Goal: Task Accomplishment & Management: Manage account settings

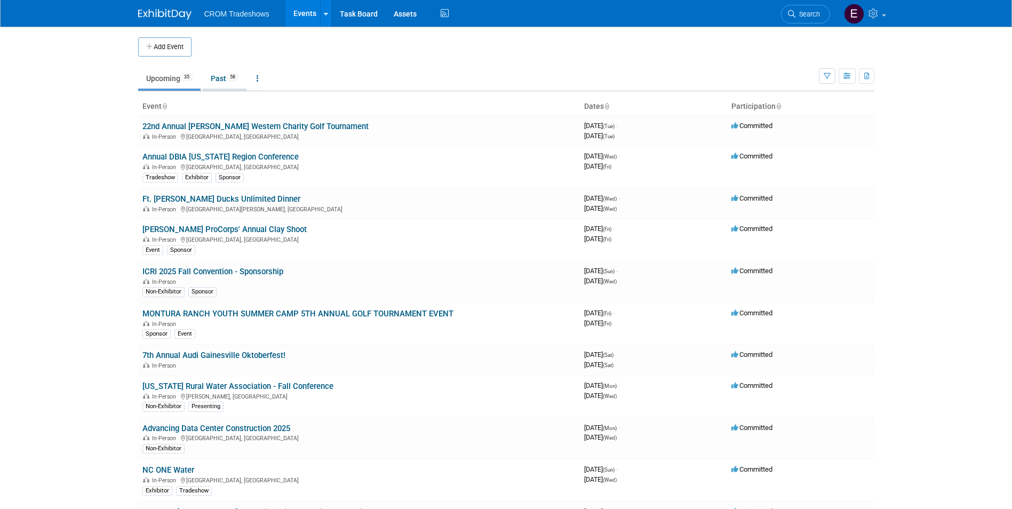
click at [224, 84] on link "Past 58" at bounding box center [225, 78] width 44 height 20
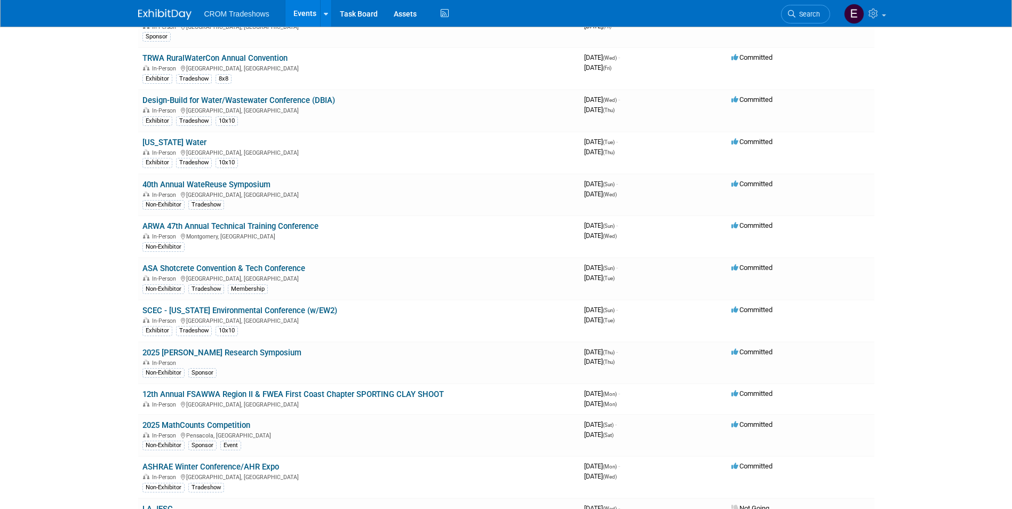
scroll to position [1533, 0]
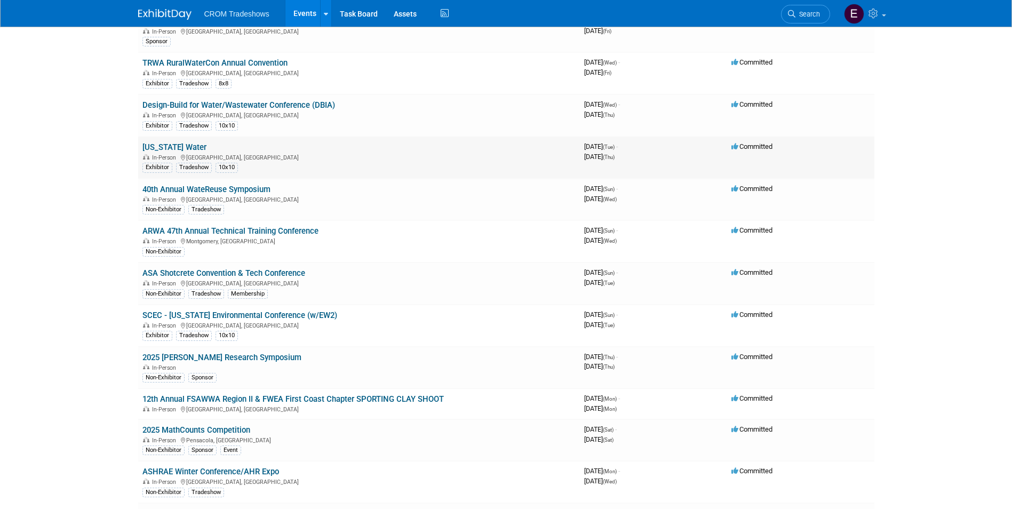
click at [177, 145] on link "[US_STATE] Water" at bounding box center [174, 147] width 64 height 10
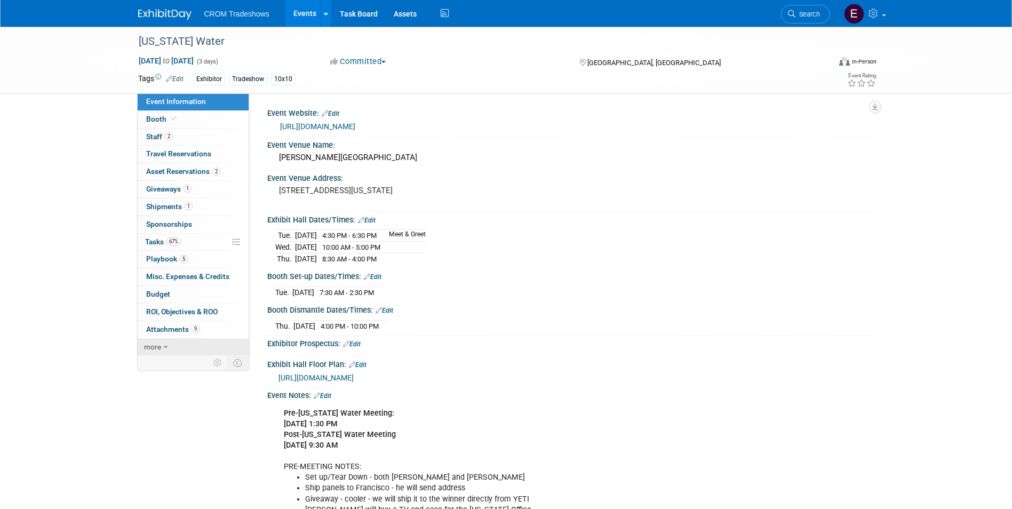
click at [172, 349] on link "more" at bounding box center [193, 347] width 111 height 17
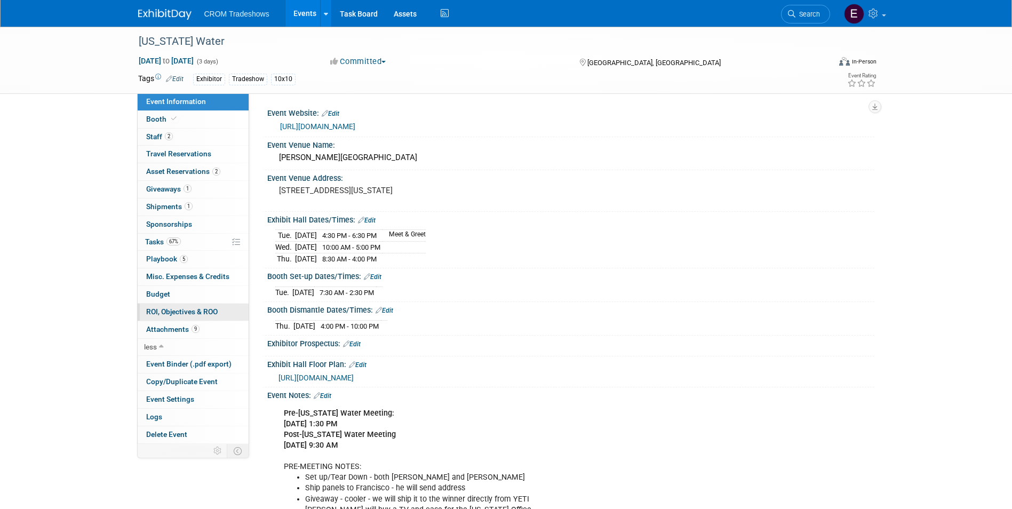
click at [185, 317] on link "0 ROI, Objectives & ROO 0" at bounding box center [193, 312] width 111 height 17
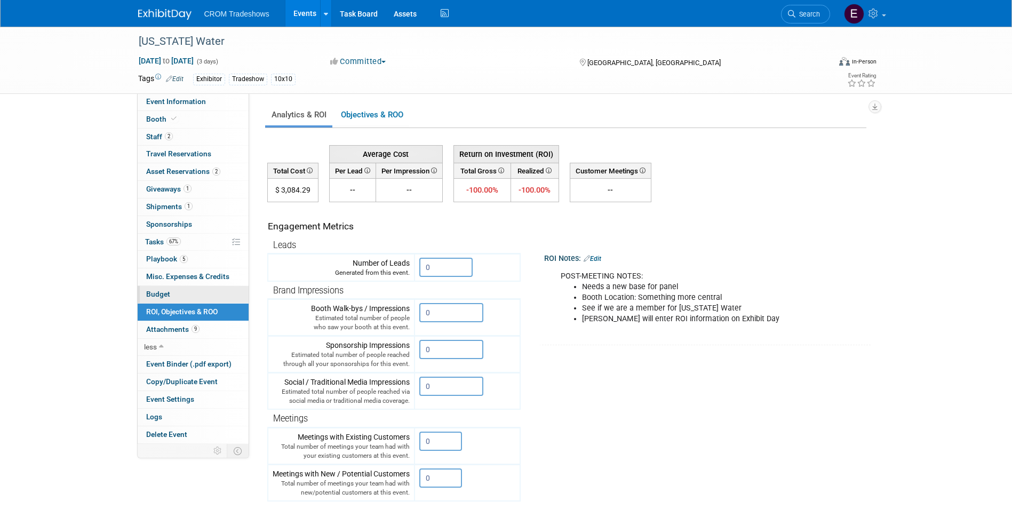
click at [216, 302] on link "Budget" at bounding box center [193, 294] width 111 height 17
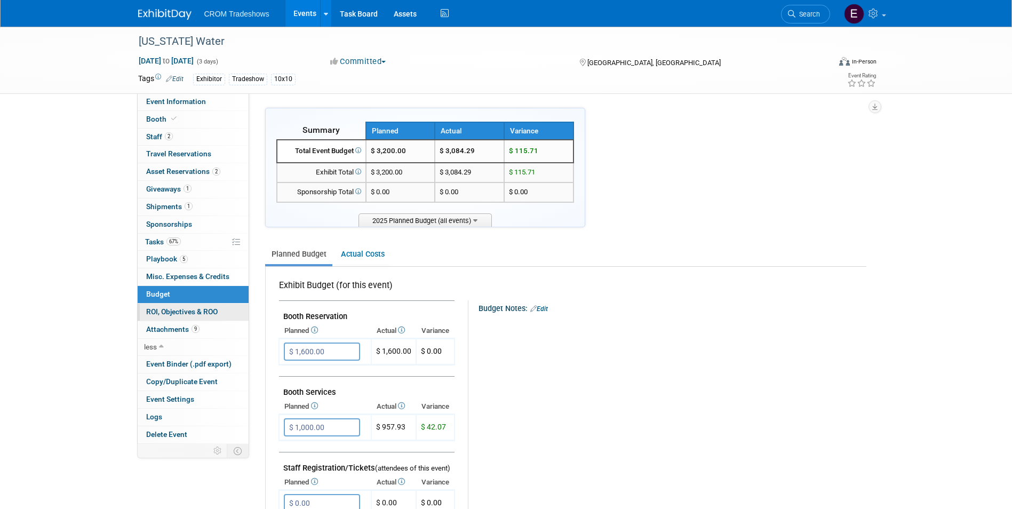
click at [205, 312] on span "ROI, Objectives & ROO 0" at bounding box center [181, 311] width 71 height 9
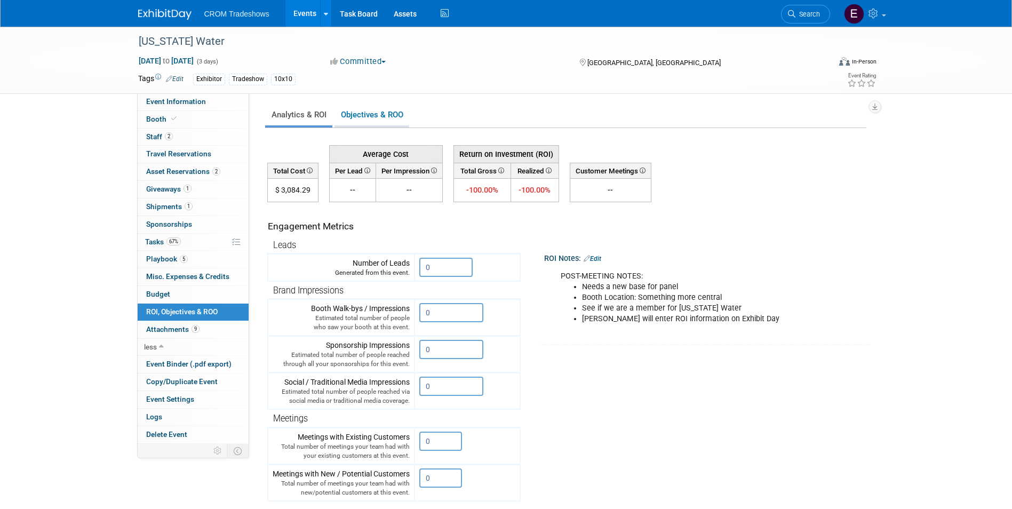
click at [369, 108] on link "Objectives & ROO 0" at bounding box center [372, 115] width 75 height 21
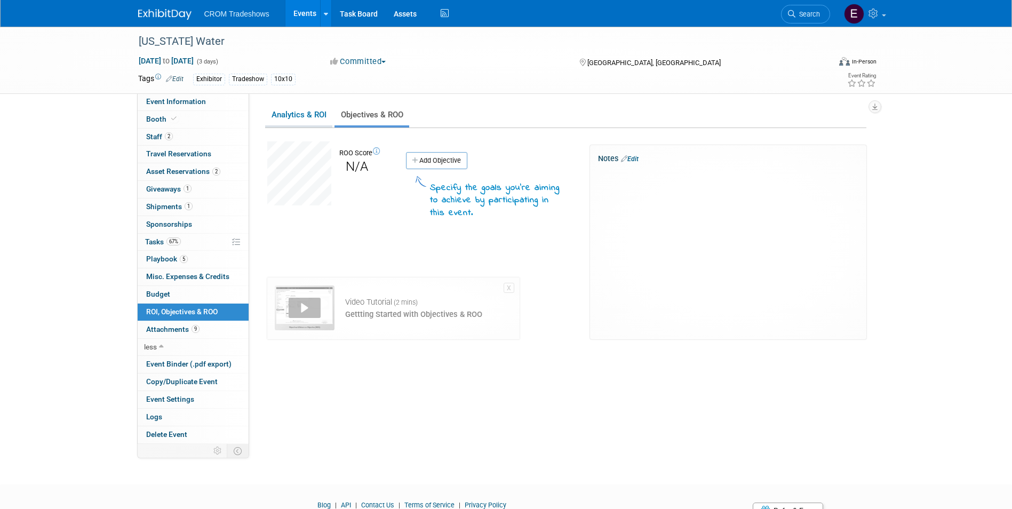
click at [315, 120] on link "Analytics & ROI" at bounding box center [298, 115] width 67 height 21
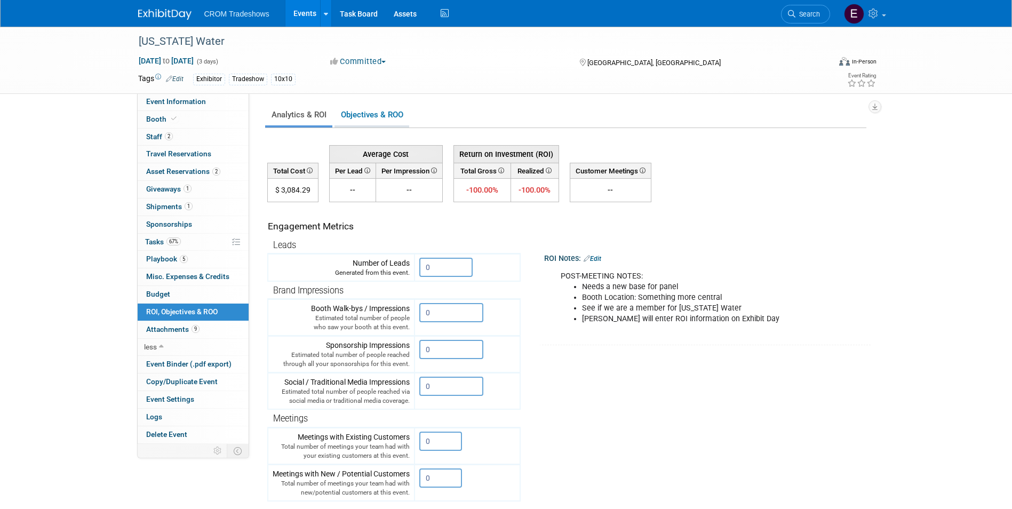
click at [349, 113] on link "Objectives & ROO 0" at bounding box center [372, 115] width 75 height 21
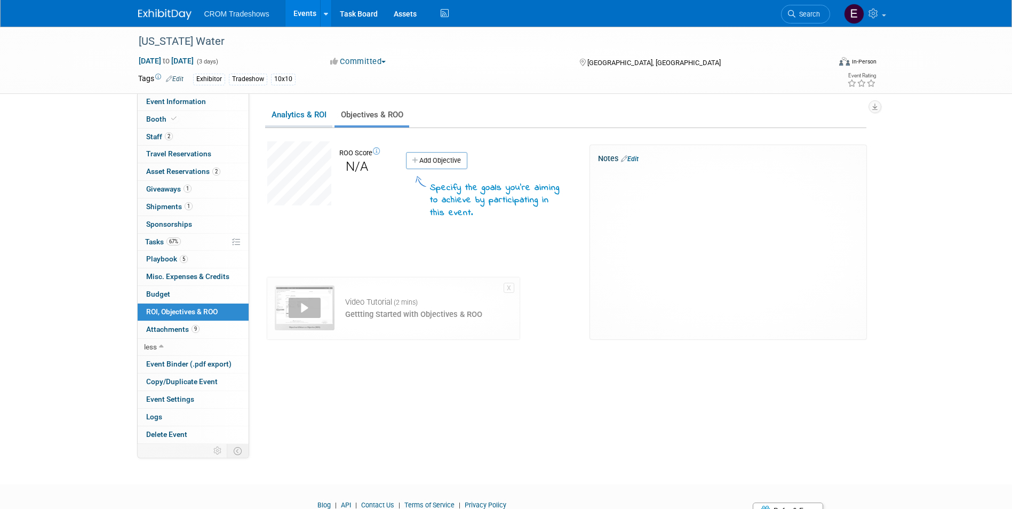
click at [323, 120] on link "Analytics & ROI" at bounding box center [298, 115] width 67 height 21
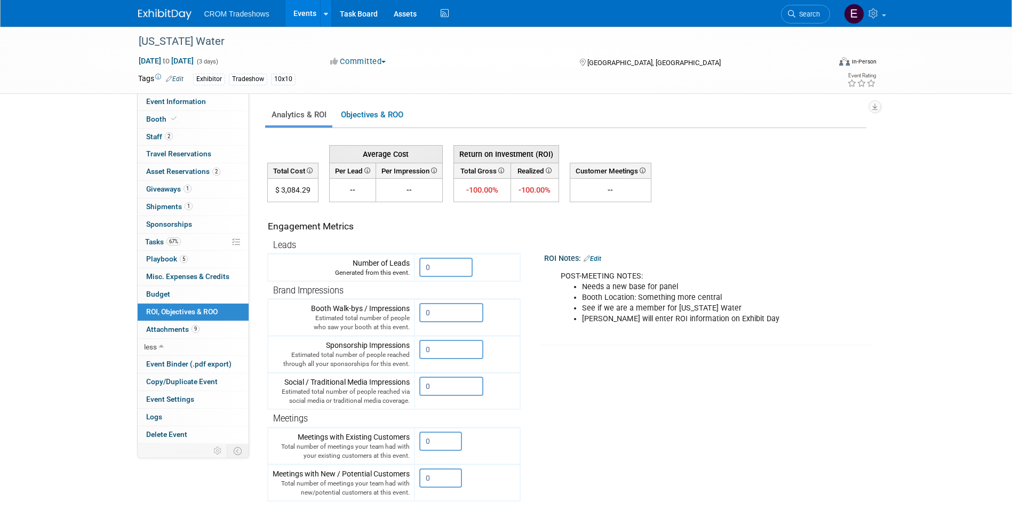
click at [300, 17] on link "Events" at bounding box center [304, 13] width 39 height 27
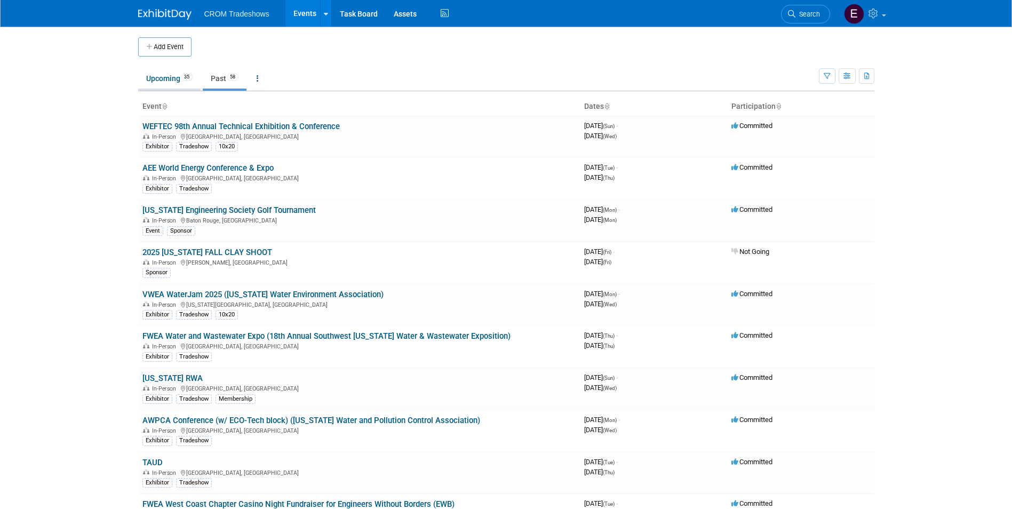
click at [164, 79] on link "Upcoming 35" at bounding box center [169, 78] width 62 height 20
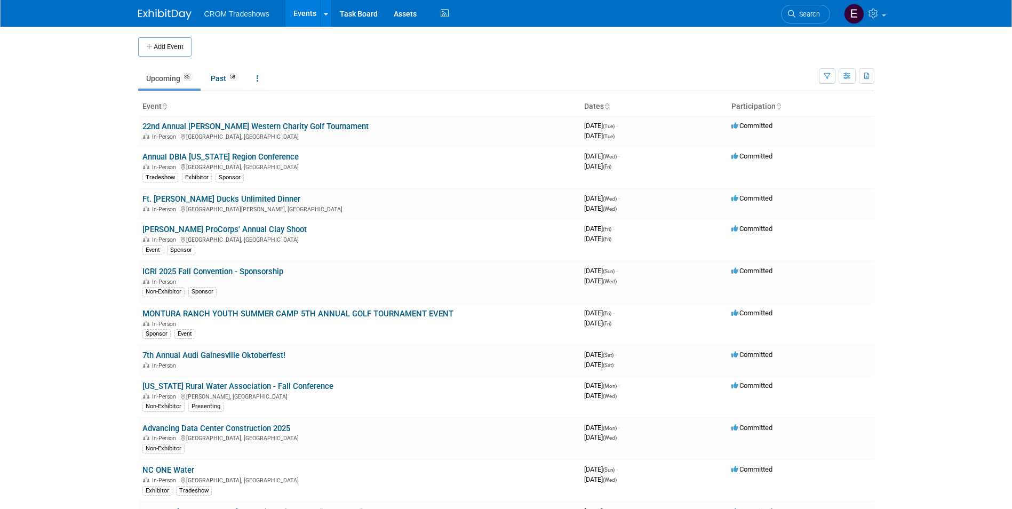
click at [270, 77] on ul "Upcoming 35 Past 58 All Events 93 Past and Upcoming Grouped Annually Events gro…" at bounding box center [478, 79] width 681 height 24
click at [267, 78] on link at bounding box center [258, 78] width 18 height 20
click at [281, 123] on link "Grouped Annually Events grouped by year" at bounding box center [291, 126] width 85 height 23
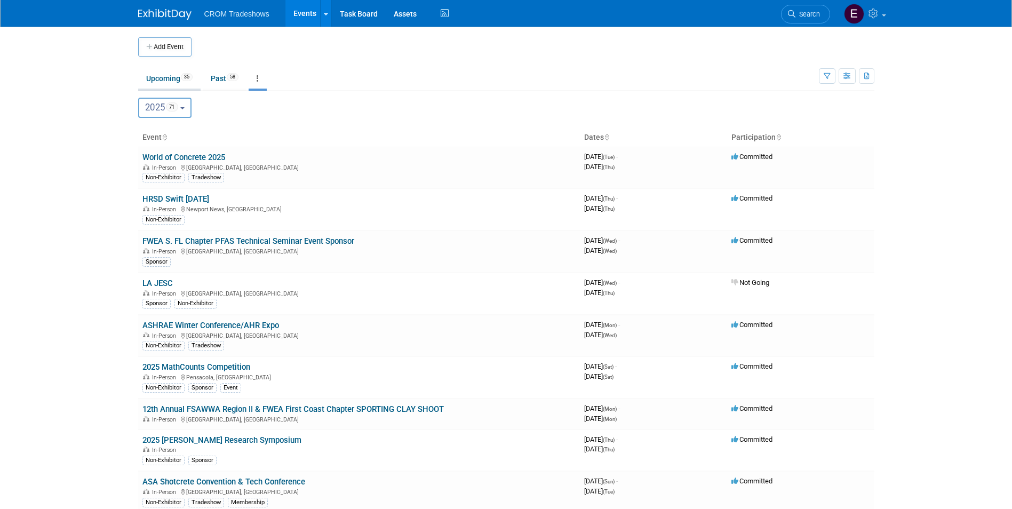
click at [190, 81] on link "Upcoming 35" at bounding box center [169, 78] width 62 height 20
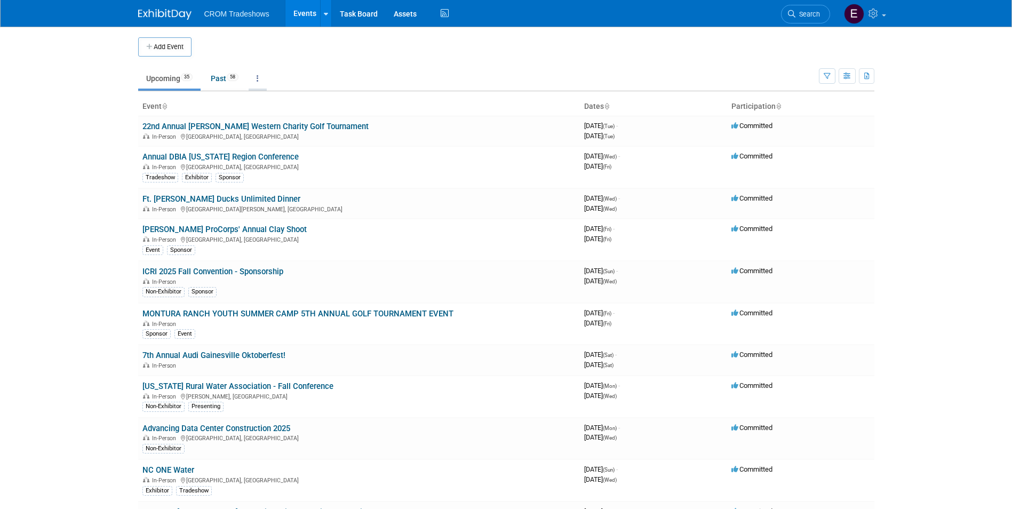
click at [257, 81] on link at bounding box center [258, 78] width 18 height 20
click at [268, 118] on link "Grouped Annually Events grouped by year" at bounding box center [291, 126] width 85 height 23
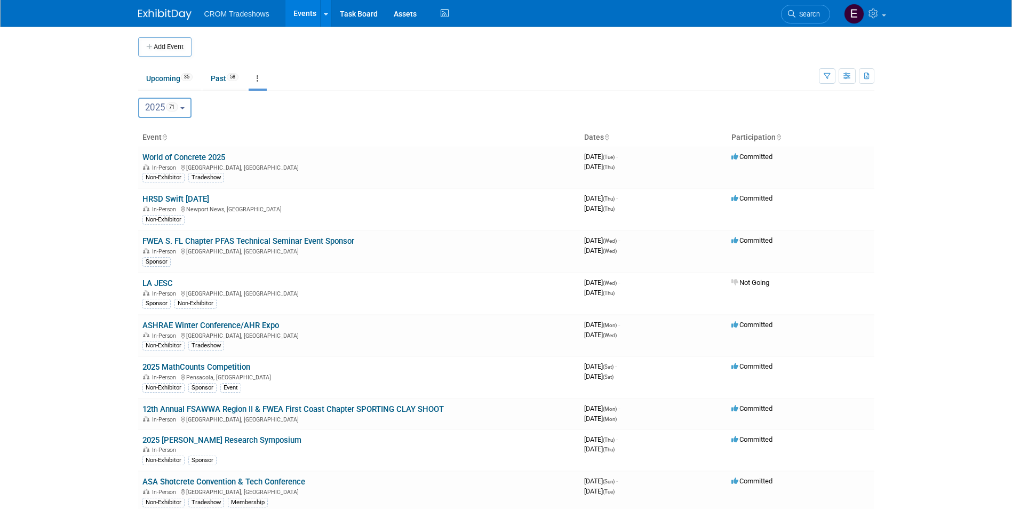
click at [162, 103] on span "2025 71" at bounding box center [161, 107] width 33 height 11
click at [172, 177] on label "2026 10" at bounding box center [166, 177] width 45 height 18
click at [147, 177] on input "2026 10" at bounding box center [143, 176] width 7 height 7
select select "2026"
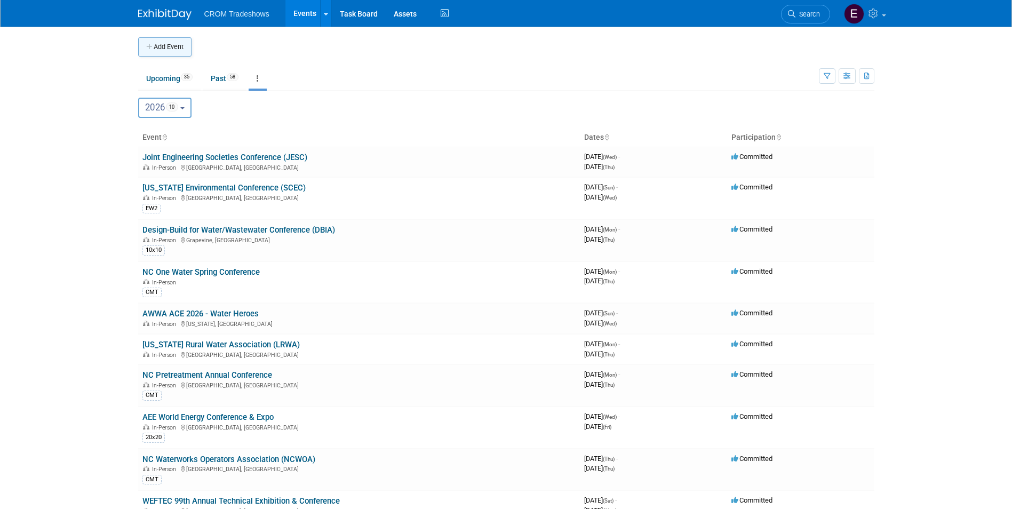
click at [190, 53] on button "Add Event" at bounding box center [164, 46] width 53 height 19
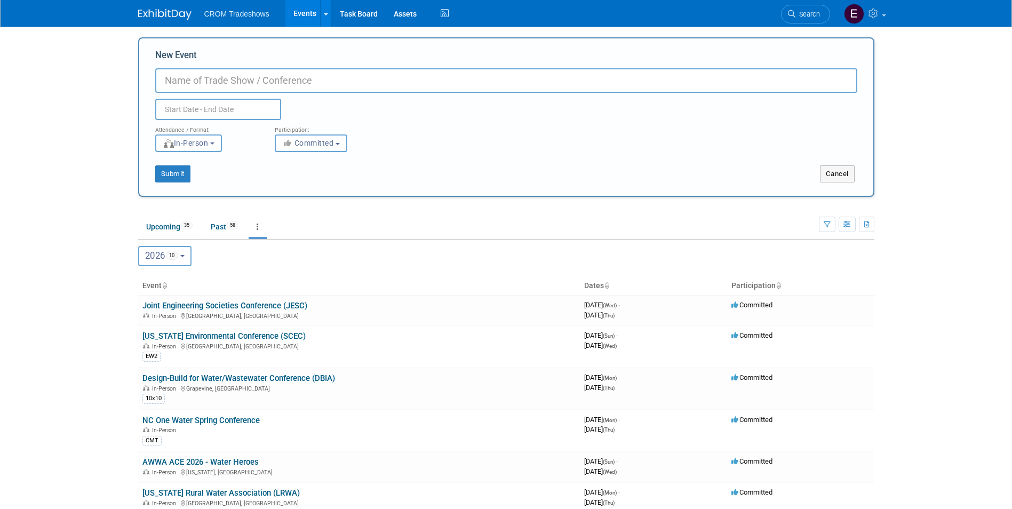
click at [241, 84] on input "New Event" at bounding box center [506, 80] width 702 height 25
type input "Rural WaterCon Annual Convention (TRWA)"
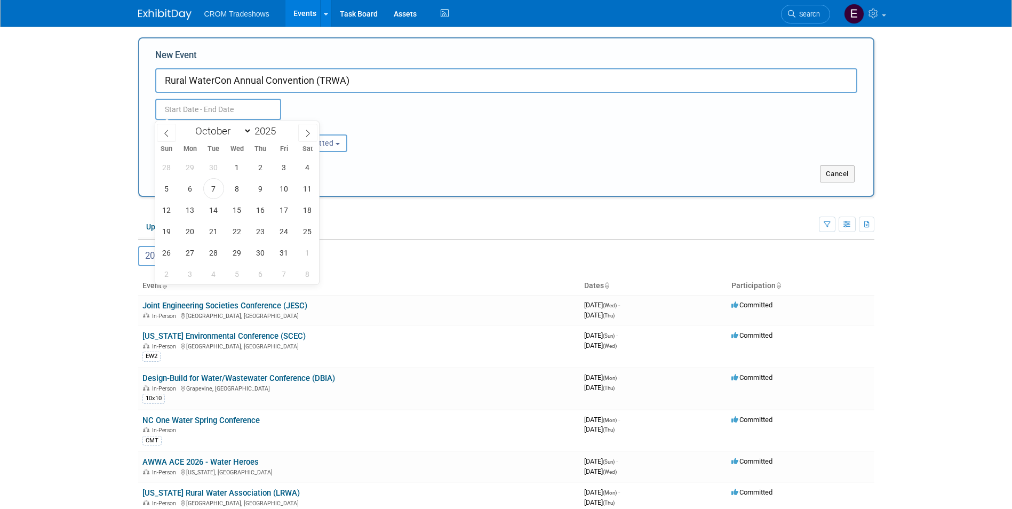
click at [228, 115] on body "CROM Tradeshows Events Add Event Bulk Upload Events Shareable Event Boards Rece…" at bounding box center [506, 254] width 1012 height 509
click at [236, 128] on select "January February March April May June July August September October November De…" at bounding box center [220, 130] width 61 height 13
select select "2"
click at [190, 124] on select "January February March April May June July August September October November De…" at bounding box center [220, 130] width 61 height 13
click at [278, 132] on span at bounding box center [279, 134] width 7 height 6
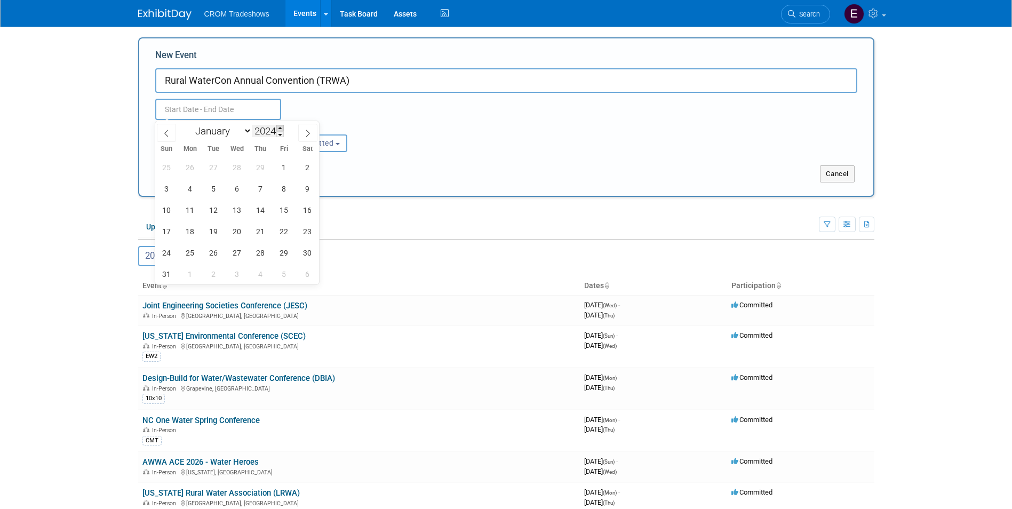
click at [280, 128] on span at bounding box center [279, 128] width 7 height 6
type input "2026"
click at [259, 231] on span "26" at bounding box center [260, 231] width 21 height 21
click at [283, 234] on span "27" at bounding box center [284, 231] width 21 height 21
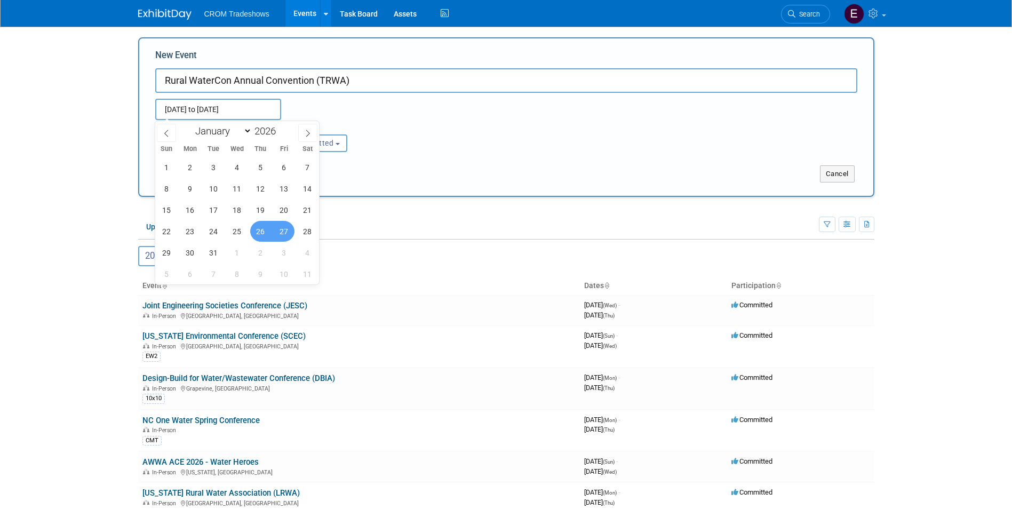
type input "Mar 26, 2026 to Mar 27, 2026"
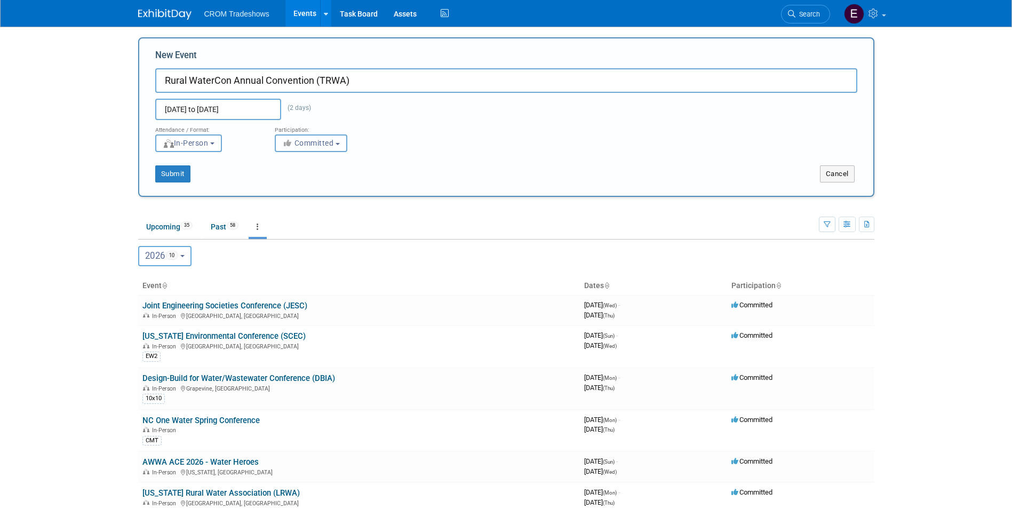
click at [309, 146] on button "Committed" at bounding box center [311, 143] width 73 height 18
click at [321, 170] on label "Committed" at bounding box center [316, 165] width 70 height 14
click at [285, 169] on input "Committed" at bounding box center [281, 165] width 7 height 7
click at [221, 180] on div "Submit" at bounding box center [292, 173] width 306 height 17
click at [167, 173] on button "Submit" at bounding box center [172, 173] width 35 height 17
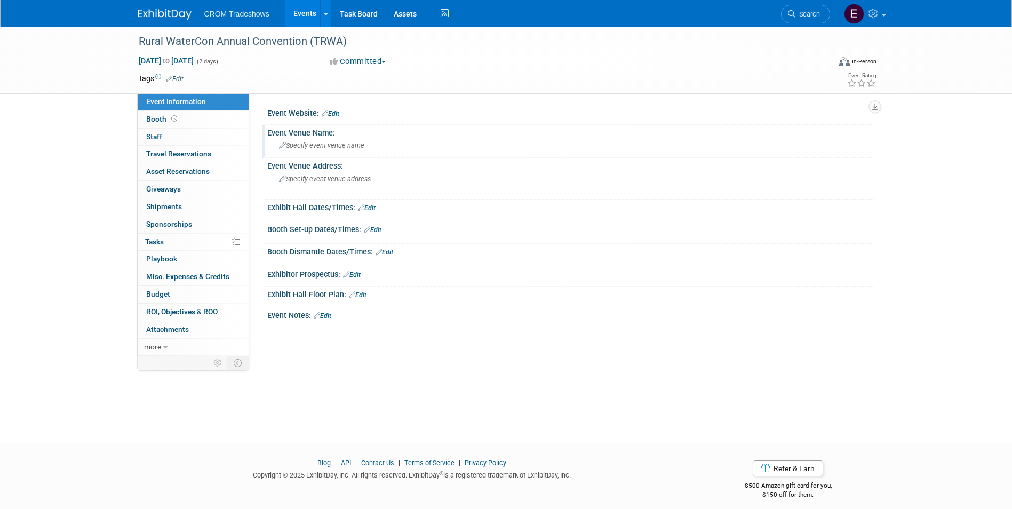
click at [338, 153] on div "Specify event venue name" at bounding box center [570, 145] width 591 height 17
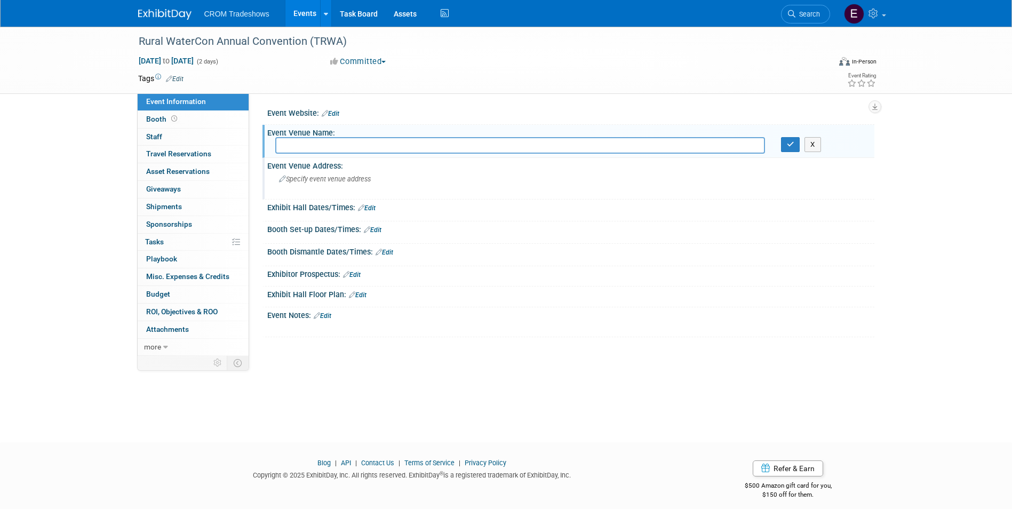
click at [330, 182] on span "Specify event venue address" at bounding box center [325, 179] width 92 height 8
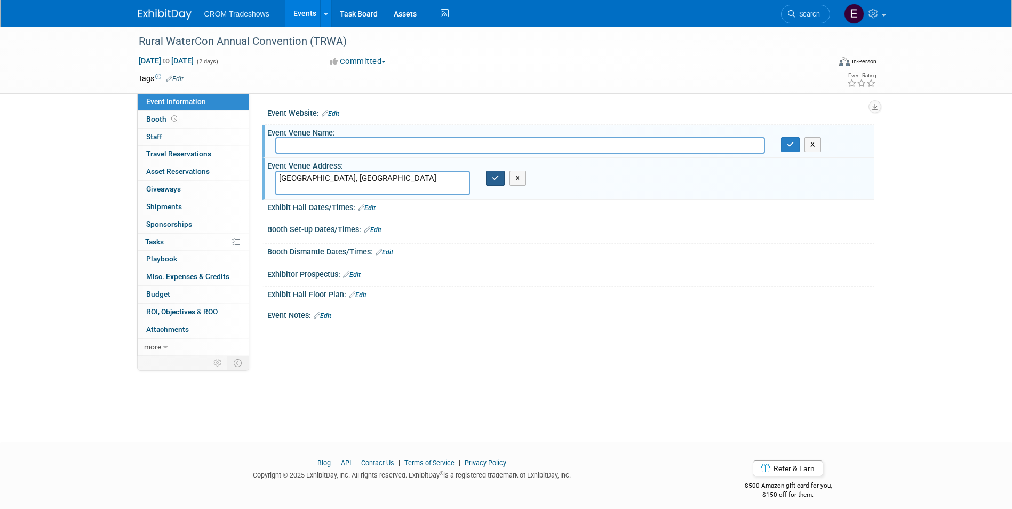
type textarea "[GEOGRAPHIC_DATA], [GEOGRAPHIC_DATA]"
click at [490, 177] on button "button" at bounding box center [495, 178] width 19 height 15
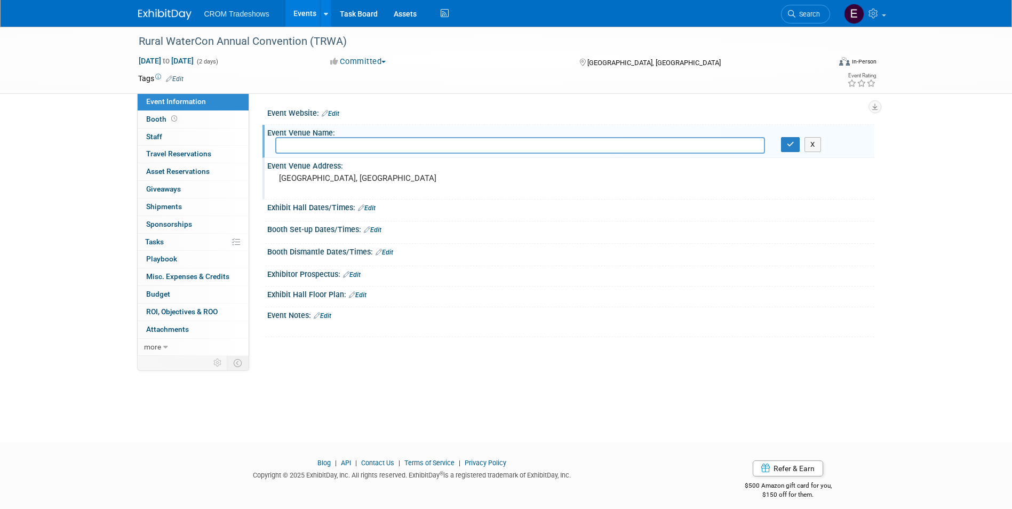
click at [331, 318] on link "Edit" at bounding box center [323, 315] width 18 height 7
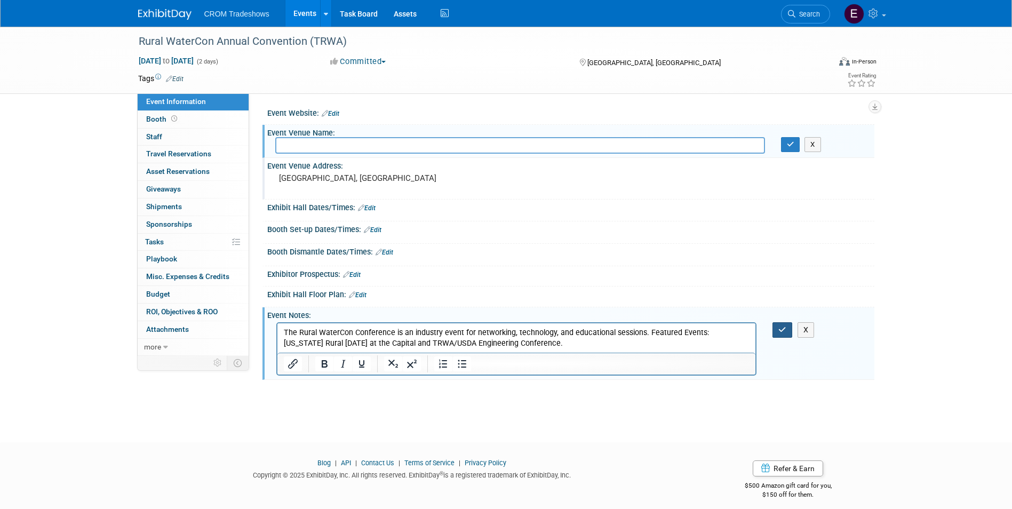
click at [785, 329] on icon "button" at bounding box center [782, 329] width 8 height 7
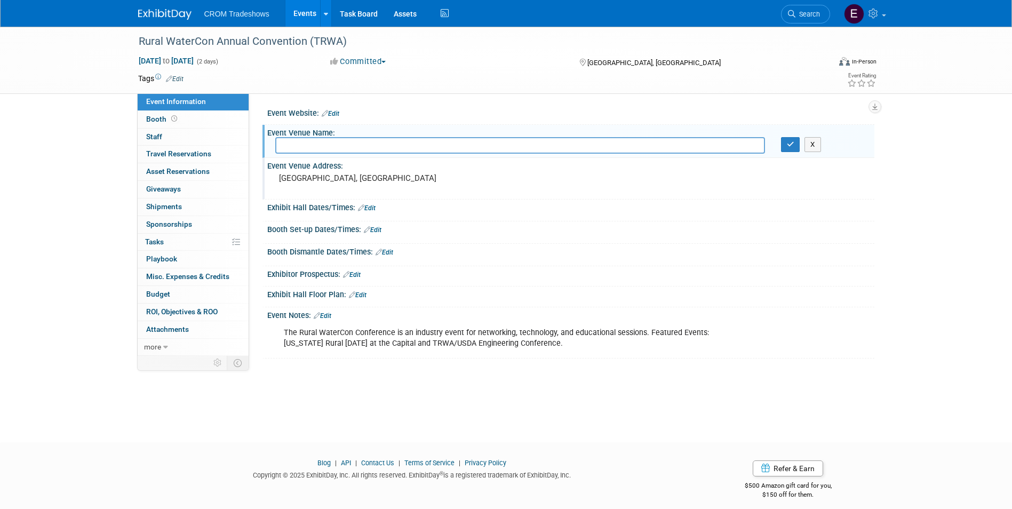
click at [330, 320] on div "The Rural WaterCon Conference is an industry event for networking, technology, …" at bounding box center [570, 322] width 594 height 5
click at [330, 319] on link "Edit" at bounding box center [323, 315] width 18 height 7
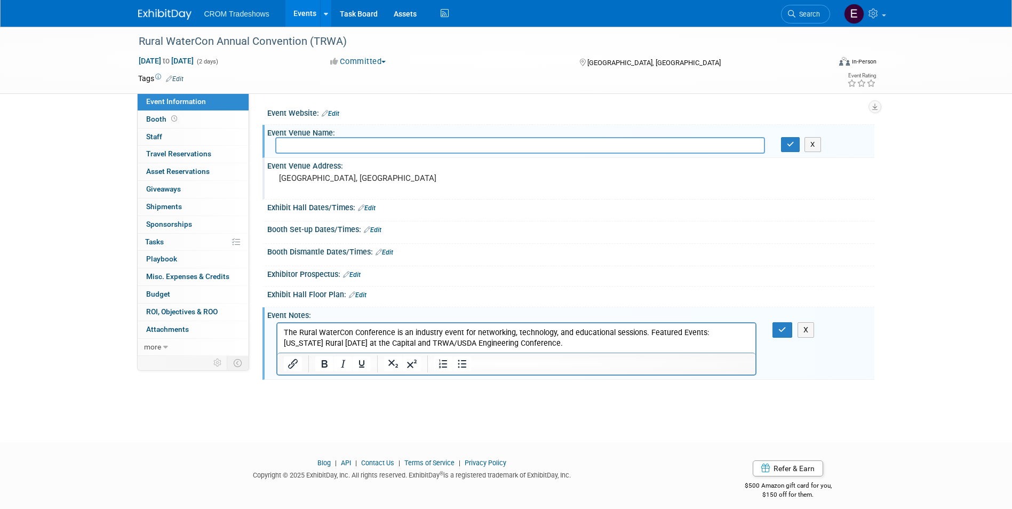
drag, startPoint x: 556, startPoint y: 341, endPoint x: 549, endPoint y: 349, distance: 10.6
click at [556, 342] on p "The Rural WaterCon Conference is an industry event for networking, technology, …" at bounding box center [516, 338] width 466 height 21
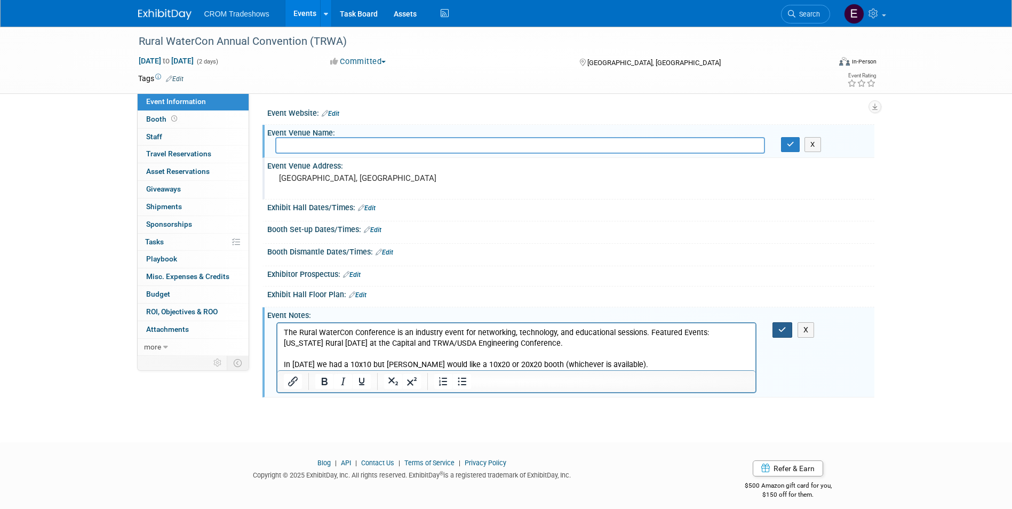
click at [783, 329] on icon "button" at bounding box center [782, 329] width 8 height 7
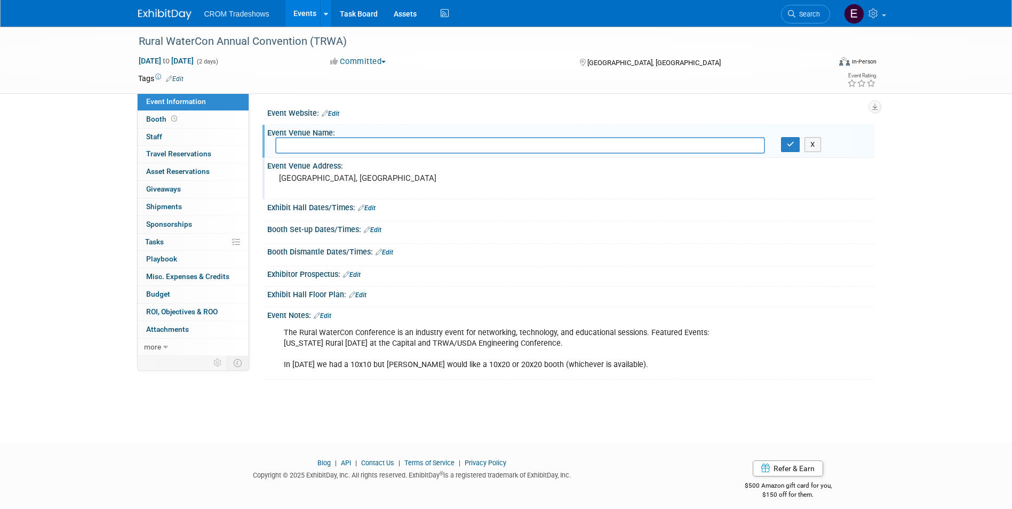
click at [862, 210] on div "Exhibit Hall Dates/Times: Edit" at bounding box center [570, 207] width 607 height 14
click at [815, 145] on button "X" at bounding box center [813, 144] width 17 height 15
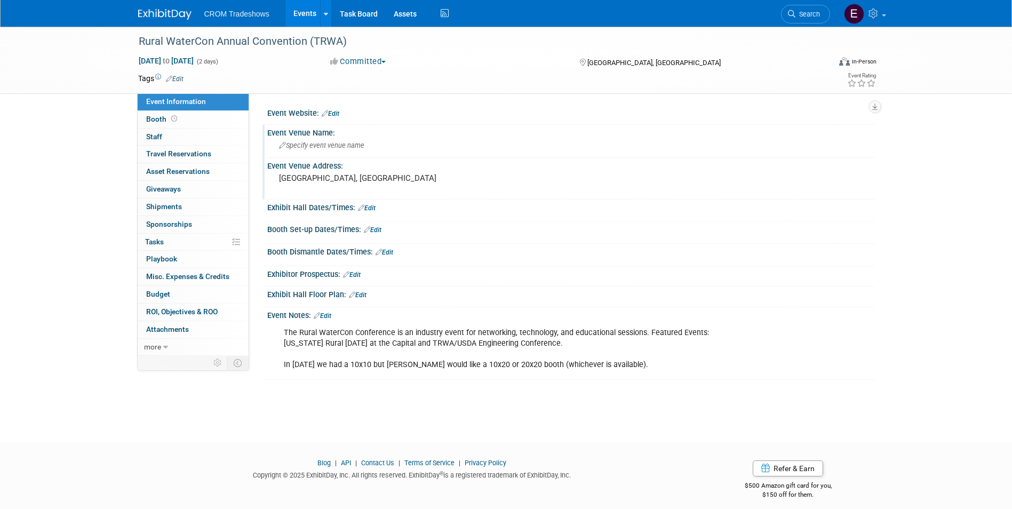
click at [295, 11] on link "Events" at bounding box center [304, 13] width 39 height 27
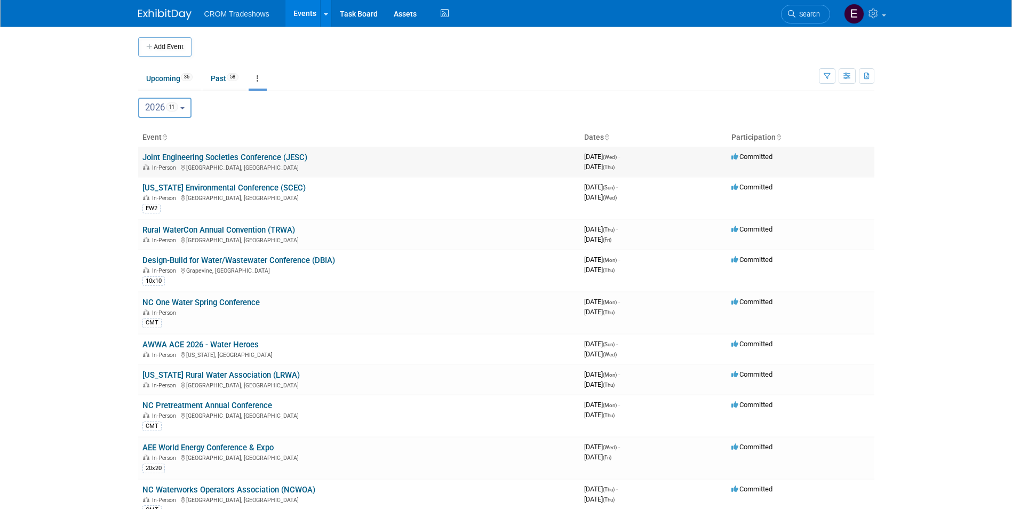
click at [259, 156] on link "Joint Engineering Societies Conference (JESC)" at bounding box center [224, 158] width 165 height 10
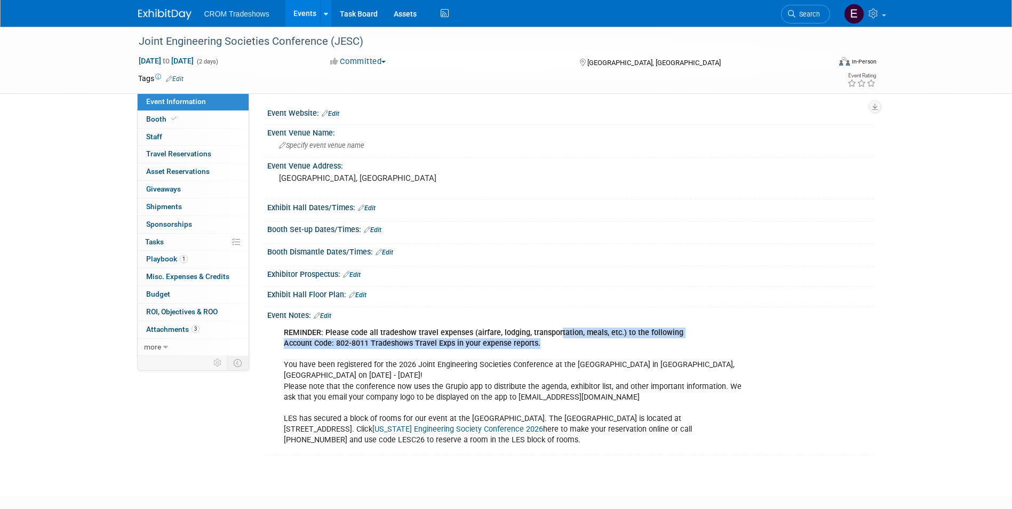
click at [558, 337] on div "REMINDER: Please code all tradeshow travel expenses (airfare, lodging, transpor…" at bounding box center [516, 386] width 481 height 129
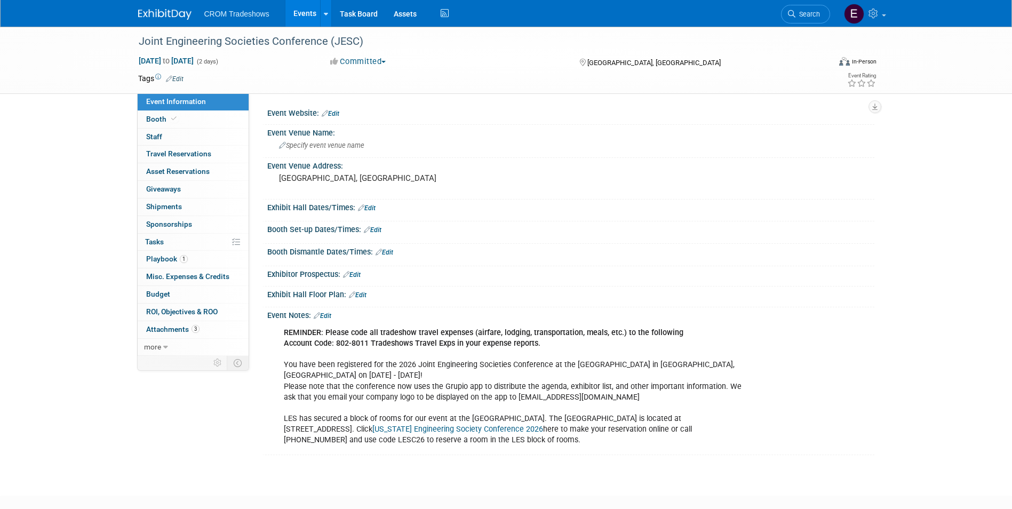
drag, startPoint x: 558, startPoint y: 337, endPoint x: 549, endPoint y: 339, distance: 8.8
click at [555, 337] on b "REMINDER: Please code all tradeshow travel expenses (airfare, lodging, transpor…" at bounding box center [484, 332] width 400 height 9
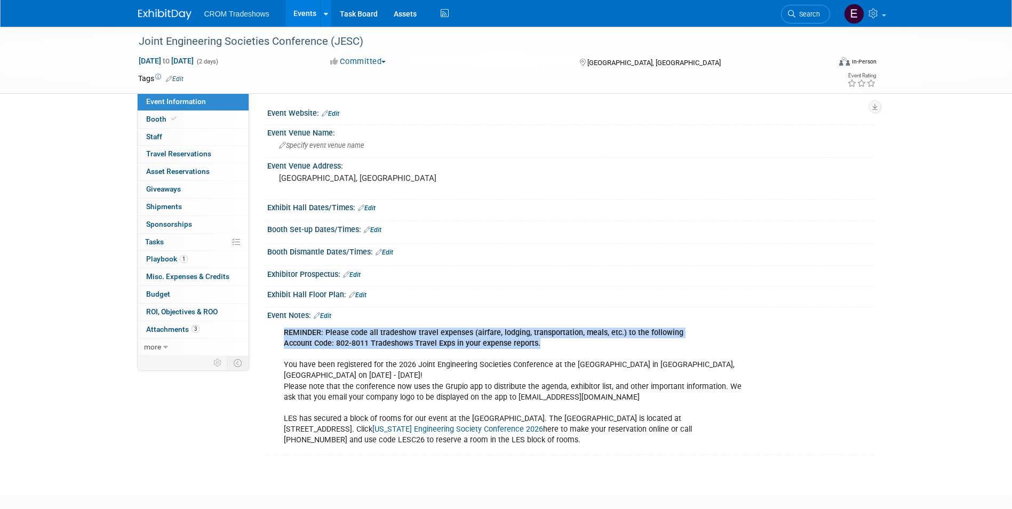
drag, startPoint x: 542, startPoint y: 342, endPoint x: 277, endPoint y: 333, distance: 264.2
click at [277, 333] on div "REMINDER: Please code all tradeshow travel expenses (airfare, lodging, transpor…" at bounding box center [516, 386] width 481 height 129
drag, startPoint x: 277, startPoint y: 333, endPoint x: 296, endPoint y: 329, distance: 19.3
copy div "REMINDER: Please code all tradeshow travel expenses (airfare, lodging, transpor…"
click at [301, 11] on link "Events" at bounding box center [304, 13] width 39 height 27
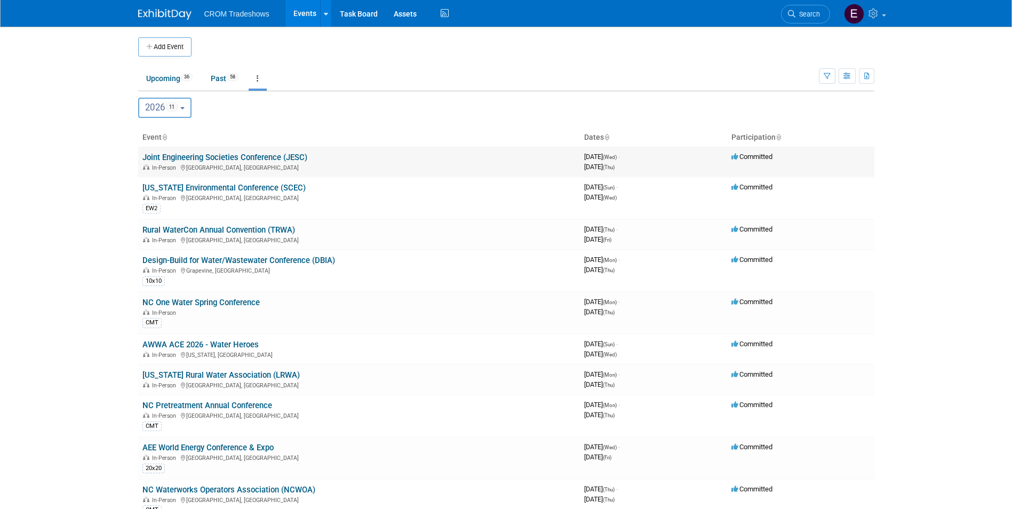
click at [254, 162] on link "Joint Engineering Societies Conference (JESC)" at bounding box center [224, 158] width 165 height 10
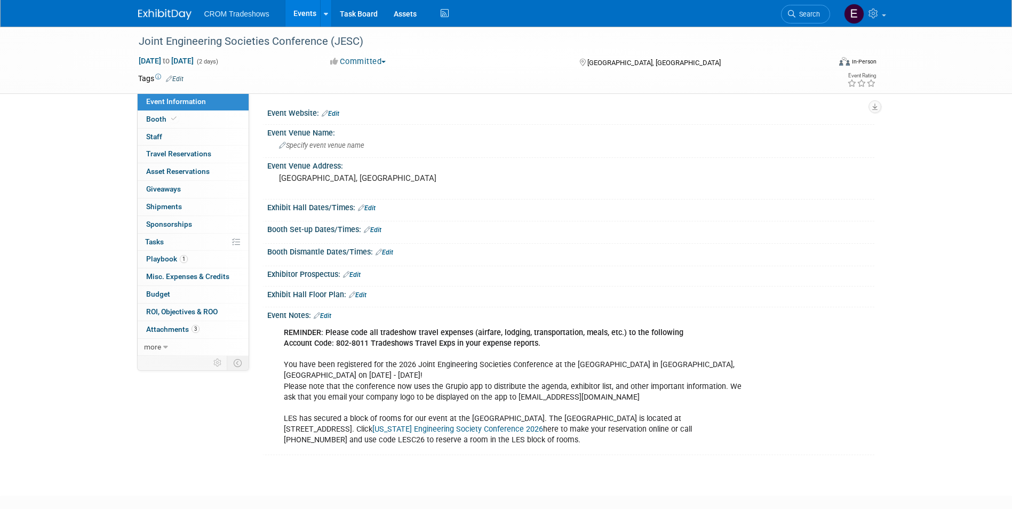
click at [538, 340] on div "REMINDER: Please code all tradeshow travel expenses (airfare, lodging, transpor…" at bounding box center [516, 386] width 481 height 129
click at [537, 345] on b "Account Code: 802-8011 Tradeshows Travel Exps in your expense reports." at bounding box center [412, 343] width 257 height 9
click at [331, 317] on link "Edit" at bounding box center [323, 315] width 18 height 7
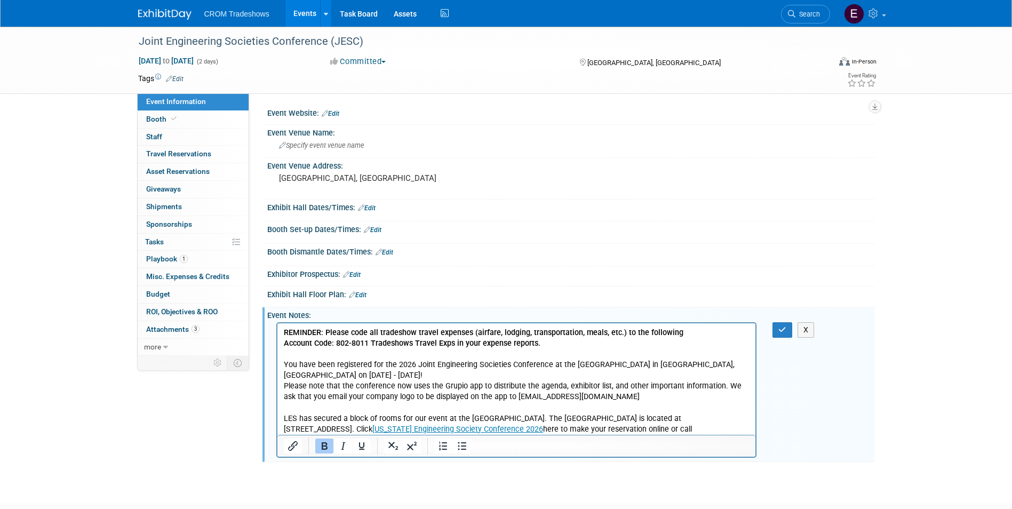
click at [586, 342] on p "REMINDER: Please code all tradeshow travel expenses (airfare, lodging, transpor…" at bounding box center [516, 387] width 466 height 118
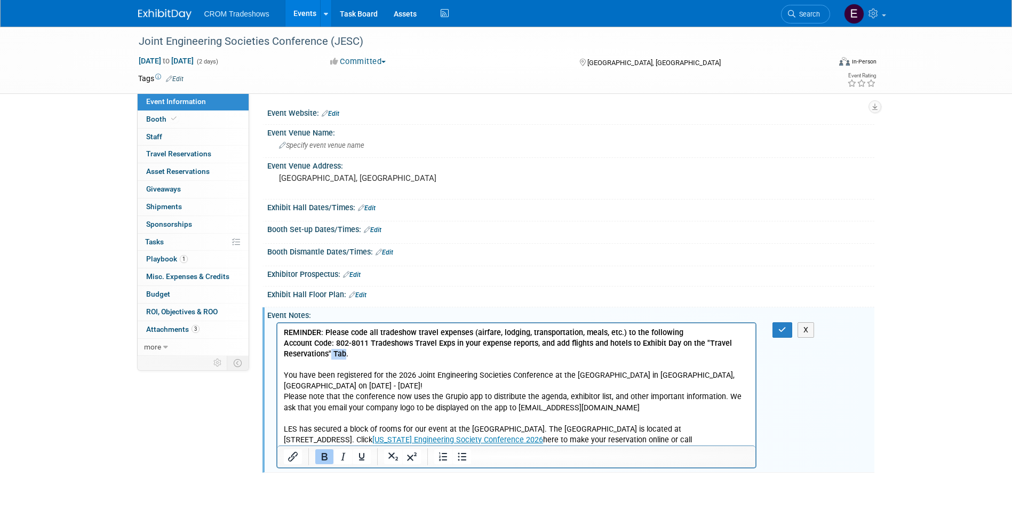
drag, startPoint x: 344, startPoint y: 354, endPoint x: 330, endPoint y: 352, distance: 14.0
click at [330, 352] on b "Account Code: 802-8011 Tradeshows Travel Exps in your expense reports, and add …" at bounding box center [507, 349] width 448 height 20
click at [351, 350] on p "REMINDER: Please code all tradeshow travel expenses (airfare, lodging, transpor…" at bounding box center [516, 392] width 466 height 129
drag, startPoint x: 348, startPoint y: 354, endPoint x: 283, endPoint y: 329, distance: 69.3
click at [283, 329] on p "REMINDER: Please code all tradeshow travel expenses (airfare, lodging, transpor…" at bounding box center [516, 392] width 466 height 129
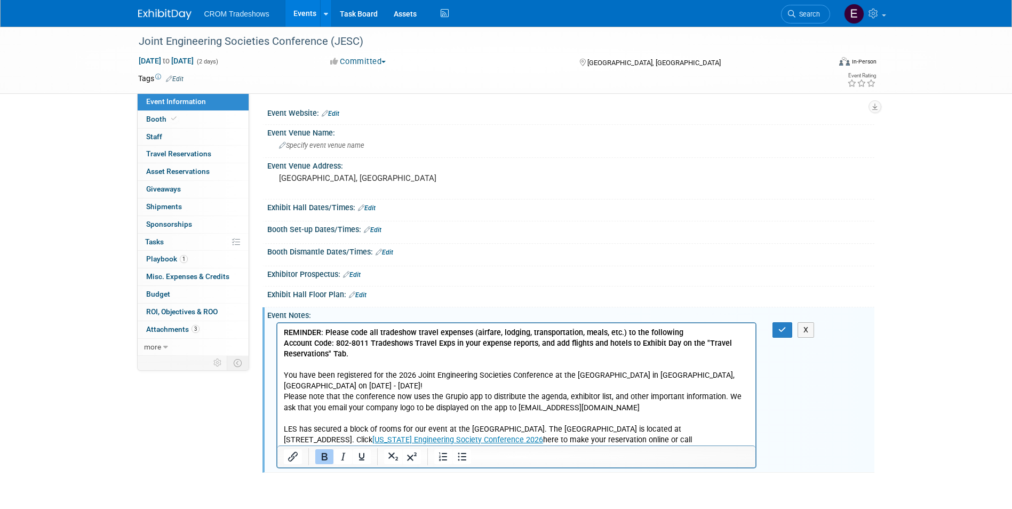
copy p "REMINDER: Please code all tradeshow travel expenses (airfare, lodging, transpor…"
drag, startPoint x: 782, startPoint y: 330, endPoint x: 752, endPoint y: 313, distance: 34.4
click at [782, 330] on icon "button" at bounding box center [782, 329] width 8 height 7
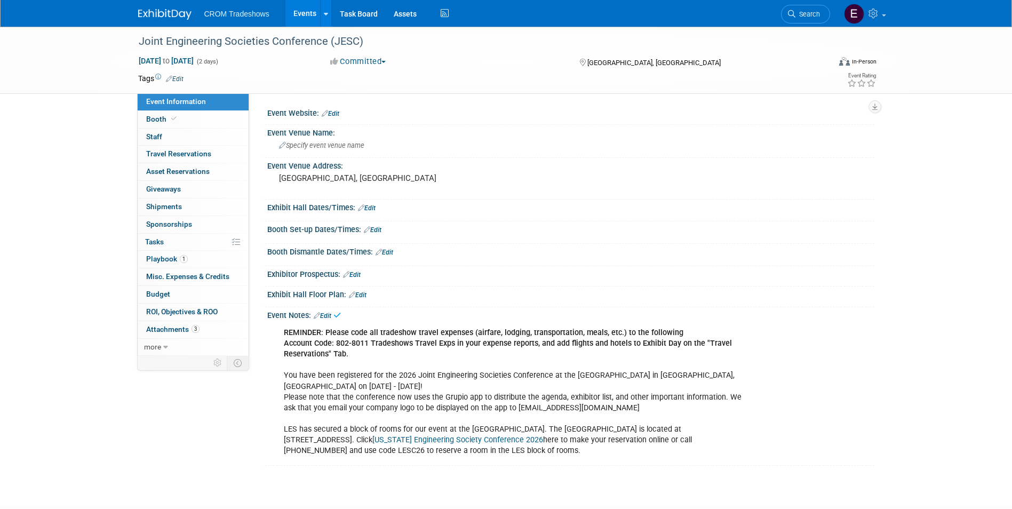
click at [291, 7] on link "Events" at bounding box center [304, 13] width 39 height 27
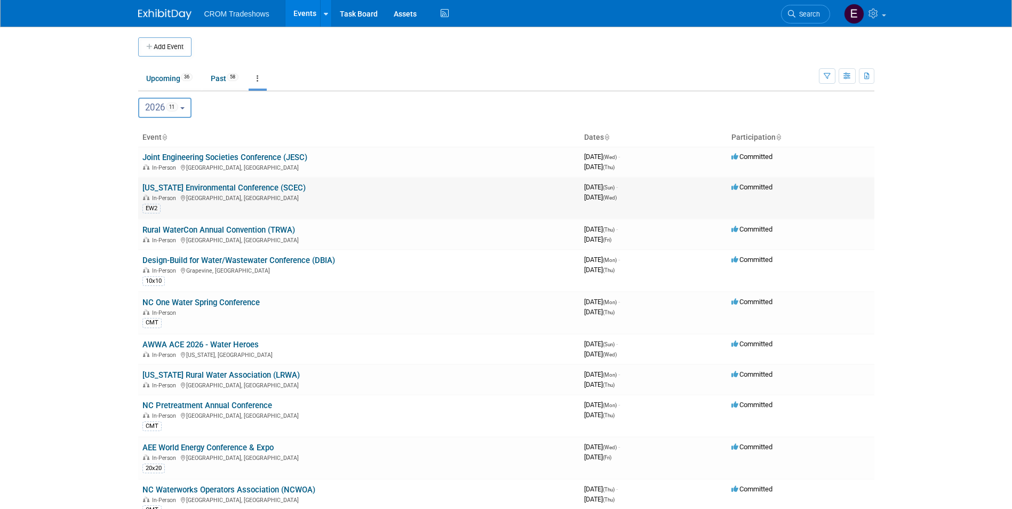
click at [232, 186] on link "[US_STATE] Environmental Conference (SCEC)" at bounding box center [223, 188] width 163 height 10
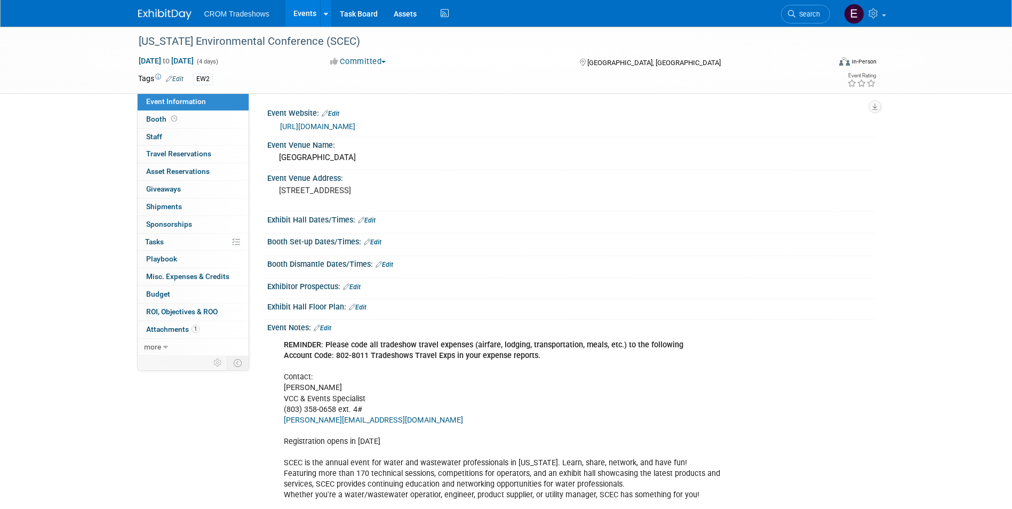
click at [553, 356] on div "REMINDER: Please code all tradeshow travel expenses (airfare, lodging, transpor…" at bounding box center [516, 420] width 481 height 171
click at [336, 327] on div "Event Notes: Edit" at bounding box center [570, 327] width 607 height 14
click at [331, 327] on link "Edit" at bounding box center [323, 327] width 18 height 7
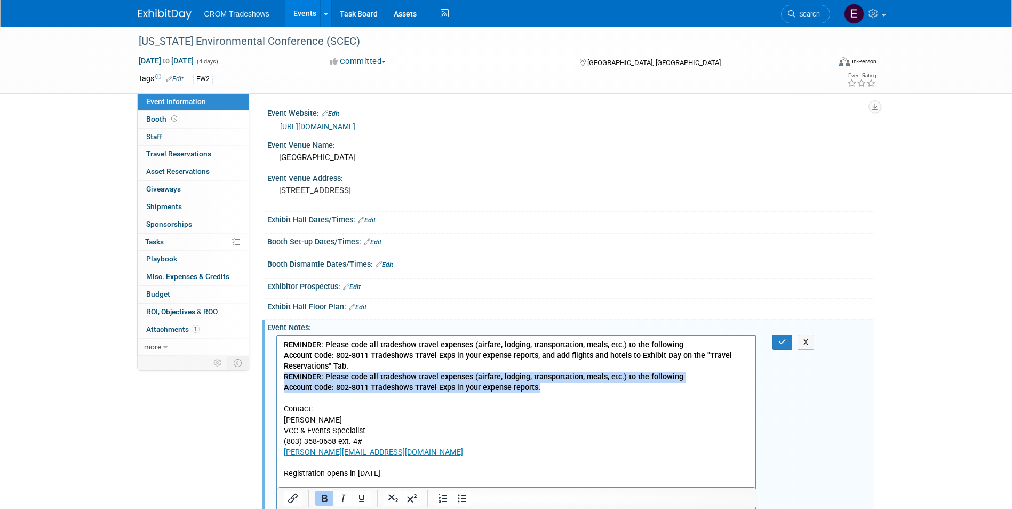
drag, startPoint x: 552, startPoint y: 393, endPoint x: 280, endPoint y: 381, distance: 271.8
click at [280, 381] on html "REMINDER: Please code all tradeshow travel expenses (airfare, lodging, transpor…" at bounding box center [516, 434] width 479 height 197
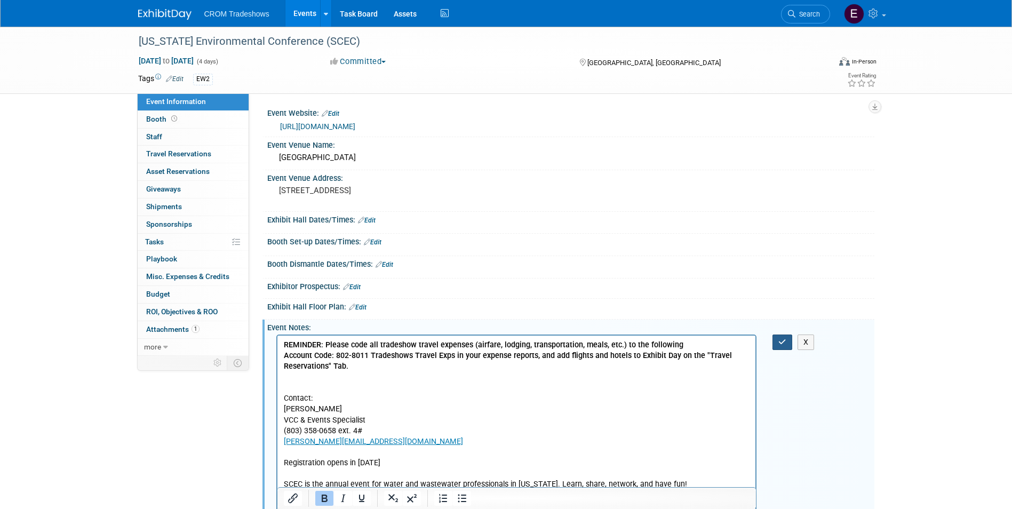
click at [783, 344] on icon "button" at bounding box center [782, 341] width 8 height 7
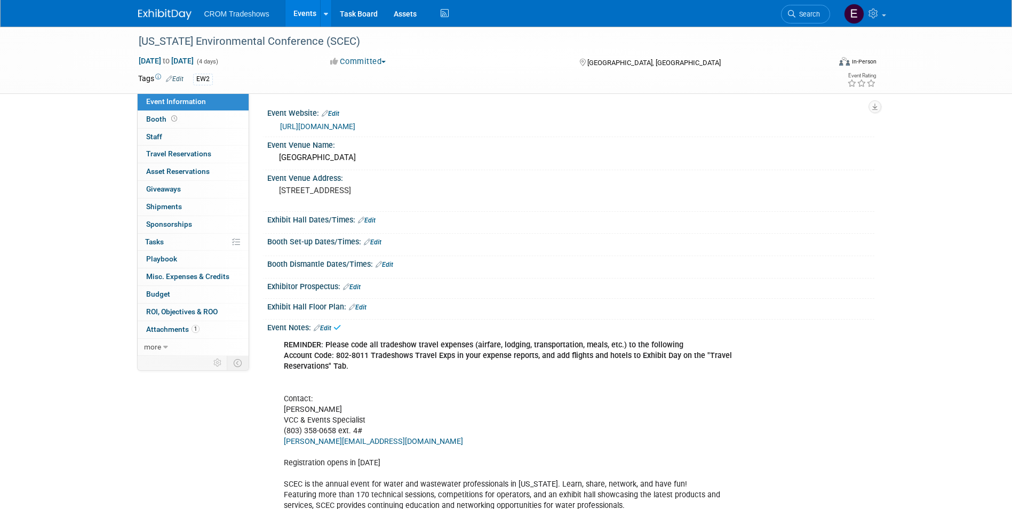
click at [290, 12] on link "Events" at bounding box center [304, 13] width 39 height 27
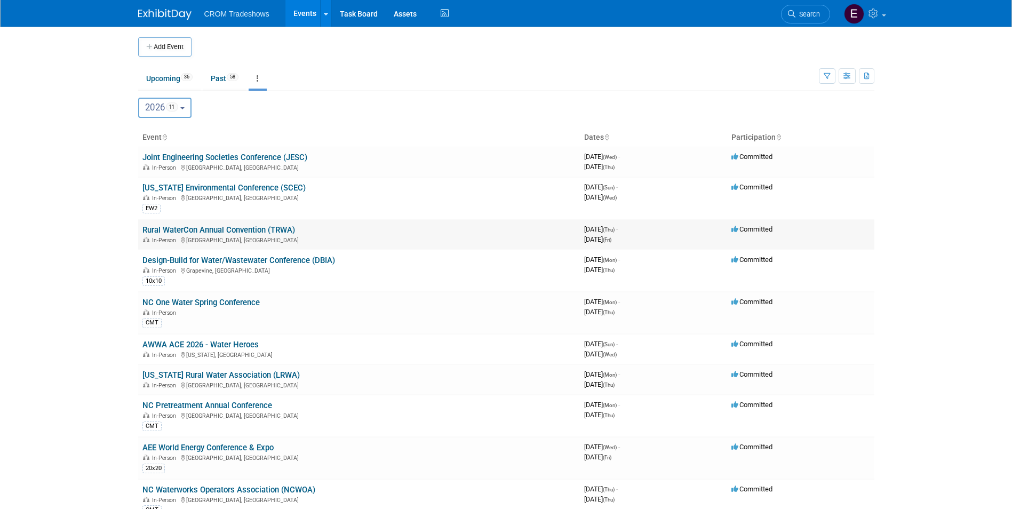
click at [253, 227] on link "Rural WaterCon Annual Convention (TRWA)" at bounding box center [218, 230] width 153 height 10
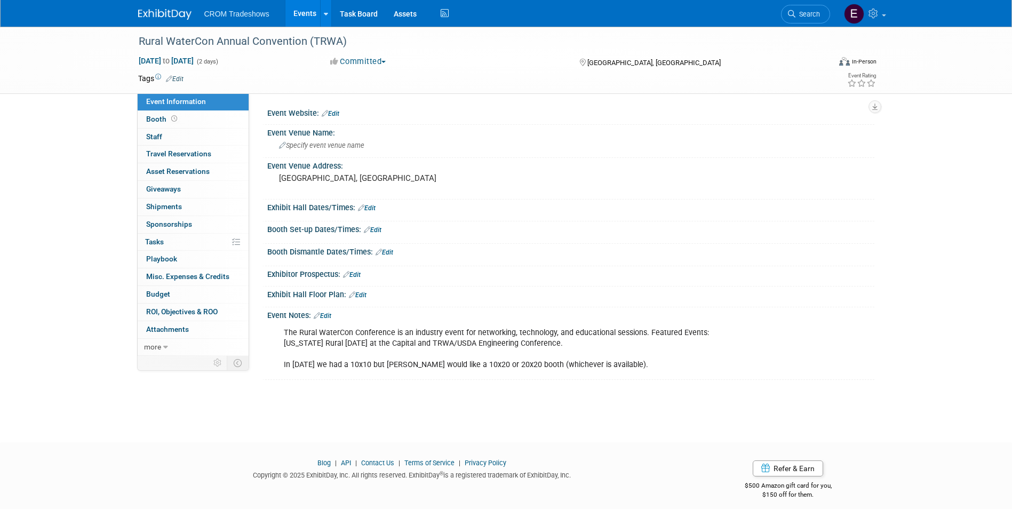
click at [328, 312] on link "Edit" at bounding box center [323, 315] width 18 height 7
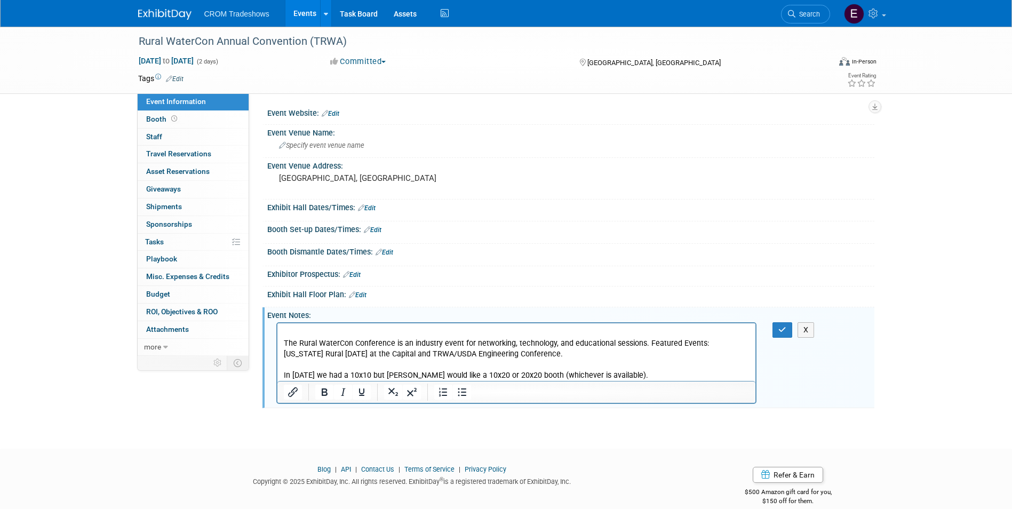
click at [292, 332] on p "Rich Text Area. Press ALT-0 for help." at bounding box center [516, 333] width 466 height 11
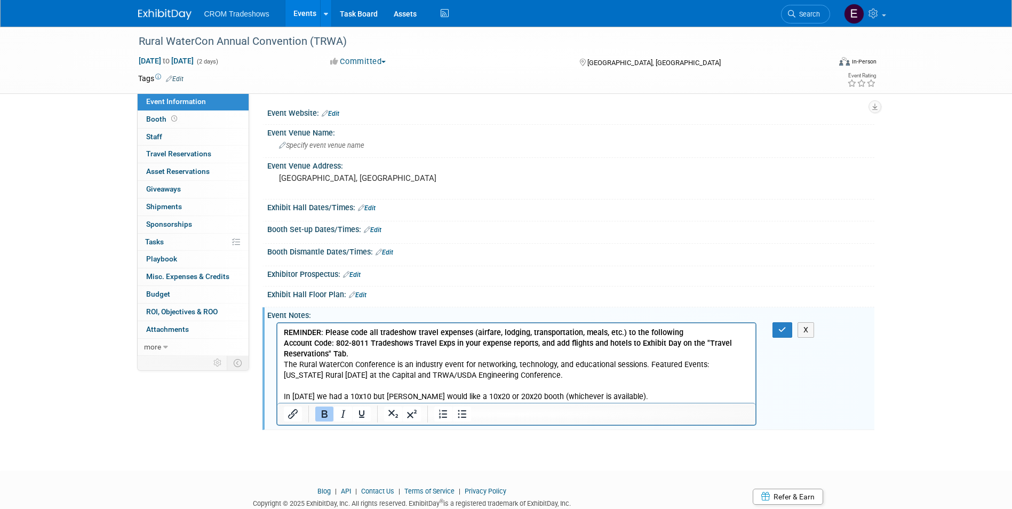
click at [356, 355] on p "REMINDER: Please code all tradeshow travel expenses (airfare, lodging, transpor…" at bounding box center [516, 344] width 466 height 32
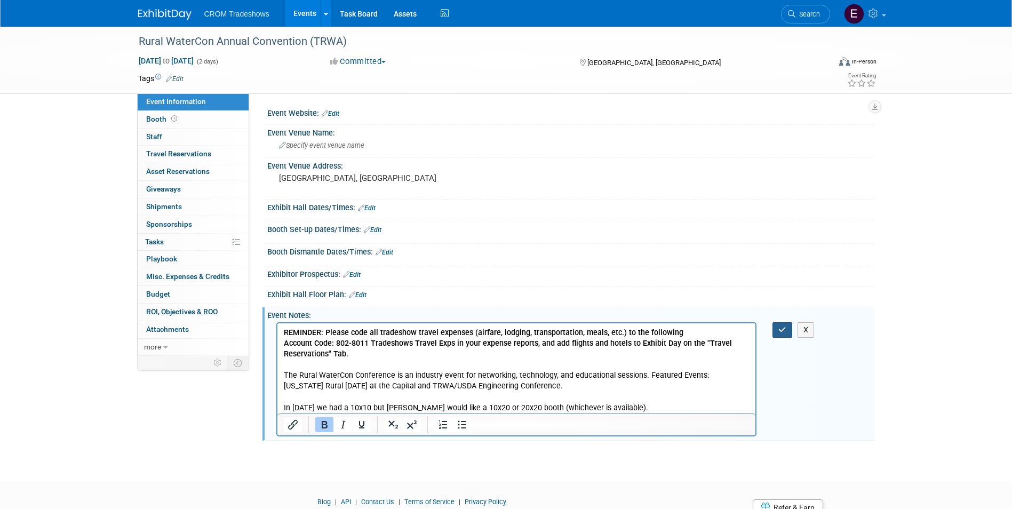
click at [778, 328] on icon "button" at bounding box center [782, 329] width 8 height 7
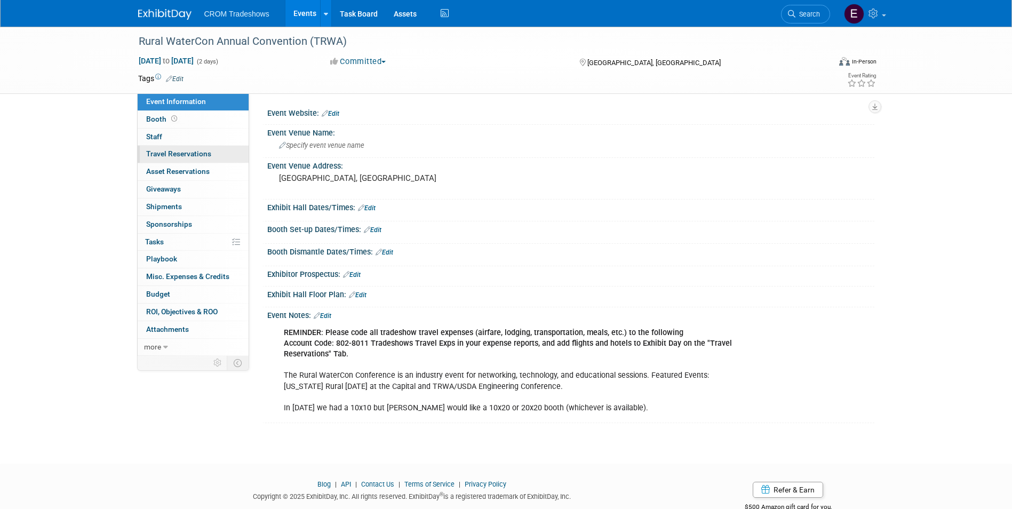
click at [179, 147] on link "0 Travel Reservations 0" at bounding box center [193, 154] width 111 height 17
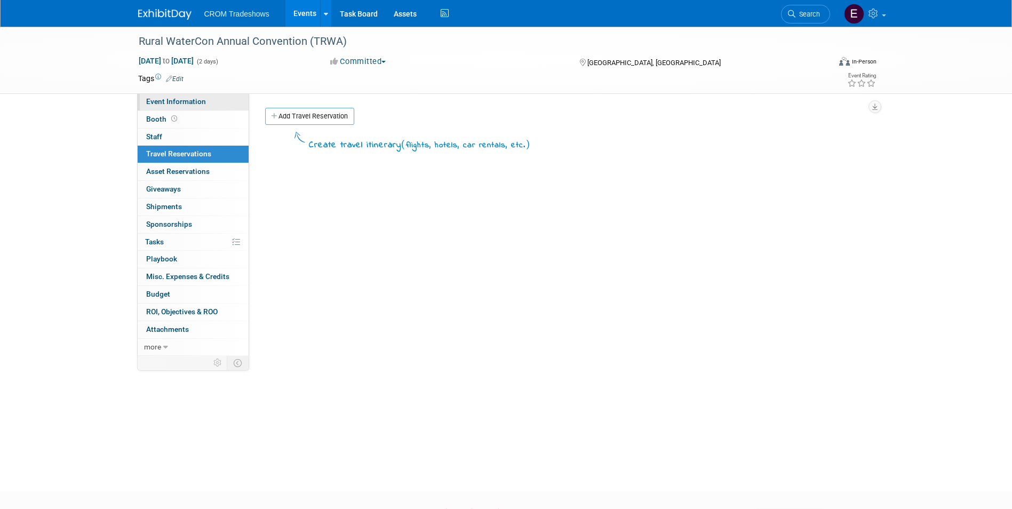
click at [176, 103] on span "Event Information" at bounding box center [176, 101] width 60 height 9
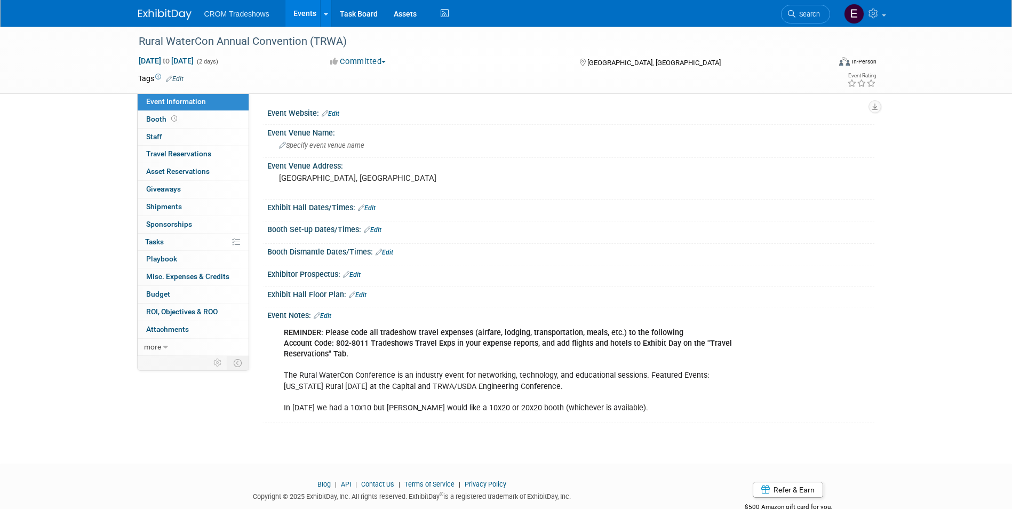
click at [297, 18] on link "Events" at bounding box center [304, 13] width 39 height 27
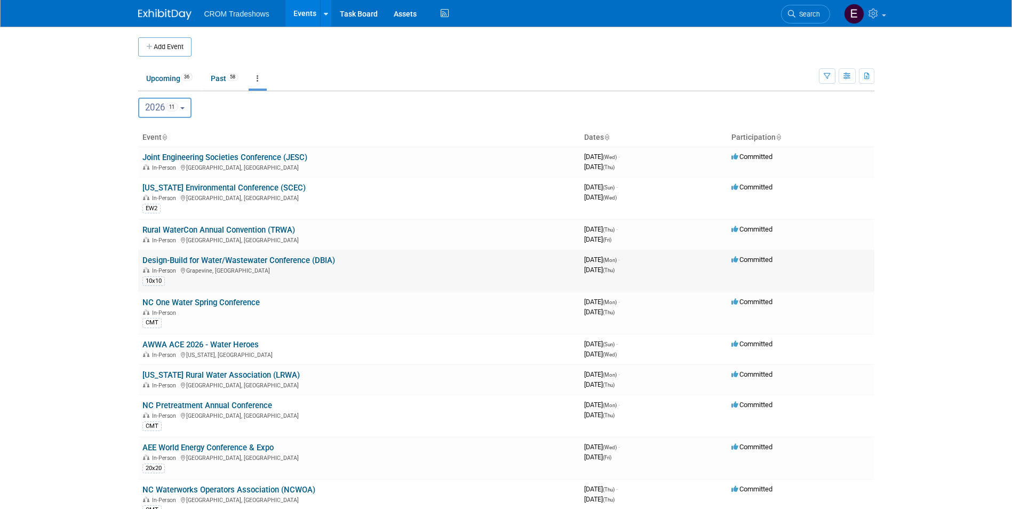
click at [216, 258] on link "Design-Build for Water/Wastewater Conference (DBIA)" at bounding box center [238, 261] width 193 height 10
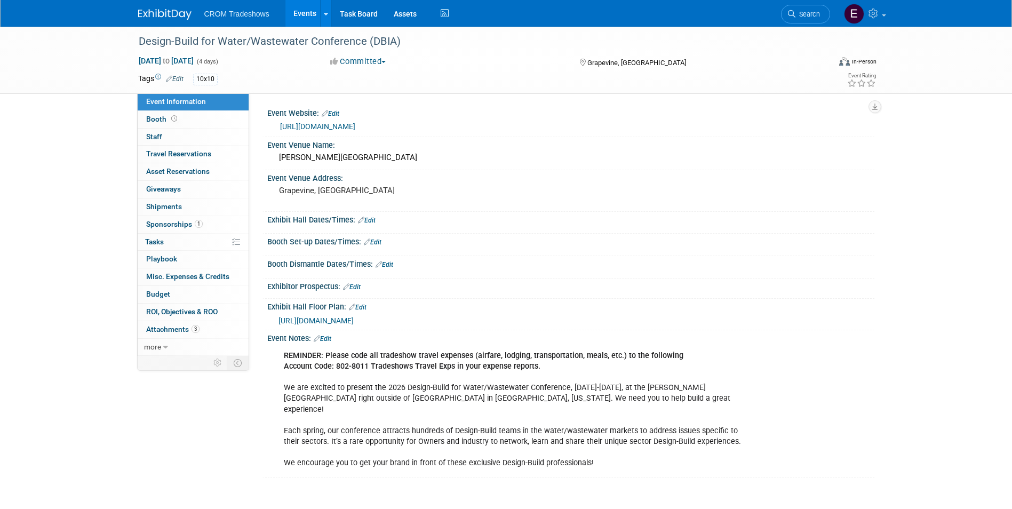
click at [331, 339] on link "Edit" at bounding box center [323, 338] width 18 height 7
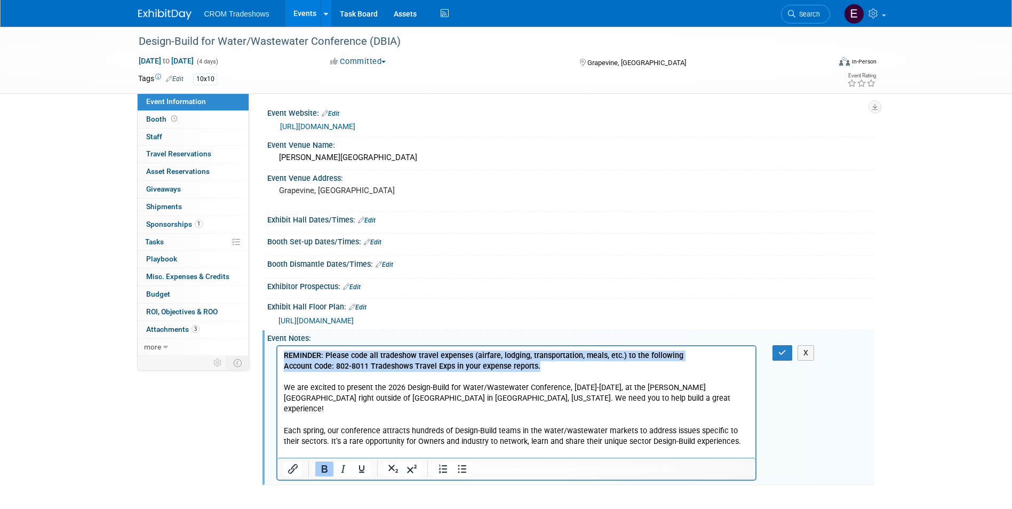
drag, startPoint x: 556, startPoint y: 363, endPoint x: 540, endPoint y: 700, distance: 337.0
click at [277, 354] on html "REMINDER: Please code all tradeshow travel expenses (airfare, lodging, transpor…" at bounding box center [516, 407] width 479 height 122
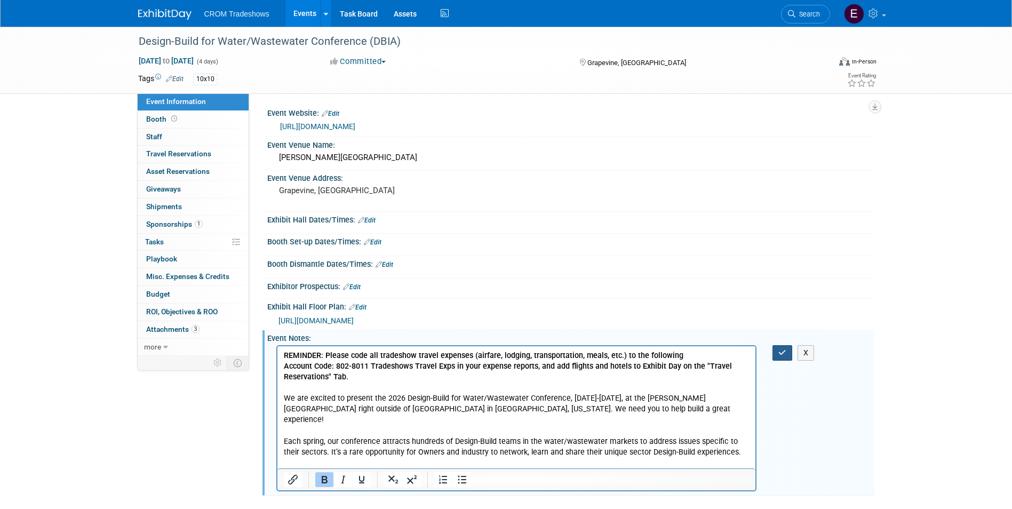
click at [781, 354] on icon "button" at bounding box center [782, 352] width 8 height 7
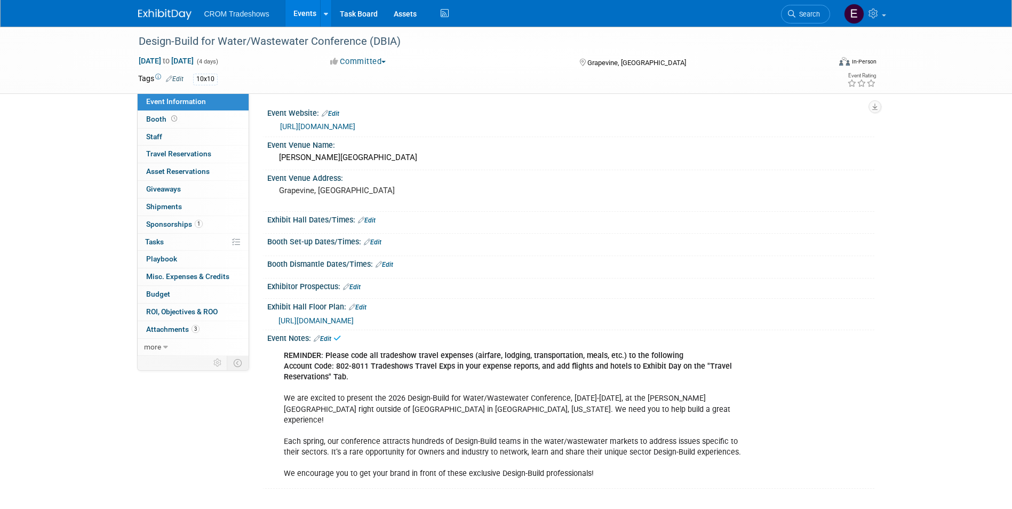
click at [308, 11] on link "Events" at bounding box center [304, 13] width 39 height 27
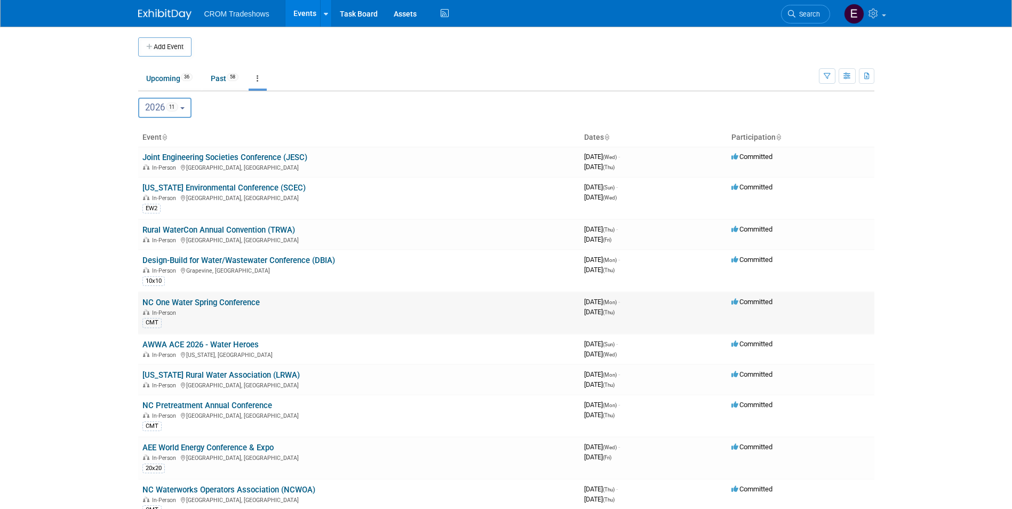
click at [242, 305] on link "NC One Water Spring Conference" at bounding box center [200, 303] width 117 height 10
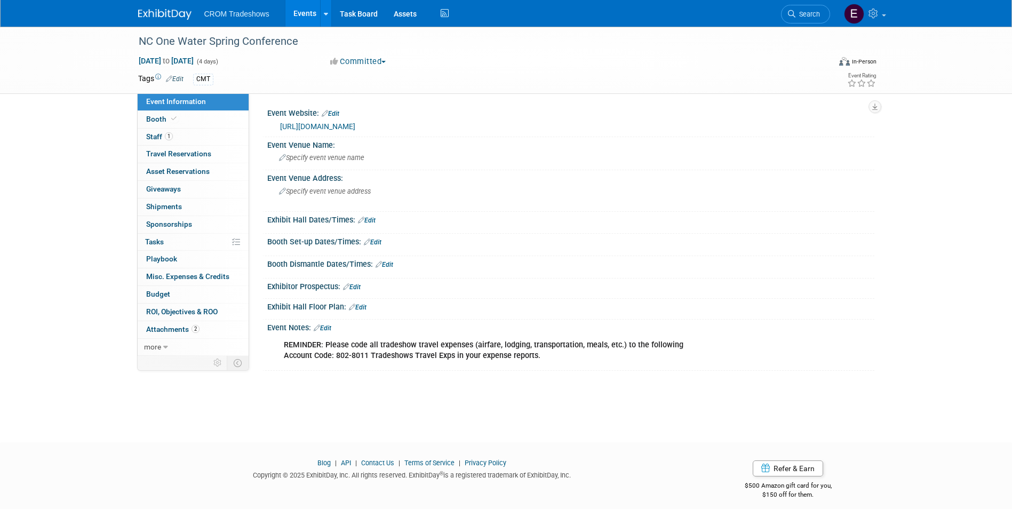
click at [331, 325] on link "Edit" at bounding box center [323, 327] width 18 height 7
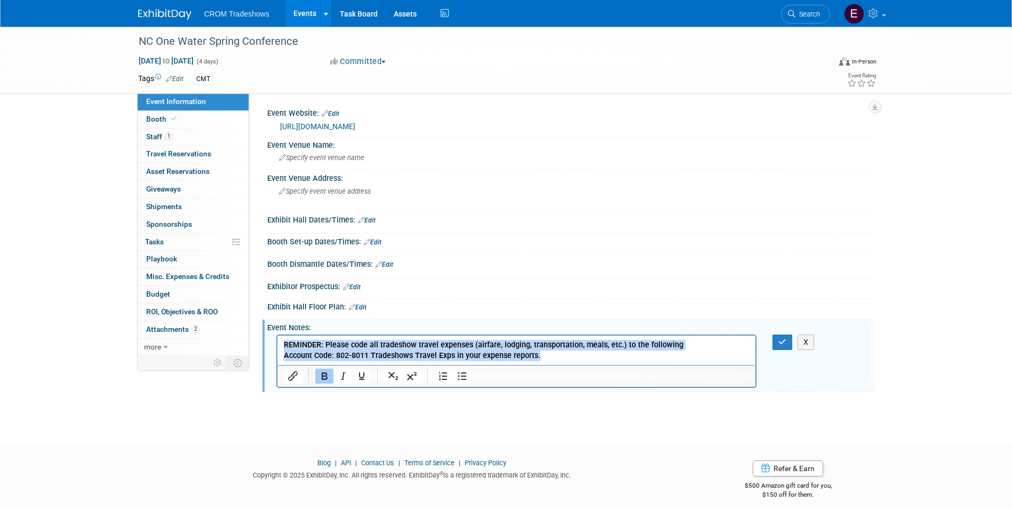
drag, startPoint x: 537, startPoint y: 355, endPoint x: 545, endPoint y: 681, distance: 326.1
click at [277, 346] on html "REMINDER: Please code all tradeshow travel expenses (airfare, lodging, transpor…" at bounding box center [516, 349] width 479 height 26
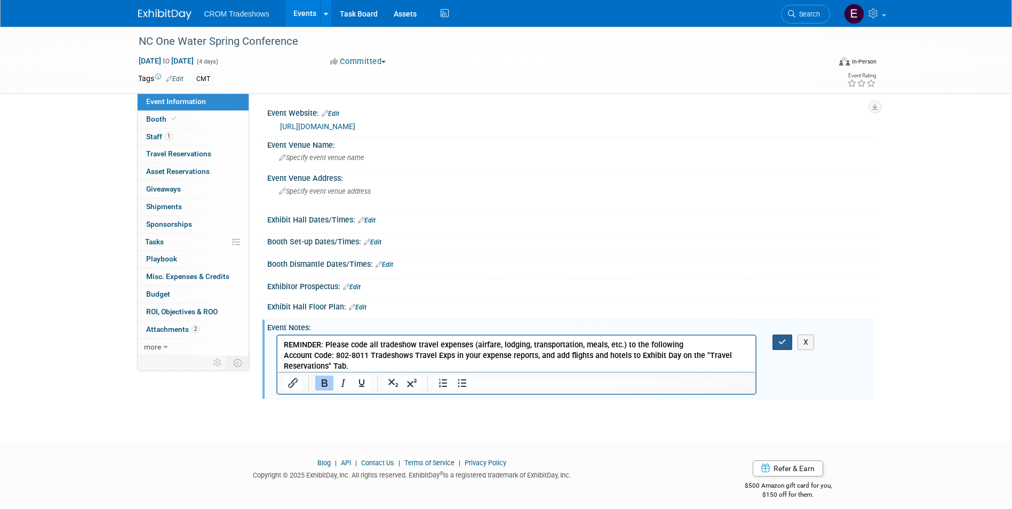
click at [777, 345] on button "button" at bounding box center [783, 342] width 20 height 15
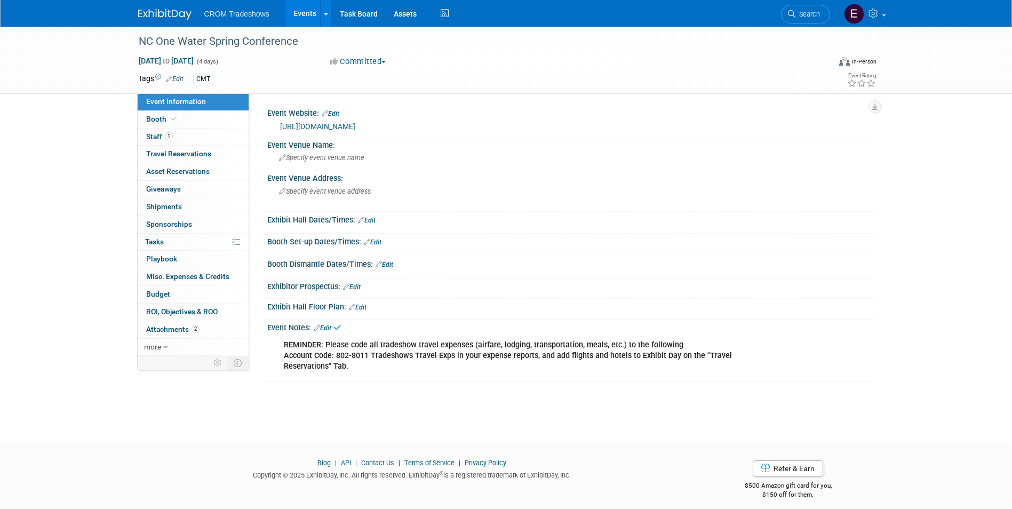
click at [313, 18] on link "Events" at bounding box center [304, 13] width 39 height 27
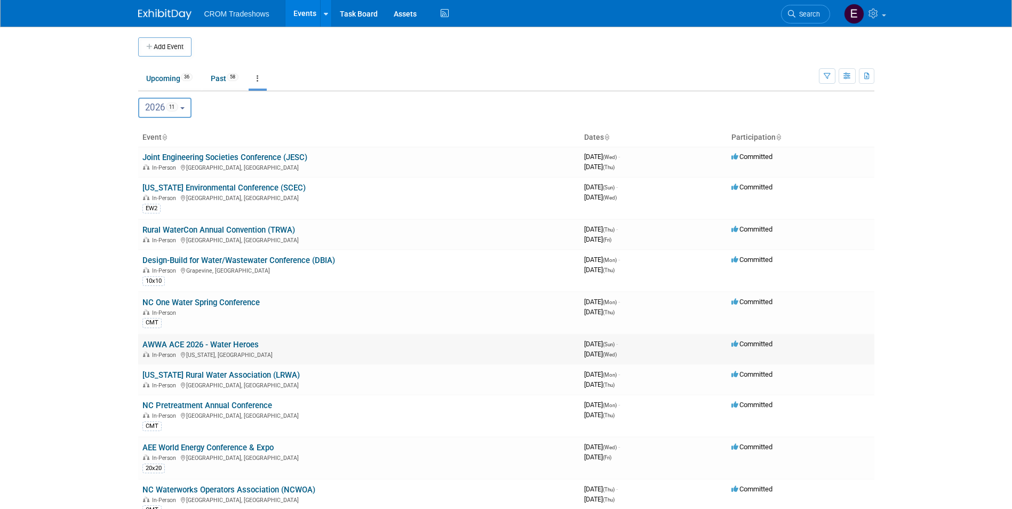
click at [250, 341] on link "AWWA ACE 2026 - Water Heroes" at bounding box center [200, 345] width 116 height 10
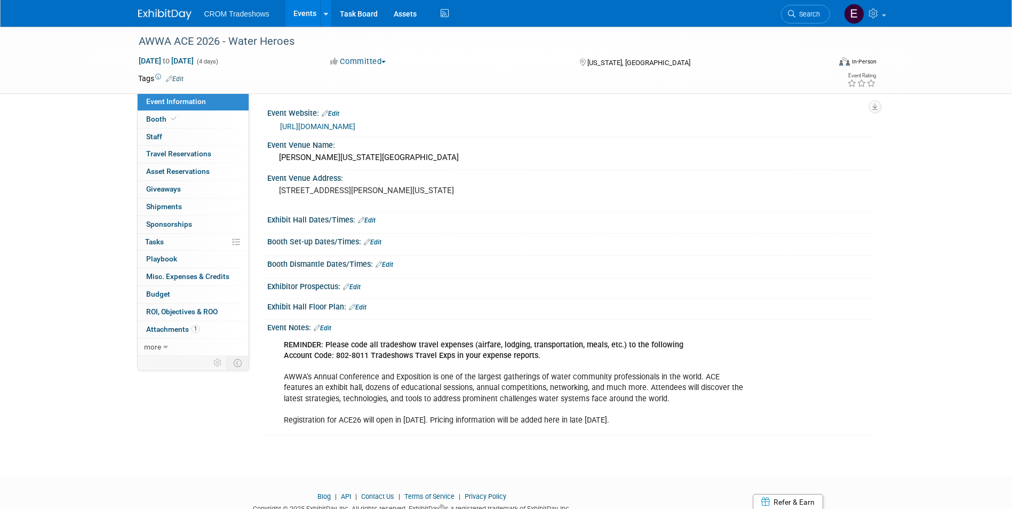
click at [361, 305] on link "Edit" at bounding box center [358, 307] width 18 height 7
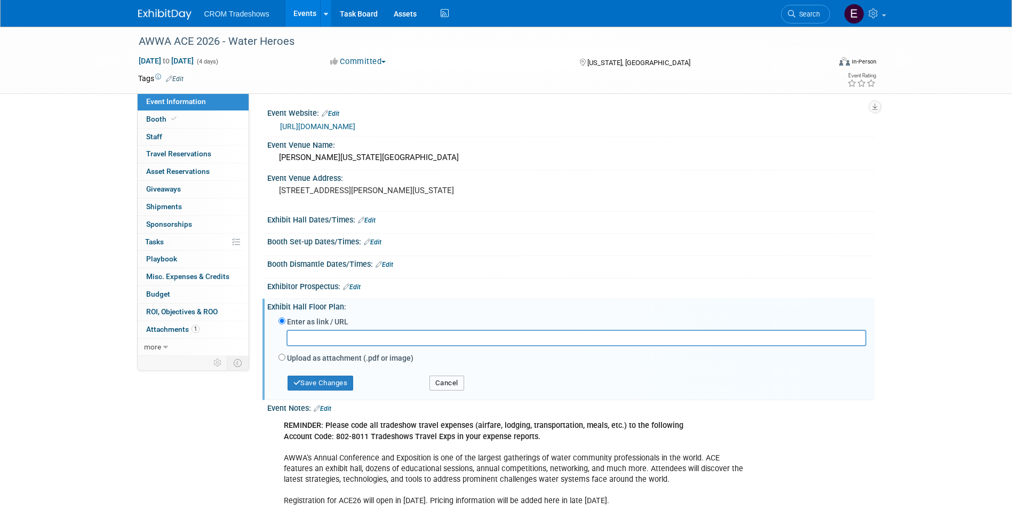
drag, startPoint x: 456, startPoint y: 378, endPoint x: 473, endPoint y: 379, distance: 17.1
click at [456, 379] on button "Cancel" at bounding box center [446, 383] width 35 height 15
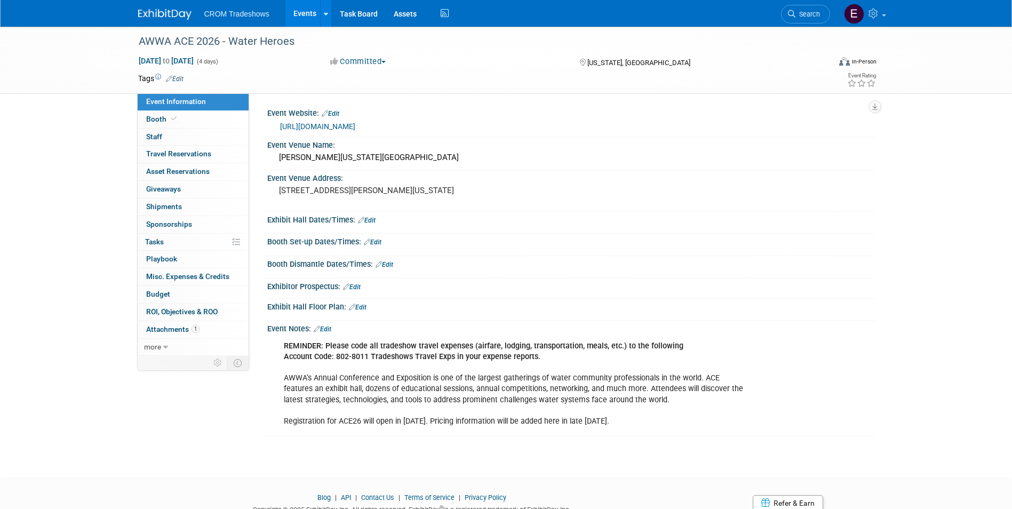
click at [328, 332] on link "Edit" at bounding box center [323, 328] width 18 height 7
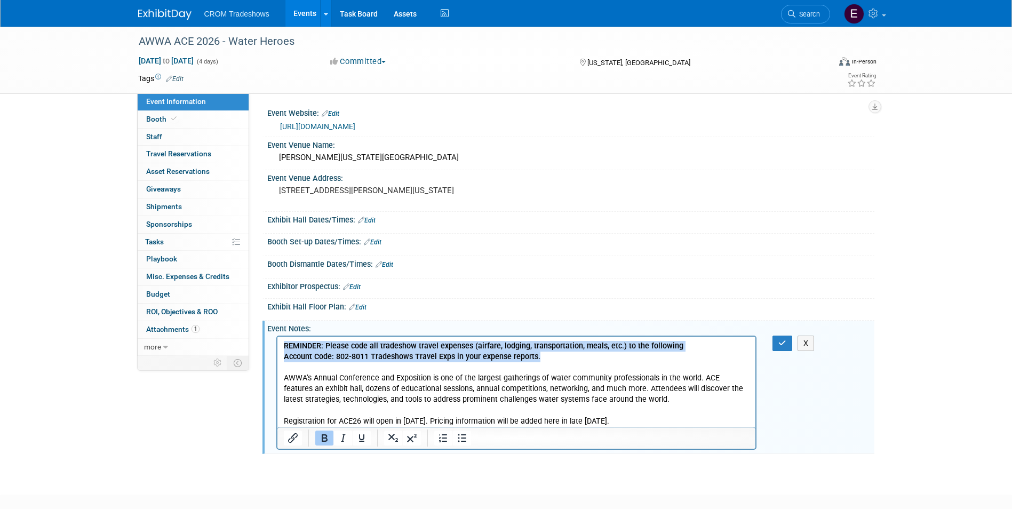
drag, startPoint x: 560, startPoint y: 362, endPoint x: 282, endPoint y: 347, distance: 278.4
click at [282, 347] on html "REMINDER: Please code all tradeshow travel expenses (airfare, lodging, transpor…" at bounding box center [516, 382] width 479 height 90
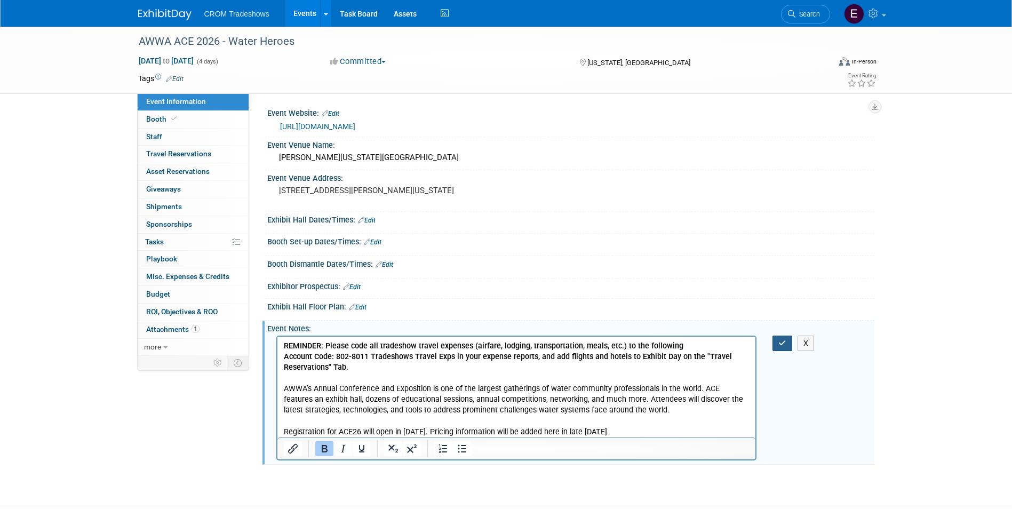
click at [791, 346] on button "button" at bounding box center [783, 343] width 20 height 15
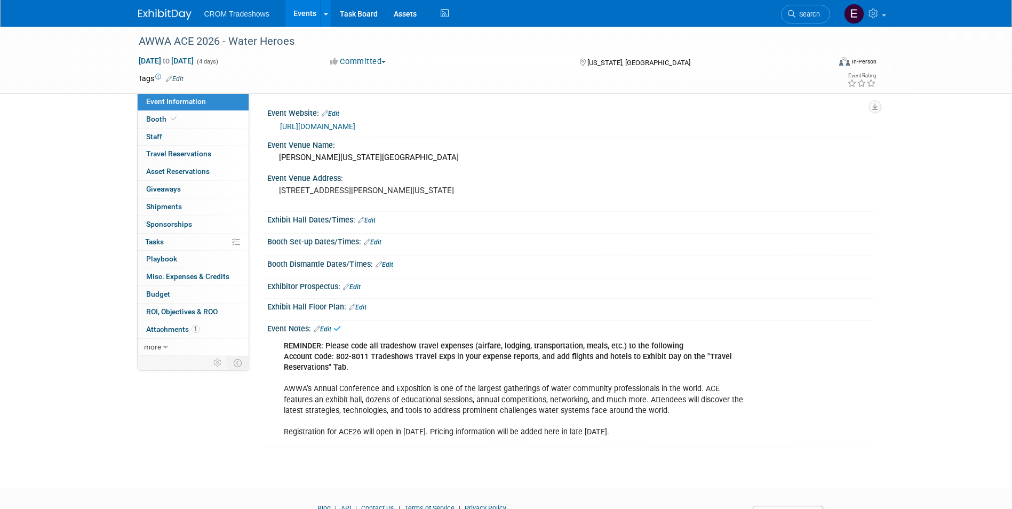
click at [291, 20] on link "Events" at bounding box center [304, 13] width 39 height 27
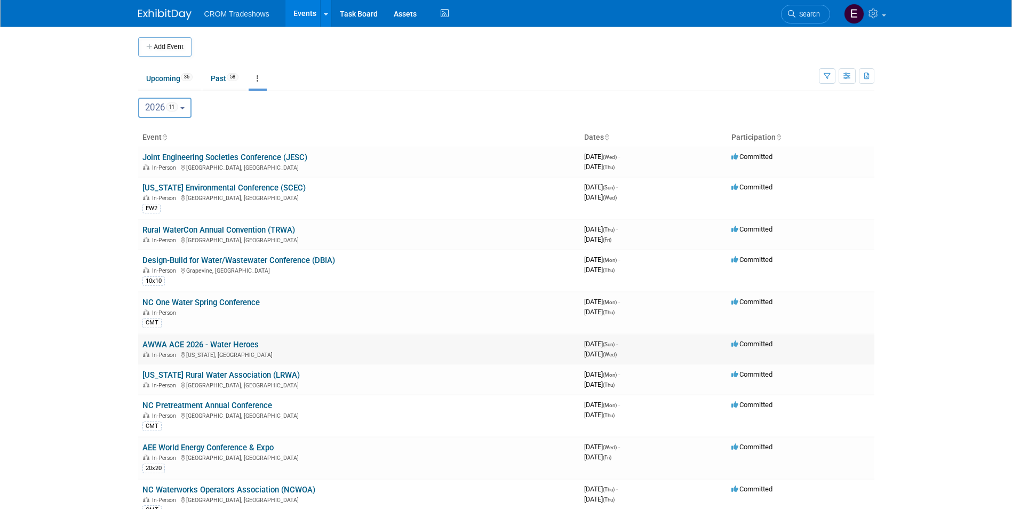
click at [210, 344] on link "AWWA ACE 2026 - Water Heroes" at bounding box center [200, 345] width 116 height 10
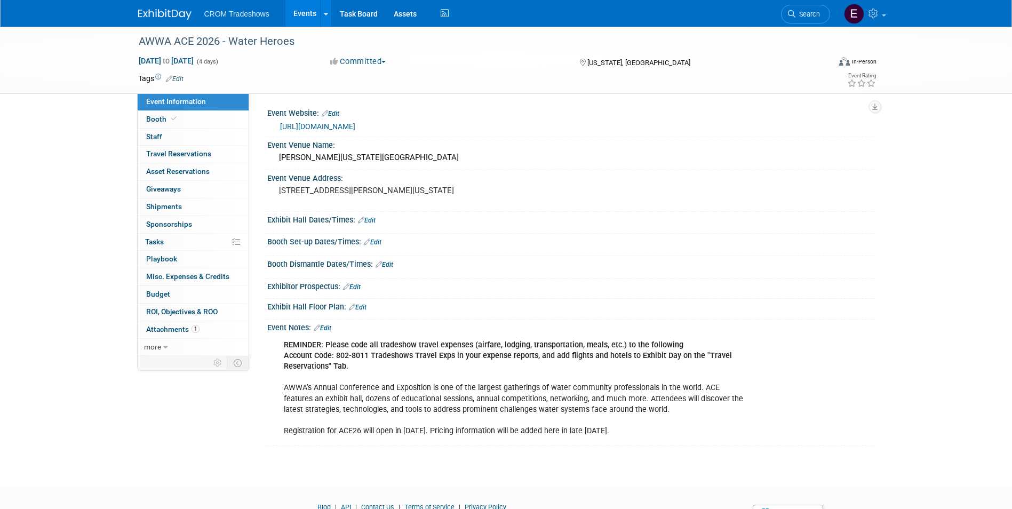
click at [296, 10] on link "Events" at bounding box center [304, 13] width 39 height 27
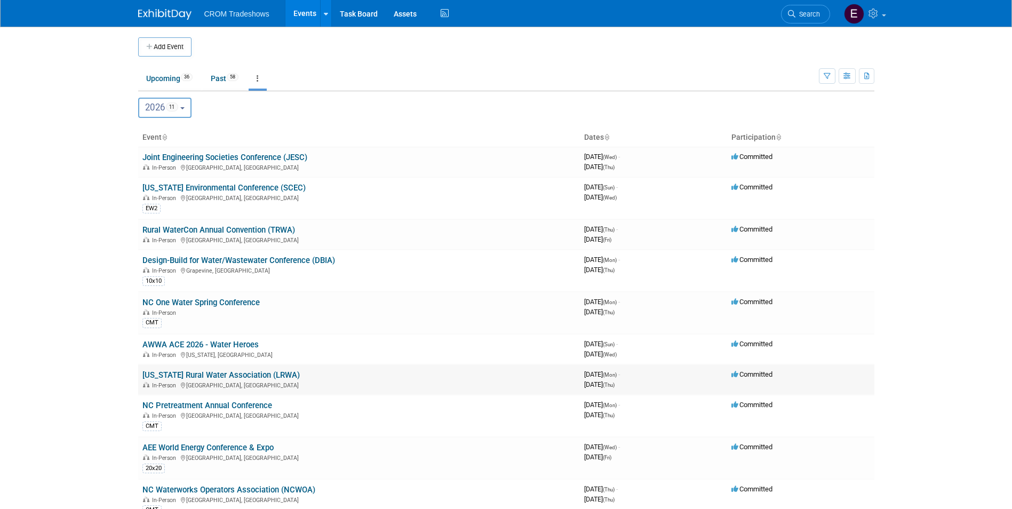
click at [196, 379] on link "[US_STATE] Rural Water Association (LRWA)" at bounding box center [220, 375] width 157 height 10
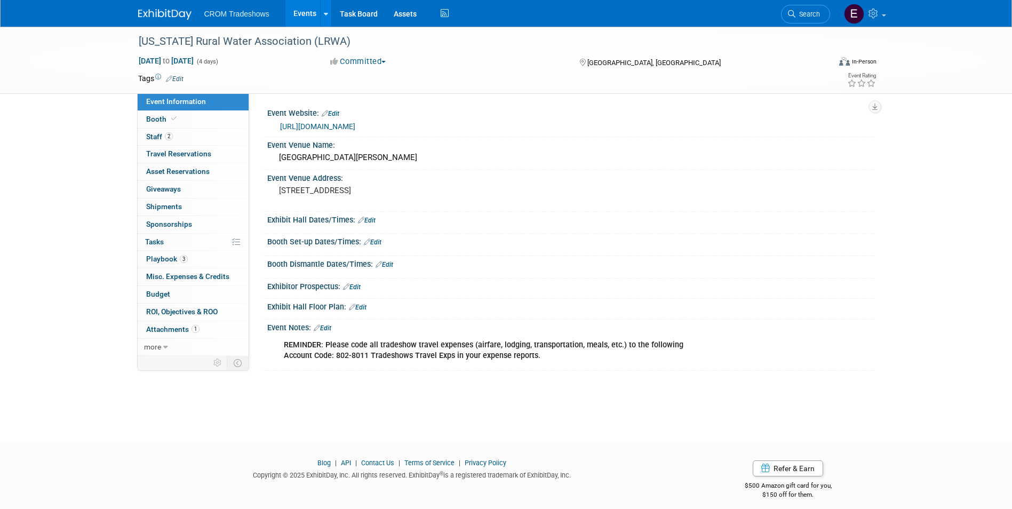
click at [329, 328] on link "Edit" at bounding box center [323, 327] width 18 height 7
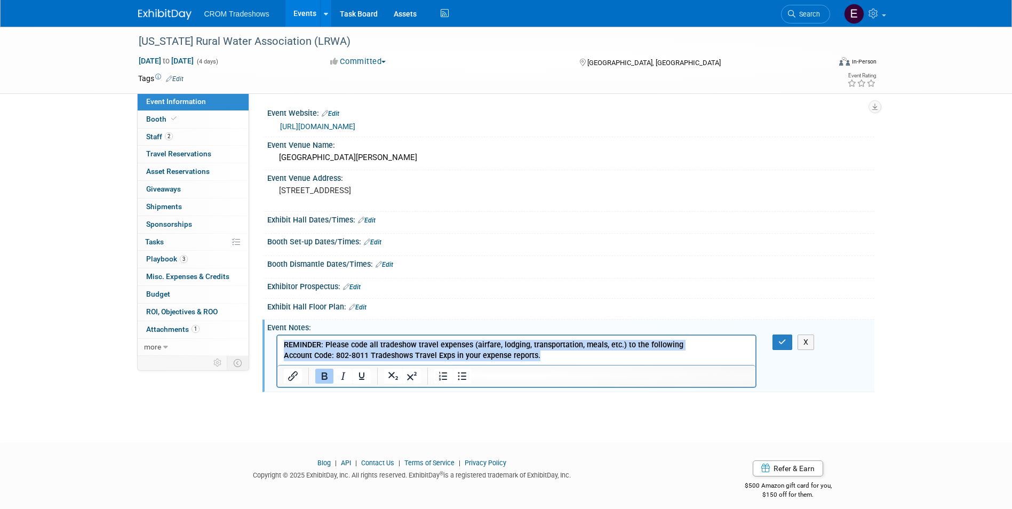
drag, startPoint x: 537, startPoint y: 354, endPoint x: 553, endPoint y: 679, distance: 325.8
click at [277, 339] on html "REMINDER: Please code all tradeshow travel expenses (airfare, lodging, transpor…" at bounding box center [516, 349] width 479 height 26
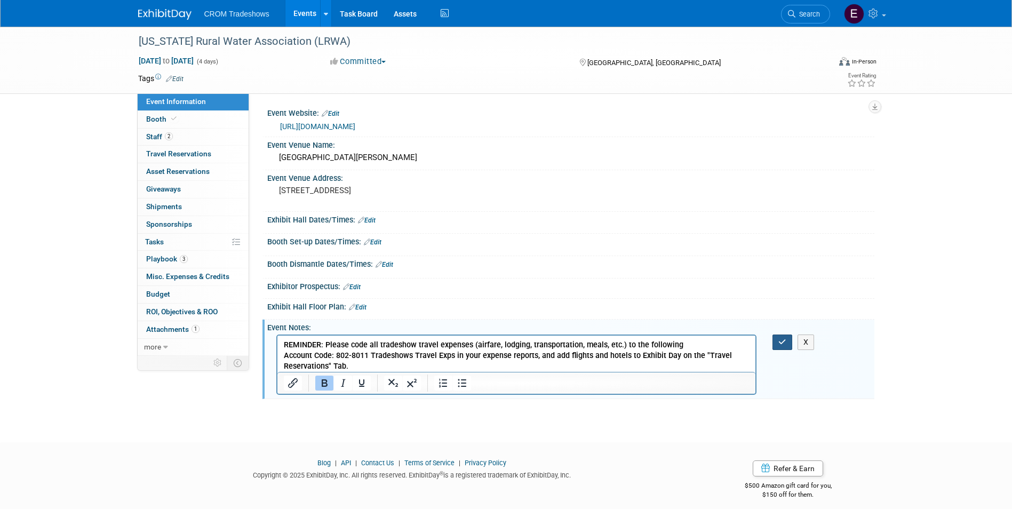
click at [774, 347] on button "button" at bounding box center [783, 342] width 20 height 15
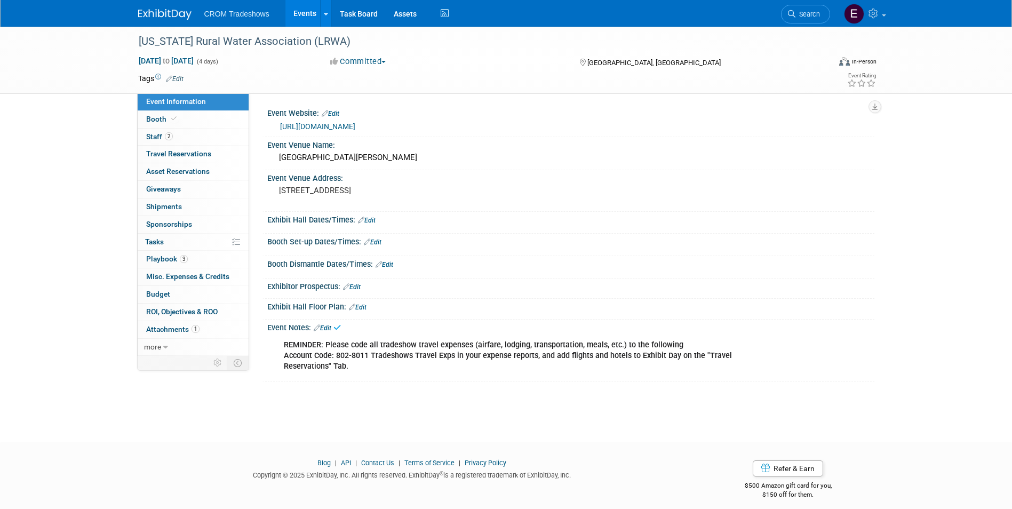
click at [310, 19] on link "Events" at bounding box center [304, 13] width 39 height 27
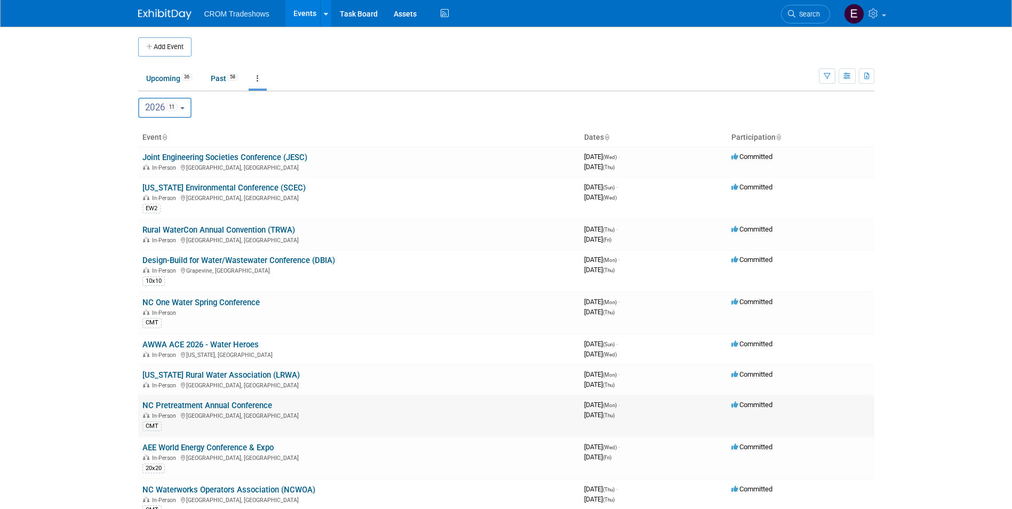
click at [221, 407] on link "NC Pretreatment Annual Conference" at bounding box center [207, 406] width 130 height 10
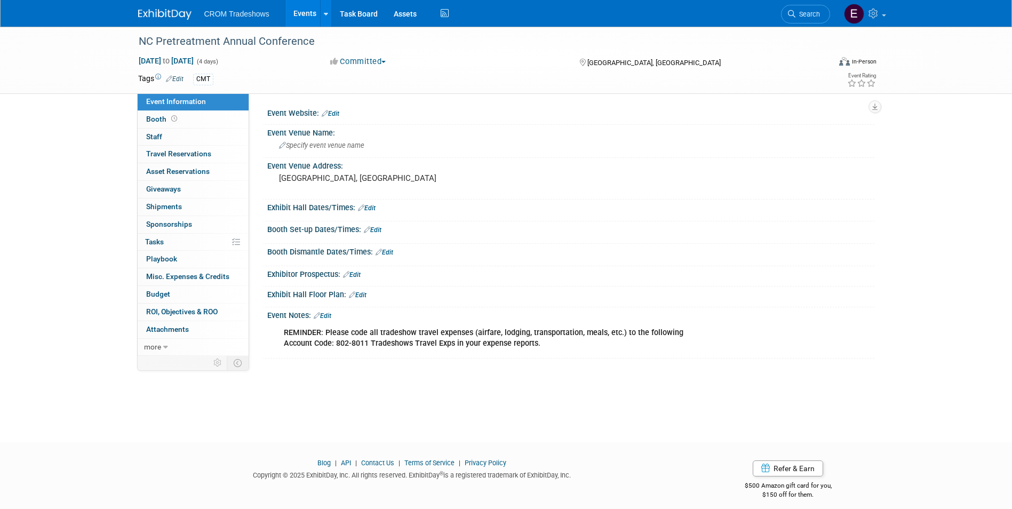
click at [324, 314] on link "Edit" at bounding box center [323, 315] width 18 height 7
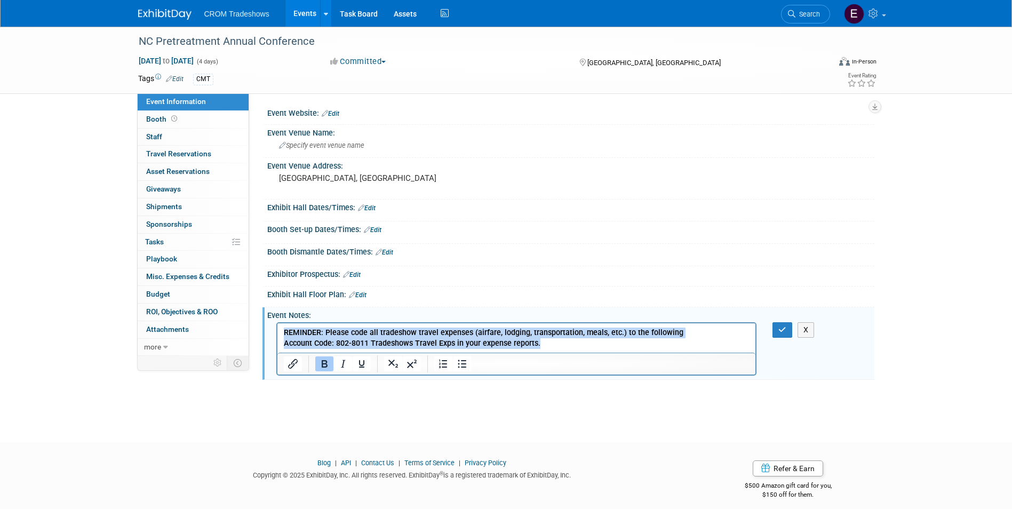
drag, startPoint x: 538, startPoint y: 343, endPoint x: 284, endPoint y: 333, distance: 254.2
click at [284, 333] on p "REMINDER: Please code all tradeshow travel expenses (airfare, lodging, transpor…" at bounding box center [516, 338] width 466 height 21
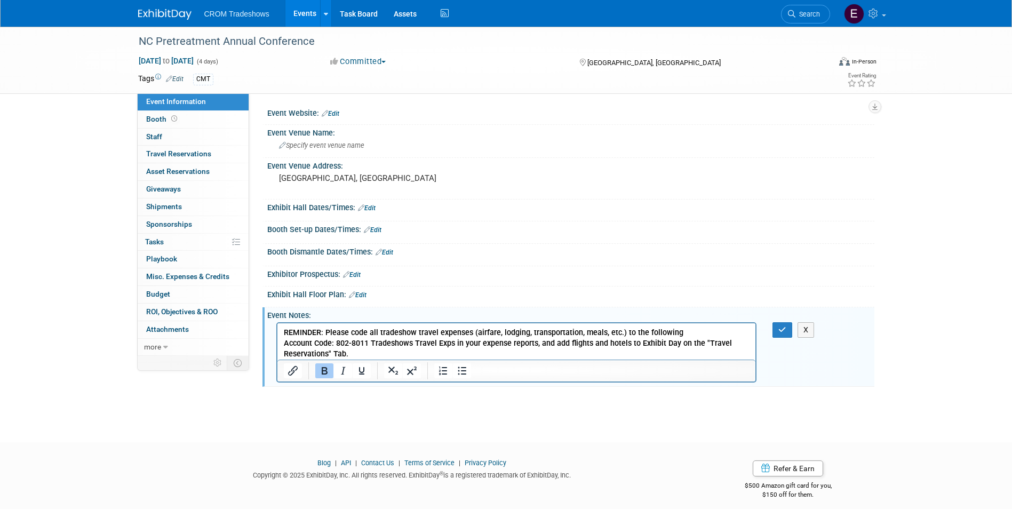
click at [777, 319] on div "Event Notes: Edit REMINDER: Please code all tradeshow travel expenses (airfare,…" at bounding box center [568, 346] width 612 height 79
click at [778, 324] on button "button" at bounding box center [783, 329] width 20 height 15
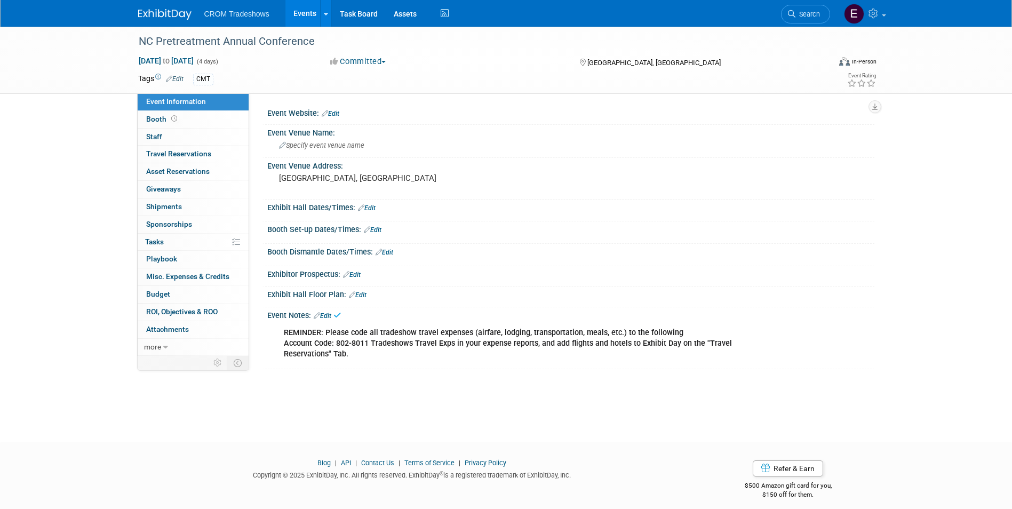
click at [301, 12] on link "Events" at bounding box center [304, 13] width 39 height 27
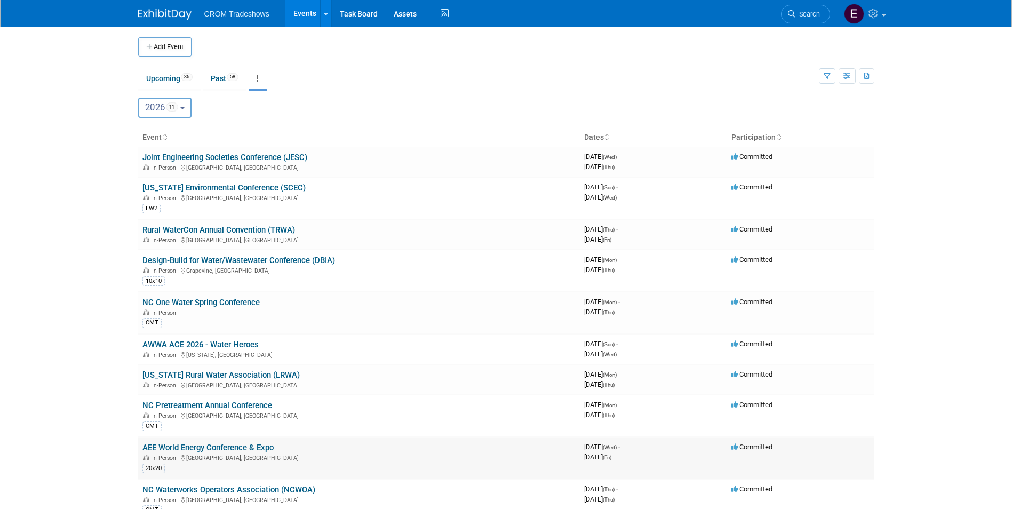
click at [223, 448] on link "AEE World Energy Conference & Expo" at bounding box center [207, 448] width 131 height 10
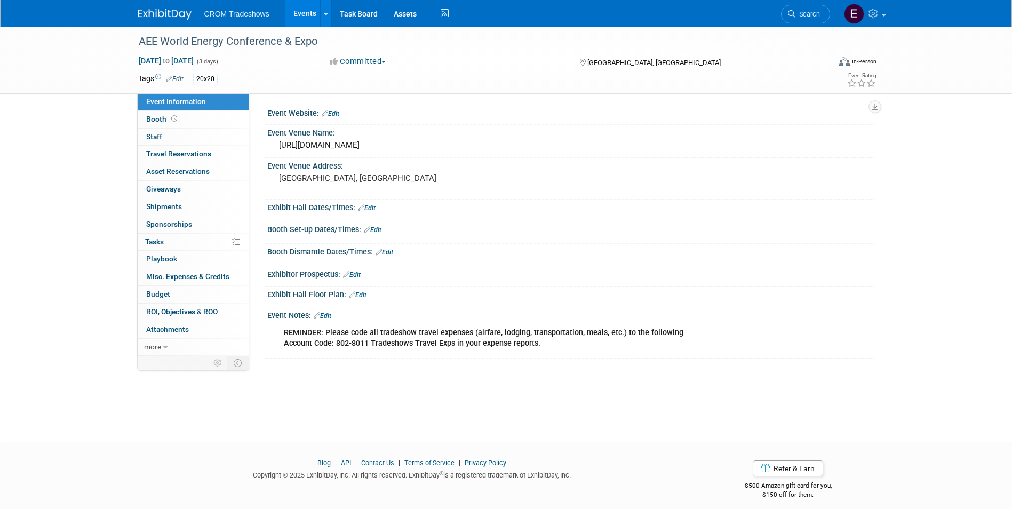
click at [328, 316] on link "Edit" at bounding box center [323, 315] width 18 height 7
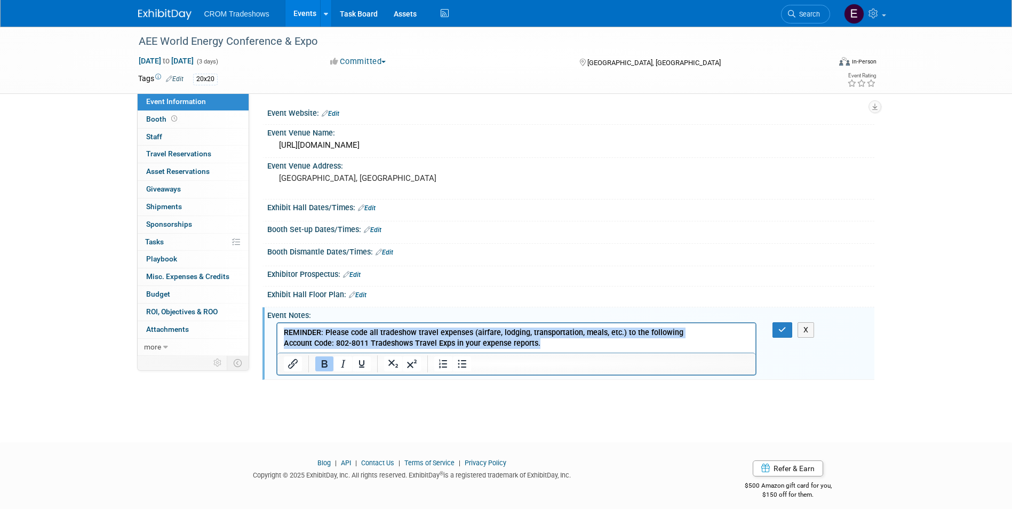
drag, startPoint x: 538, startPoint y: 347, endPoint x: 268, endPoint y: 332, distance: 270.4
click at [277, 332] on html "REMINDER: Please code all tradeshow travel expenses (airfare, lodging, transpor…" at bounding box center [516, 336] width 479 height 26
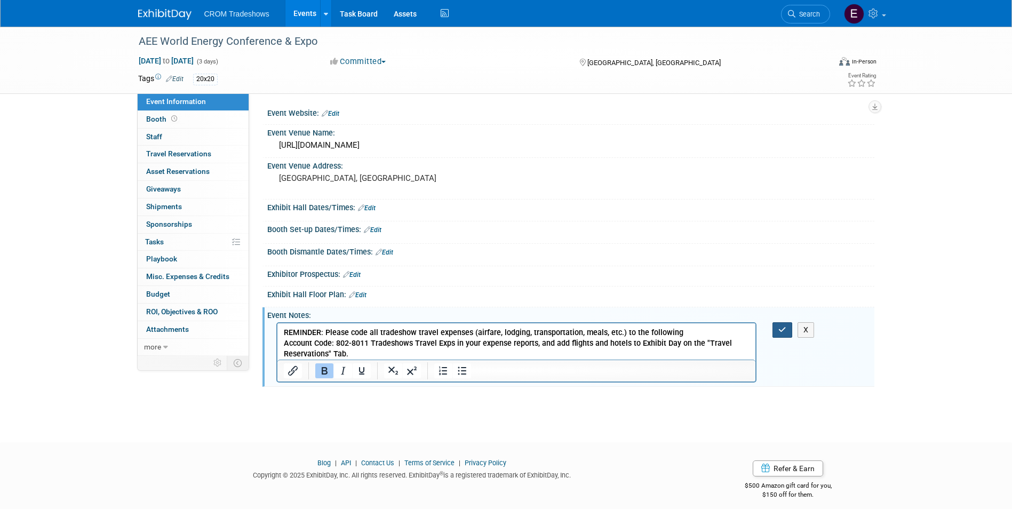
click at [787, 334] on button "button" at bounding box center [783, 329] width 20 height 15
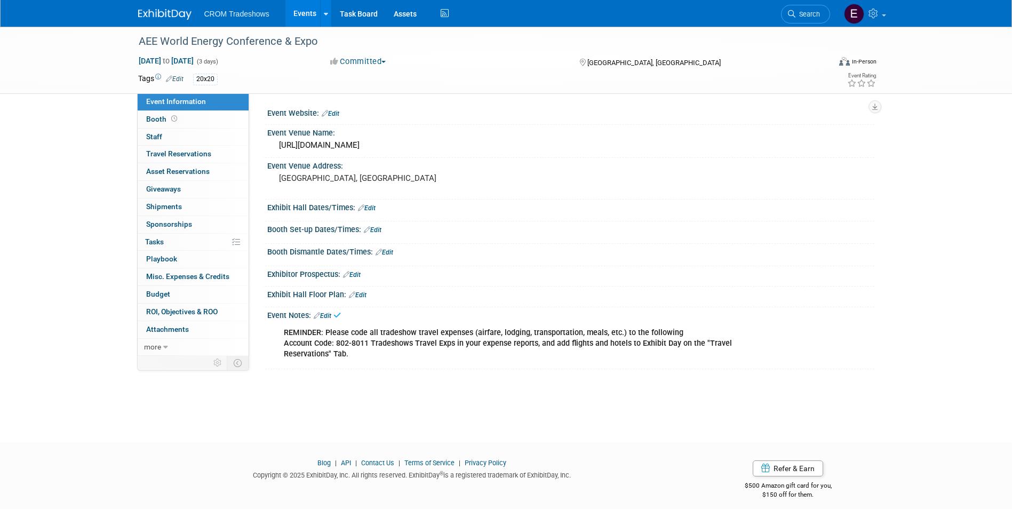
click at [304, 20] on link "Events" at bounding box center [304, 13] width 39 height 27
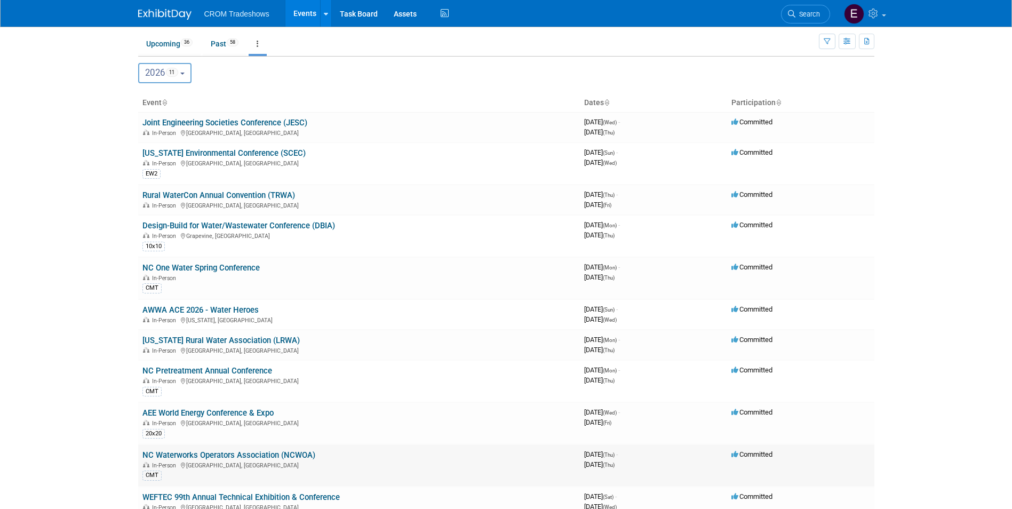
scroll to position [53, 0]
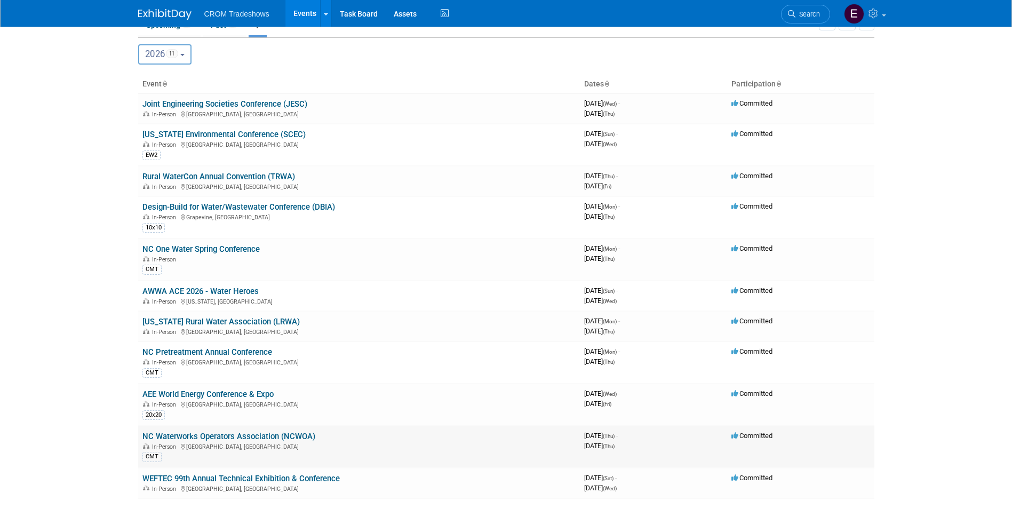
click at [249, 441] on link "NC Waterworks Operators Association (NCWOA)" at bounding box center [228, 437] width 173 height 10
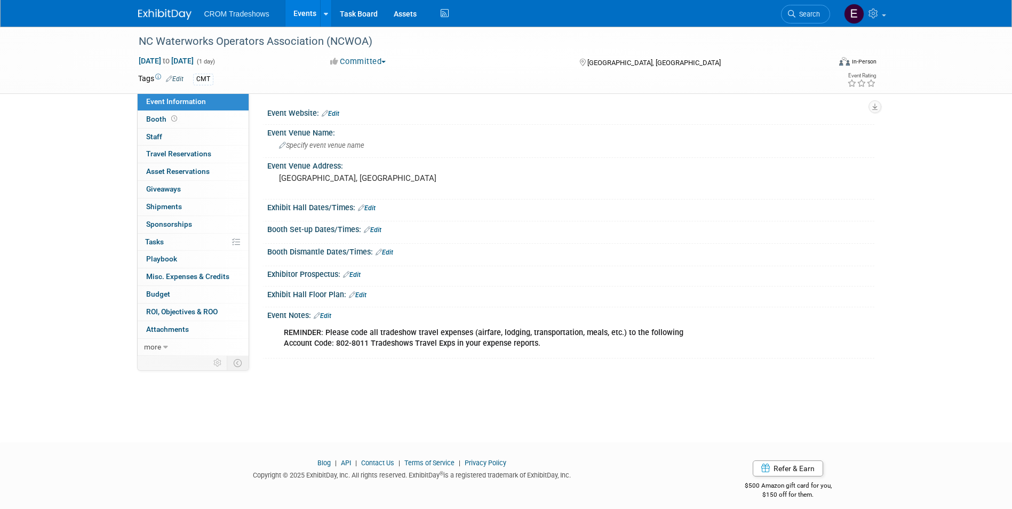
click at [330, 321] on div "REMINDER: Please code all tradeshow travel expenses (airfare, lodging, transpor…" at bounding box center [570, 322] width 594 height 5
click at [331, 320] on div "REMINDER: Please code all tradeshow travel expenses (airfare, lodging, transpor…" at bounding box center [570, 322] width 594 height 5
click at [331, 316] on link "Edit" at bounding box center [323, 315] width 18 height 7
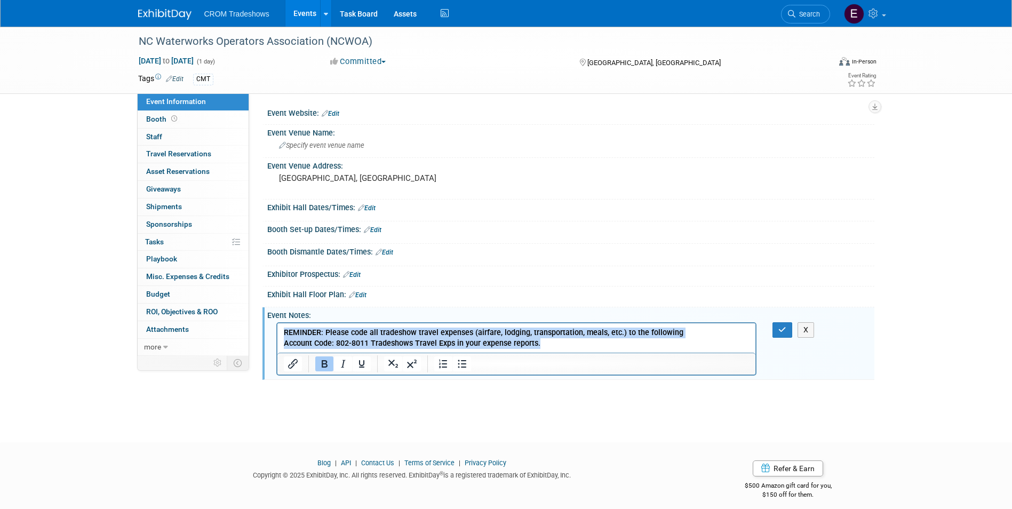
drag, startPoint x: 542, startPoint y: 340, endPoint x: 521, endPoint y: 656, distance: 317.1
click at [277, 333] on html "REMINDER: Please code all tradeshow travel expenses (airfare, lodging, transpor…" at bounding box center [516, 336] width 479 height 26
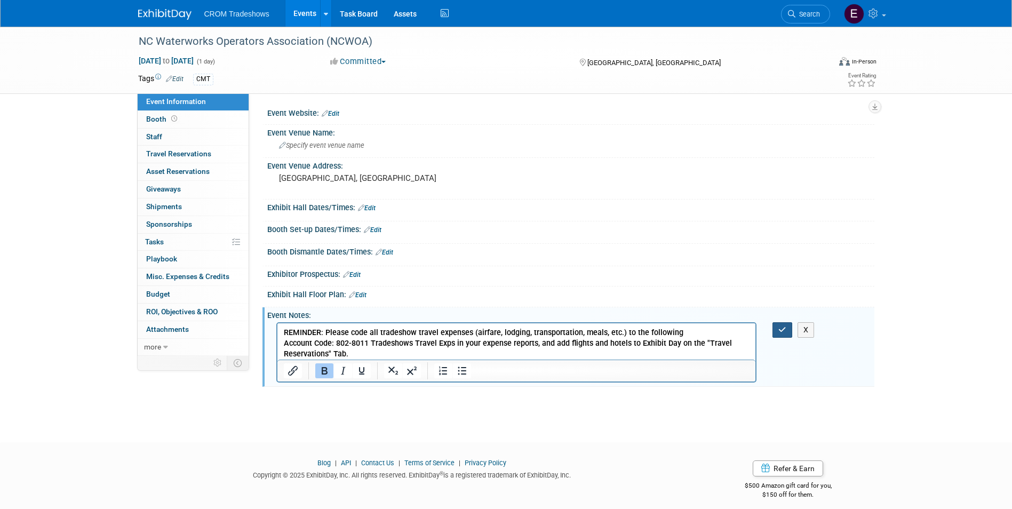
click at [776, 335] on button "button" at bounding box center [783, 329] width 20 height 15
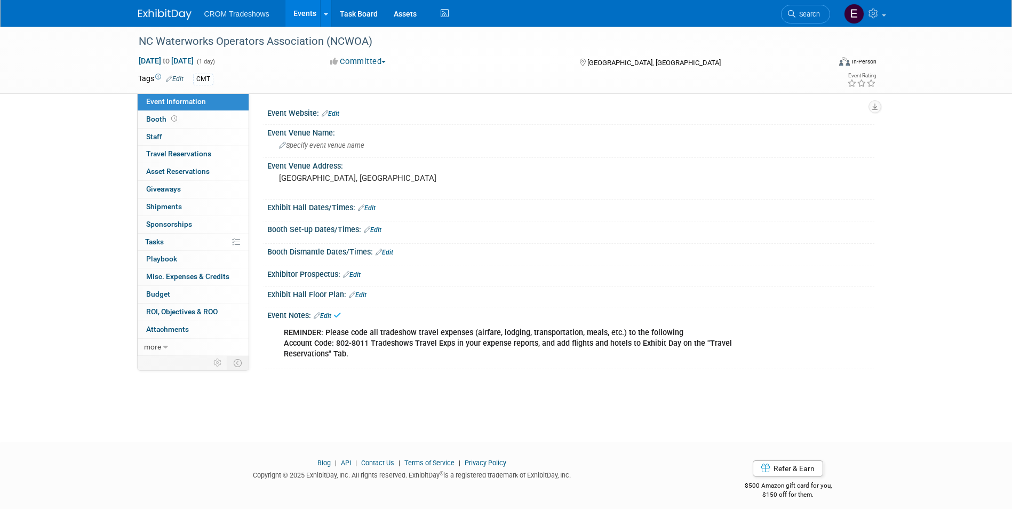
click at [306, 19] on link "Events" at bounding box center [304, 13] width 39 height 27
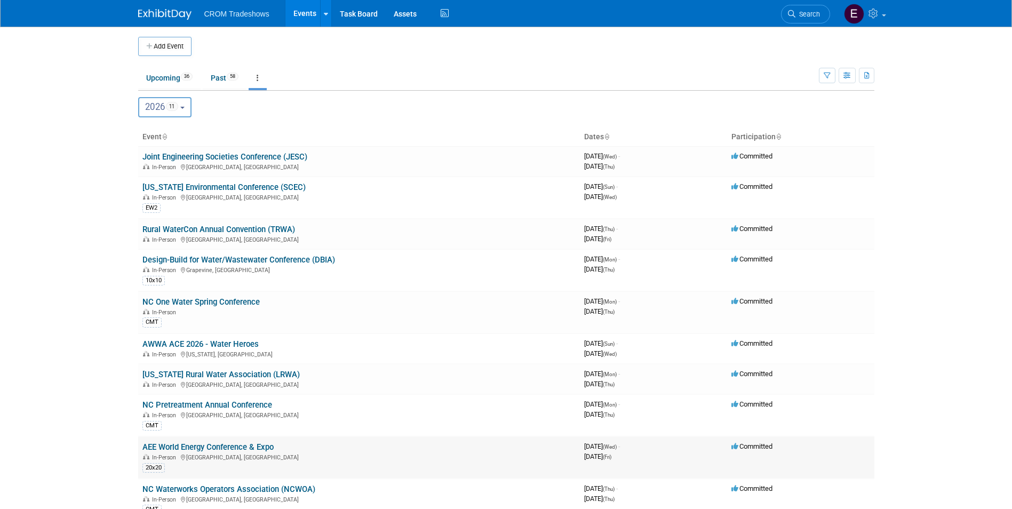
scroll to position [53, 0]
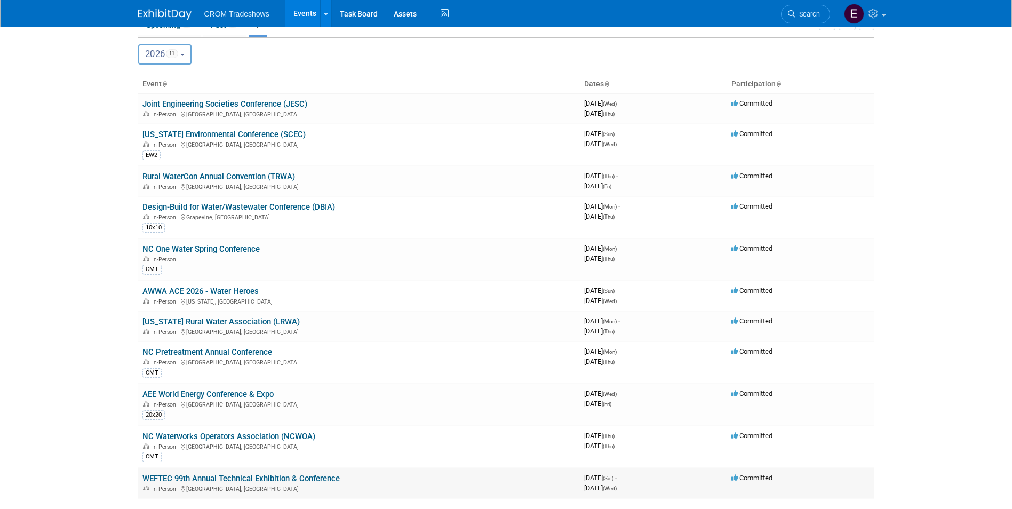
click at [248, 476] on link "WEFTEC 99th Annual Technical Exhibition & Conference" at bounding box center [240, 479] width 197 height 10
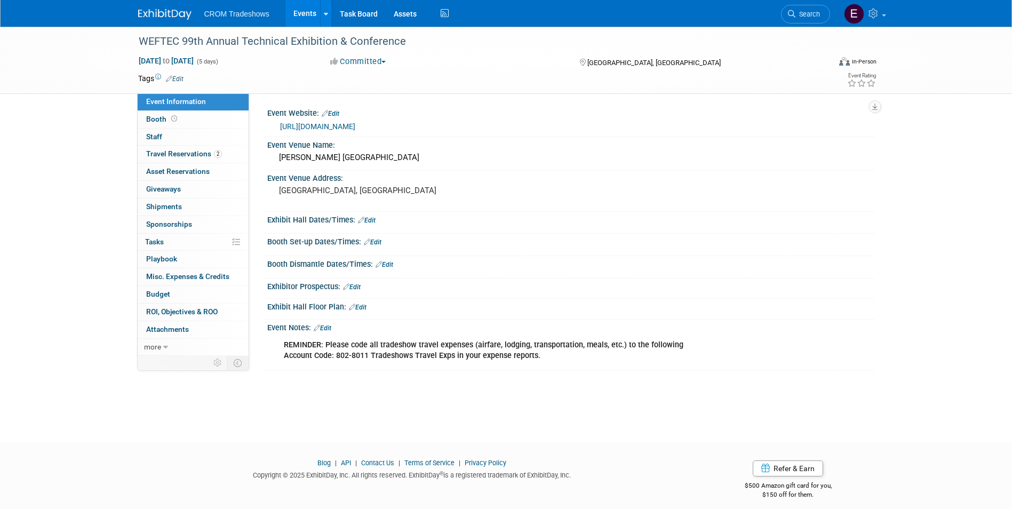
click at [327, 322] on div "Event Notes: Edit" at bounding box center [570, 327] width 607 height 14
click at [328, 325] on link "Edit" at bounding box center [323, 327] width 18 height 7
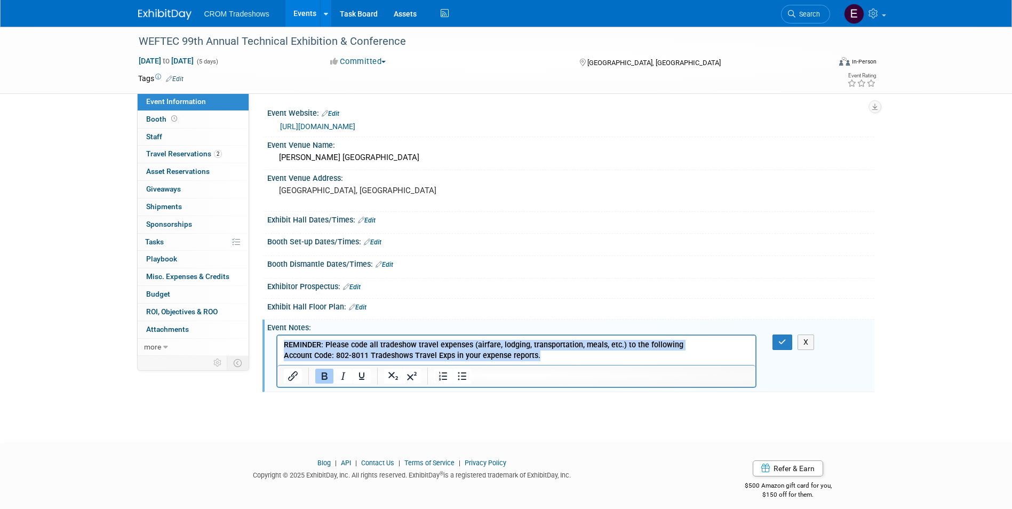
drag, startPoint x: 545, startPoint y: 355, endPoint x: 549, endPoint y: 677, distance: 322.3
click at [277, 341] on html "REMINDER: Please code all tradeshow travel expenses (airfare, lodging, transpor…" at bounding box center [516, 349] width 479 height 26
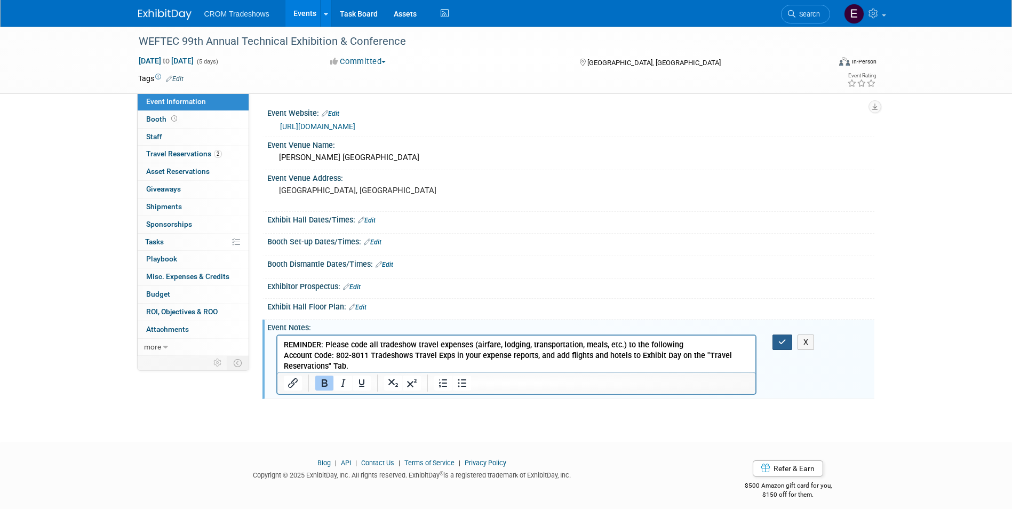
click at [774, 338] on button "button" at bounding box center [783, 342] width 20 height 15
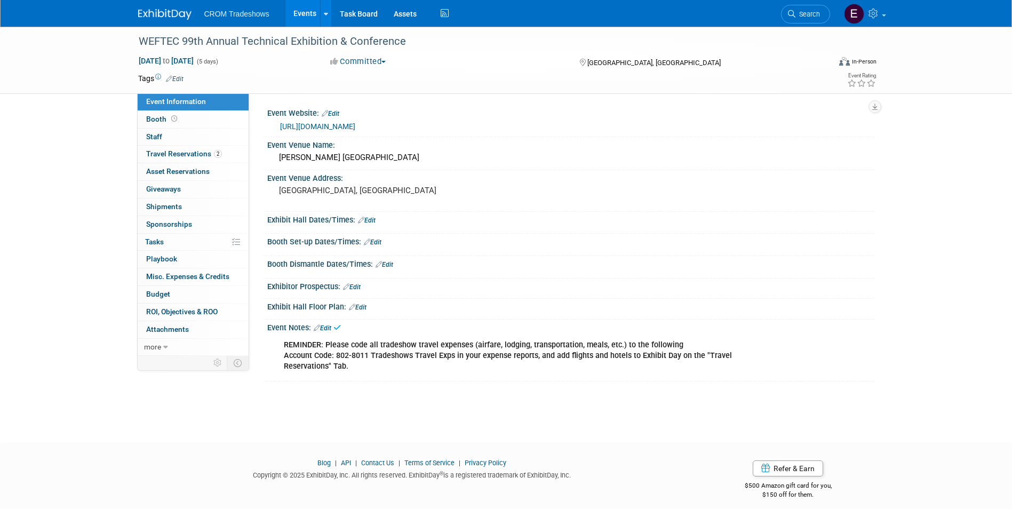
click at [309, 22] on link "Events" at bounding box center [304, 13] width 39 height 27
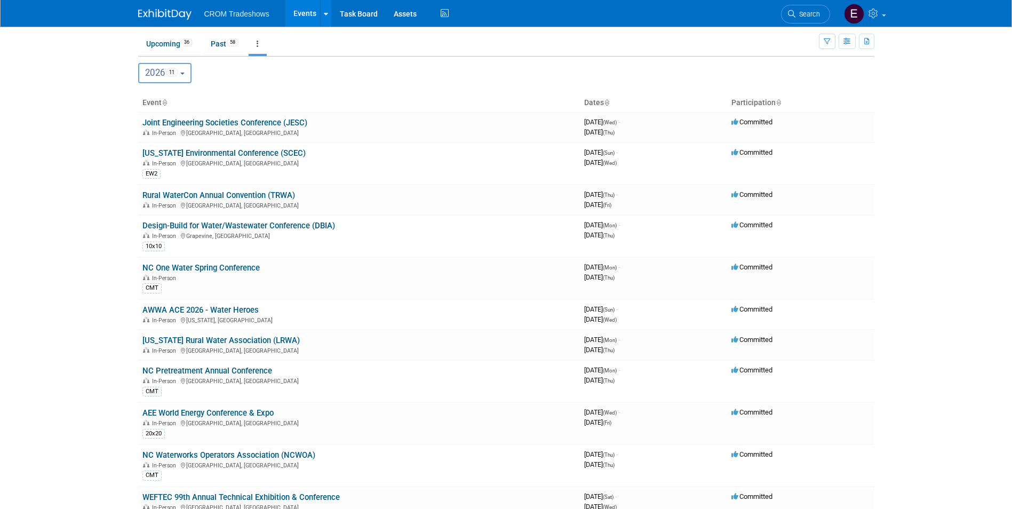
scroll to position [169, 0]
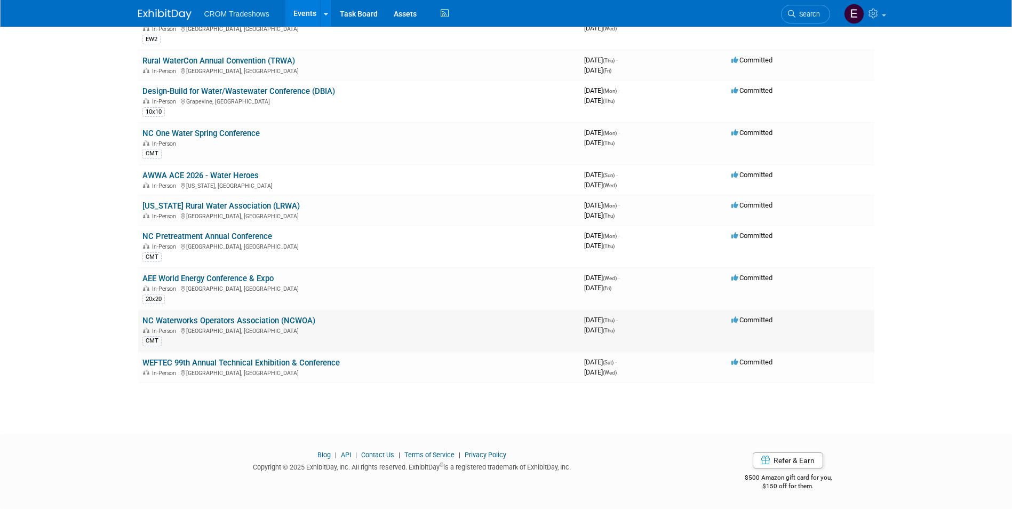
click at [205, 320] on link "NC Waterworks Operators Association (NCWOA)" at bounding box center [228, 321] width 173 height 10
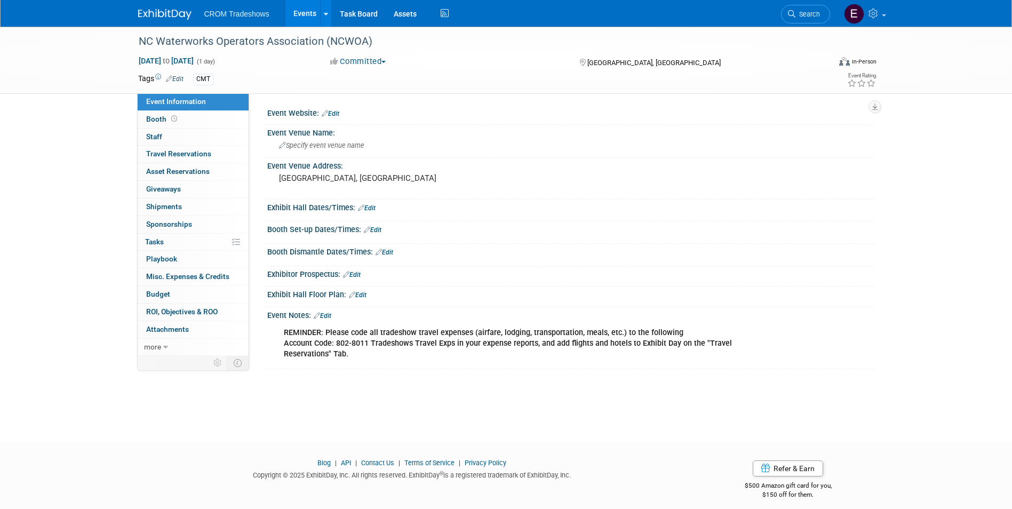
click at [303, 18] on link "Events" at bounding box center [304, 13] width 39 height 27
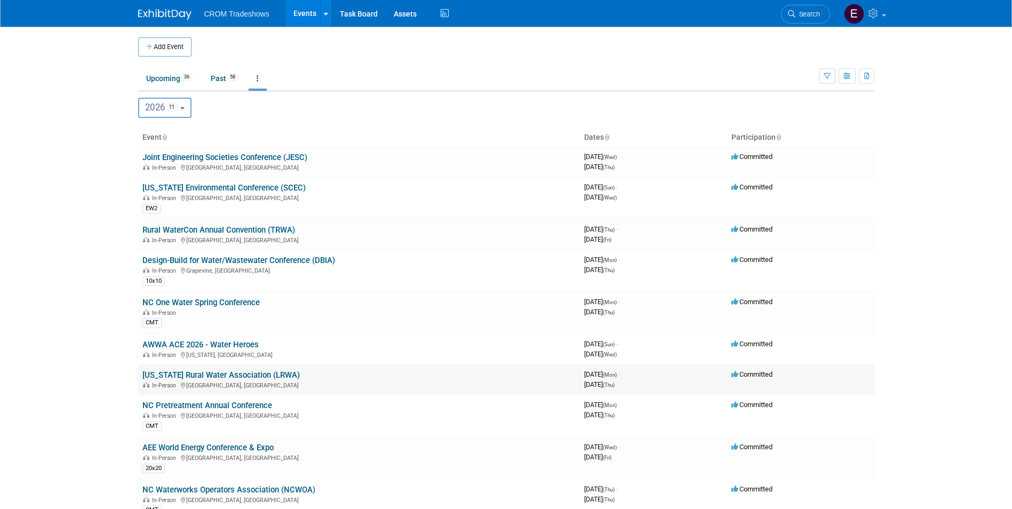
click at [219, 379] on link "[US_STATE] Rural Water Association (LRWA)" at bounding box center [220, 375] width 157 height 10
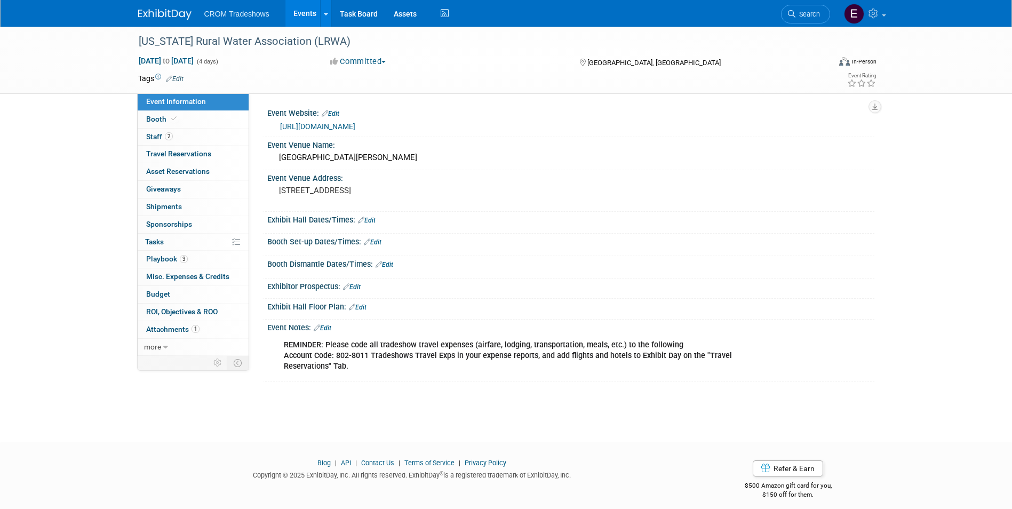
click at [297, 22] on link "Events" at bounding box center [304, 13] width 39 height 27
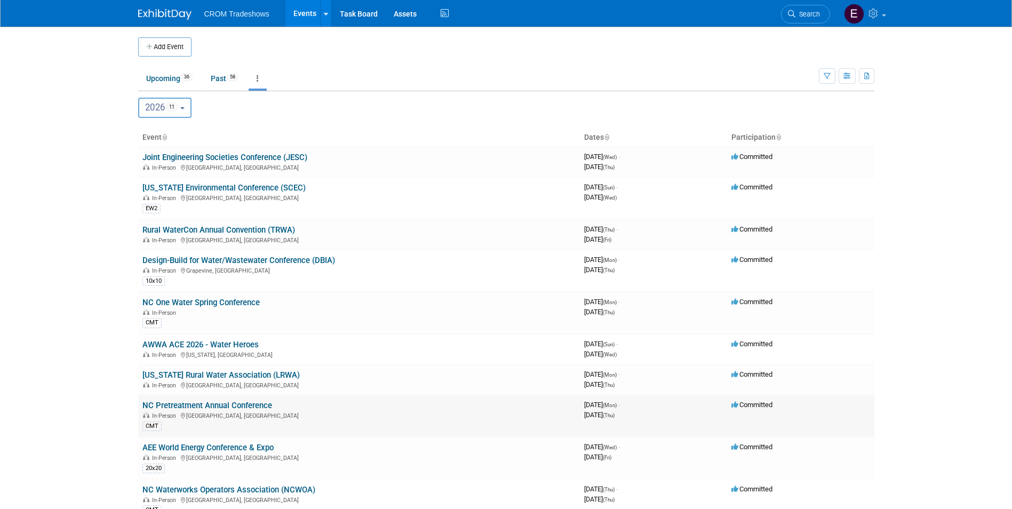
click at [233, 403] on link "NC Pretreatment Annual Conference" at bounding box center [207, 406] width 130 height 10
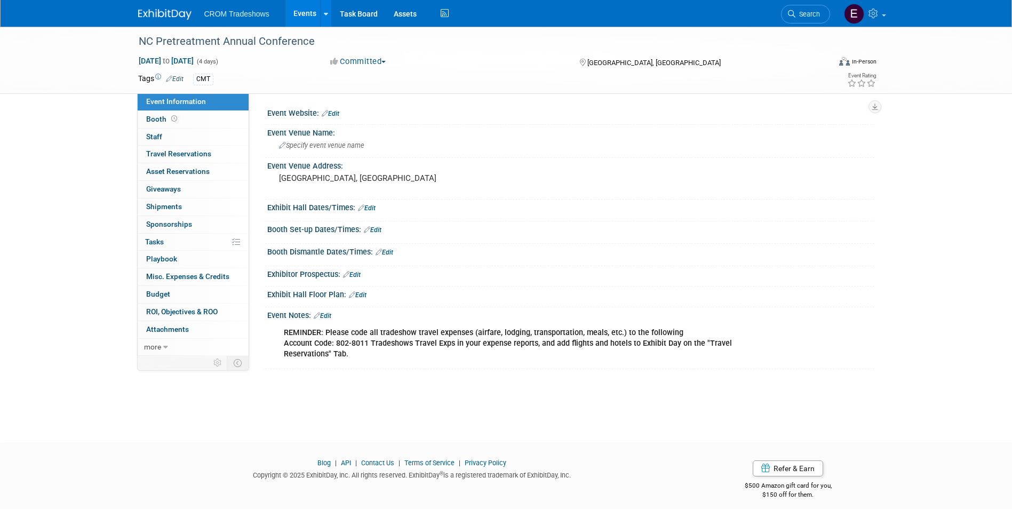
click at [311, 21] on link "Events" at bounding box center [304, 13] width 39 height 27
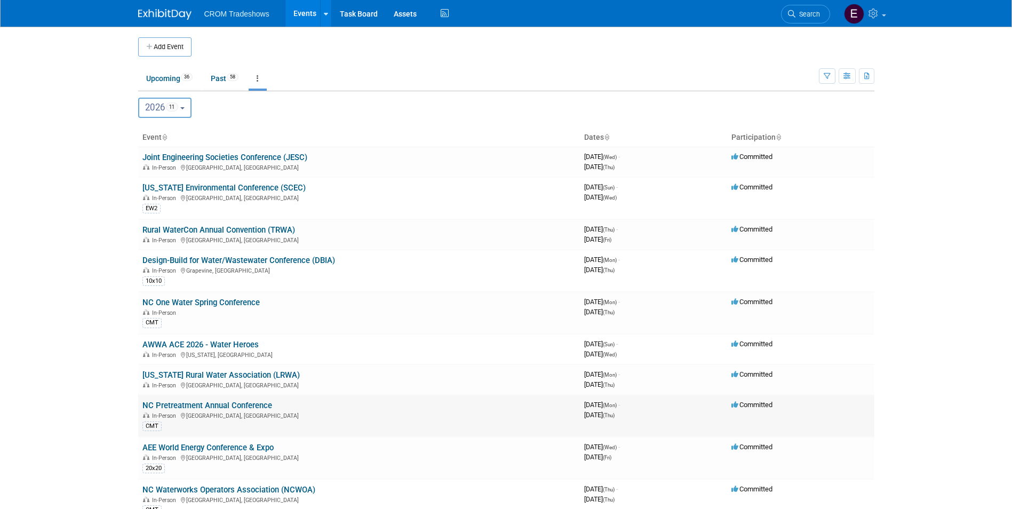
scroll to position [53, 0]
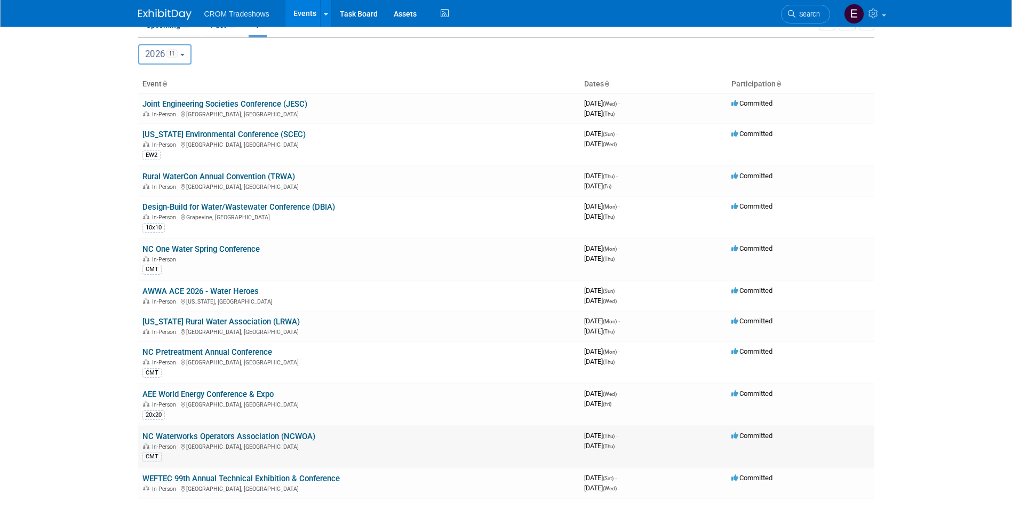
click at [237, 430] on td "NC Waterworks Operators Association (NCWOA) In-Person Raleigh, NC CMT" at bounding box center [359, 447] width 442 height 42
click at [238, 433] on link "NC Waterworks Operators Association (NCWOA)" at bounding box center [228, 437] width 173 height 10
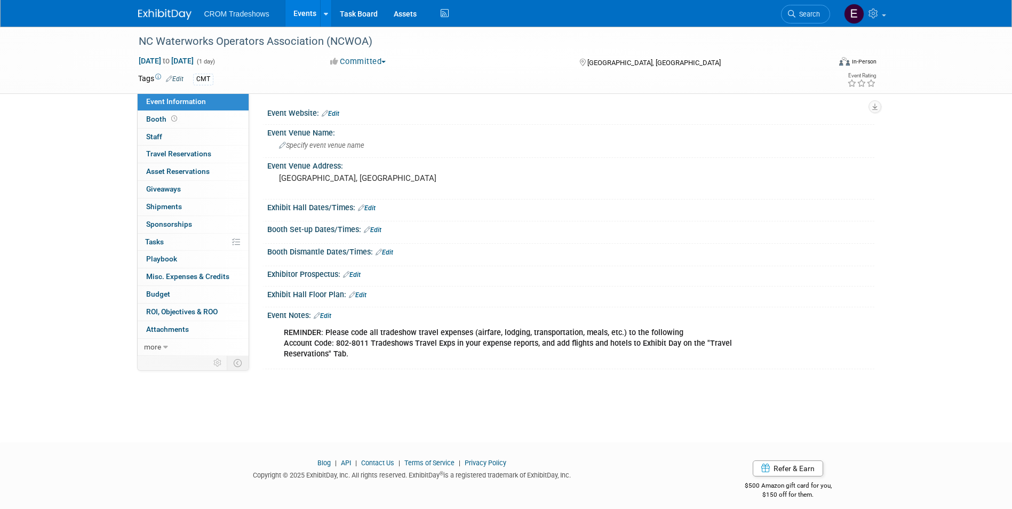
click at [304, 9] on link "Events" at bounding box center [304, 13] width 39 height 27
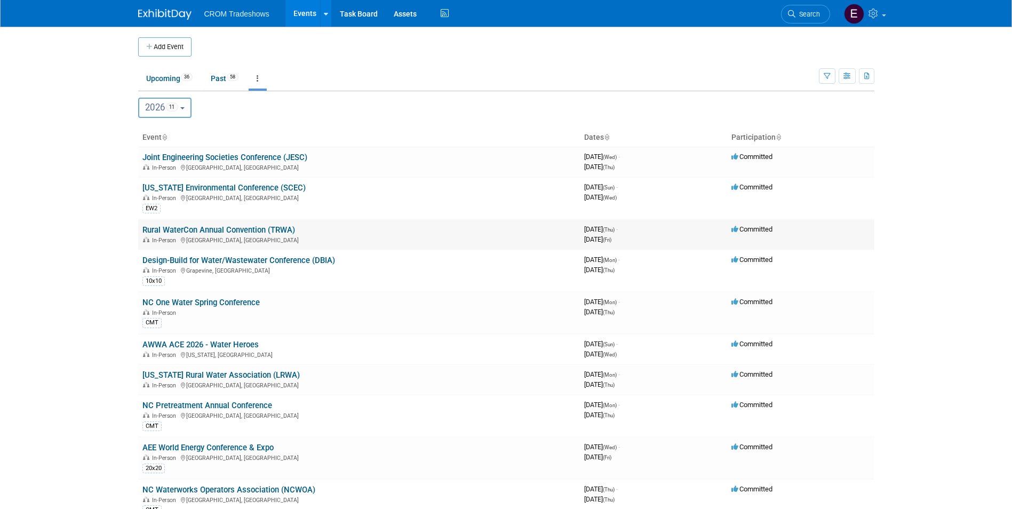
click at [260, 232] on link "Rural WaterCon Annual Convention (TRWA)" at bounding box center [218, 230] width 153 height 10
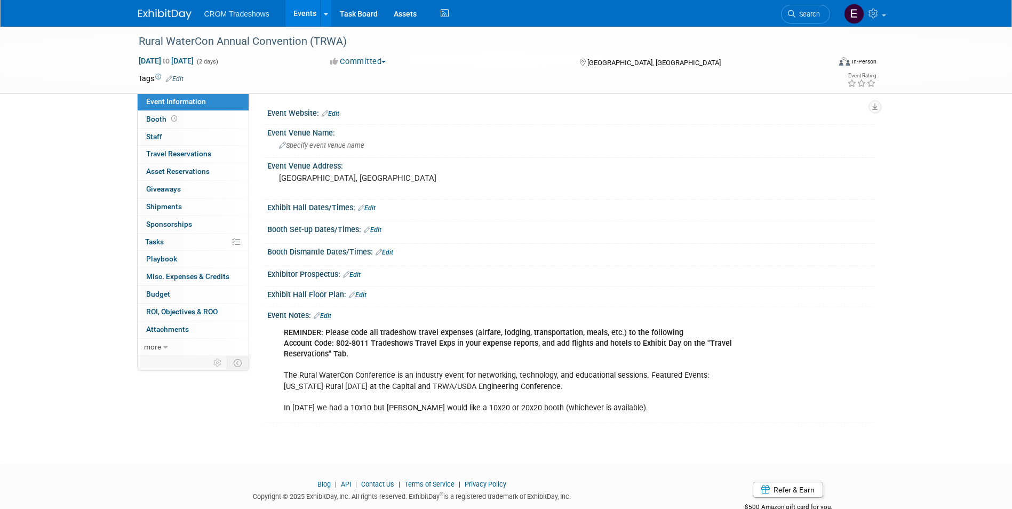
click at [304, 9] on link "Events" at bounding box center [304, 13] width 39 height 27
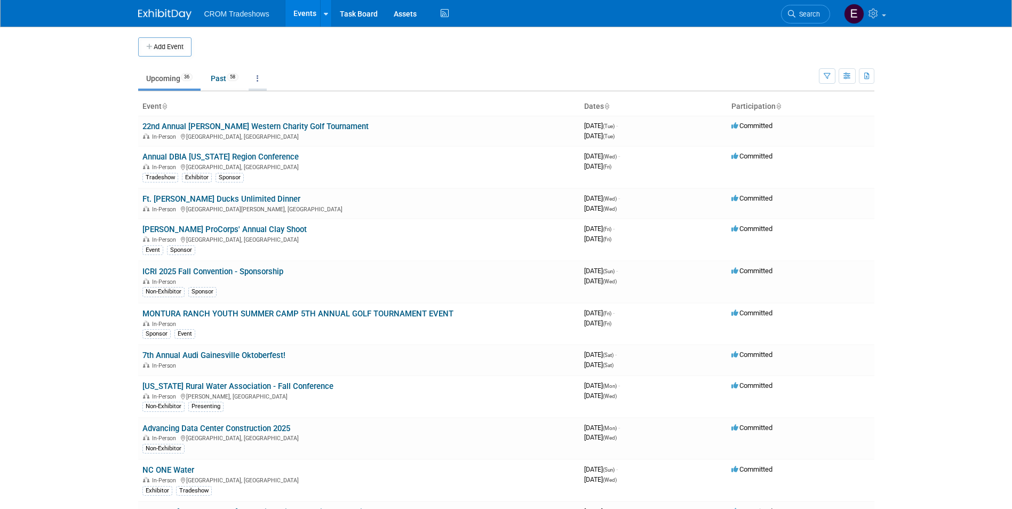
click at [263, 76] on link at bounding box center [258, 78] width 18 height 20
click at [293, 129] on span "Events grouped by year" at bounding box center [290, 132] width 63 height 9
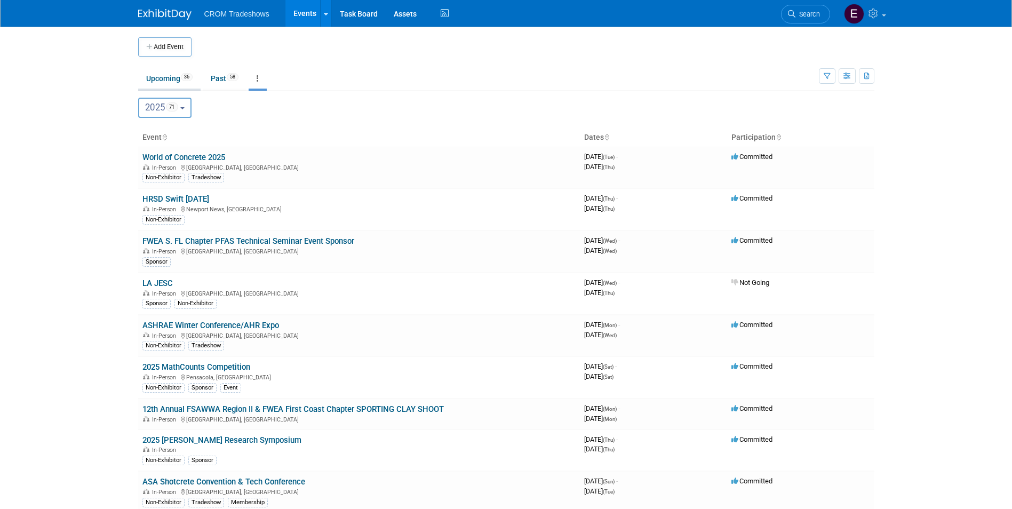
click at [185, 81] on link "Upcoming 36" at bounding box center [169, 78] width 62 height 20
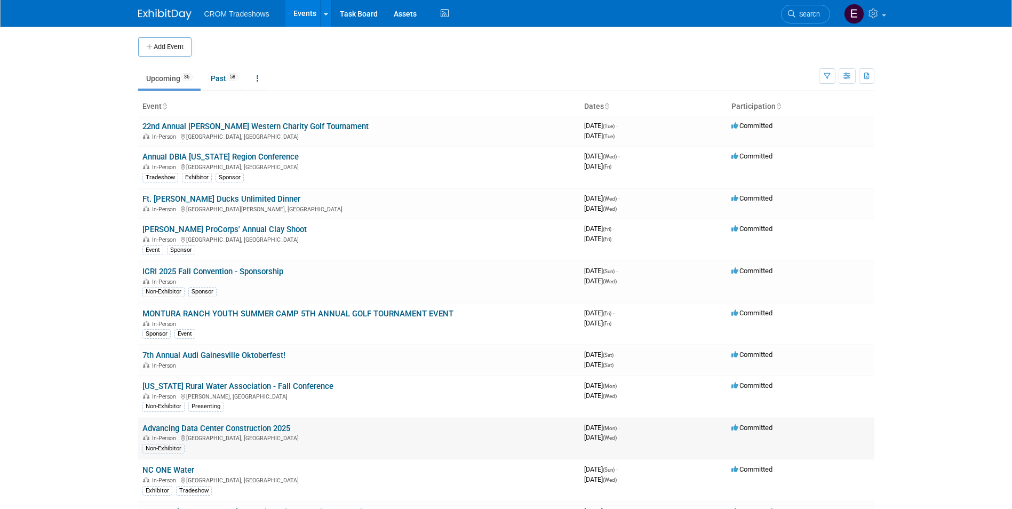
click at [258, 429] on link "Advancing Data Center Construction 2025" at bounding box center [216, 429] width 148 height 10
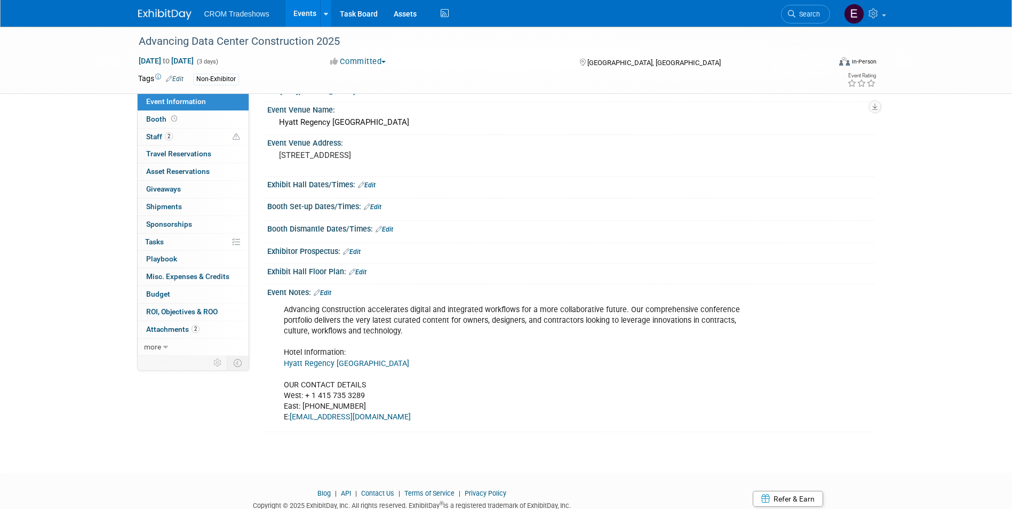
scroll to position [53, 0]
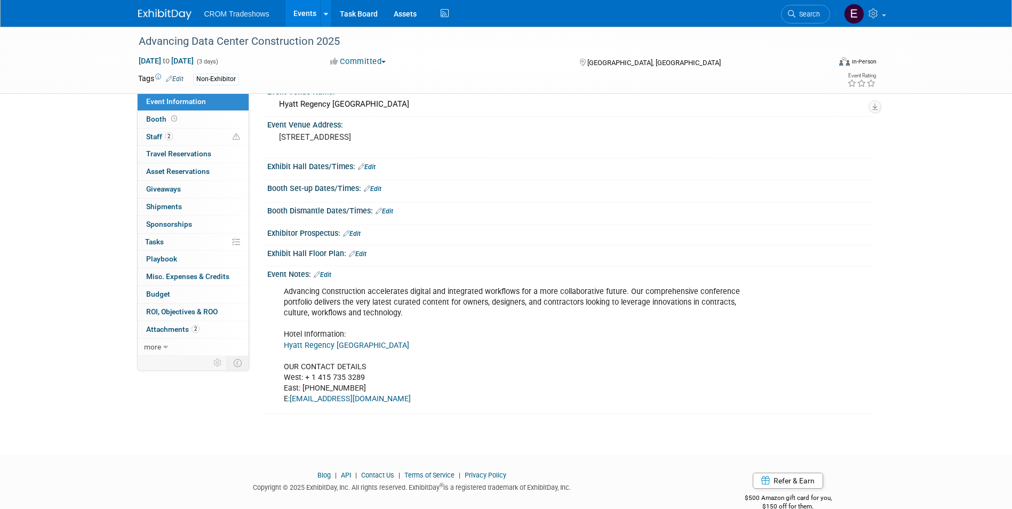
click at [331, 273] on link "Edit" at bounding box center [323, 274] width 18 height 7
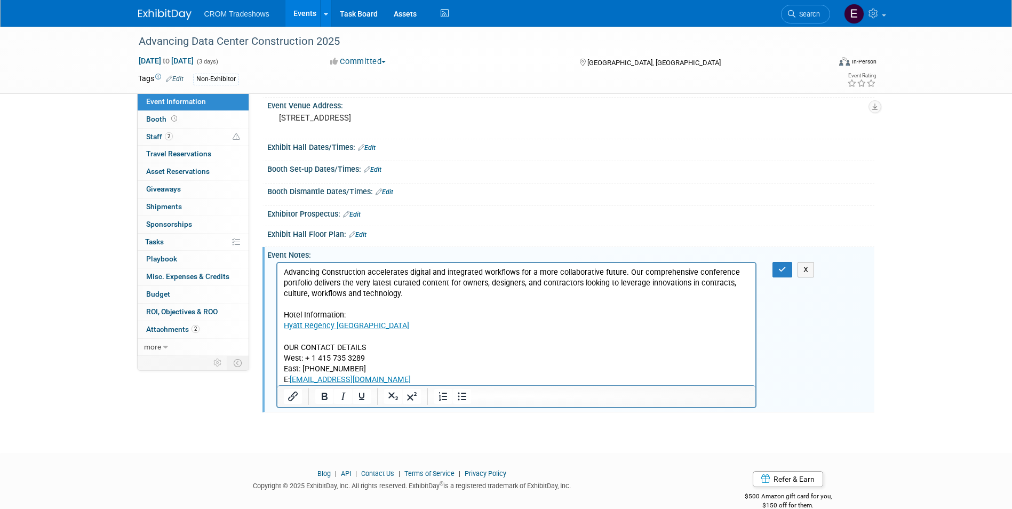
scroll to position [91, 0]
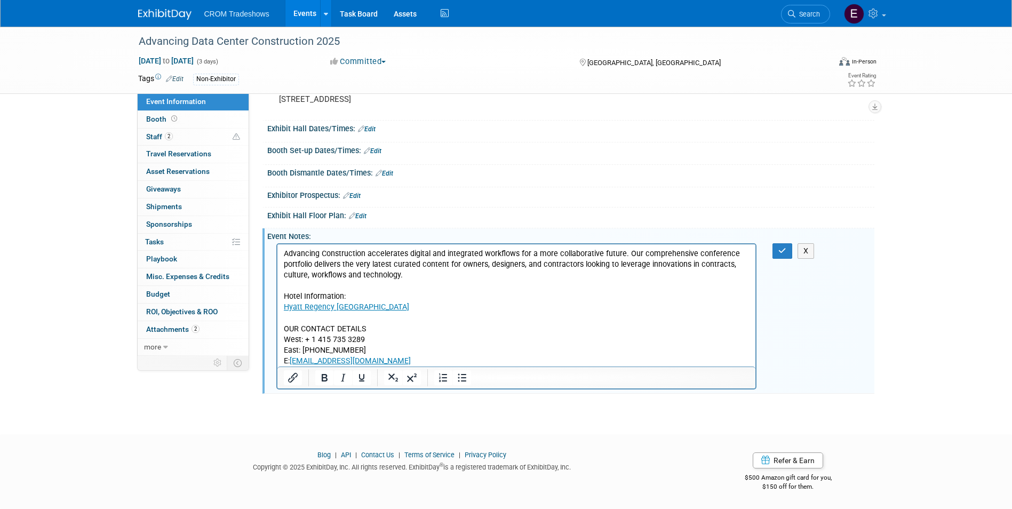
drag, startPoint x: 285, startPoint y: 281, endPoint x: 298, endPoint y: 281, distance: 12.8
click at [285, 281] on p "Advancing Construction accelerates digital and integrated workflows for a more …" at bounding box center [516, 308] width 466 height 118
click at [446, 281] on p "Advancing Construction accelerates digital and integrated workflows for a more …" at bounding box center [516, 308] width 466 height 118
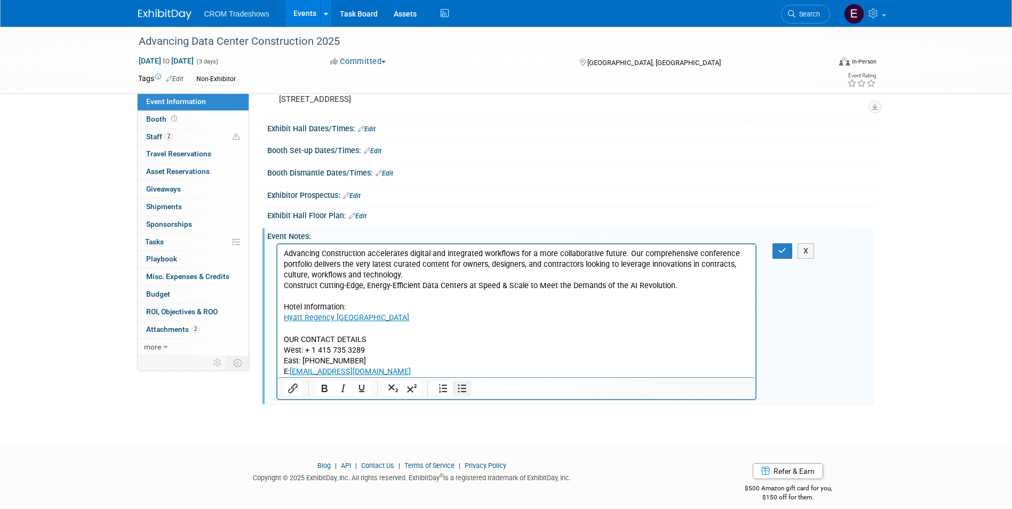
click at [465, 385] on icon "Bullet list" at bounding box center [462, 389] width 9 height 8
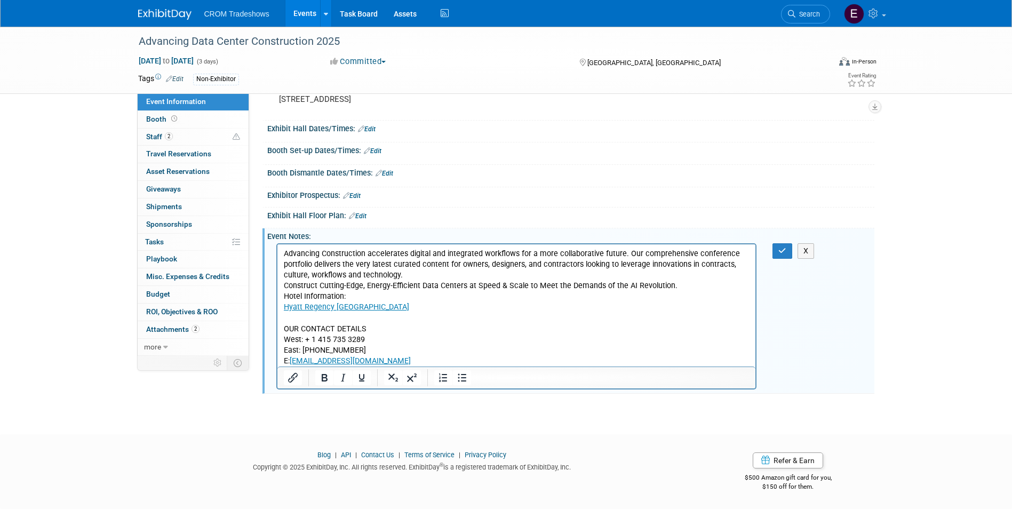
click at [285, 255] on p "Advancing Construction accelerates digital and integrated workflows for a more …" at bounding box center [516, 265] width 466 height 32
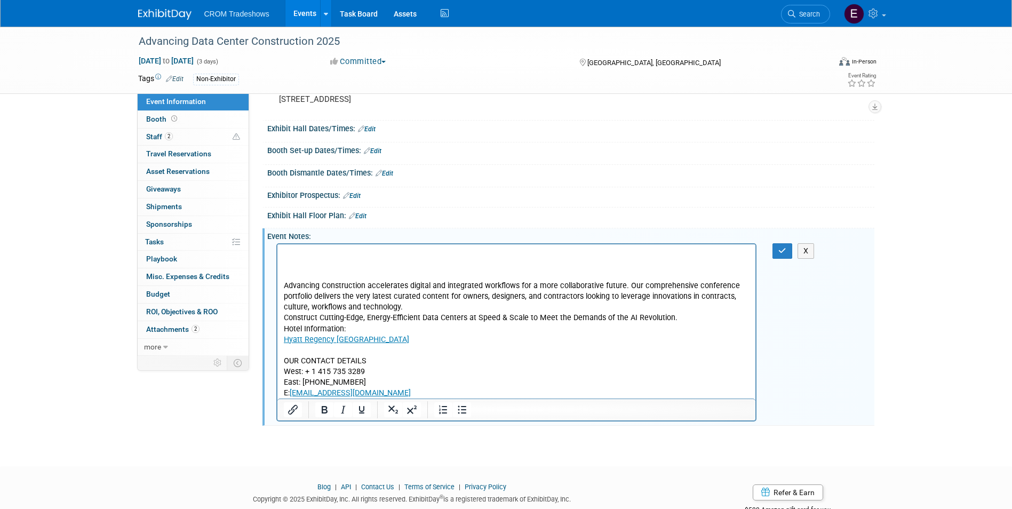
click at [298, 253] on p "Rich Text Area. Press ALT-0 for help." at bounding box center [516, 254] width 466 height 11
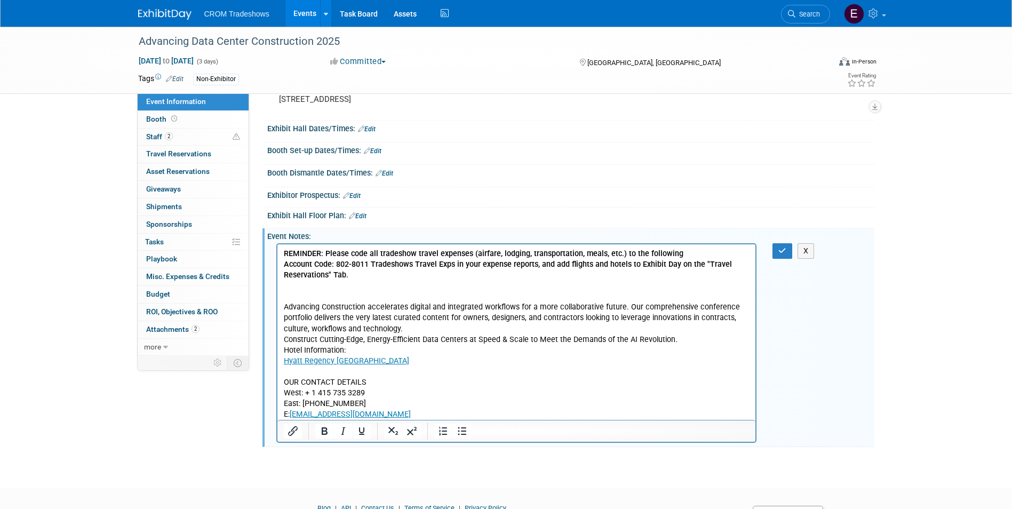
click at [289, 287] on p "Rich Text Area. Press ALT-0 for help." at bounding box center [516, 286] width 466 height 11
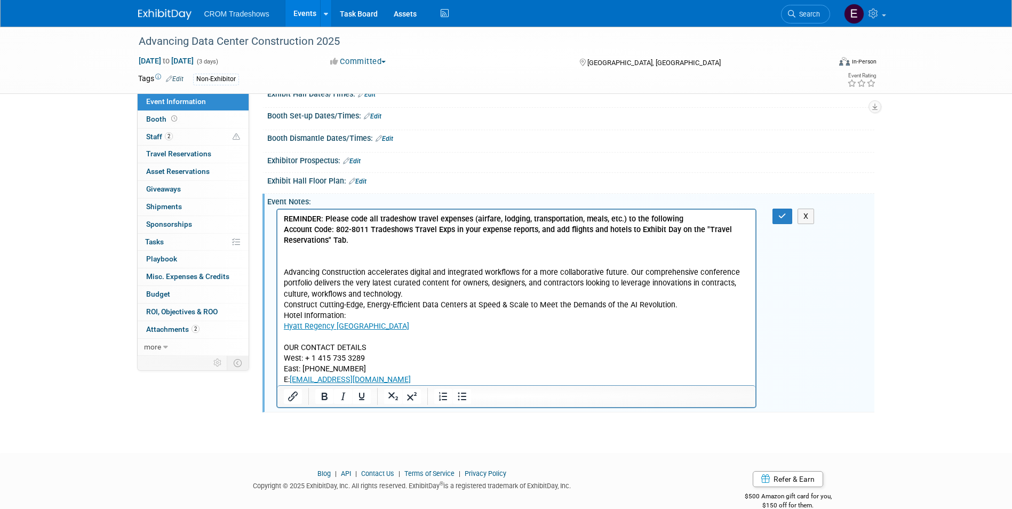
scroll to position [145, 0]
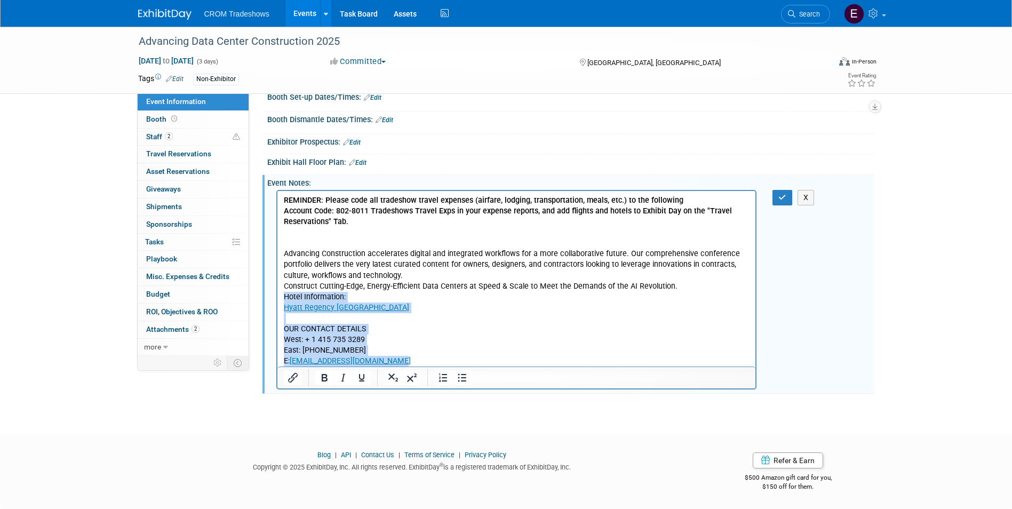
drag, startPoint x: 284, startPoint y: 298, endPoint x: 429, endPoint y: 364, distance: 159.3
click at [429, 364] on p "Hotel Information: Hyatt Regency Atlanta OUR CONTACT DETAILS West: + 1 415 735 …" at bounding box center [516, 329] width 466 height 75
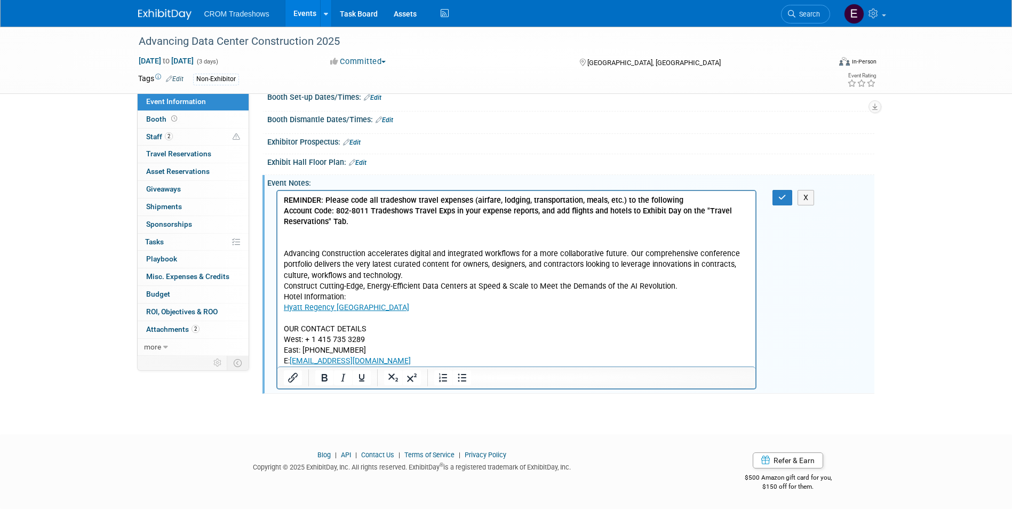
scroll to position [81, 0]
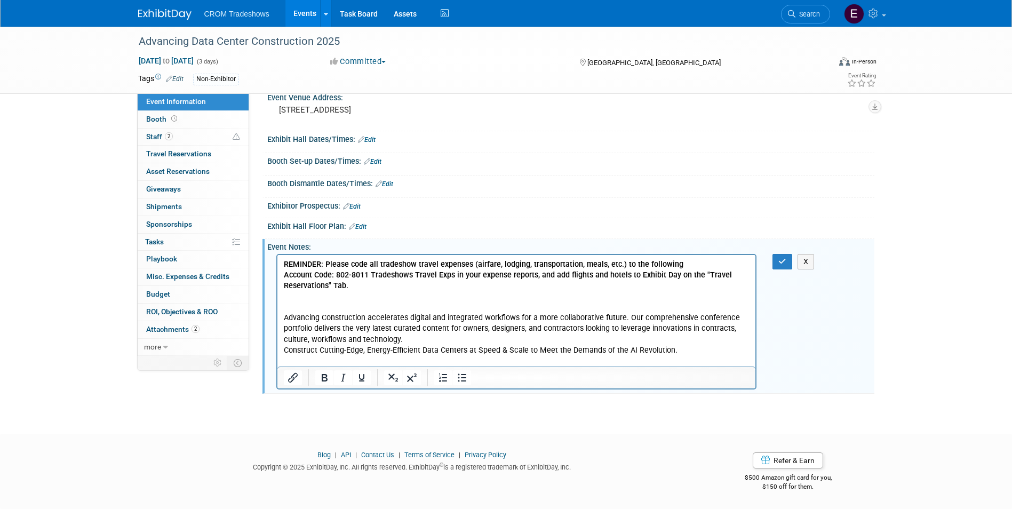
click at [287, 305] on p "Rich Text Area. Press ALT-0 for help." at bounding box center [516, 307] width 466 height 11
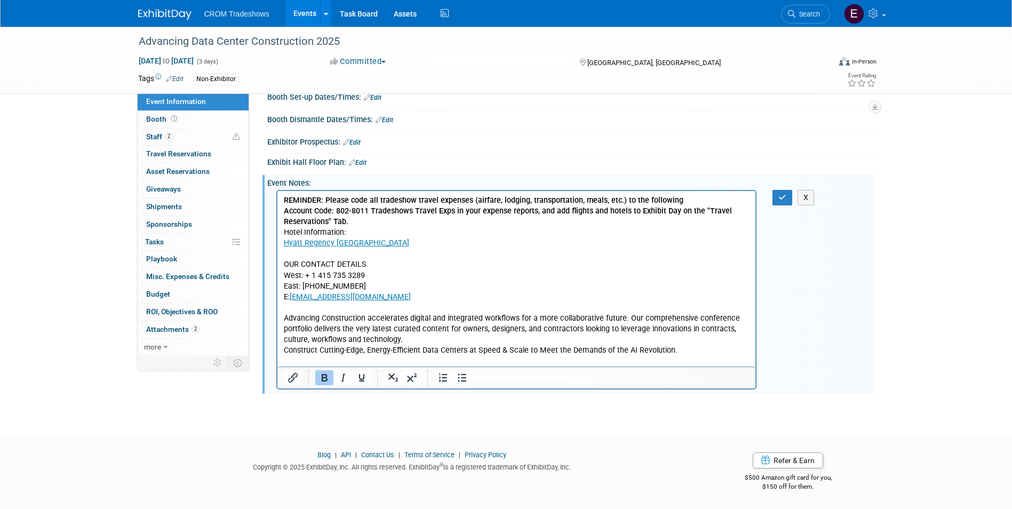
click at [672, 349] on p "Construct Cutting-Edge, Energy-Efficient Data Centers at Speed & Scale to Meet …" at bounding box center [516, 350] width 466 height 11
click at [456, 348] on p "Construct Cutting-Edge, Energy-Efficient Data Centers at Speed & Scale to Meet …" at bounding box center [516, 350] width 466 height 11
click at [667, 351] on p "Construct Cutting-Edge, Energy-Efficient Data Centers at Speed & Scale to Meet …" at bounding box center [516, 350] width 466 height 11
click at [672, 351] on p "Construct Cutting-Edge, Energy-Efficient Data Centers at Speed & Scale to Meet …" at bounding box center [516, 350] width 466 height 11
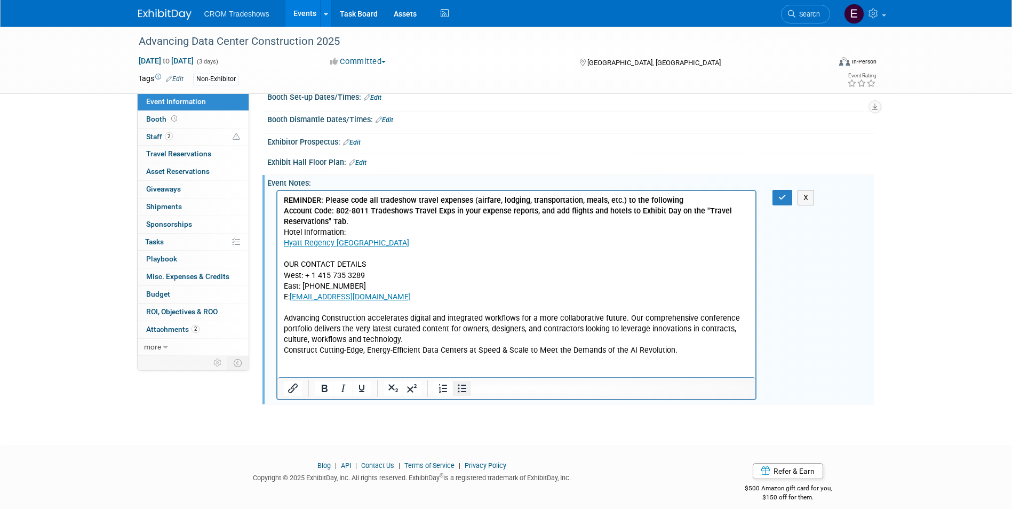
click at [464, 395] on button "Bullet list" at bounding box center [462, 388] width 18 height 15
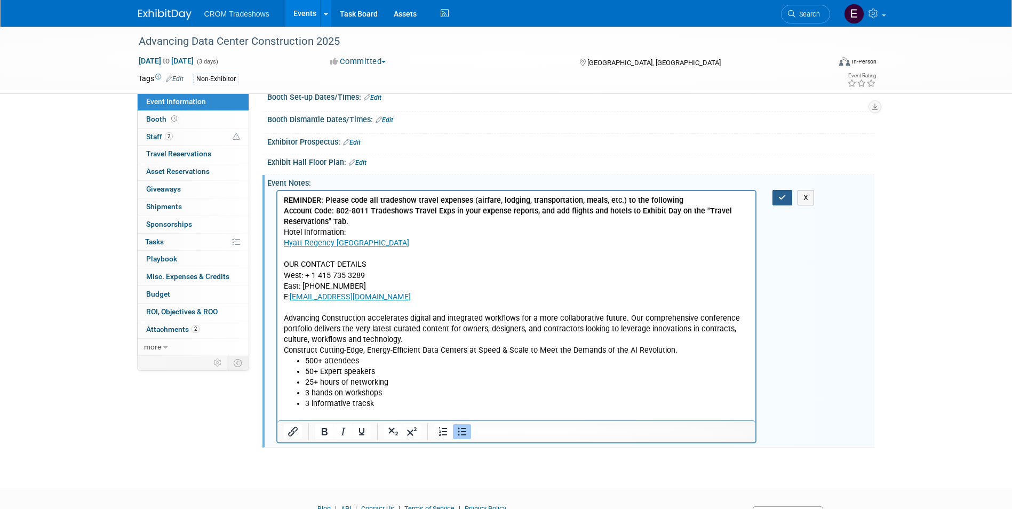
click at [775, 203] on button "button" at bounding box center [783, 197] width 20 height 15
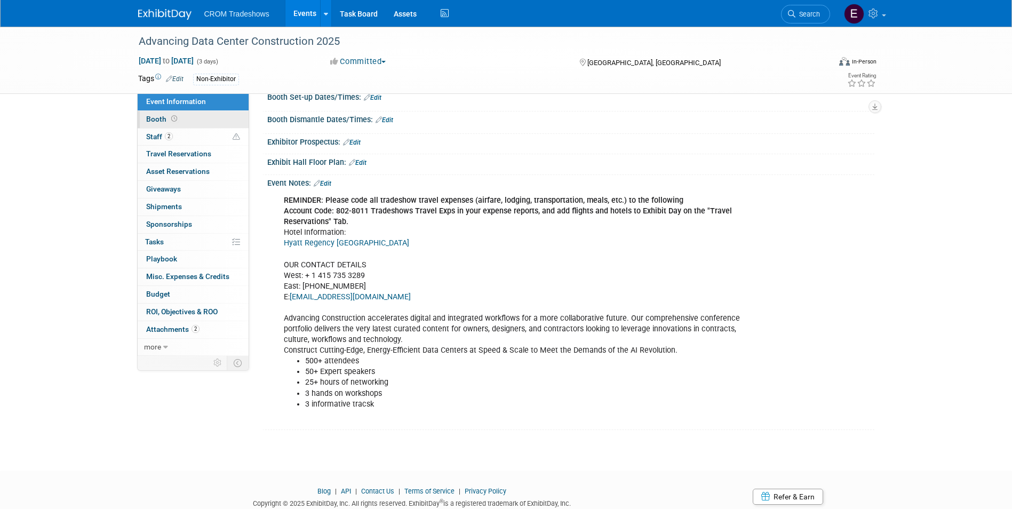
click at [190, 113] on link "Booth" at bounding box center [193, 119] width 111 height 17
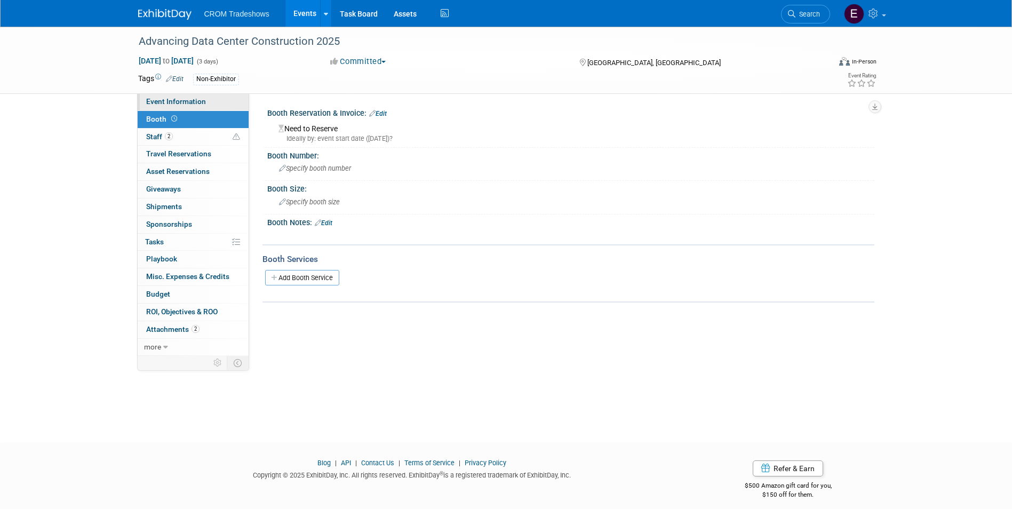
click at [184, 97] on link "Event Information" at bounding box center [193, 101] width 111 height 17
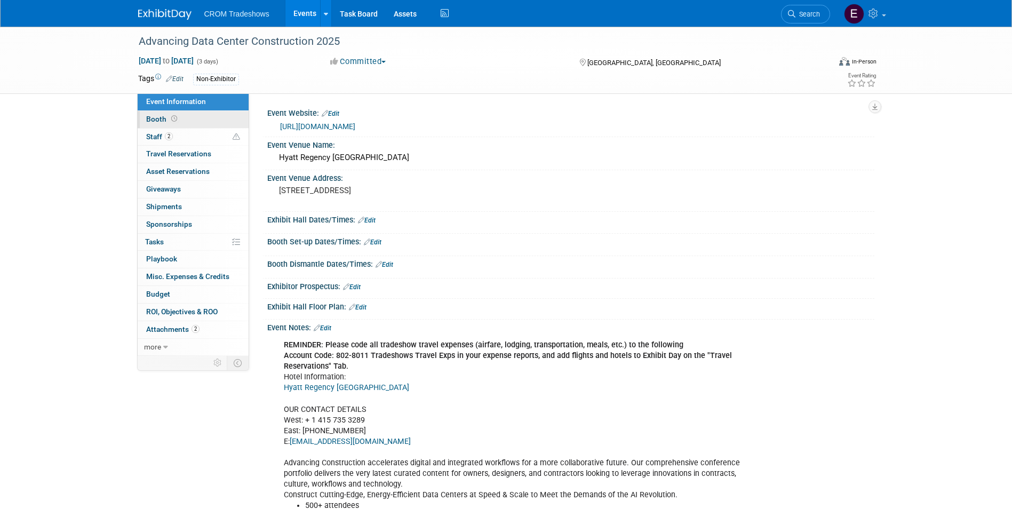
click at [195, 125] on link "Booth" at bounding box center [193, 119] width 111 height 17
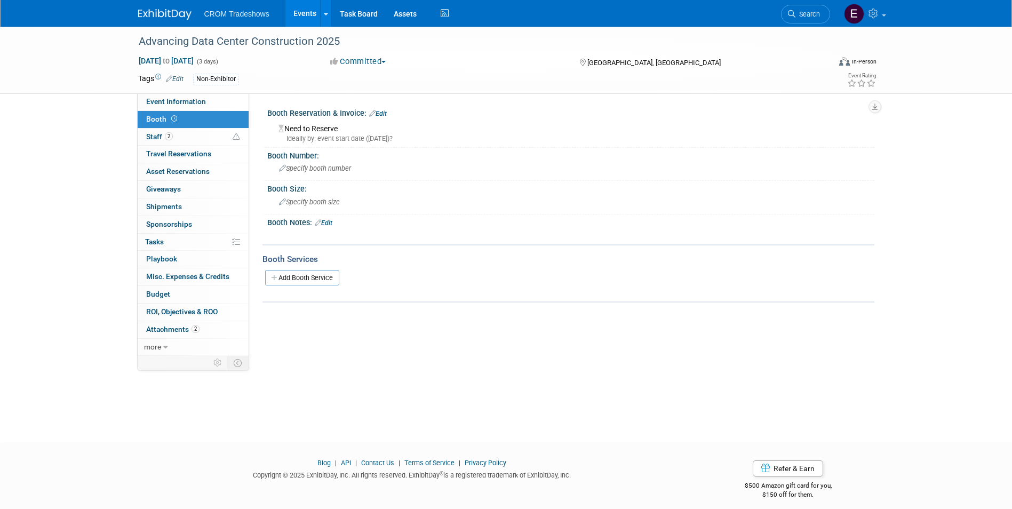
click at [332, 126] on div "Need to Reserve Ideally by: event start date (Mon. Oct 27, 2025)?" at bounding box center [570, 132] width 591 height 23
click at [387, 111] on link "Edit" at bounding box center [378, 113] width 18 height 7
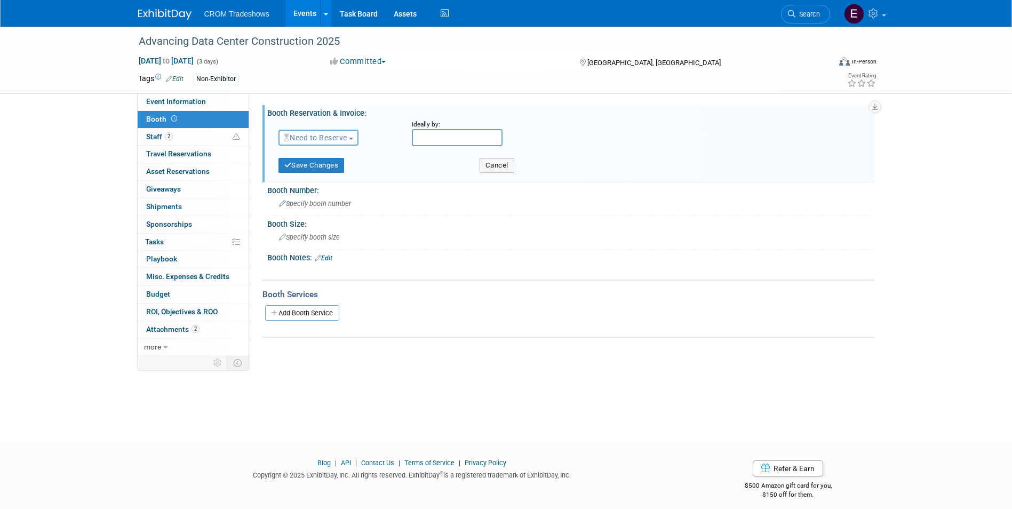
click at [334, 141] on span "Need to Reserve" at bounding box center [315, 137] width 63 height 9
click at [348, 188] on link "No Reservation Required" at bounding box center [336, 185] width 114 height 15
click at [333, 166] on button "Save Changes" at bounding box center [312, 165] width 66 height 15
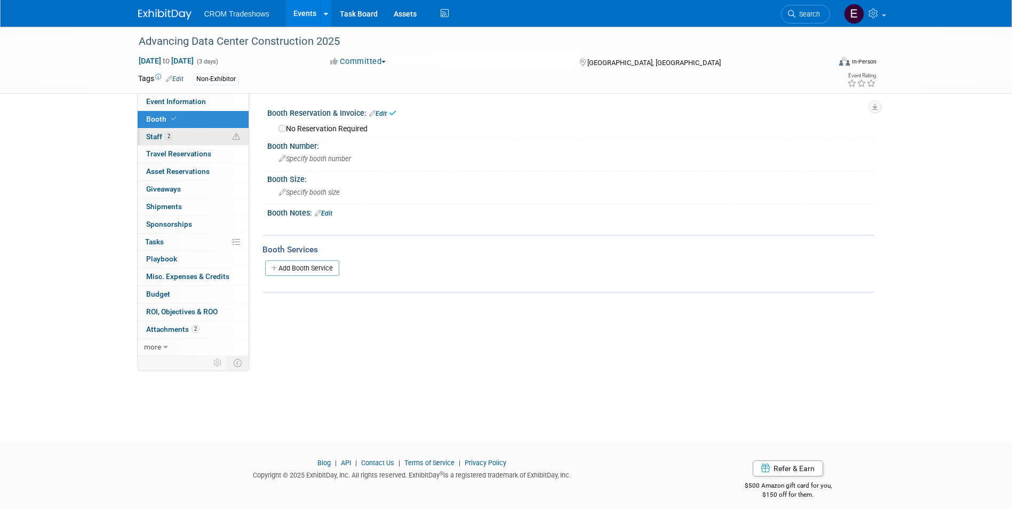
click at [188, 139] on link "2 Staff 2" at bounding box center [193, 137] width 111 height 17
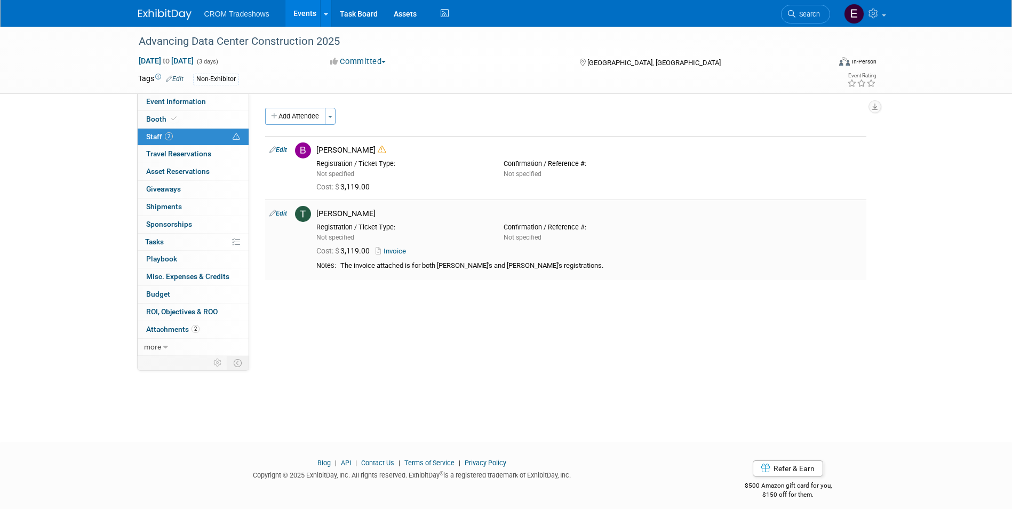
click at [398, 253] on link "Invoice" at bounding box center [393, 251] width 35 height 8
click at [199, 151] on span "Travel Reservations 0" at bounding box center [178, 153] width 65 height 9
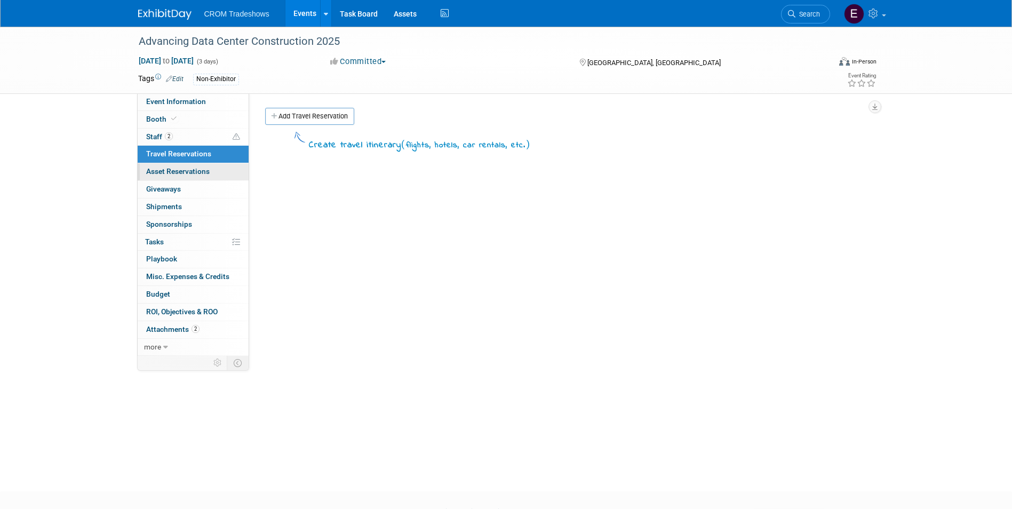
click at [198, 171] on span "Asset Reservations 0" at bounding box center [177, 171] width 63 height 9
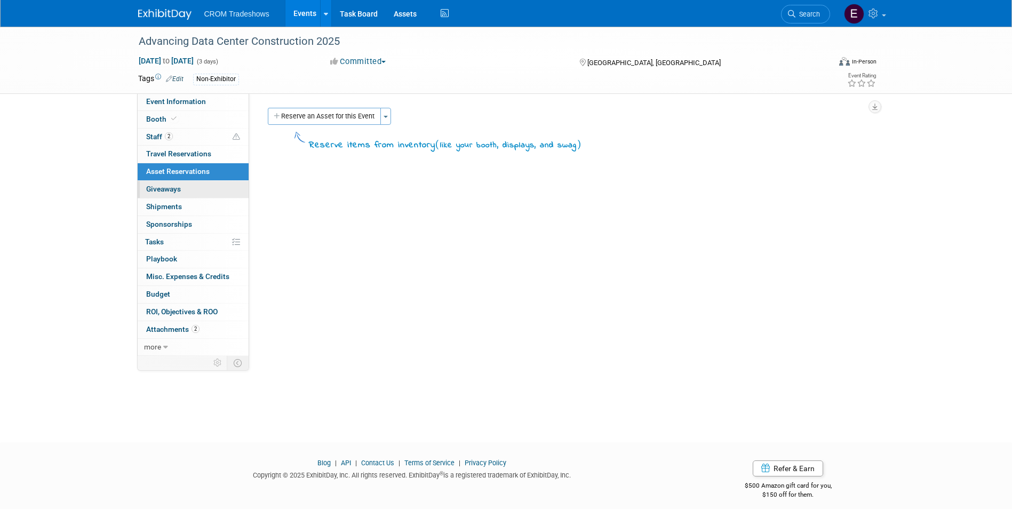
click at [196, 192] on link "0 Giveaways 0" at bounding box center [193, 189] width 111 height 17
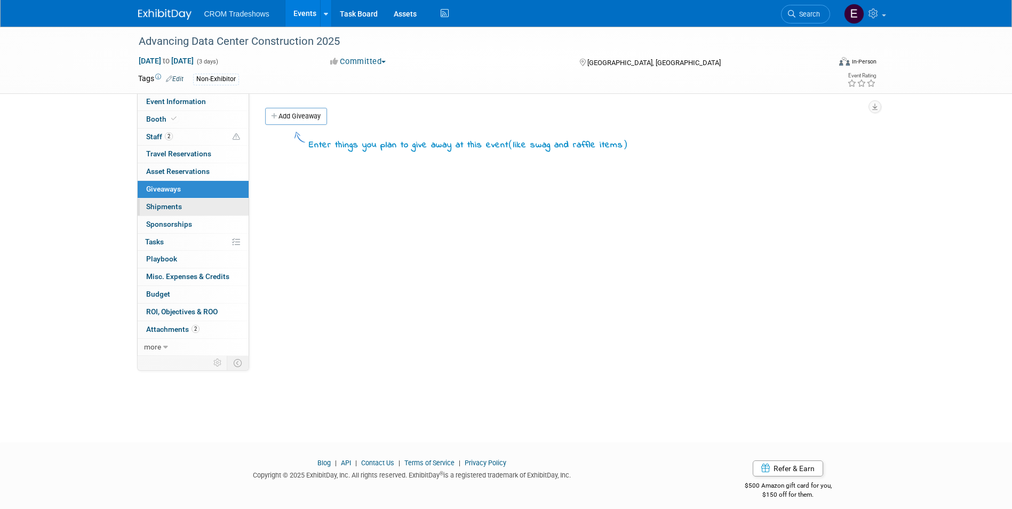
click at [196, 204] on link "0 Shipments 0" at bounding box center [193, 206] width 111 height 17
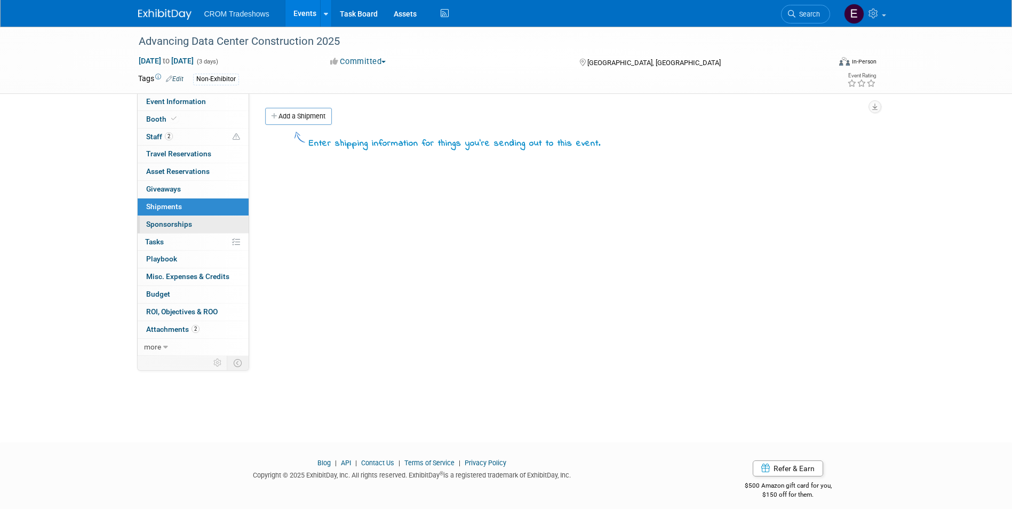
click at [198, 230] on link "0 Sponsorships 0" at bounding box center [193, 224] width 111 height 17
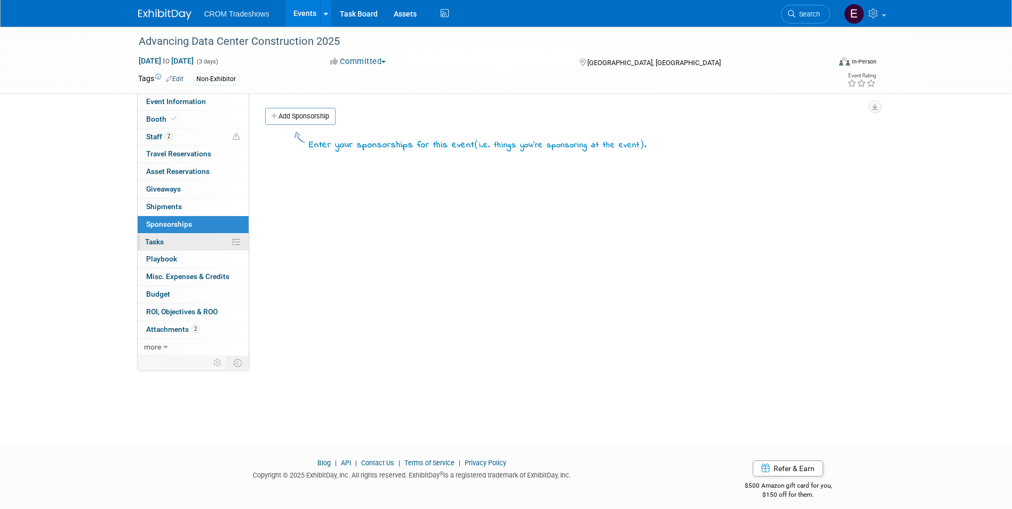
click at [201, 250] on link "0% Tasks 0%" at bounding box center [193, 242] width 111 height 17
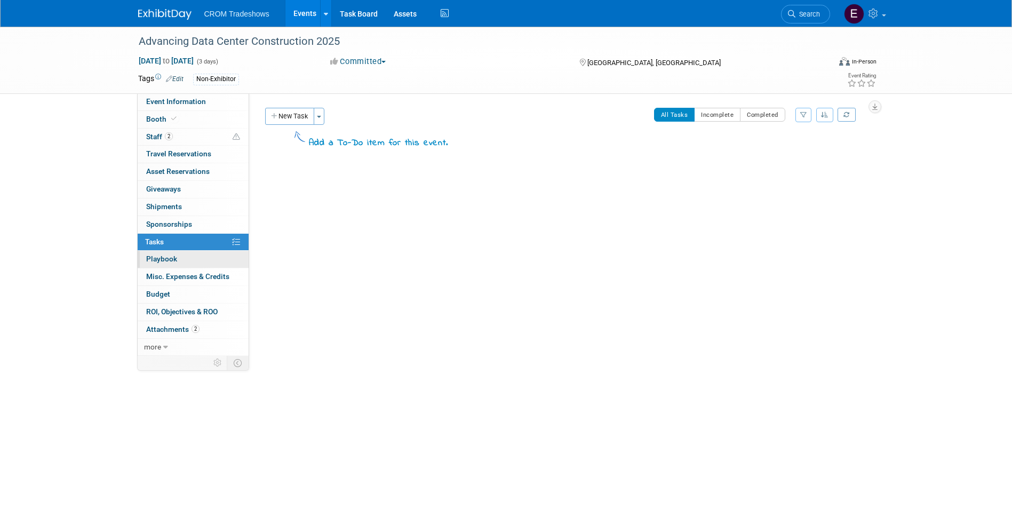
click at [202, 265] on link "0 Playbook 0" at bounding box center [193, 259] width 111 height 17
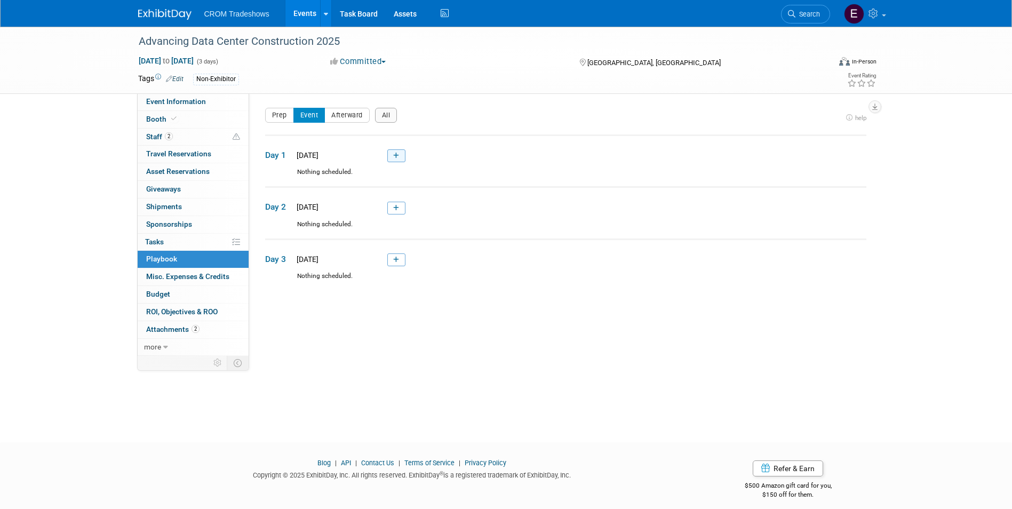
click at [401, 157] on link at bounding box center [396, 155] width 18 height 13
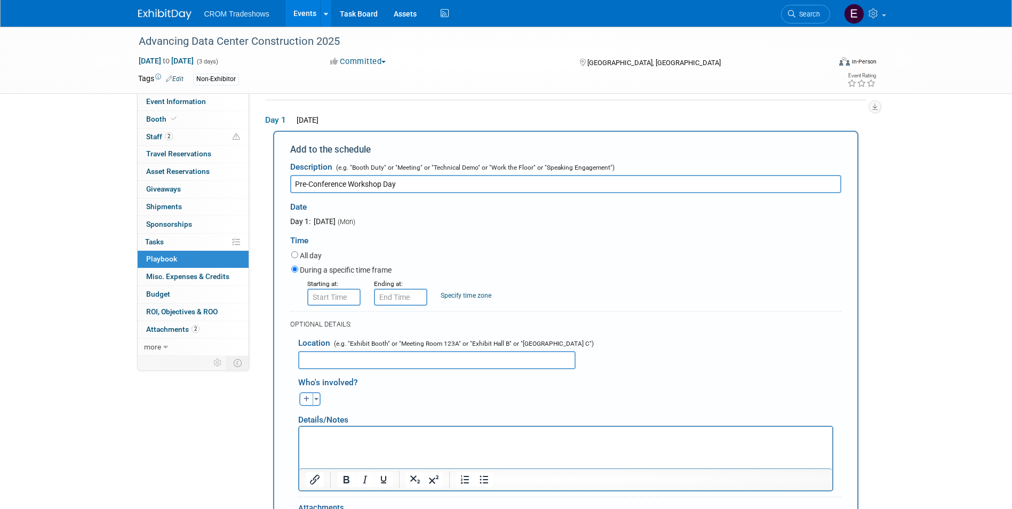
type input "Pre-Conference Workshop Day"
click at [311, 256] on label "All day" at bounding box center [311, 255] width 22 height 11
click at [298, 256] on input "All day" at bounding box center [294, 254] width 7 height 7
radio input "true"
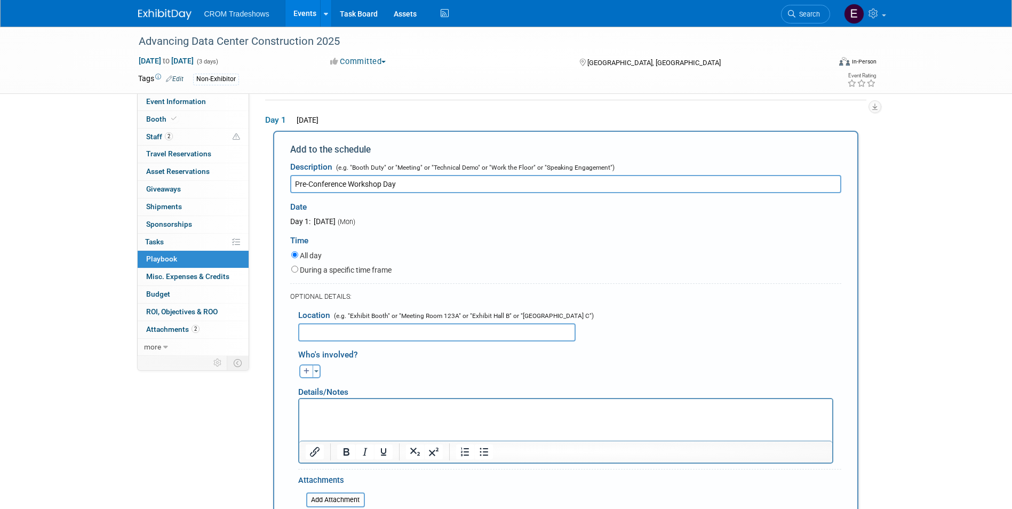
click at [378, 333] on input "text" at bounding box center [436, 332] width 277 height 18
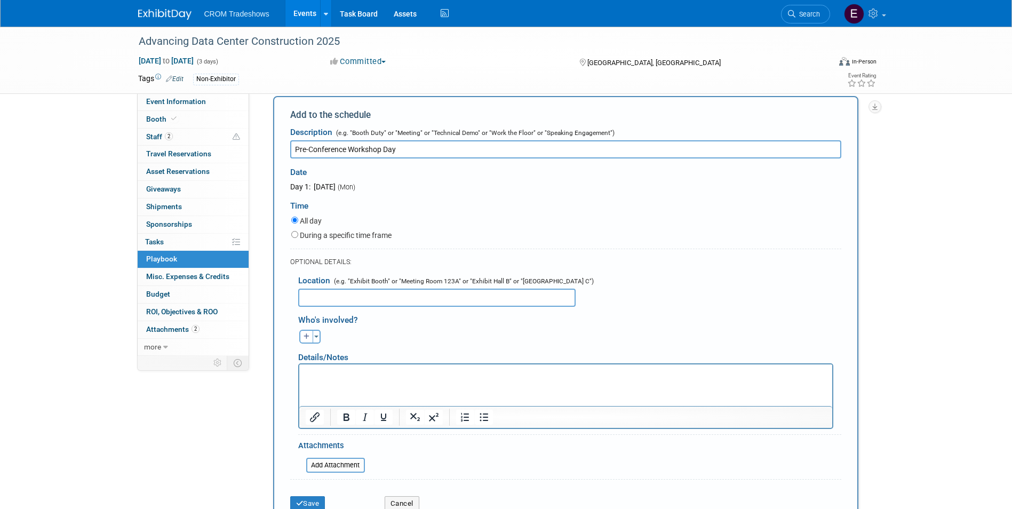
scroll to position [89, 0]
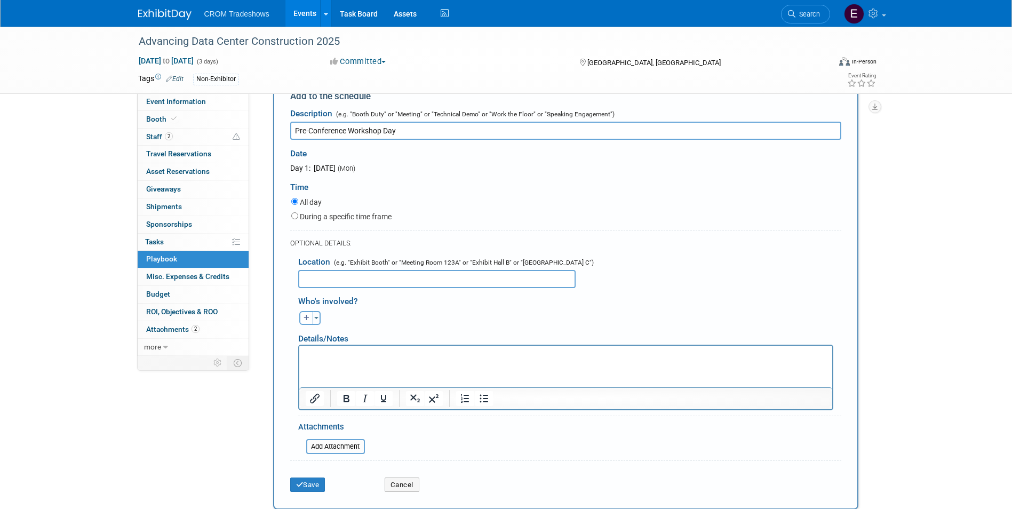
click at [348, 221] on label "During a specific time frame" at bounding box center [346, 216] width 92 height 11
click at [298, 219] on input "During a specific time frame" at bounding box center [294, 215] width 7 height 7
radio input "true"
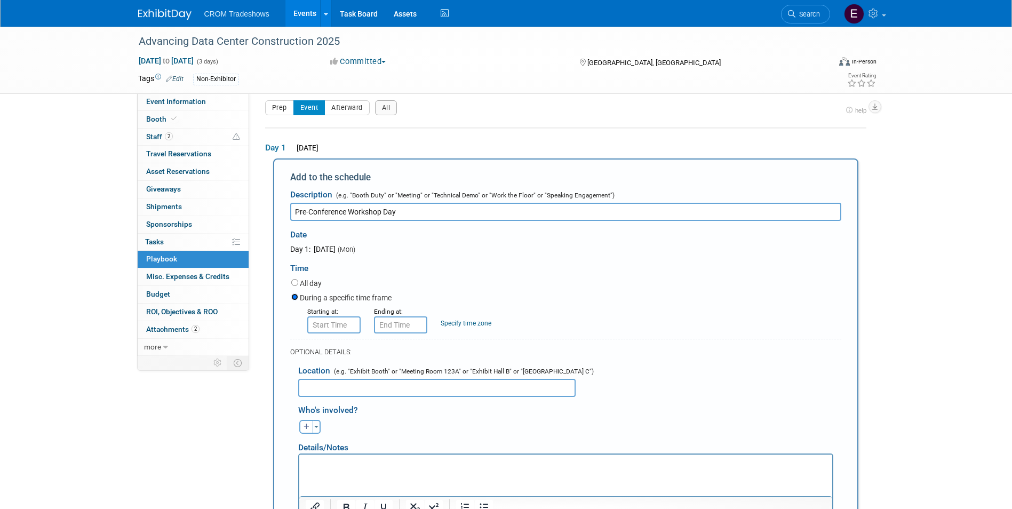
scroll to position [0, 0]
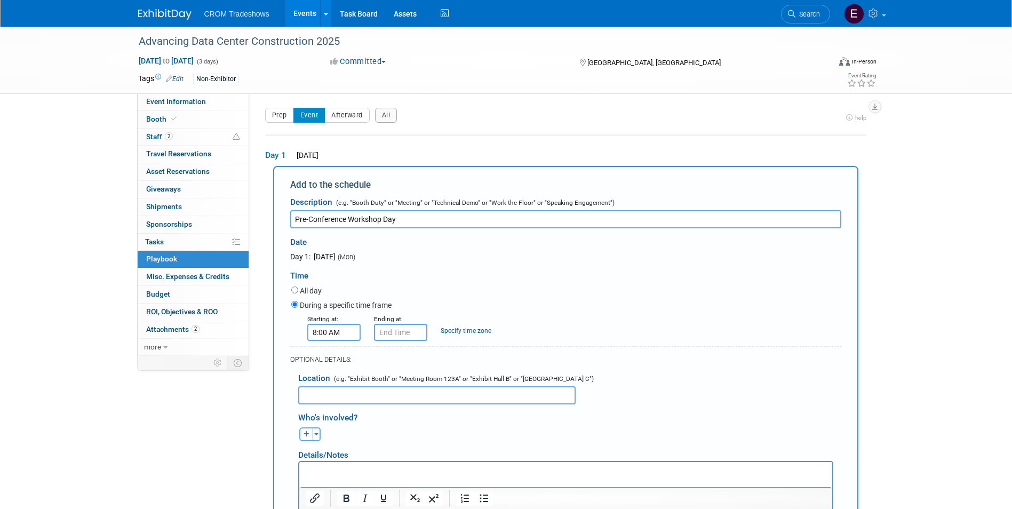
click at [343, 331] on input "8:00 AM" at bounding box center [333, 332] width 53 height 17
click at [688, 303] on div "During a specific time frame" at bounding box center [566, 306] width 550 height 14
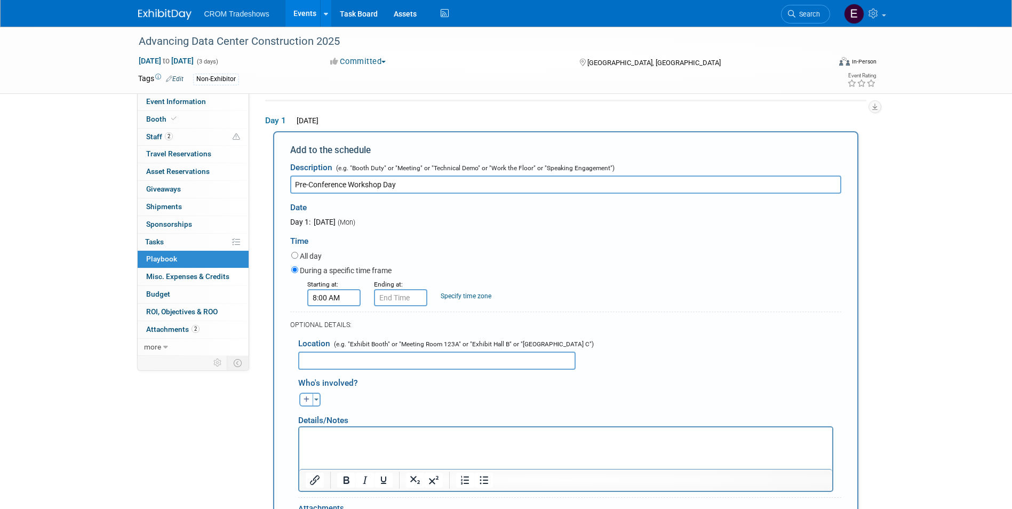
scroll to position [53, 0]
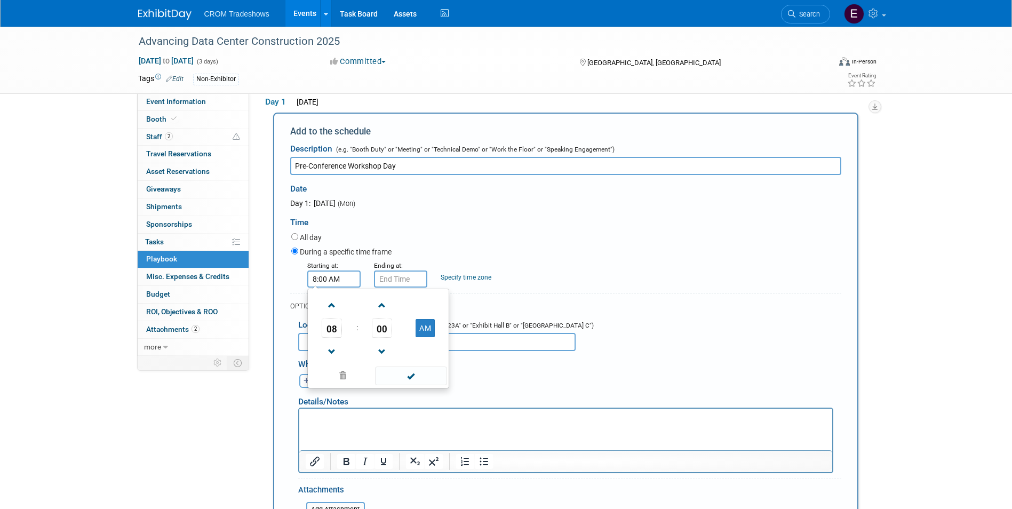
click at [339, 278] on input "8:00 AM" at bounding box center [333, 279] width 53 height 17
drag, startPoint x: 332, startPoint y: 306, endPoint x: 338, endPoint y: 306, distance: 5.4
click at [333, 306] on span at bounding box center [332, 305] width 19 height 19
type input "9:00 AM"
click at [404, 281] on input "9:00 AM" at bounding box center [400, 279] width 53 height 17
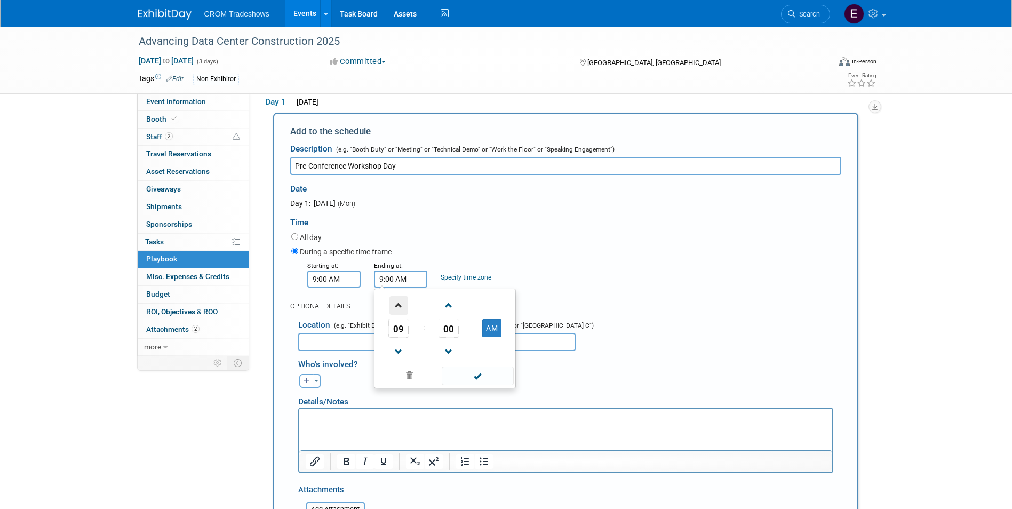
click at [399, 314] on span at bounding box center [398, 305] width 19 height 19
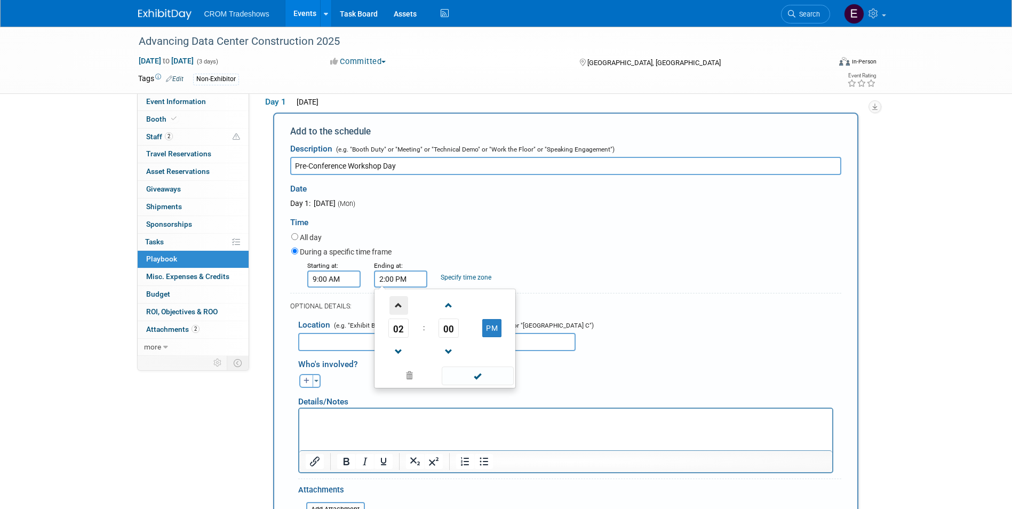
click at [399, 314] on span at bounding box center [398, 305] width 19 height 19
click at [402, 352] on span at bounding box center [398, 352] width 19 height 19
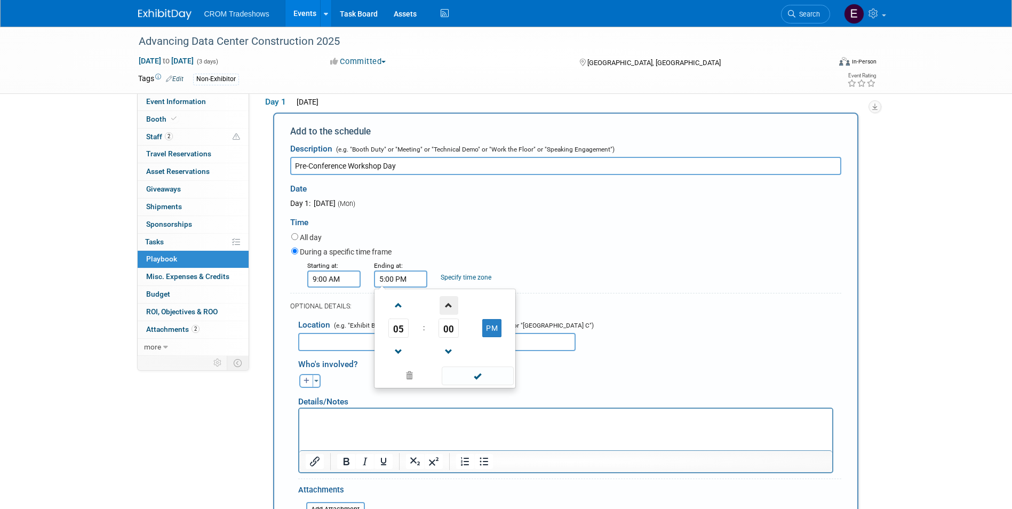
click at [454, 307] on span at bounding box center [449, 305] width 19 height 19
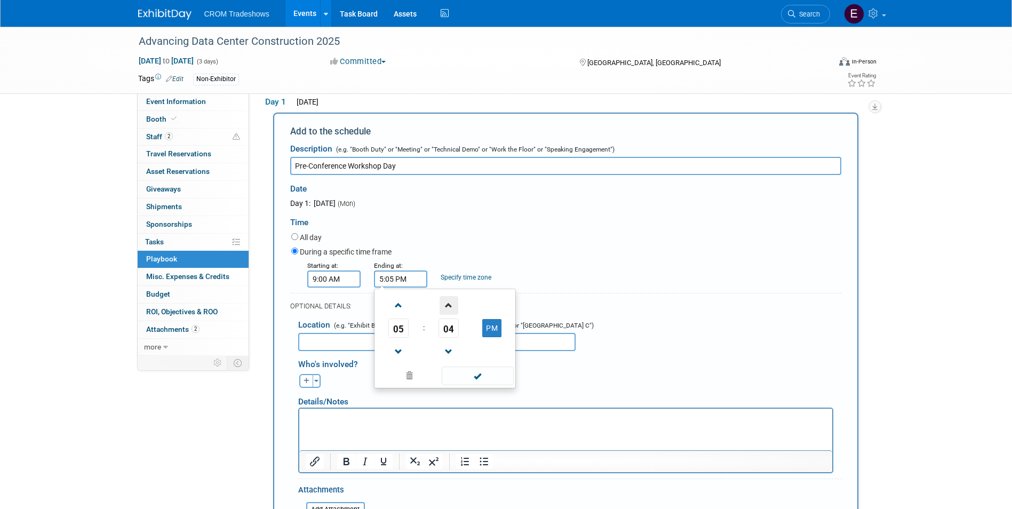
click at [454, 307] on span at bounding box center [449, 305] width 19 height 19
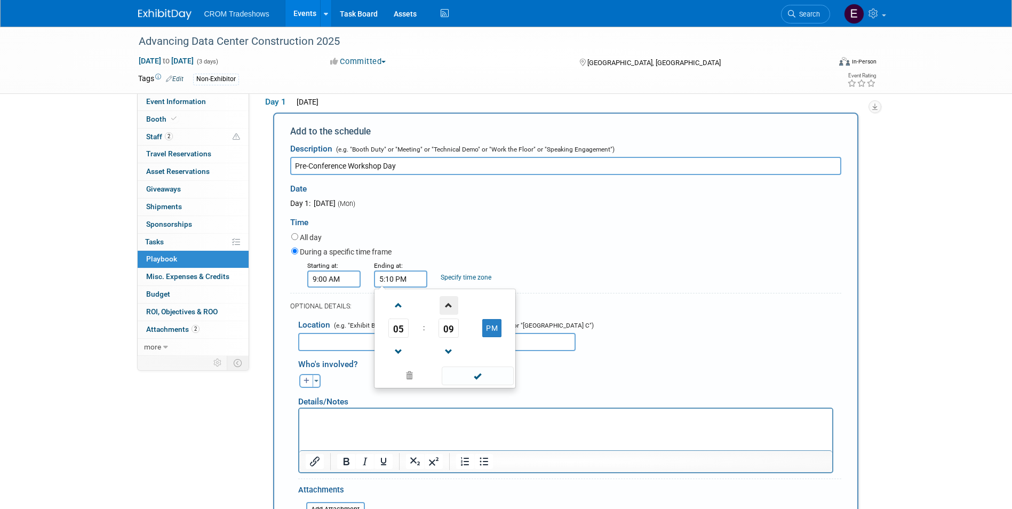
click at [454, 307] on span at bounding box center [449, 305] width 19 height 19
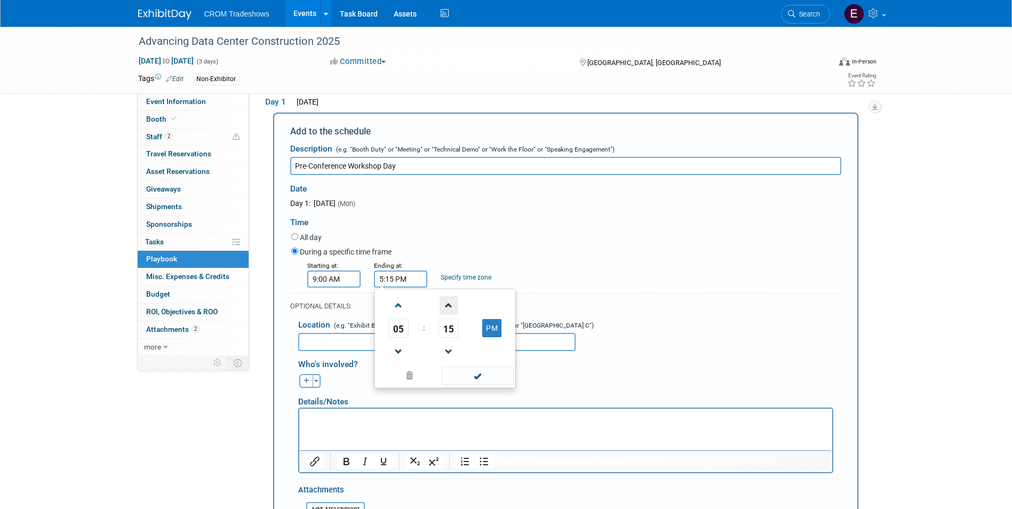
click at [454, 307] on span at bounding box center [449, 305] width 19 height 19
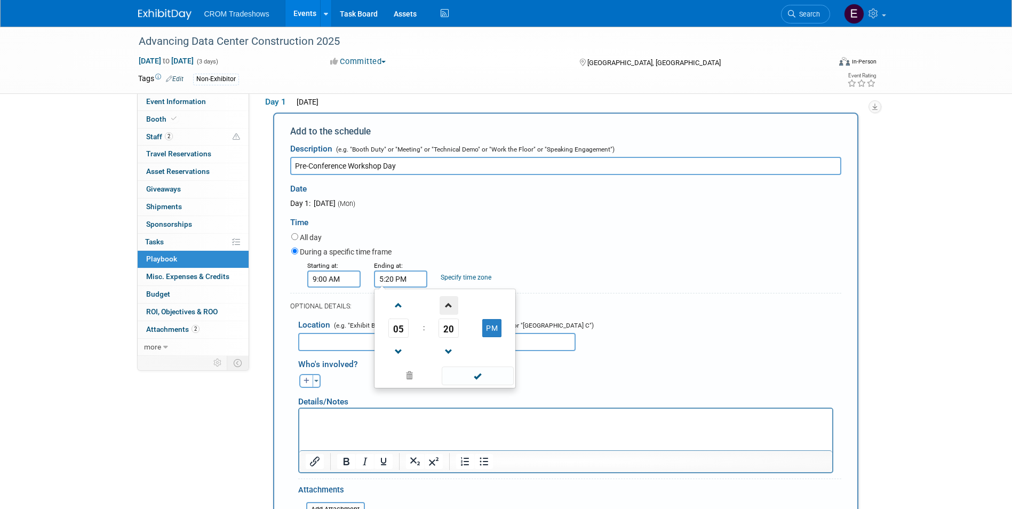
click at [454, 307] on span at bounding box center [449, 305] width 19 height 19
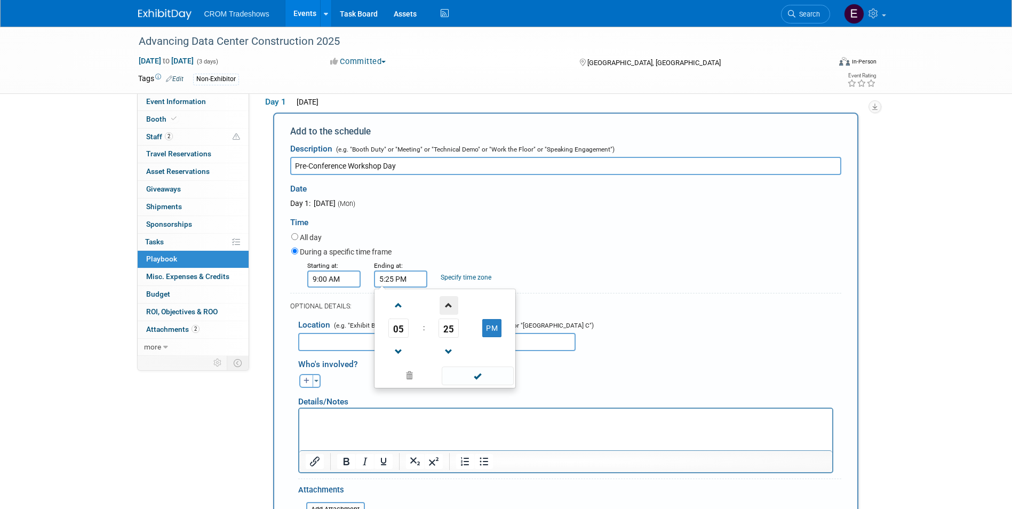
click at [454, 307] on span at bounding box center [449, 305] width 19 height 19
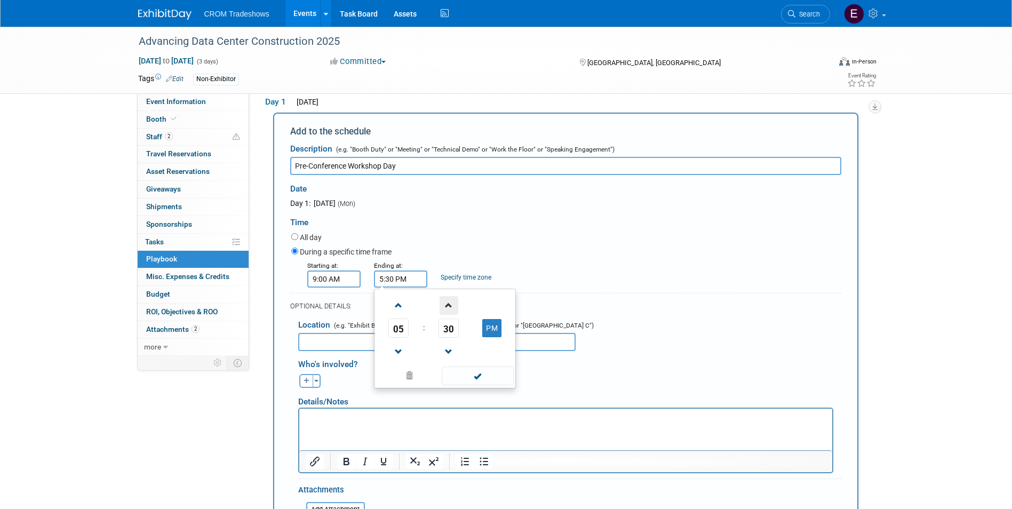
click at [454, 307] on span at bounding box center [449, 305] width 19 height 19
drag, startPoint x: 441, startPoint y: 354, endPoint x: 476, endPoint y: 367, distance: 37.5
click at [441, 354] on span at bounding box center [449, 352] width 19 height 19
type input "5:30 PM"
click at [491, 382] on span at bounding box center [478, 376] width 72 height 19
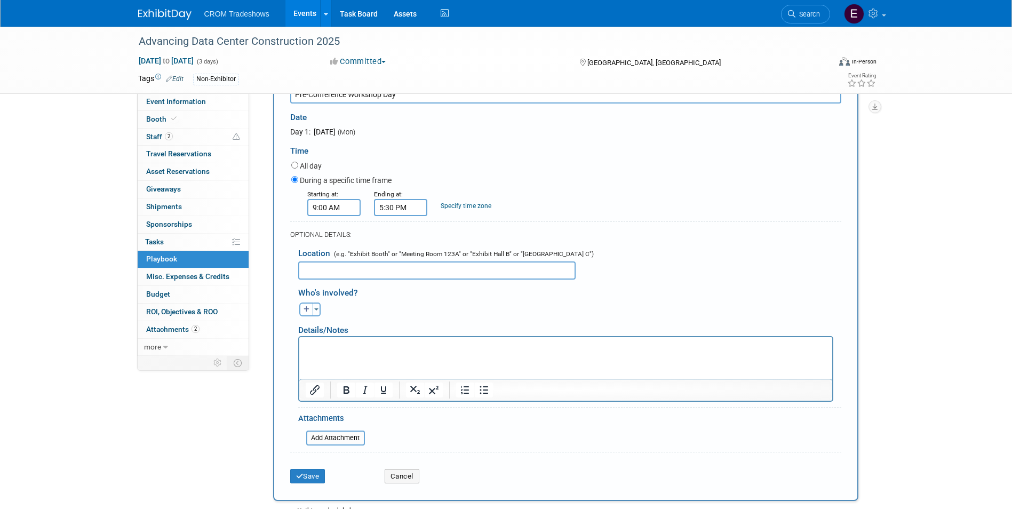
scroll to position [160, 0]
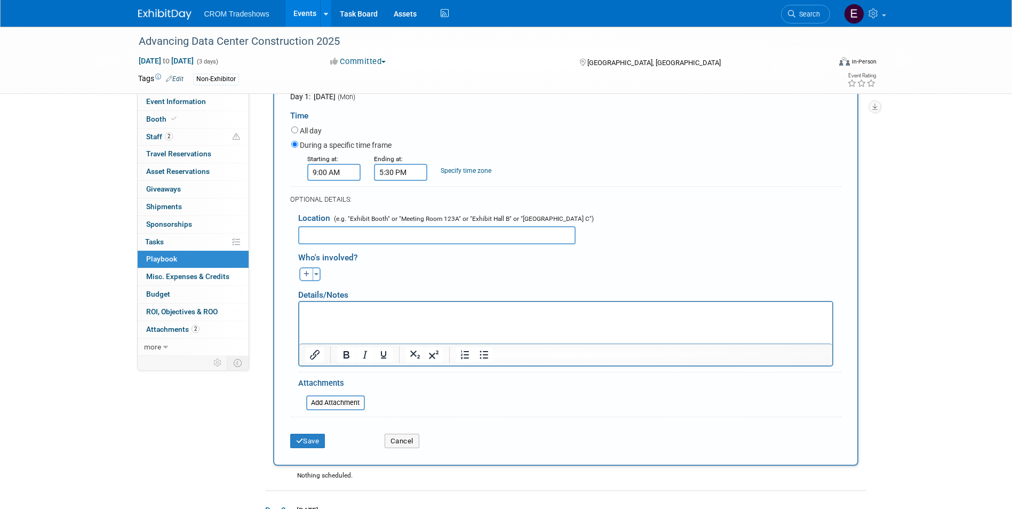
click at [506, 316] on html at bounding box center [565, 308] width 533 height 15
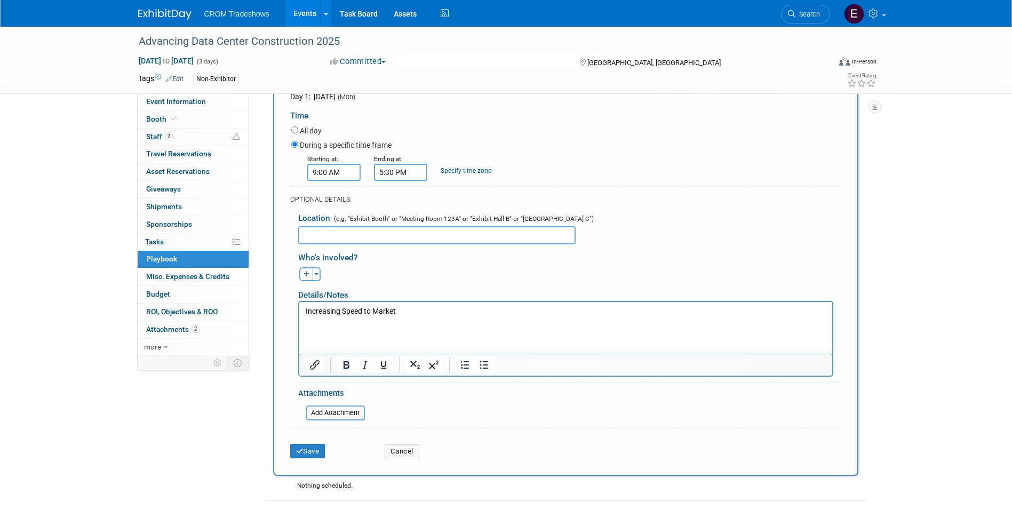
click at [322, 316] on p "Rich Text Area. Press ALT-0 for help." at bounding box center [565, 321] width 521 height 11
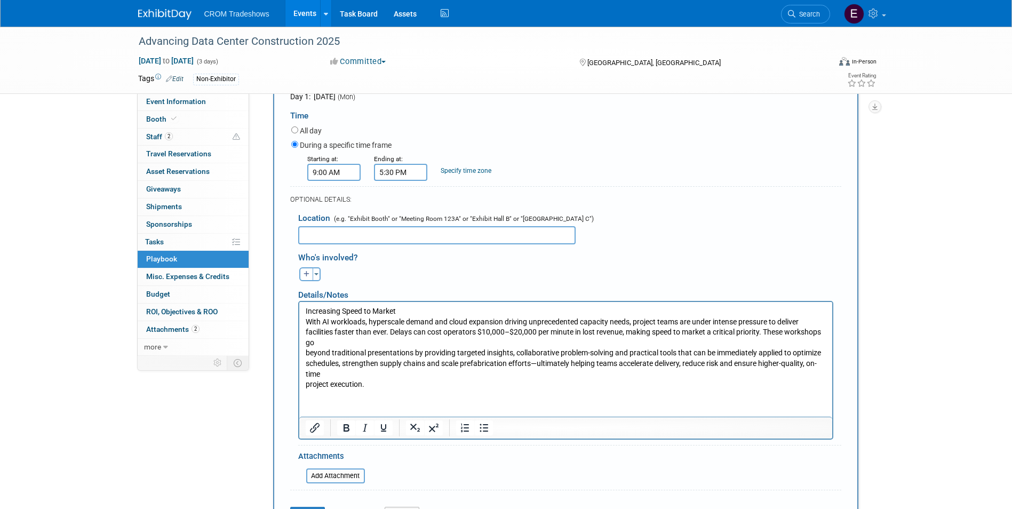
click at [308, 353] on p "With AI workloads, hyperscale demand and cloud expansion driving unprecedented …" at bounding box center [565, 352] width 521 height 73
click at [307, 353] on p "With AI workloads, hyperscale demand and cloud expansion driving unprecedented …" at bounding box center [565, 352] width 521 height 73
click at [305, 353] on body "Increasing Speed to Market With AI workloads, hyperscale demand and cloud expan…" at bounding box center [566, 348] width 522 height 84
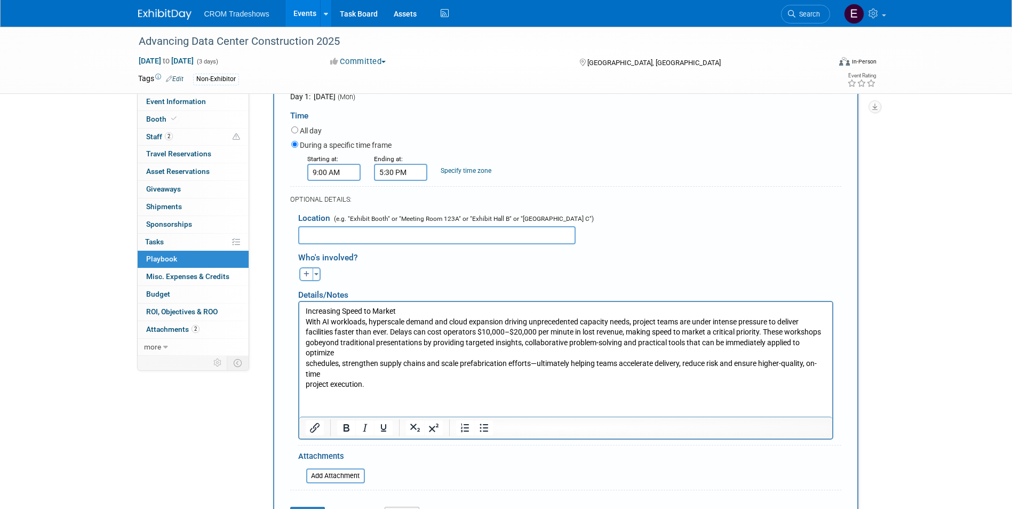
click at [305, 361] on body "Increasing Speed to Market With AI workloads, hyperscale demand and cloud expan…" at bounding box center [566, 348] width 522 height 84
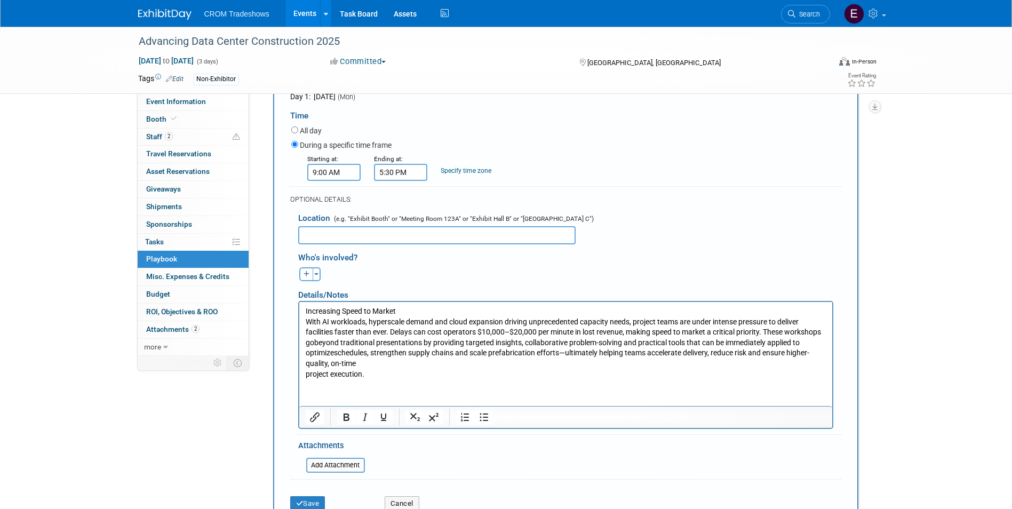
click at [306, 371] on p "With AI workloads, hyperscale demand and cloud expansion driving unprecedented …" at bounding box center [565, 347] width 521 height 63
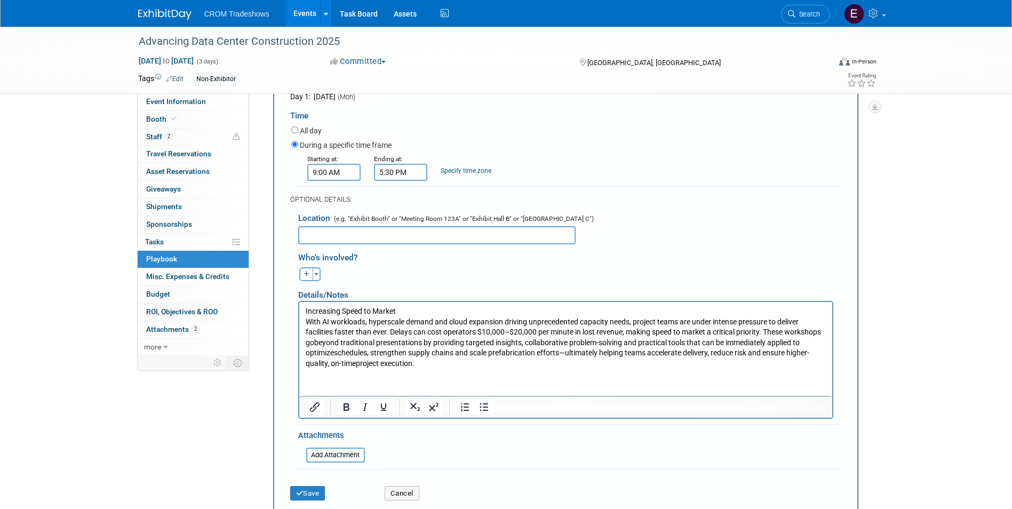
click at [397, 312] on p "Increasing Speed to Market" at bounding box center [565, 311] width 521 height 11
drag, startPoint x: 400, startPoint y: 311, endPoint x: 292, endPoint y: 310, distance: 107.8
click at [299, 310] on html "Increasing Speed to Market: With AI workloads, hyperscale demand and cloud expa…" at bounding box center [565, 334] width 533 height 67
click at [348, 411] on icon "Bold" at bounding box center [347, 406] width 6 height 7
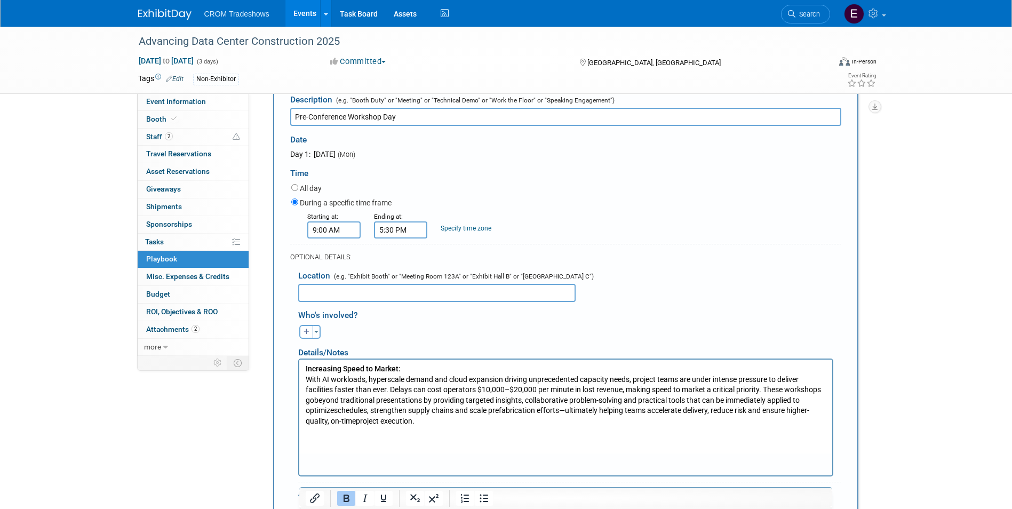
scroll to position [107, 0]
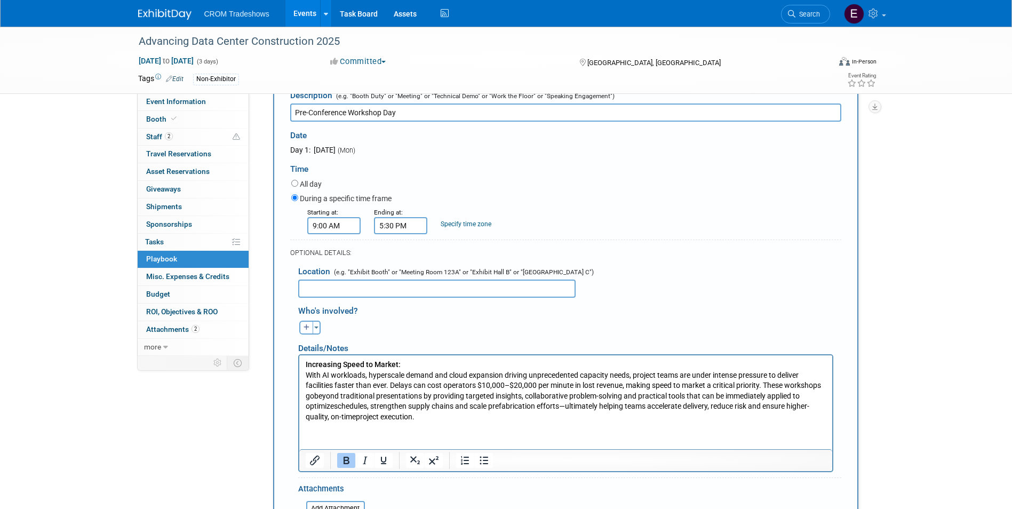
click at [455, 416] on p "With AI workloads, hyperscale demand and cloud expansion driving unprecedented …" at bounding box center [565, 396] width 521 height 52
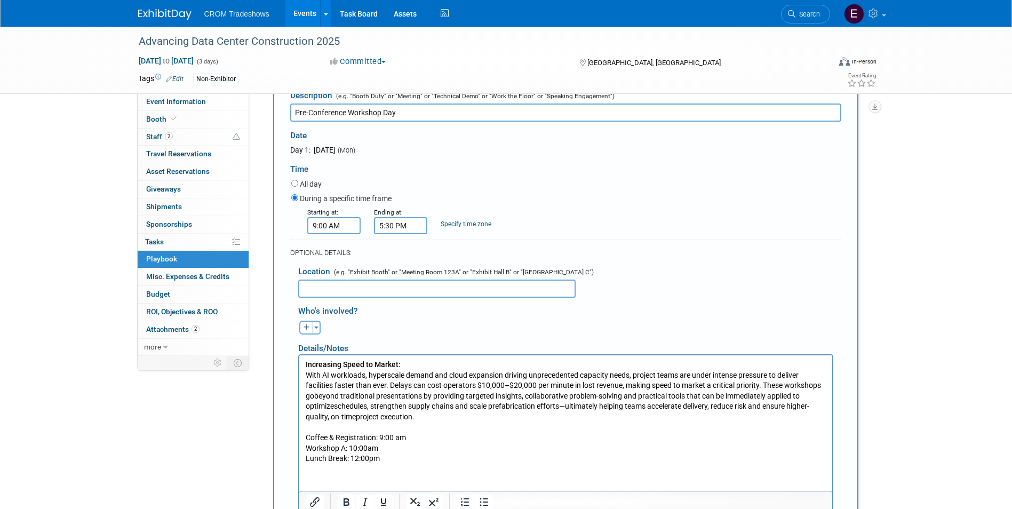
click at [396, 440] on p "Coffee & Registration: 9:00 am" at bounding box center [565, 437] width 521 height 11
click at [429, 455] on p "Lunch Break: 12:00pm" at bounding box center [565, 458] width 521 height 11
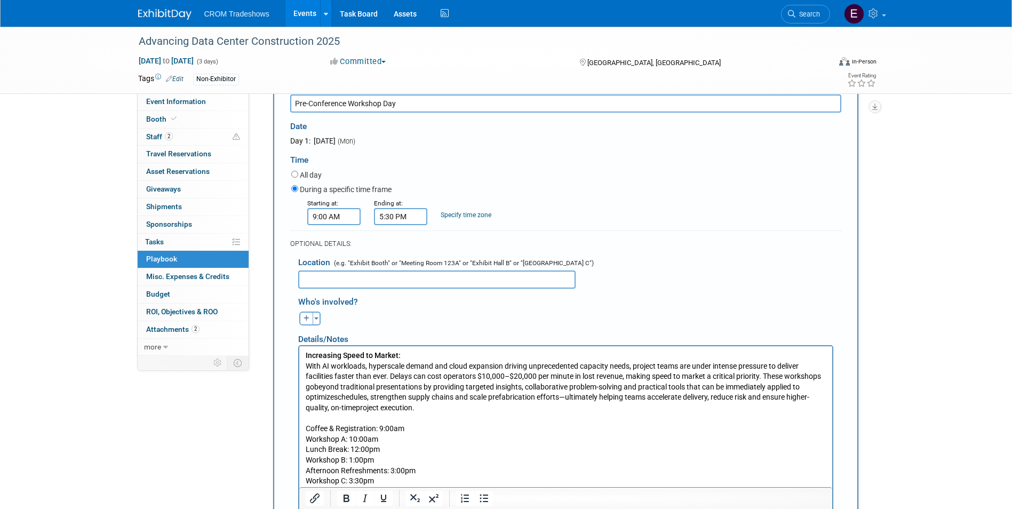
scroll to position [126, 0]
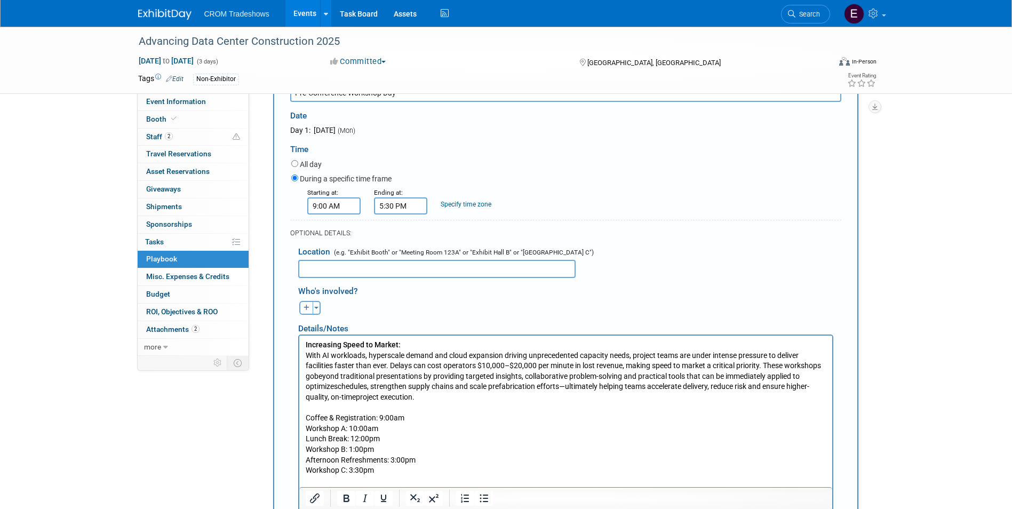
click at [347, 428] on p "Workshop A: 10:00am" at bounding box center [565, 428] width 521 height 11
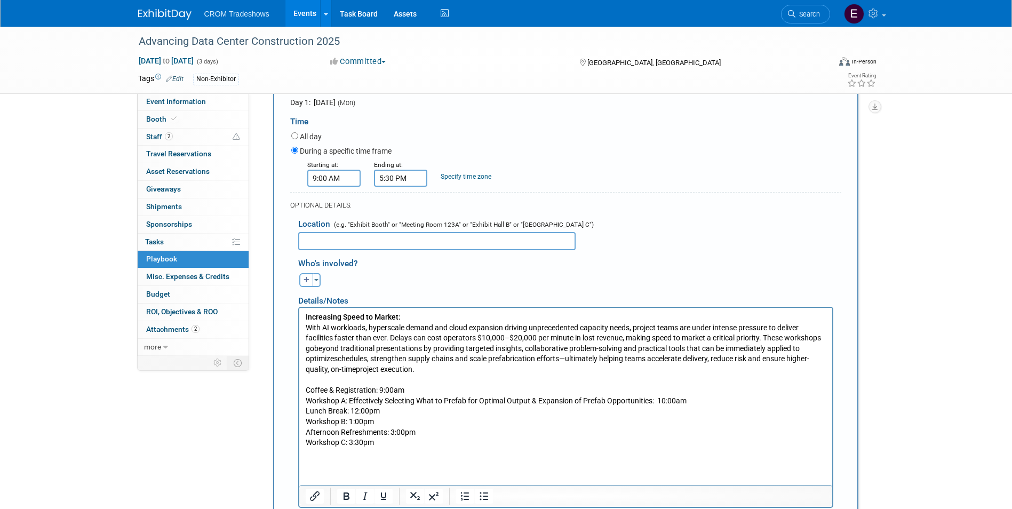
scroll to position [180, 0]
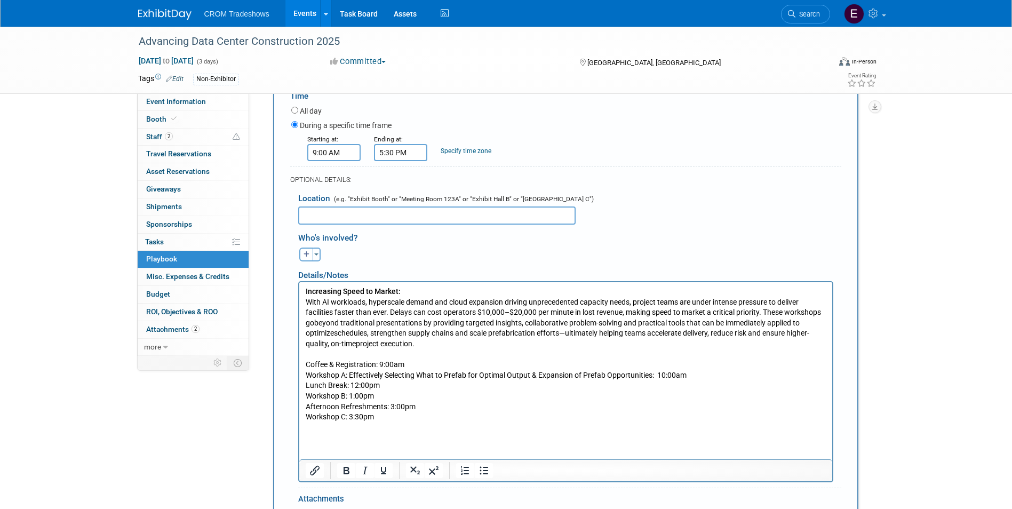
click at [349, 399] on p "Workshop B: 1:00pm" at bounding box center [565, 396] width 521 height 11
click at [350, 420] on p "Workshop C: 3:30pm" at bounding box center [565, 416] width 521 height 11
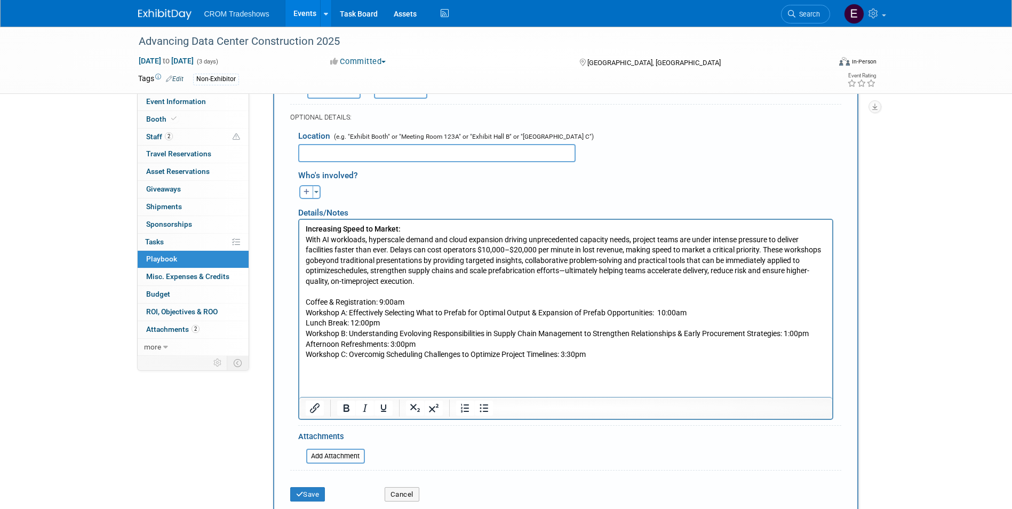
scroll to position [287, 0]
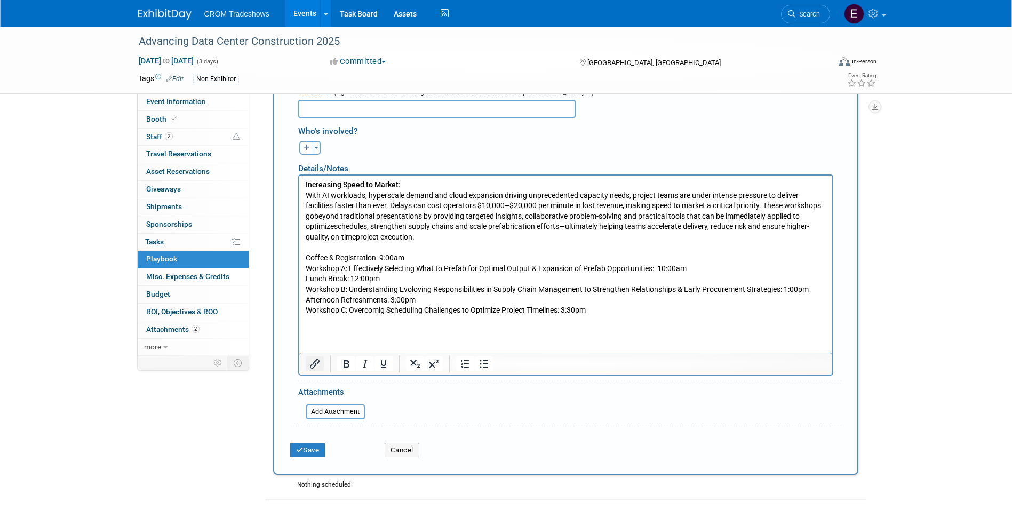
click at [314, 365] on icon "Insert/edit link" at bounding box center [315, 364] width 10 height 10
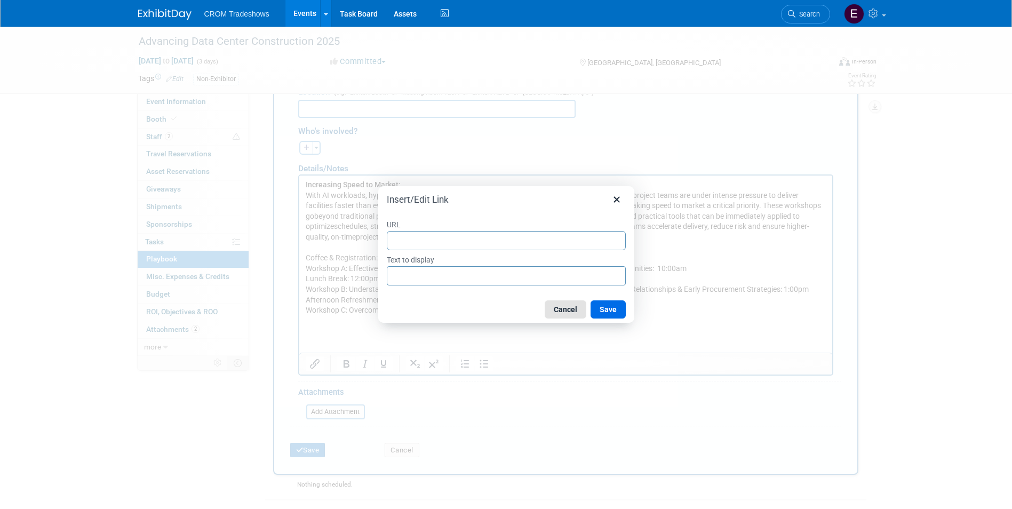
click at [572, 313] on button "Cancel" at bounding box center [566, 309] width 42 height 18
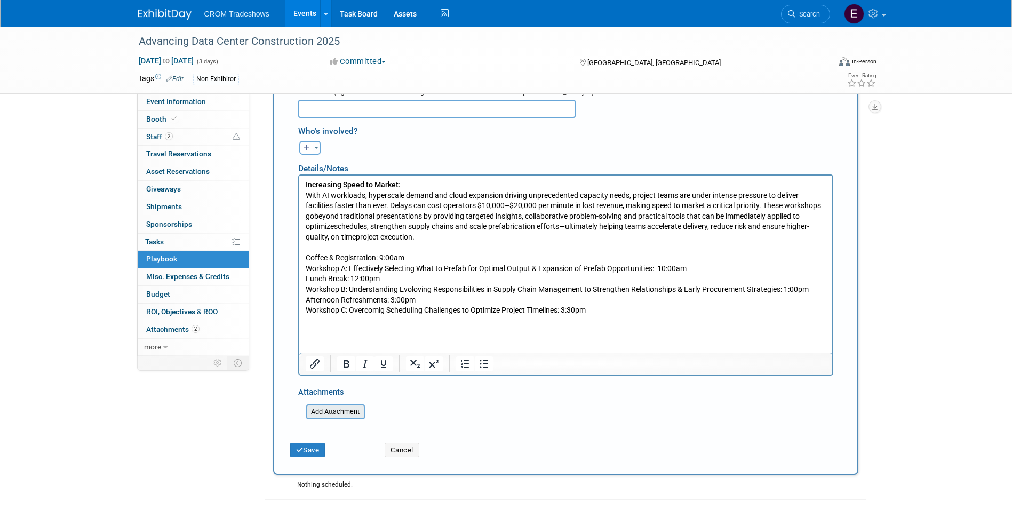
click at [359, 408] on input "file" at bounding box center [300, 411] width 127 height 13
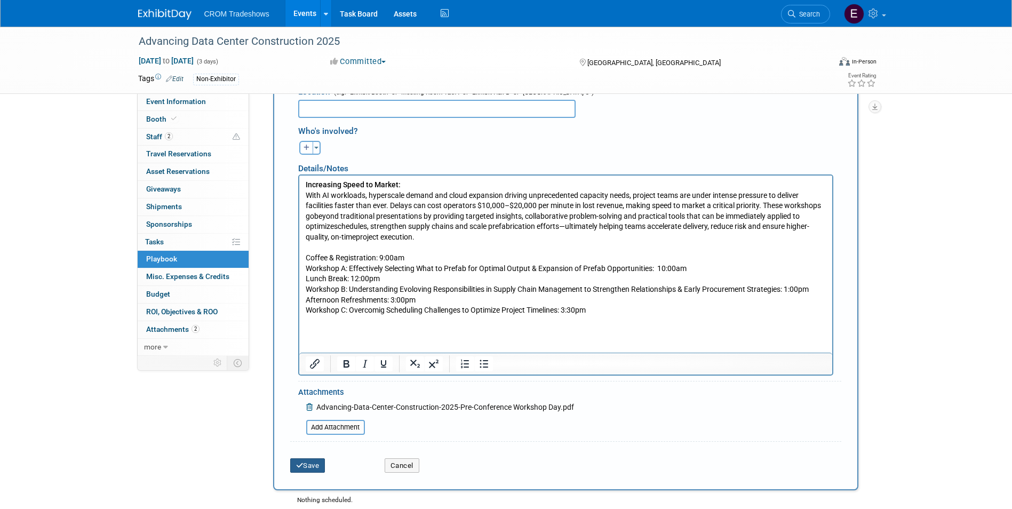
click at [312, 471] on button "Save" at bounding box center [307, 465] width 35 height 15
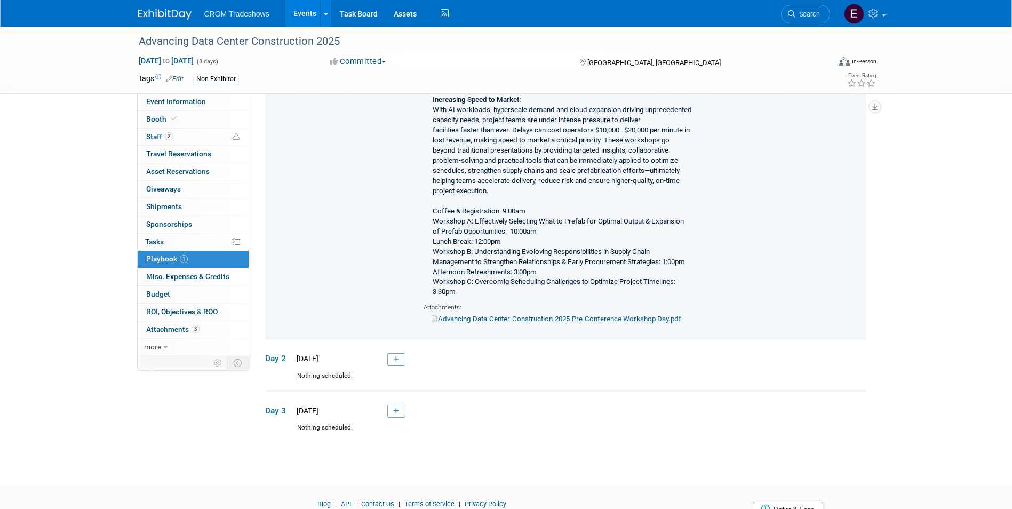
scroll to position [107, 0]
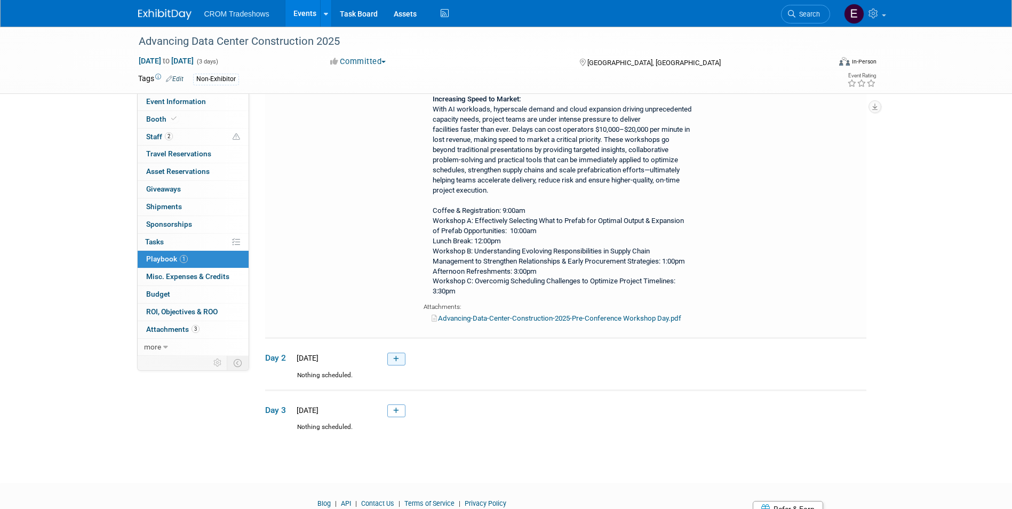
click at [394, 363] on link at bounding box center [396, 359] width 18 height 13
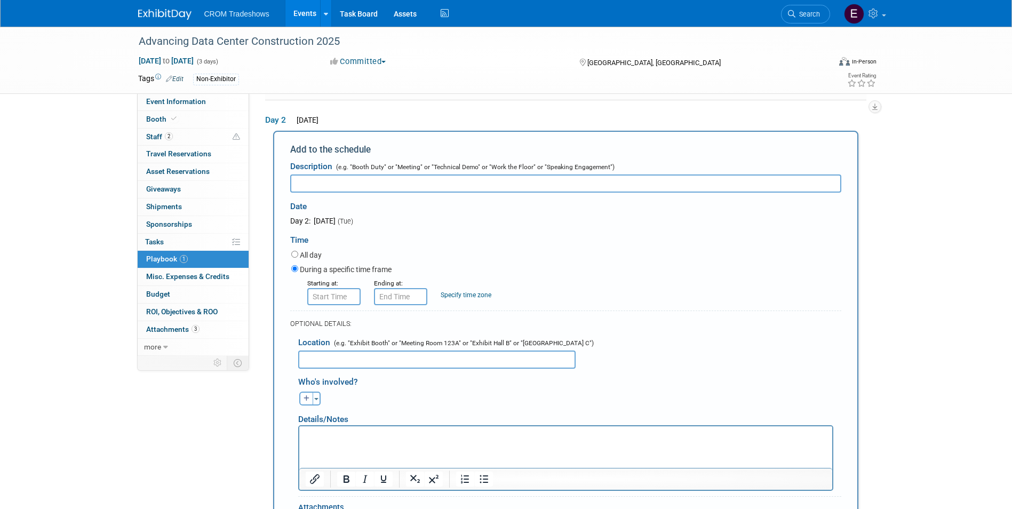
scroll to position [0, 0]
type input "Conference Day One"
click at [341, 299] on input "8:00 AM" at bounding box center [333, 296] width 53 height 17
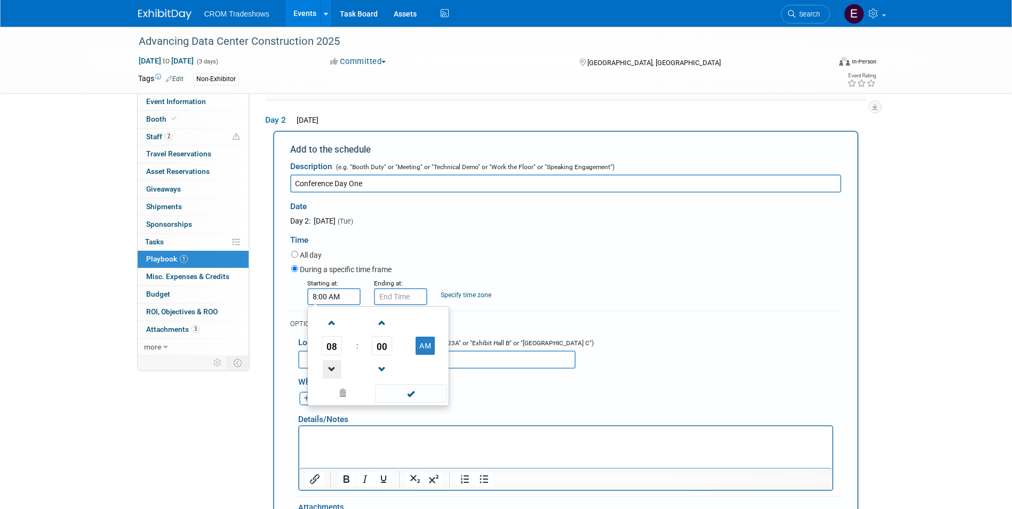
click at [340, 372] on span at bounding box center [332, 369] width 19 height 19
type input "7:00 AM"
click at [562, 291] on div "Starting at: 7:00 AM Ending at: Specify time zone Time zone:" at bounding box center [566, 291] width 566 height 28
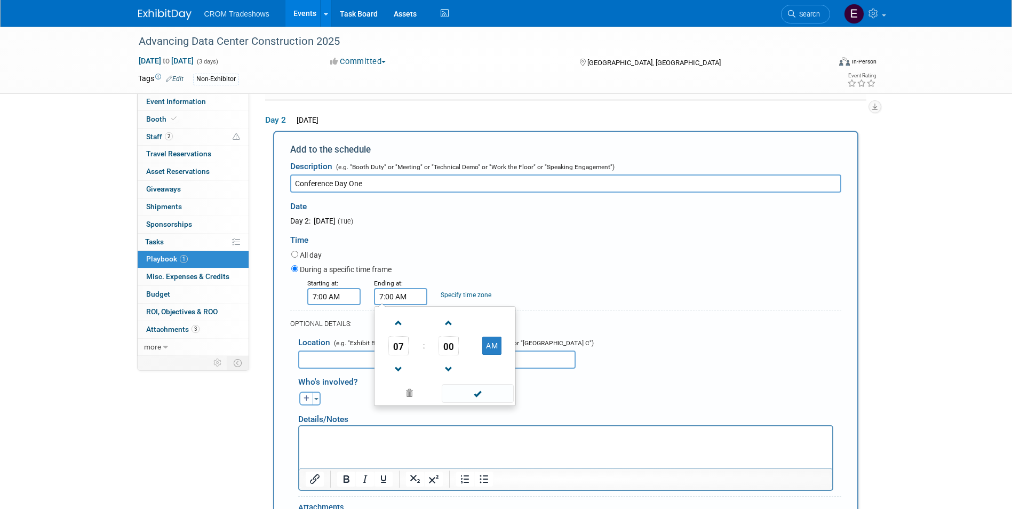
click at [415, 295] on input "7:00 AM" at bounding box center [400, 296] width 53 height 17
click at [399, 325] on span at bounding box center [398, 323] width 19 height 19
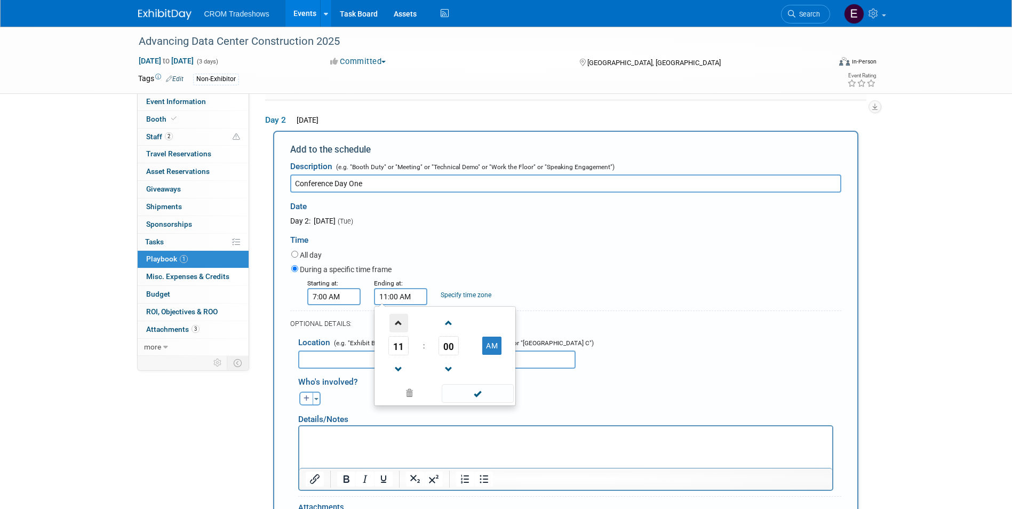
click at [399, 325] on span at bounding box center [398, 323] width 19 height 19
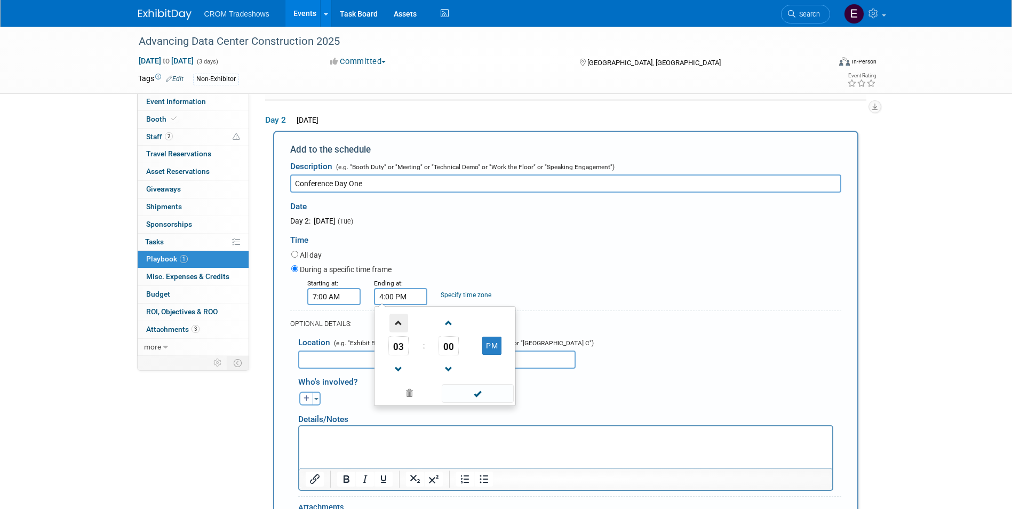
click at [399, 325] on span at bounding box center [398, 323] width 19 height 19
click at [401, 364] on span at bounding box center [398, 369] width 19 height 19
type input "5:00 PM"
click at [481, 401] on span at bounding box center [478, 393] width 72 height 19
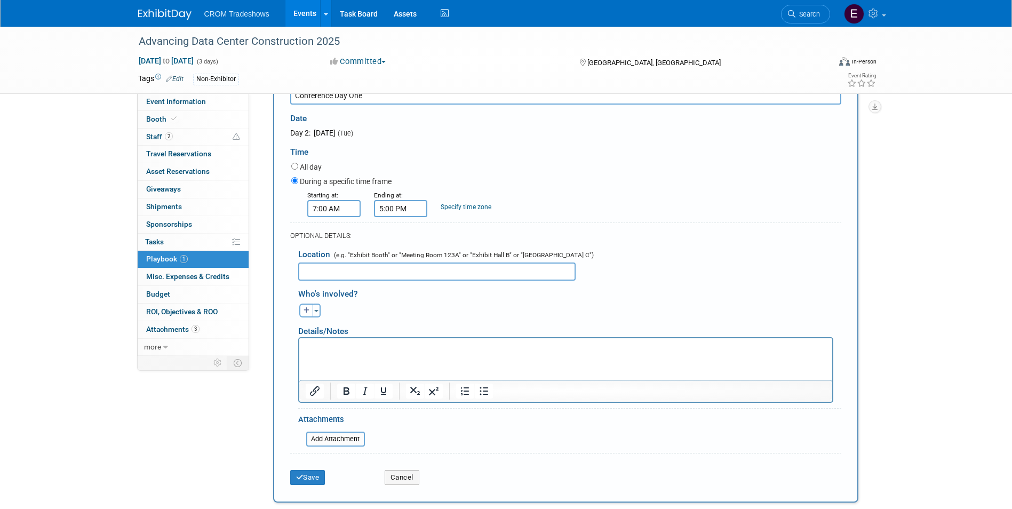
scroll to position [451, 0]
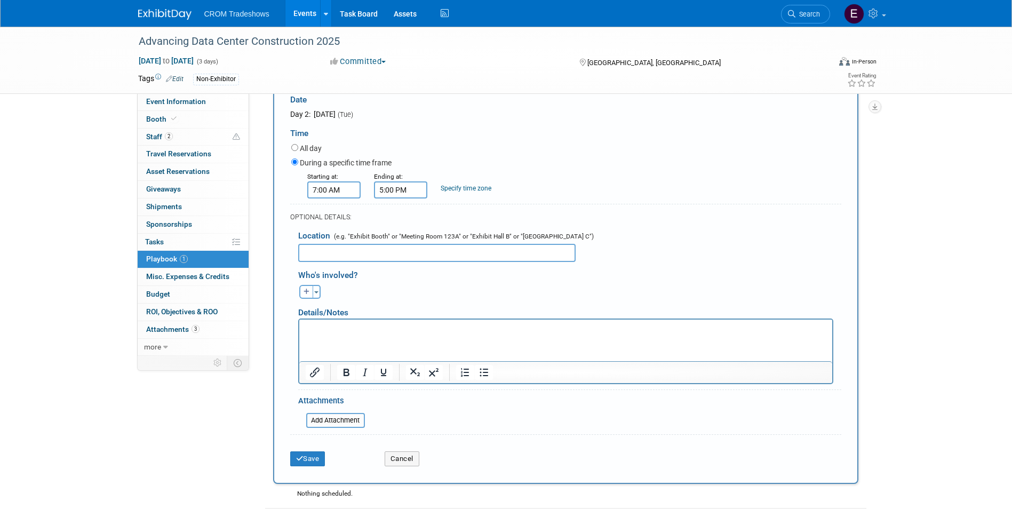
click at [363, 335] on html at bounding box center [565, 327] width 533 height 15
click at [478, 373] on icon "Bullet list" at bounding box center [484, 372] width 13 height 13
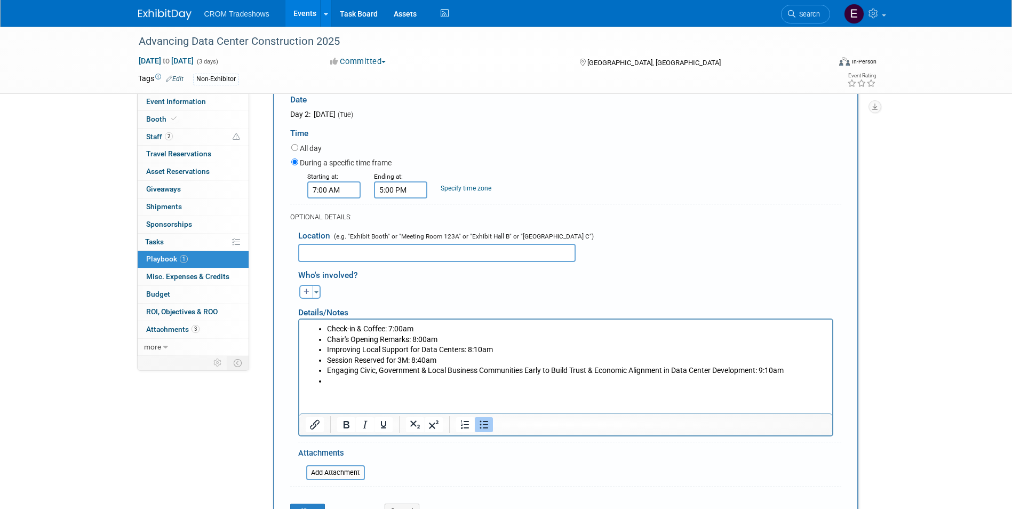
click at [327, 328] on li "Check-in & Coffee: 7:00am" at bounding box center [576, 329] width 499 height 11
click at [464, 327] on li "7:00 am - Check-in & Coffee: 7:00am" at bounding box center [576, 329] width 499 height 11
click at [324, 340] on ul "7:00 am - Check-in & Coffee Chair's Opening Remarks: 8:00am Improving Local Sup…" at bounding box center [565, 355] width 521 height 63
click at [475, 343] on li "8:00 am - Chair's Opening Remarks: 8:00am" at bounding box center [576, 340] width 499 height 11
click at [327, 351] on li "Improving Local Support for Data Centers: 8:10am" at bounding box center [576, 350] width 499 height 11
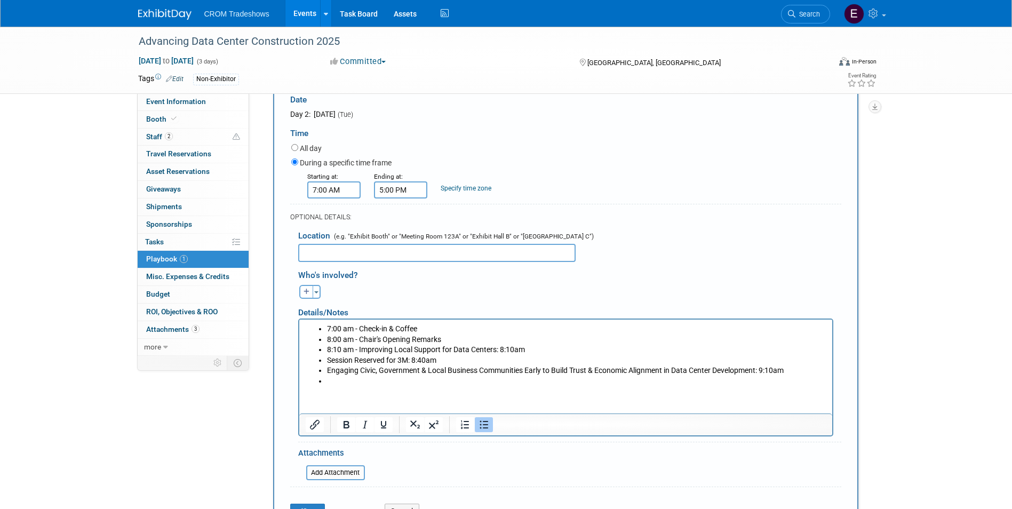
click at [527, 353] on li "8:10 am - Improving Local Support for Data Centers: 8:10am" at bounding box center [576, 350] width 499 height 11
click at [327, 362] on li "Session Reserved for 3M: 8:40am" at bounding box center [576, 360] width 499 height 11
click at [487, 358] on li "8:40 am - Session Reserved for 3M: 8:40am" at bounding box center [576, 360] width 499 height 11
click at [327, 375] on li "Engaging Civic, Government & Local Business Communities Early to Build Trust & …" at bounding box center [576, 370] width 499 height 11
click at [827, 369] on html "7:00 am - Check-in & Coffee 8:00 am - Chair's Opening Remarks 8:10 am - Improvi…" at bounding box center [565, 353] width 533 height 67
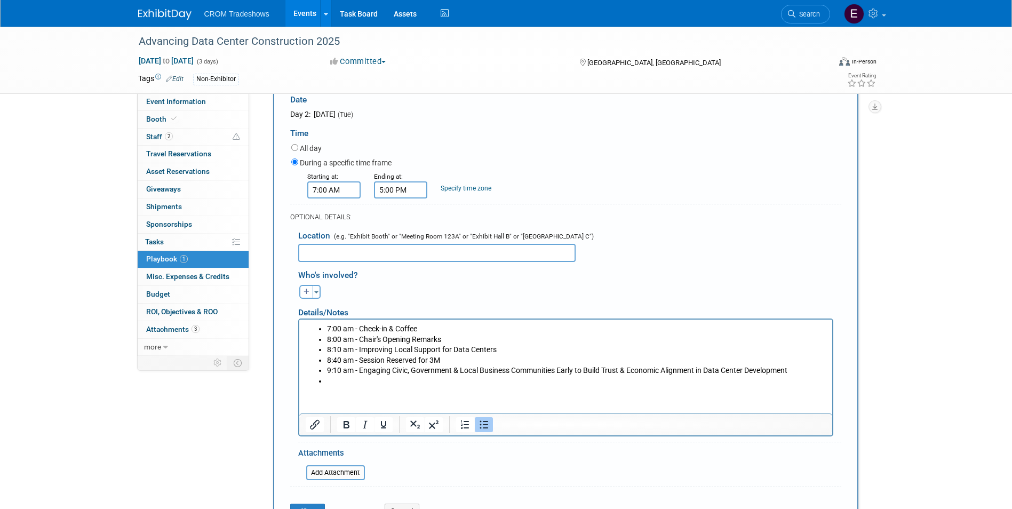
click at [368, 380] on li "Rich Text Area. Press ALT-0 for help." at bounding box center [576, 381] width 499 height 11
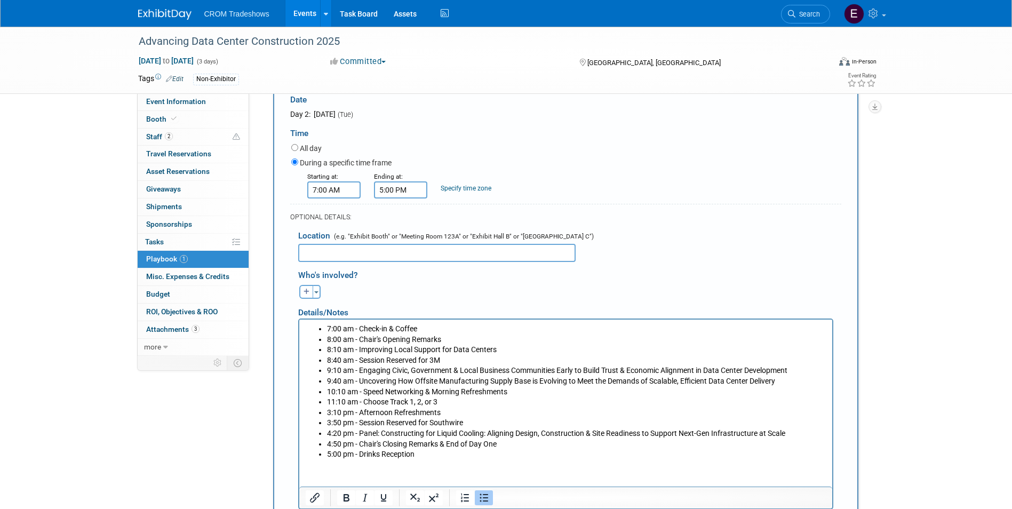
scroll to position [611, 0]
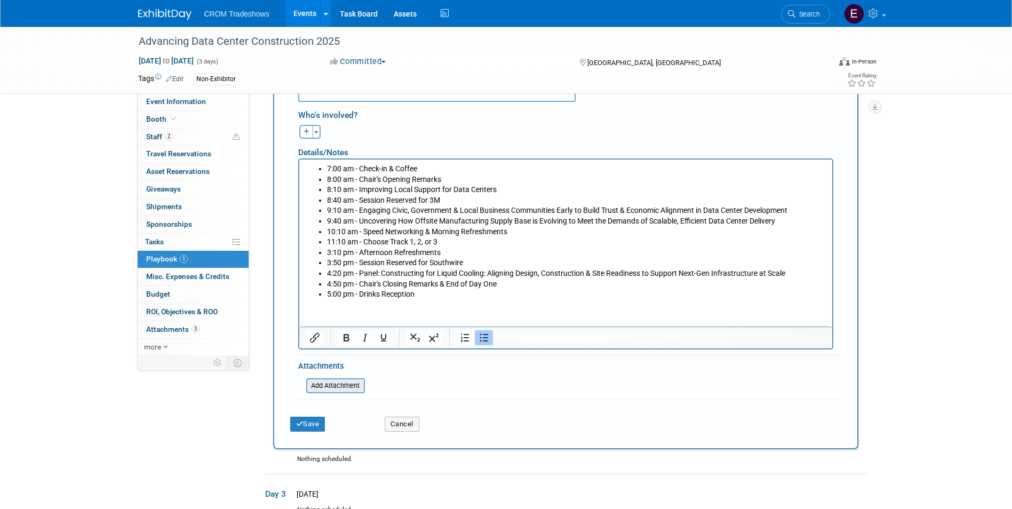
click at [343, 386] on input "file" at bounding box center [300, 385] width 127 height 13
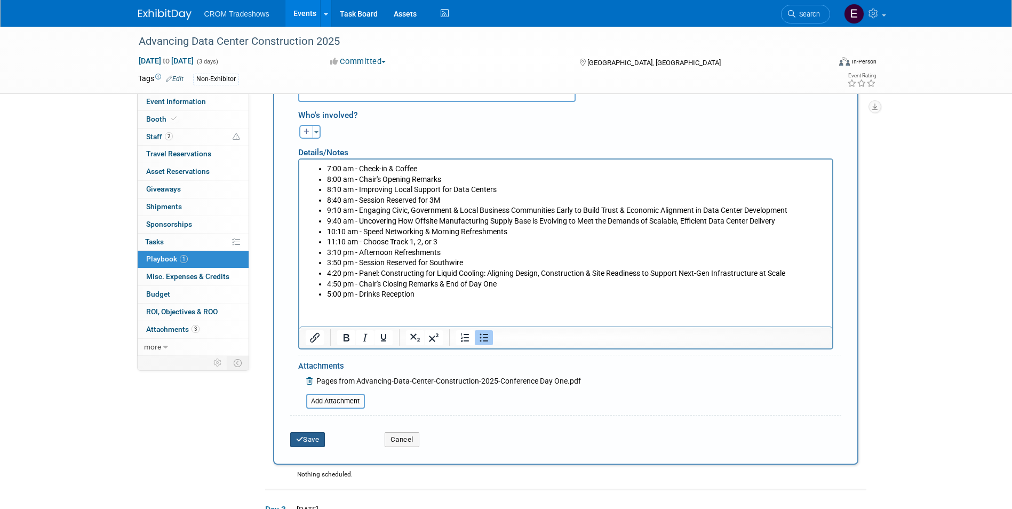
click at [322, 444] on button "Save" at bounding box center [307, 439] width 35 height 15
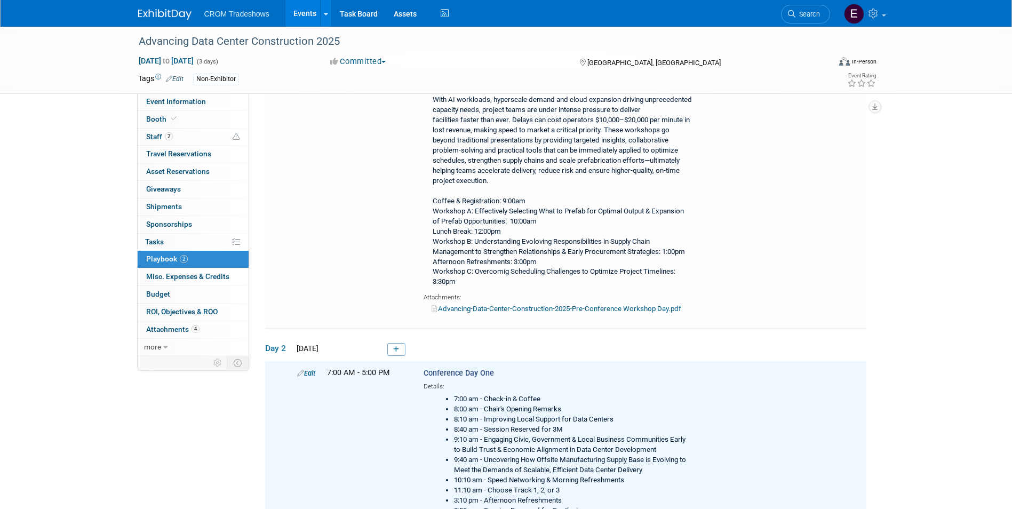
scroll to position [23, 0]
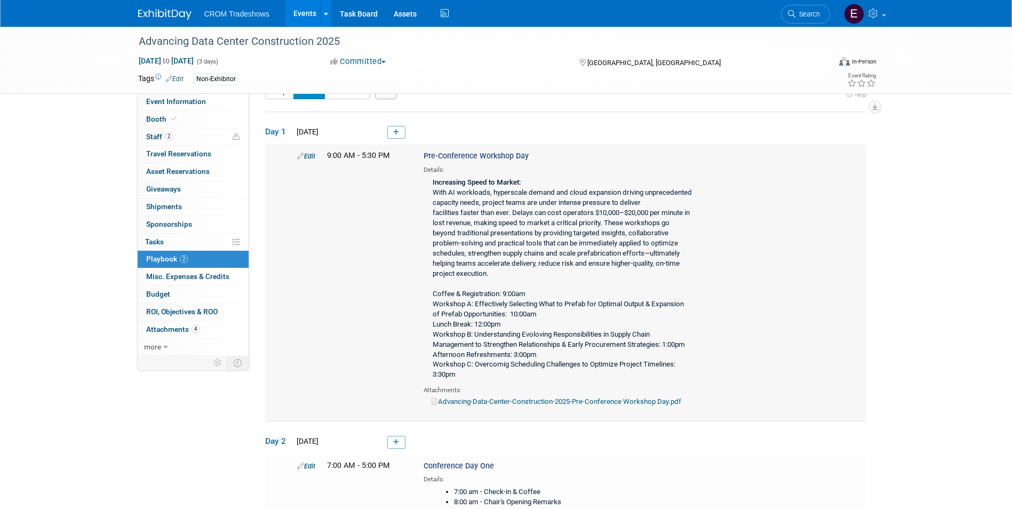
click at [314, 153] on link "Edit" at bounding box center [306, 156] width 18 height 8
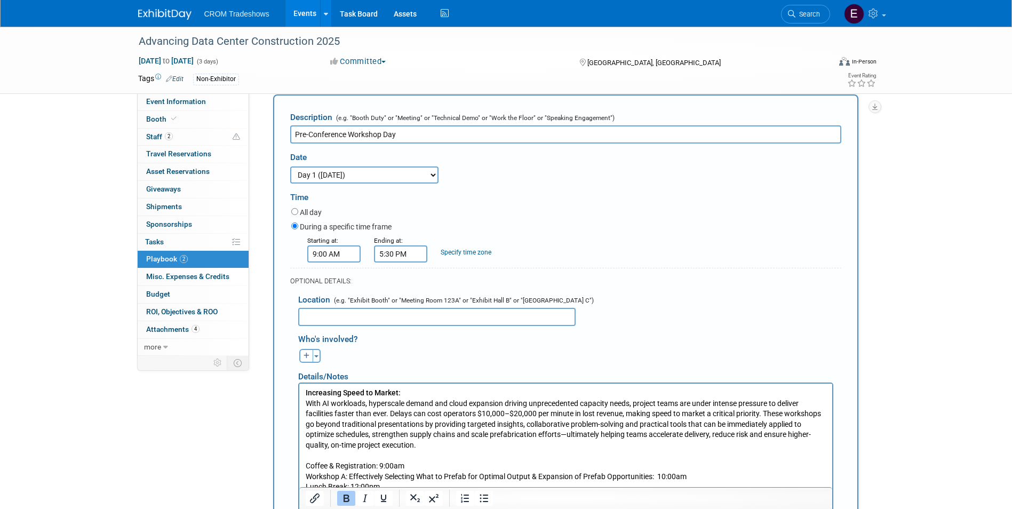
scroll to position [260, 0]
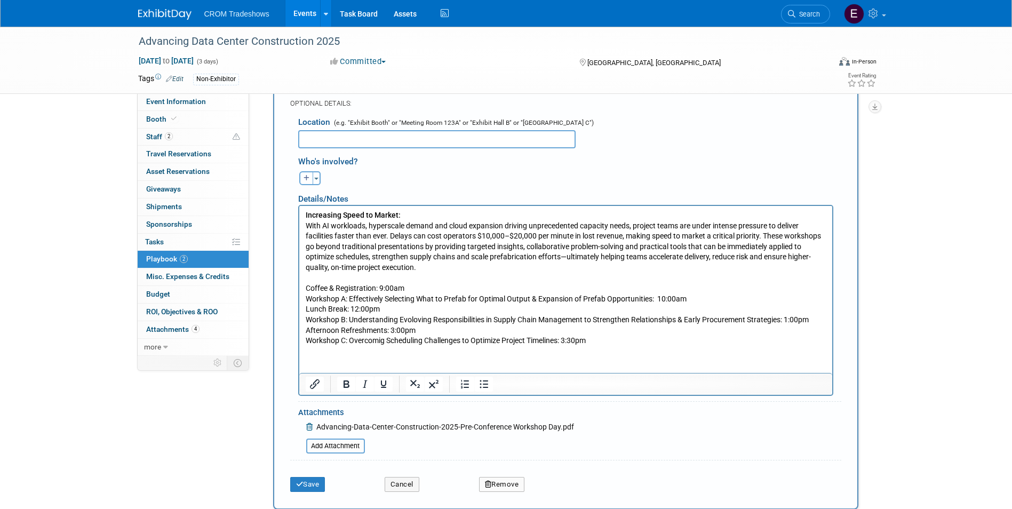
click at [307, 288] on p "Increasing Speed to Market: With AI workloads, hyperscale demand and cloud expa…" at bounding box center [565, 278] width 521 height 136
click at [484, 391] on icon "Bullet list" at bounding box center [484, 384] width 13 height 13
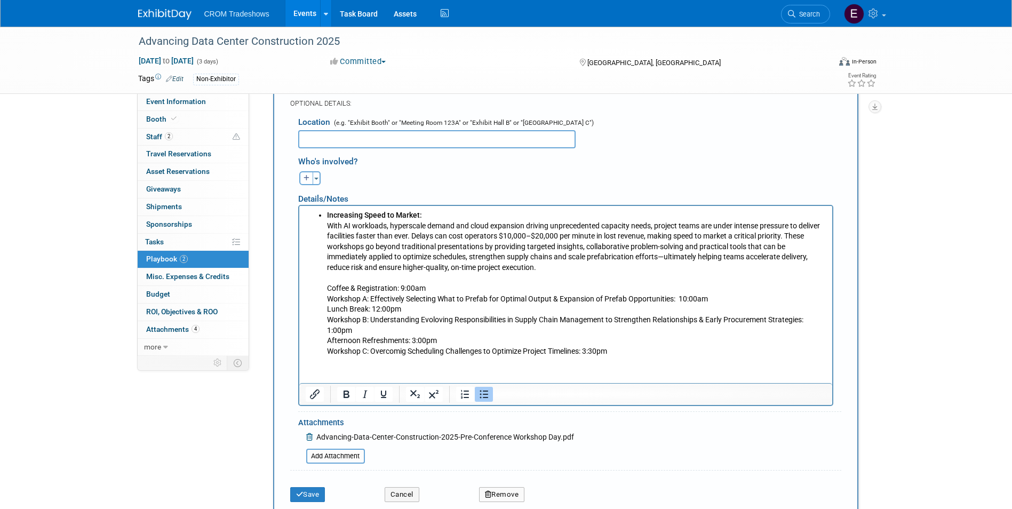
click at [491, 395] on button "Bullet list" at bounding box center [484, 394] width 18 height 15
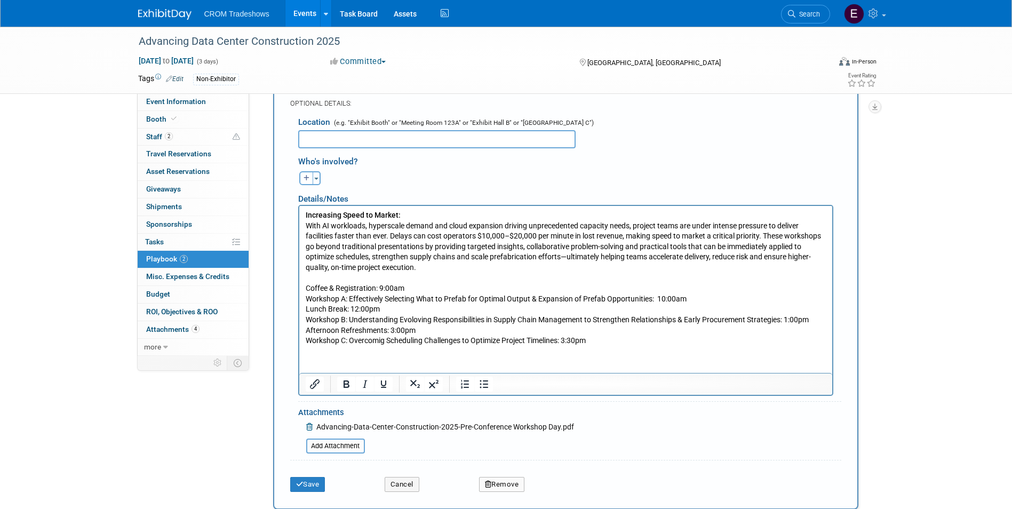
click at [323, 284] on p "Increasing Speed to Market: With AI workloads, hyperscale demand and cloud expa…" at bounding box center [565, 278] width 521 height 136
click at [371, 275] on p "Increasing Speed to Market: With AI workloads, hyperscale demand and cloud expa…" at bounding box center [565, 278] width 521 height 136
click at [305, 286] on p "Coffee & Registration: 9:00am Workshop A: Effectively Selecting What to Prefab …" at bounding box center [565, 309] width 521 height 73
click at [483, 387] on icon "Bullet list" at bounding box center [484, 384] width 13 height 13
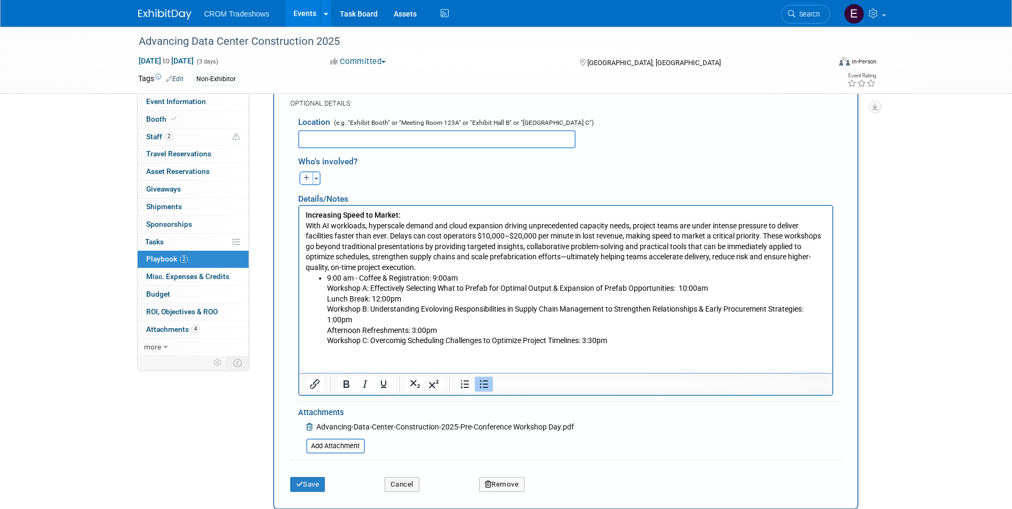
click at [454, 275] on li "9:00 am - Coffee & Registration: 9:00am Workshop A: Effectively Selecting What …" at bounding box center [576, 309] width 499 height 73
click at [460, 274] on li "9:00 am - Coffee & Registration: 9:00am Workshop A: Effectively Selecting What …" at bounding box center [576, 309] width 499 height 73
click at [322, 289] on ul "9:00 am - Coffee & Registration Workshop A: Effectively Selecting What to Prefa…" at bounding box center [565, 309] width 521 height 73
click at [483, 384] on icon "Bullet list" at bounding box center [484, 384] width 13 height 13
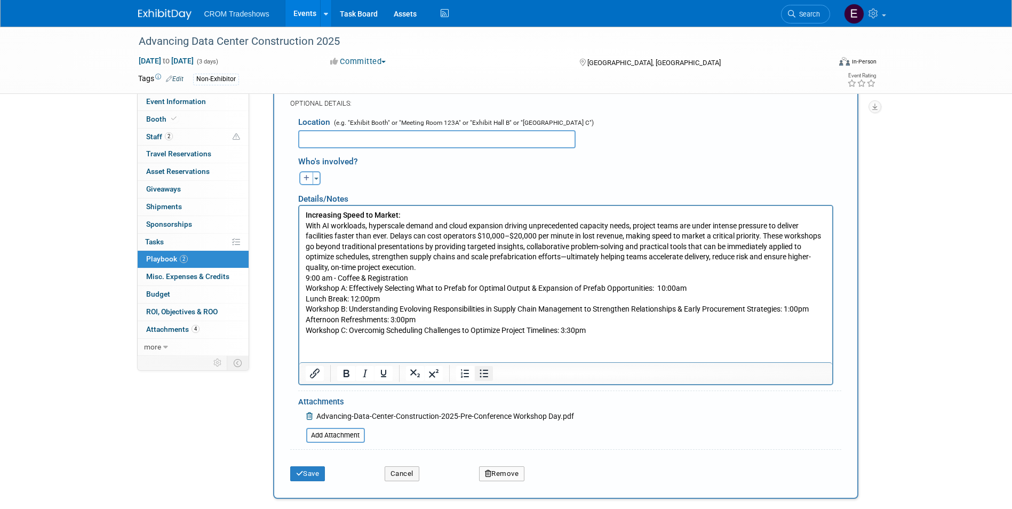
click at [483, 384] on div at bounding box center [565, 373] width 533 height 22
click at [486, 382] on div at bounding box center [475, 373] width 50 height 17
click at [482, 377] on icon "Bullet list" at bounding box center [484, 373] width 13 height 13
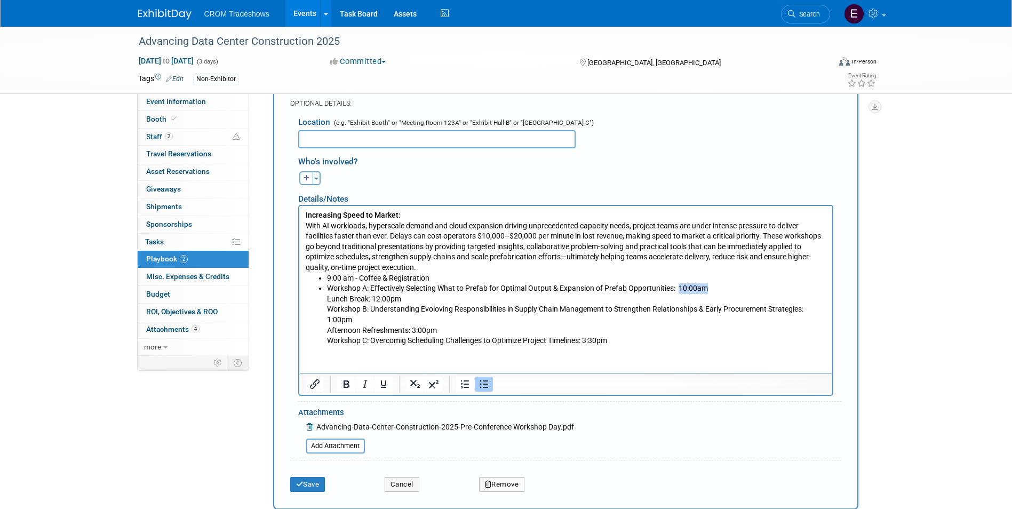
drag, startPoint x: 722, startPoint y: 291, endPoint x: 682, endPoint y: 287, distance: 40.8
click at [682, 287] on li "Workshop A: Effectively Selecting What to Prefab for Optimal Output & Expansion…" at bounding box center [576, 314] width 499 height 63
drag, startPoint x: 679, startPoint y: 289, endPoint x: 707, endPoint y: 284, distance: 28.6
click at [707, 284] on li "Workshop A: Effectively Selecting What to Prefab for Optimal Output & Expansion…" at bounding box center [576, 314] width 499 height 63
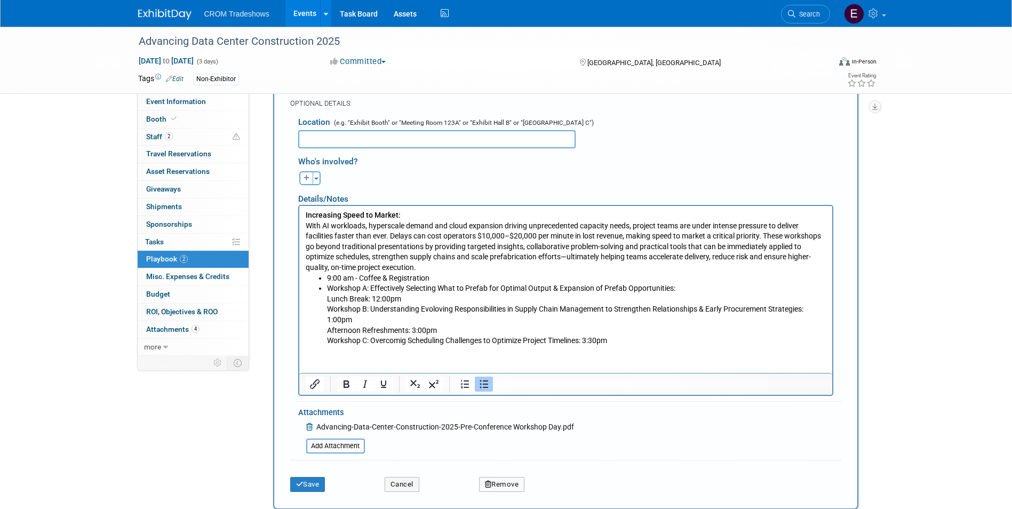
click at [328, 290] on li "Workshop A: Effectively Selecting What to Prefab for Optimal Output & Expansion…" at bounding box center [576, 314] width 499 height 63
click at [359, 289] on li "10:00amWorkshop A: Effectively Selecting What to Prefab for Optimal Output & Ex…" at bounding box center [576, 314] width 499 height 63
click at [357, 288] on li "10:00amWorkshop A: Effectively Selecting What to Prefab for Optimal Output & Ex…" at bounding box center [576, 314] width 499 height 63
click at [711, 290] on li "10:00am - Workshop A: Effectively Selecting What to Prefab for Optimal Output &…" at bounding box center [576, 314] width 499 height 63
click at [328, 298] on li "10:00am - Workshop A: Effectively Selecting What to Prefab for Optimal Output &…" at bounding box center [576, 314] width 499 height 63
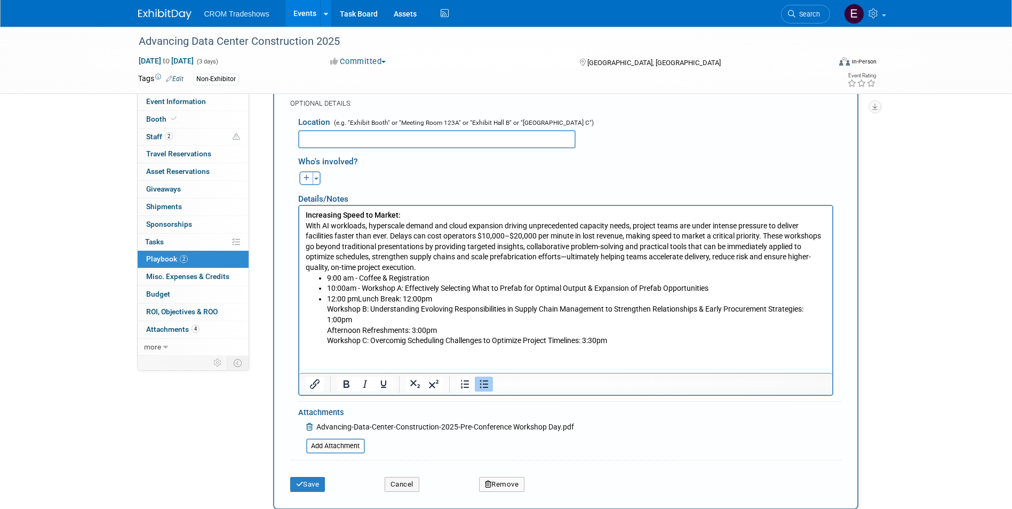
click at [345, 286] on li "10:00am - Workshop A: Effectively Selecting What to Prefab for Optimal Output &…" at bounding box center [576, 288] width 499 height 11
click at [359, 301] on li "12:00 pmLunch Break: 12:00pm Workshop B: Understanding Evoloving Responsibiliti…" at bounding box center [576, 320] width 499 height 52
click at [451, 292] on li "10:00 am - Workshop A: Effectively Selecting What to Prefab for Optimal Output …" at bounding box center [576, 288] width 499 height 11
click at [436, 300] on li "12:00 pm - Lunch Break: 12:00pm Workshop B: Understanding Evoloving Responsibil…" at bounding box center [576, 320] width 499 height 52
click at [328, 310] on li "12:00 pm - Lunch Break Workshop B: Understanding Evoloving Responsibilities in …" at bounding box center [576, 320] width 499 height 52
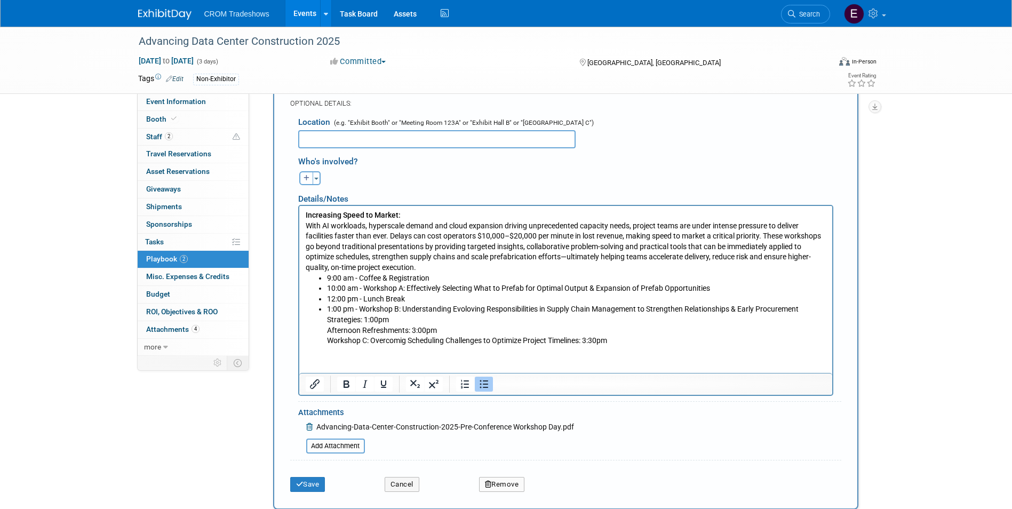
click at [397, 320] on li "1:00 pm - Workshop B: Understanding Evoloving Responsibilities in Supply Chain …" at bounding box center [576, 325] width 499 height 42
click at [327, 330] on li "1:00 pm - Workshop B: Understanding Evoloving Responsibilities in Supply Chain …" at bounding box center [576, 325] width 499 height 42
click at [486, 330] on li "3:00 pm - Afternoon Refreshments: 3:00pm Workshop C: Overcomig Scheduling Chall…" at bounding box center [576, 335] width 499 height 21
click at [331, 339] on li "3:00 pm - Afternoon Refreshments Workshop C: Overcomig Scheduling Challenges to…" at bounding box center [576, 335] width 499 height 21
click at [329, 340] on li "3:00 pm - Afternoon Refreshments Workshop C: Overcomig Scheduling Challenges to…" at bounding box center [576, 335] width 499 height 21
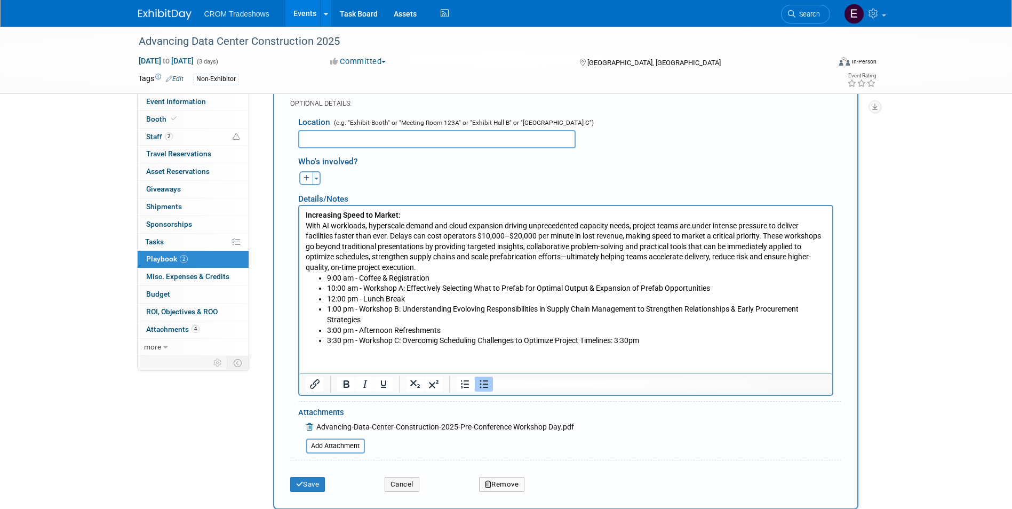
click at [667, 343] on li "3:30 pm - Workshop C: Overcomig Scheduling Challenges to Optimize Project Timel…" at bounding box center [576, 341] width 499 height 11
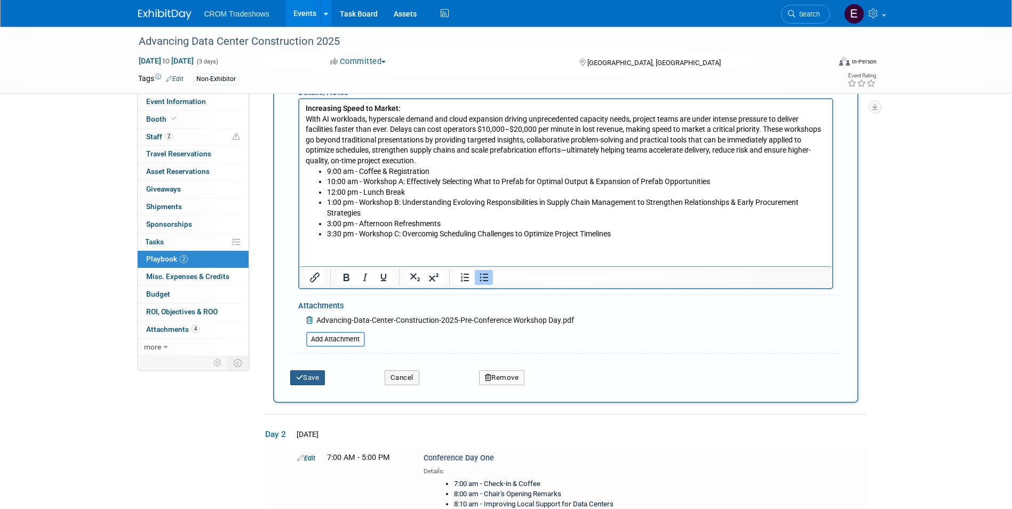
click at [306, 380] on button "Save" at bounding box center [307, 377] width 35 height 15
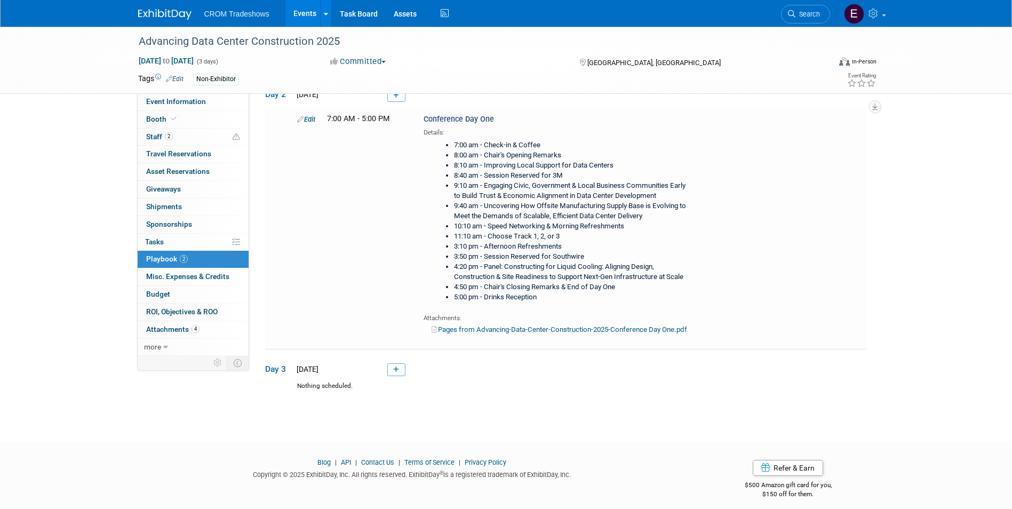
scroll to position [381, 0]
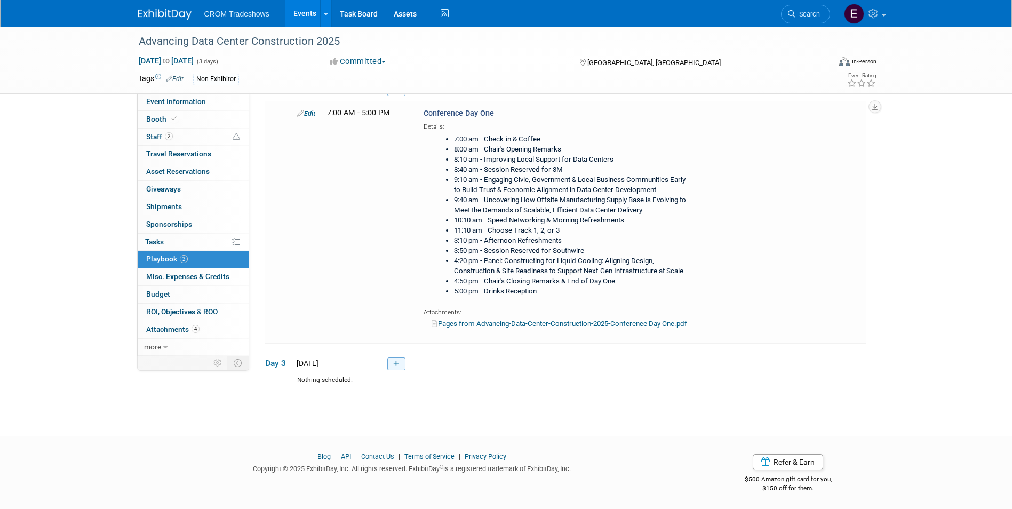
click at [394, 365] on icon at bounding box center [396, 364] width 6 height 6
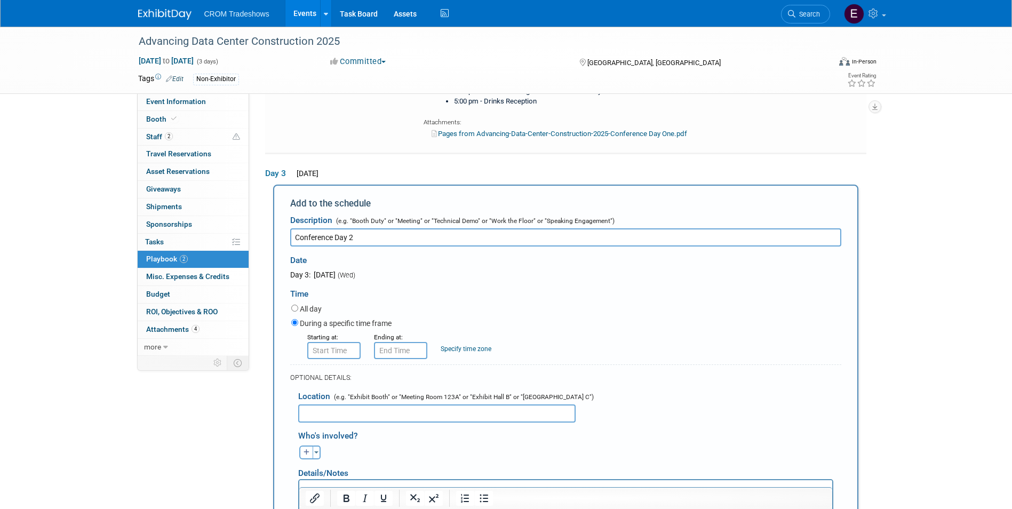
scroll to position [570, 0]
type input "Conference Day 2"
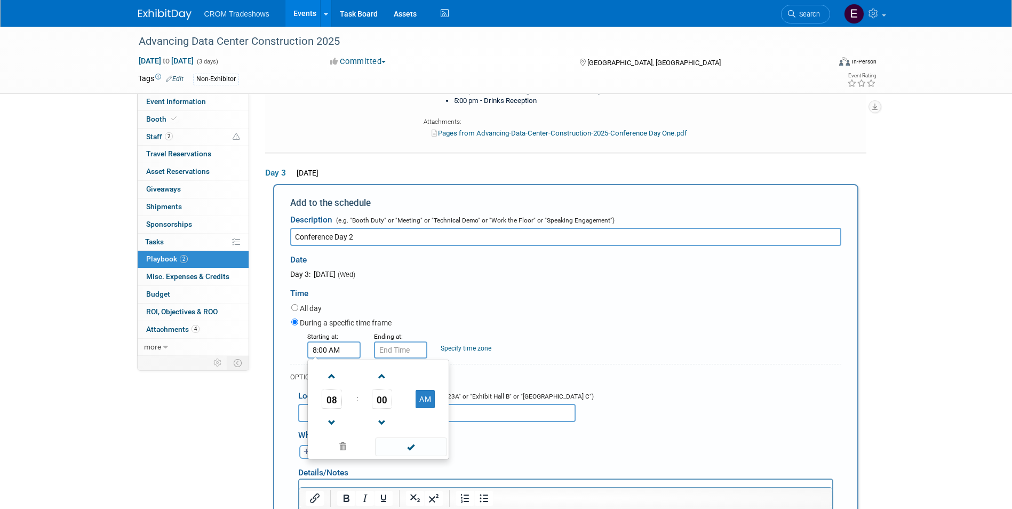
click at [334, 349] on input "8:00 AM" at bounding box center [333, 349] width 53 height 17
click at [338, 421] on span at bounding box center [332, 422] width 19 height 19
click at [384, 376] on span at bounding box center [382, 376] width 19 height 19
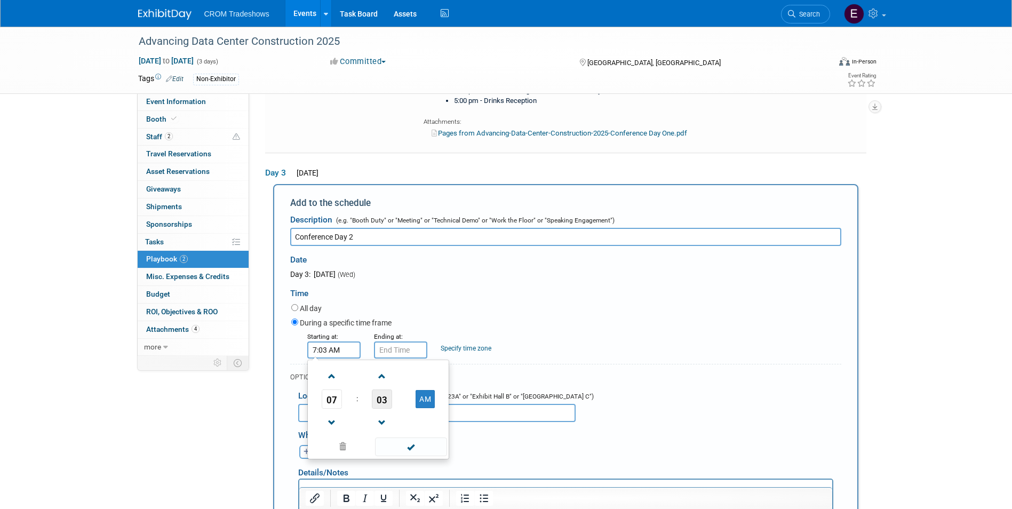
click at [385, 397] on span "03" at bounding box center [382, 398] width 20 height 19
click at [407, 407] on td "30" at bounding box center [395, 405] width 34 height 29
type input "7:30 AM"
drag, startPoint x: 444, startPoint y: 442, endPoint x: 440, endPoint y: 433, distance: 10.5
click at [444, 443] on span at bounding box center [411, 446] width 72 height 19
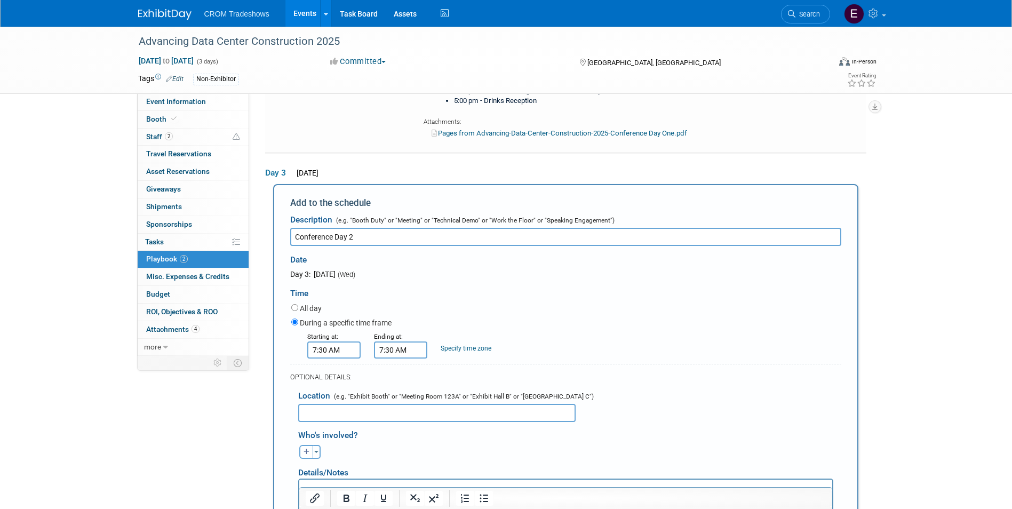
click at [391, 354] on input "7:30 AM" at bounding box center [400, 349] width 53 height 17
click at [401, 384] on span at bounding box center [398, 376] width 19 height 19
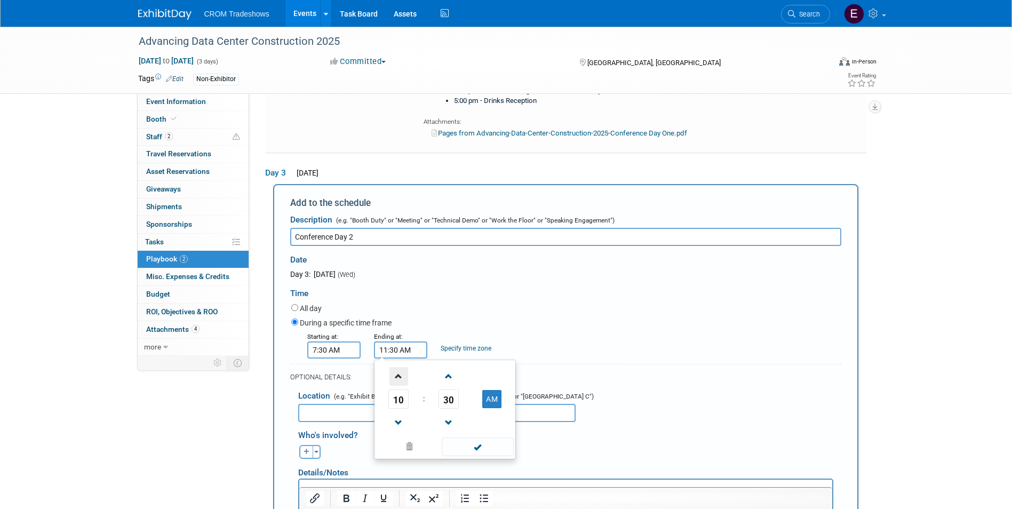
click at [402, 384] on span at bounding box center [398, 376] width 19 height 19
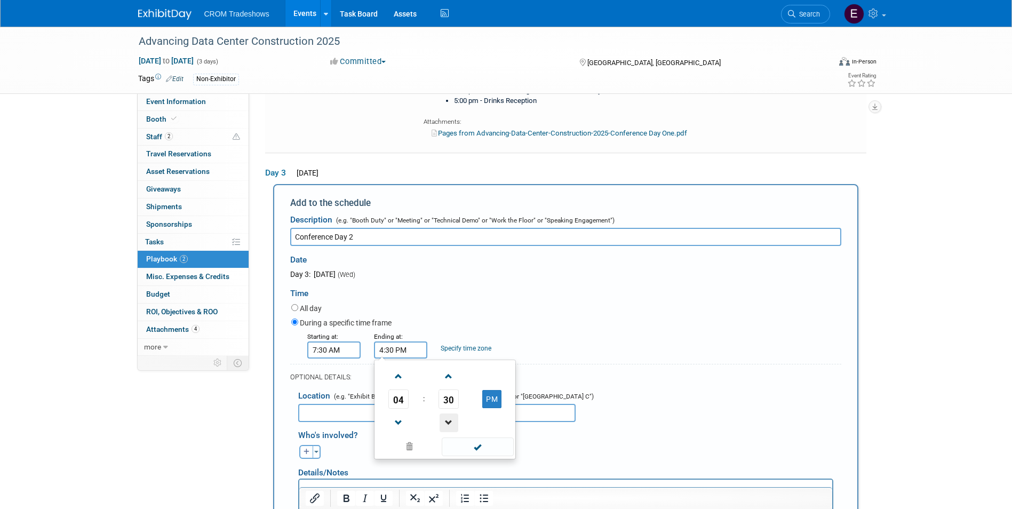
click at [445, 425] on span at bounding box center [449, 422] width 19 height 19
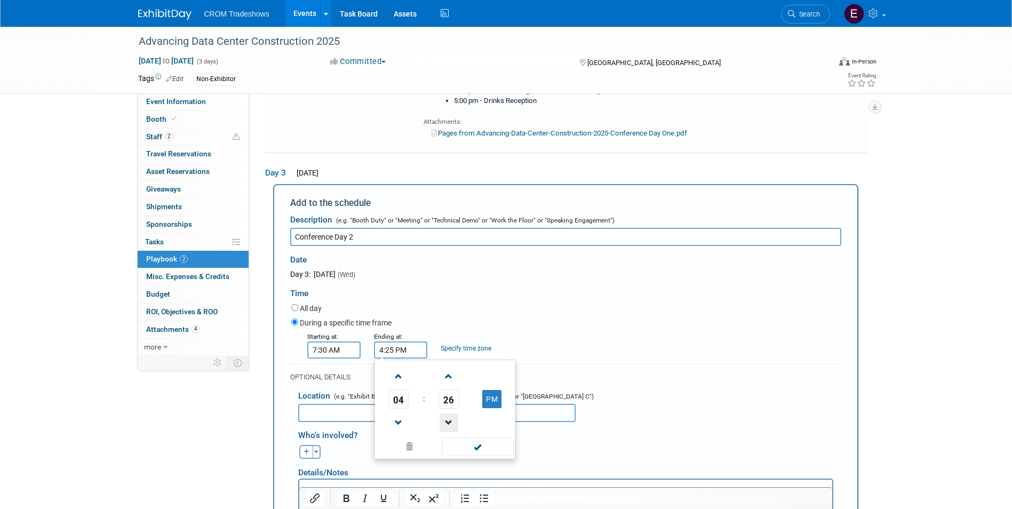
click at [445, 425] on span at bounding box center [449, 422] width 19 height 19
click at [444, 425] on span at bounding box center [449, 422] width 19 height 19
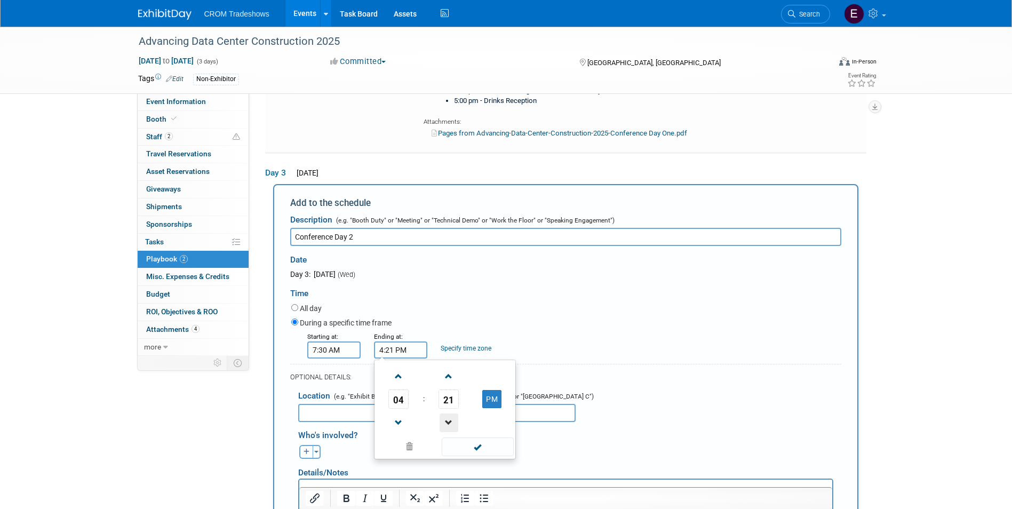
type input "4:20 PM"
click at [489, 452] on span at bounding box center [478, 446] width 72 height 19
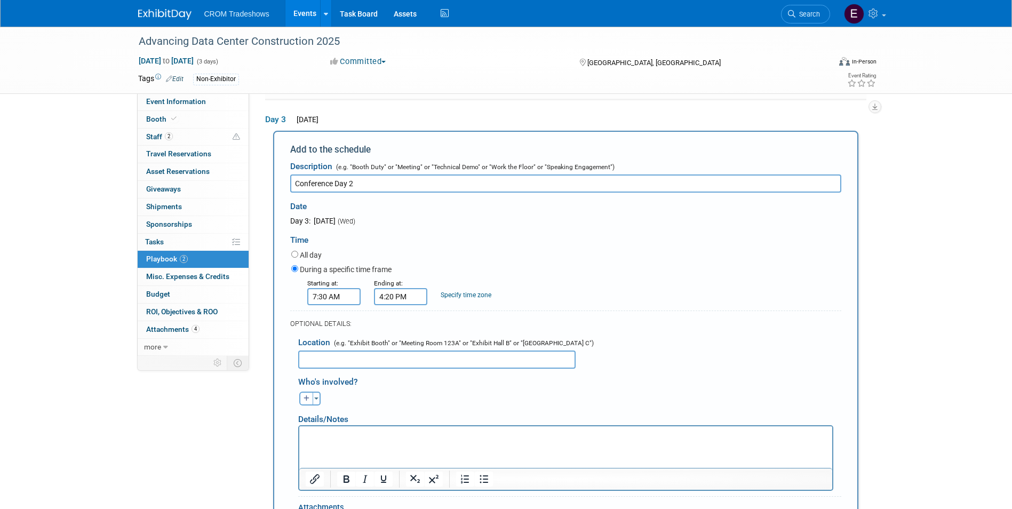
scroll to position [677, 0]
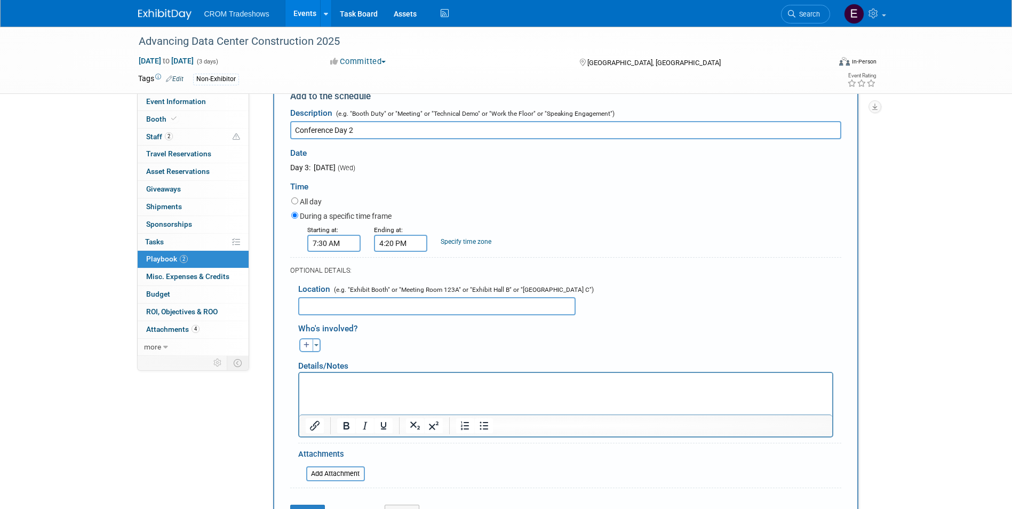
click at [331, 387] on html at bounding box center [565, 379] width 533 height 15
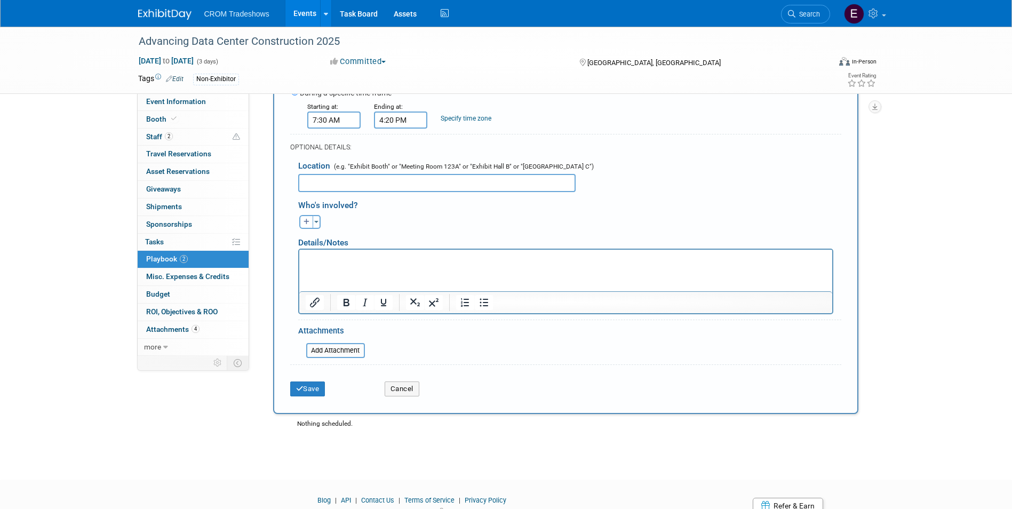
scroll to position [800, 0]
click at [484, 306] on icon "Bullet list" at bounding box center [484, 302] width 13 height 13
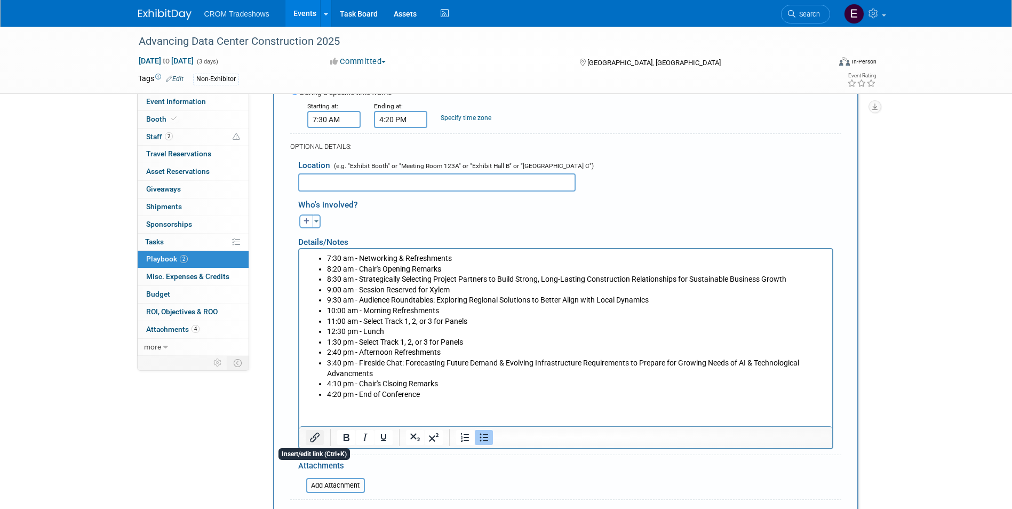
click at [313, 434] on icon "Insert/edit link" at bounding box center [314, 437] width 13 height 13
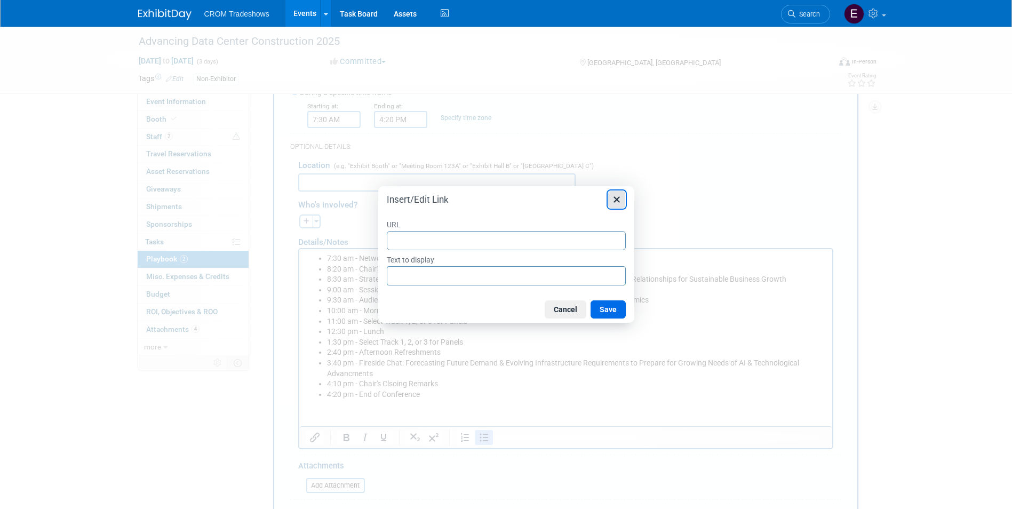
click at [619, 194] on icon "Close" at bounding box center [616, 199] width 13 height 13
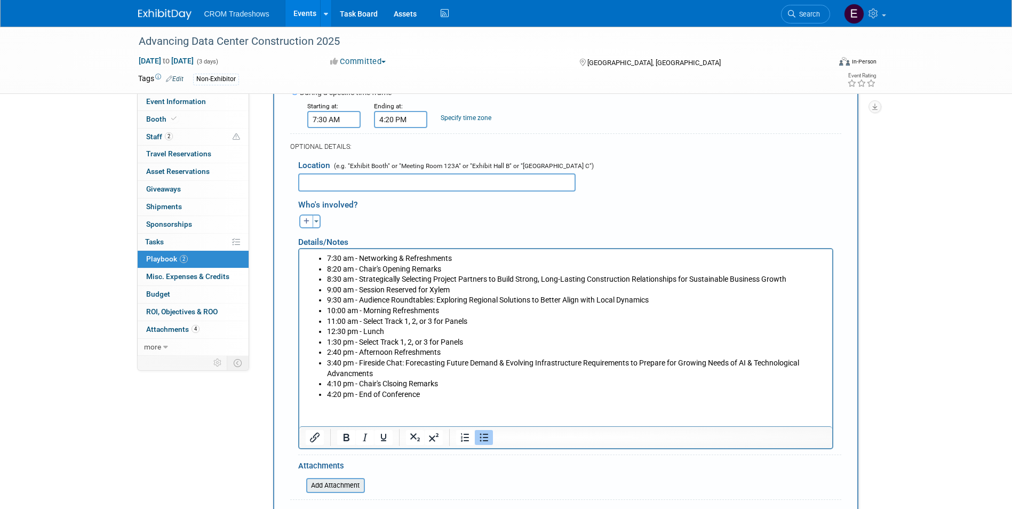
click at [341, 483] on input "file" at bounding box center [300, 485] width 127 height 13
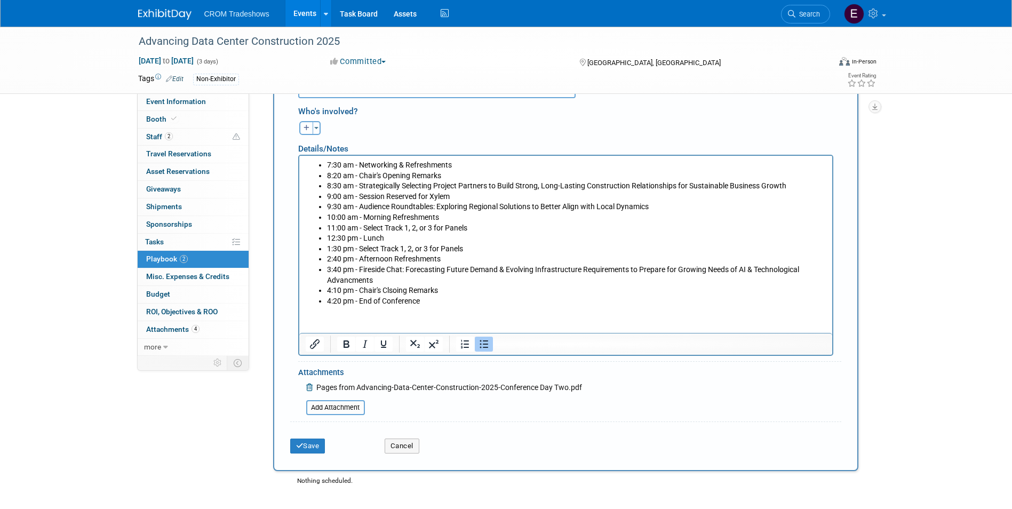
scroll to position [907, 0]
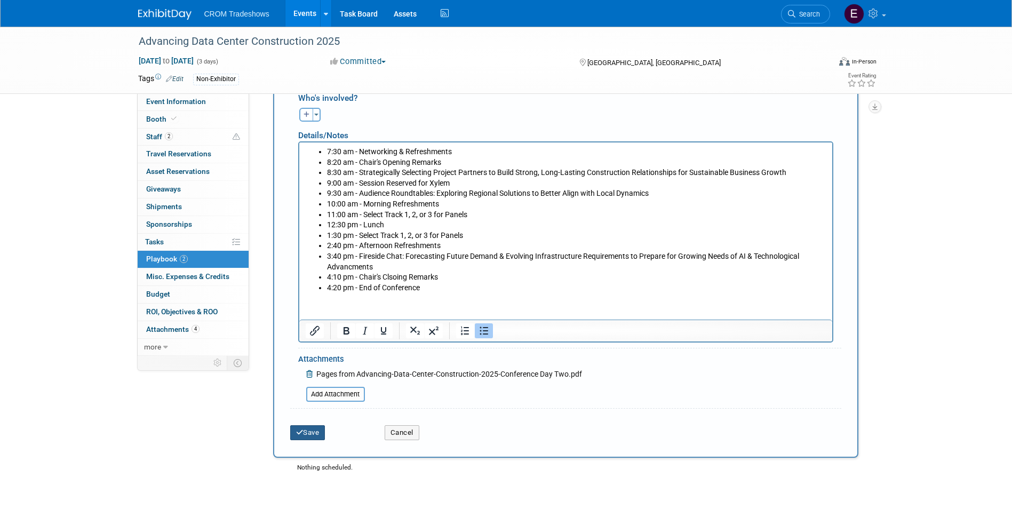
click at [322, 431] on button "Save" at bounding box center [307, 432] width 35 height 15
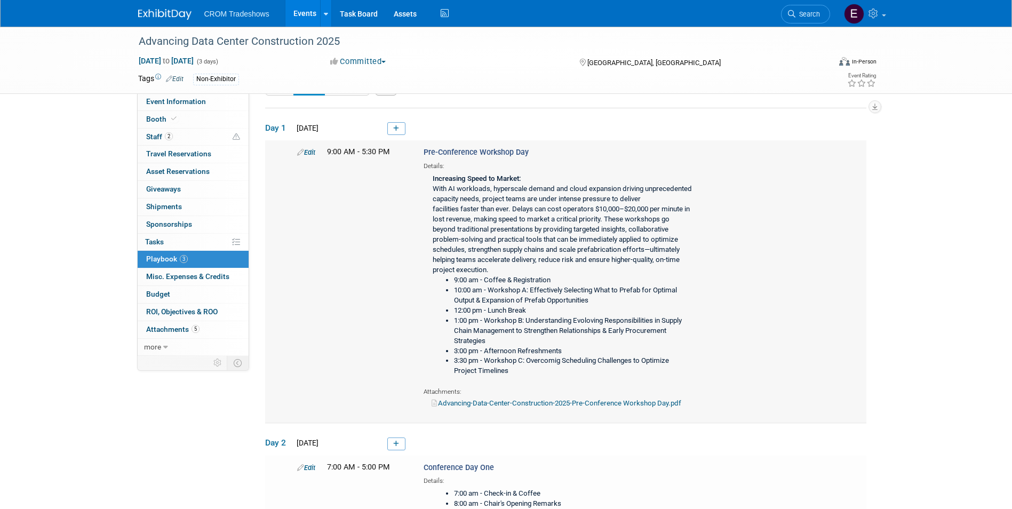
scroll to position [0, 0]
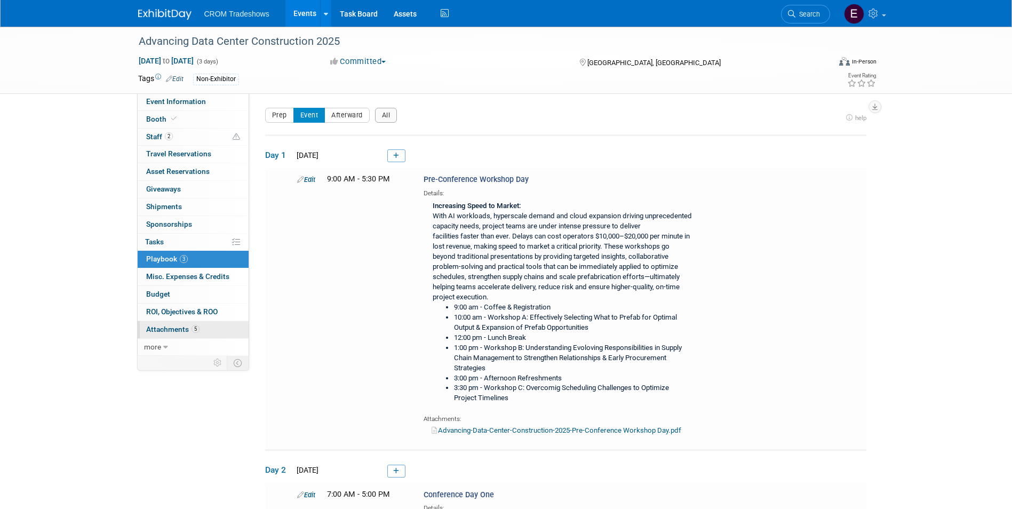
click at [186, 327] on span "Attachments 5" at bounding box center [172, 329] width 53 height 9
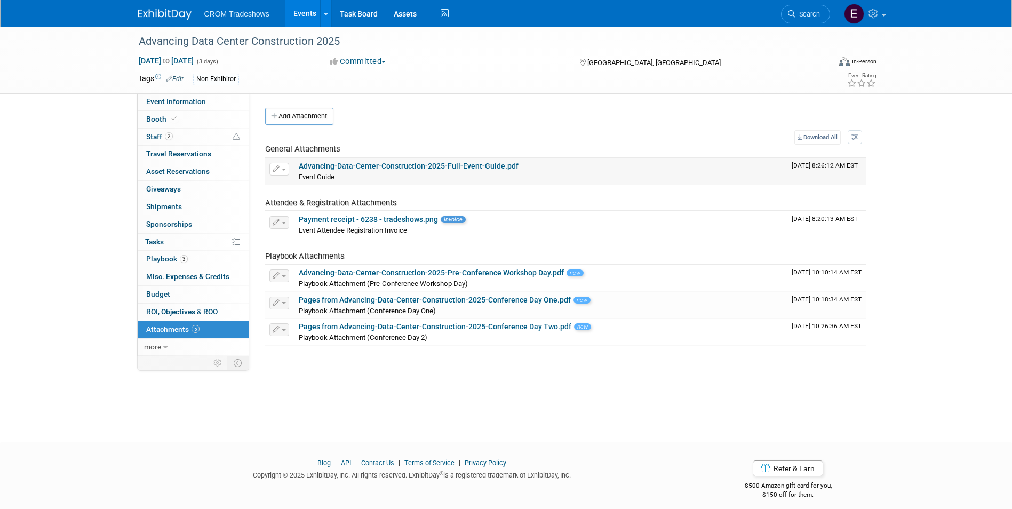
click at [328, 173] on span "Event Guide" at bounding box center [317, 177] width 36 height 8
click at [332, 167] on link "Advancing-Data-Center-Construction-2025-Full-Event-Guide.pdf" at bounding box center [409, 166] width 220 height 9
click at [200, 312] on span "ROI, Objectives & ROO 0" at bounding box center [181, 311] width 71 height 9
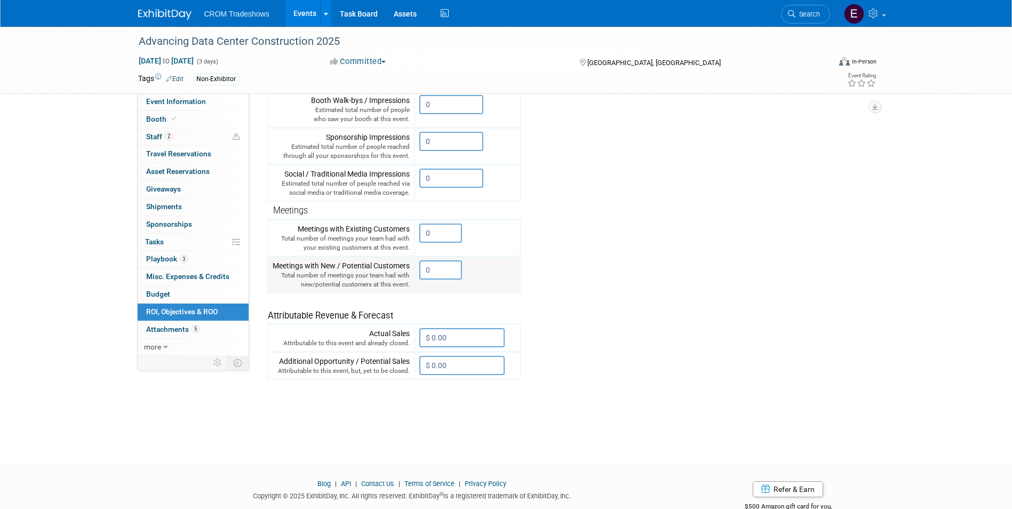
scroll to position [213, 0]
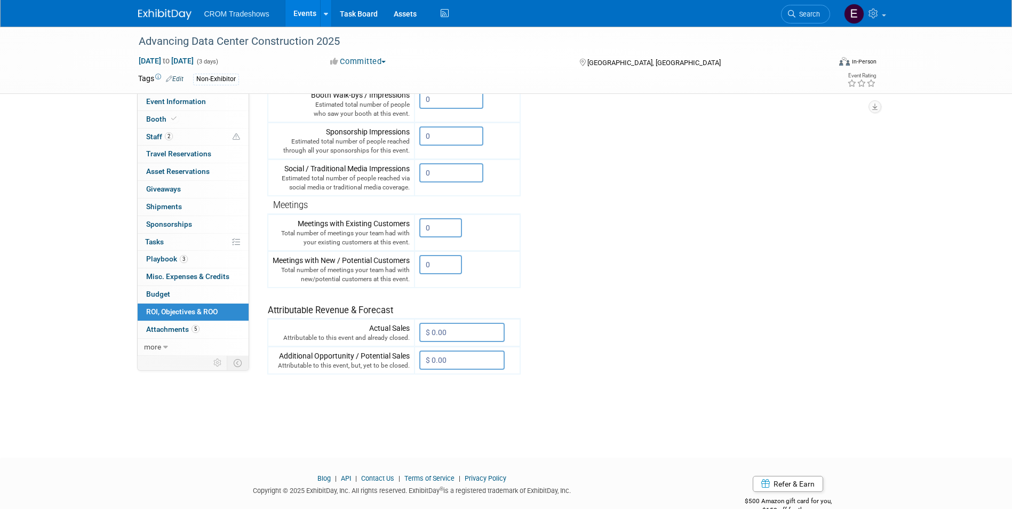
drag, startPoint x: 229, startPoint y: 291, endPoint x: 257, endPoint y: 295, distance: 28.6
click at [228, 291] on link "Budget" at bounding box center [193, 294] width 111 height 17
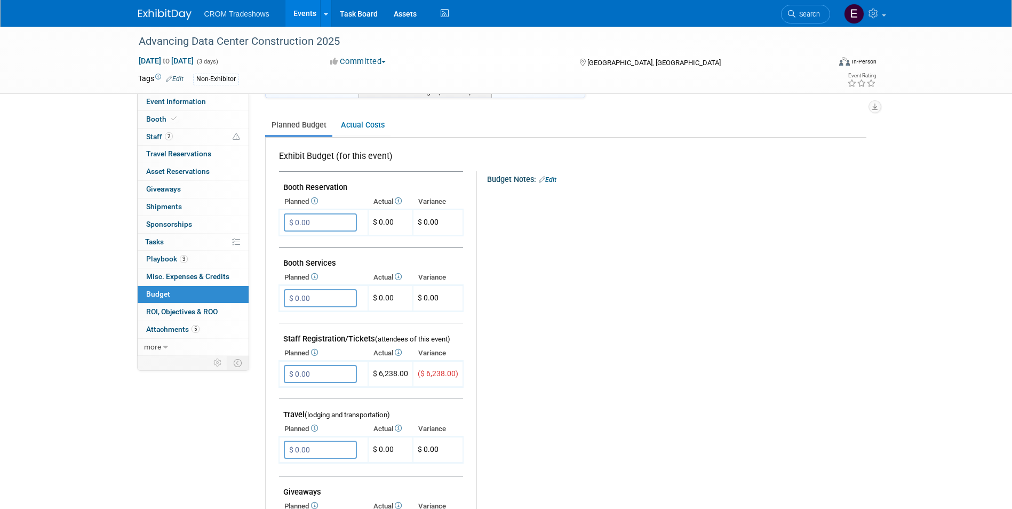
scroll to position [160, 0]
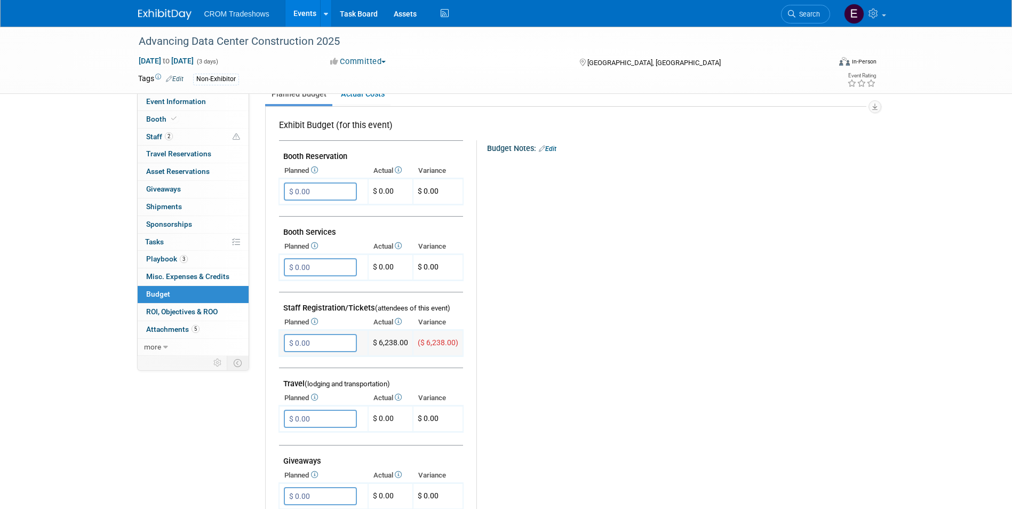
click at [314, 341] on input "$ 0.00" at bounding box center [320, 343] width 73 height 18
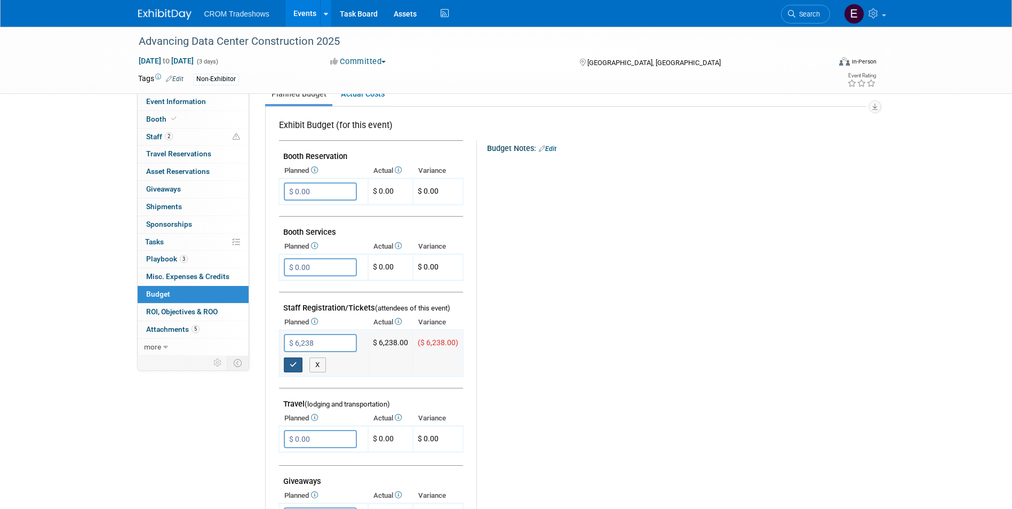
type input "$ 6,238.00"
click at [297, 370] on button "button" at bounding box center [293, 364] width 19 height 15
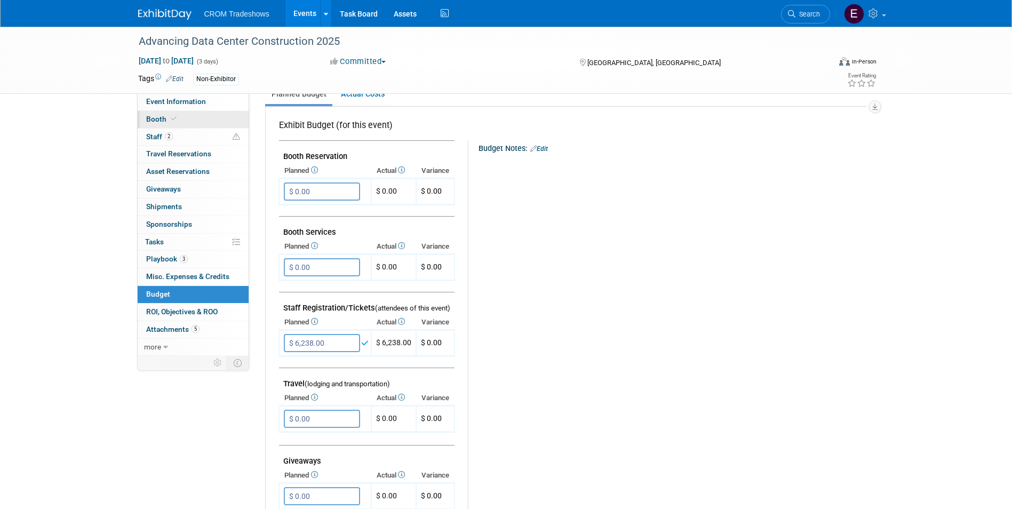
scroll to position [0, 0]
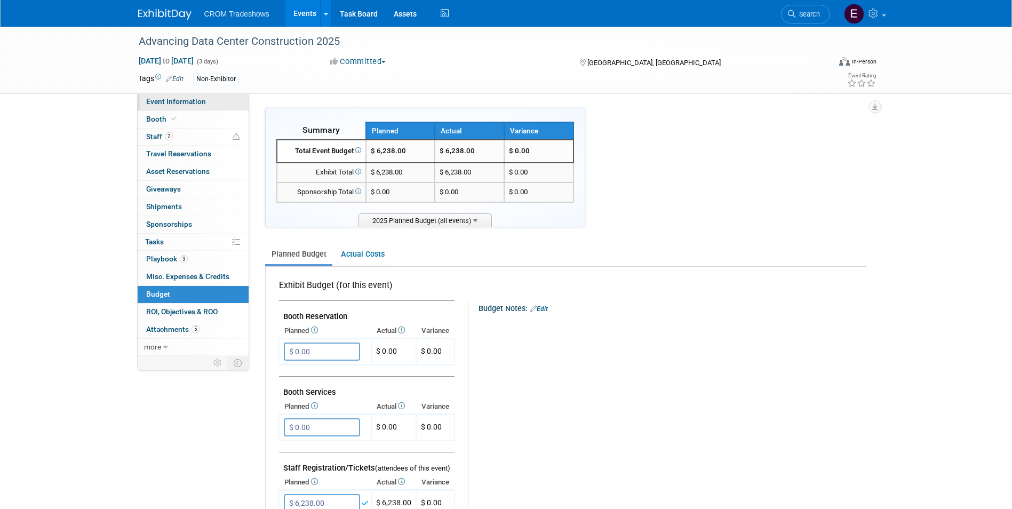
click at [200, 107] on link "Event Information" at bounding box center [193, 101] width 111 height 17
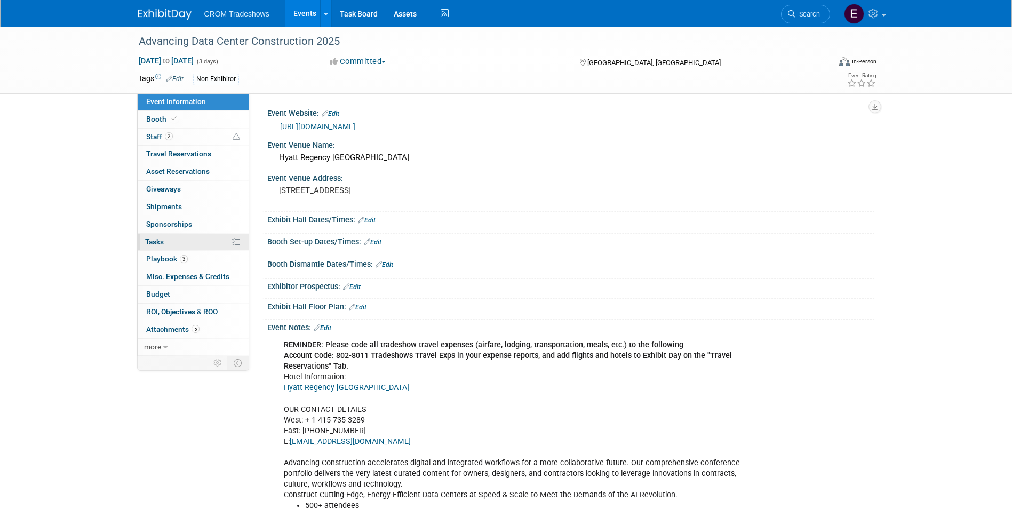
click at [190, 240] on link "0% Tasks 0%" at bounding box center [193, 242] width 111 height 17
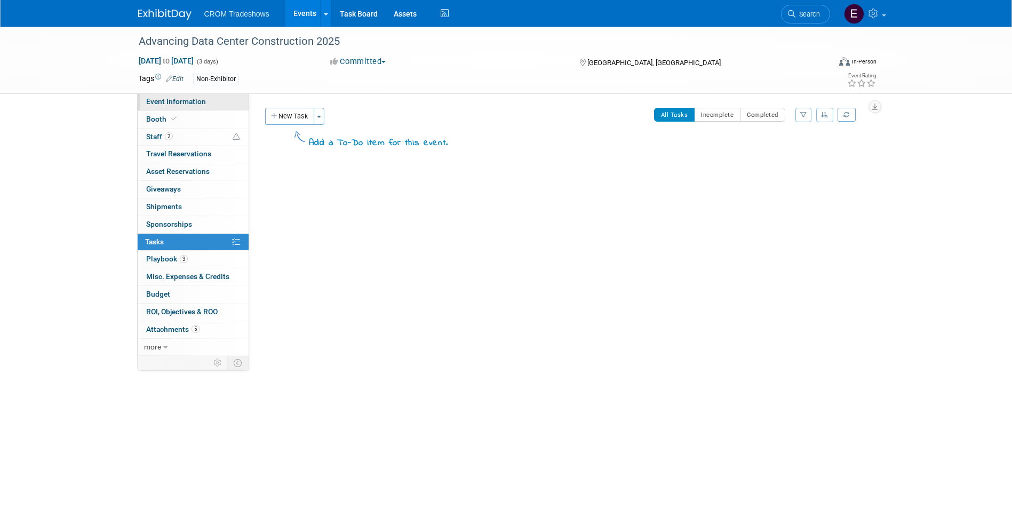
click at [201, 107] on link "Event Information" at bounding box center [193, 101] width 111 height 17
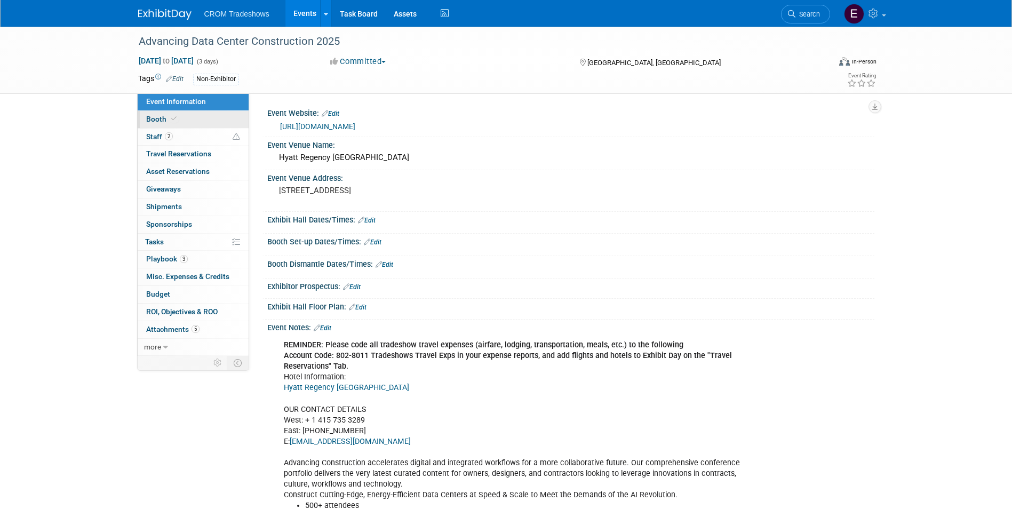
click at [206, 121] on link "Booth" at bounding box center [193, 119] width 111 height 17
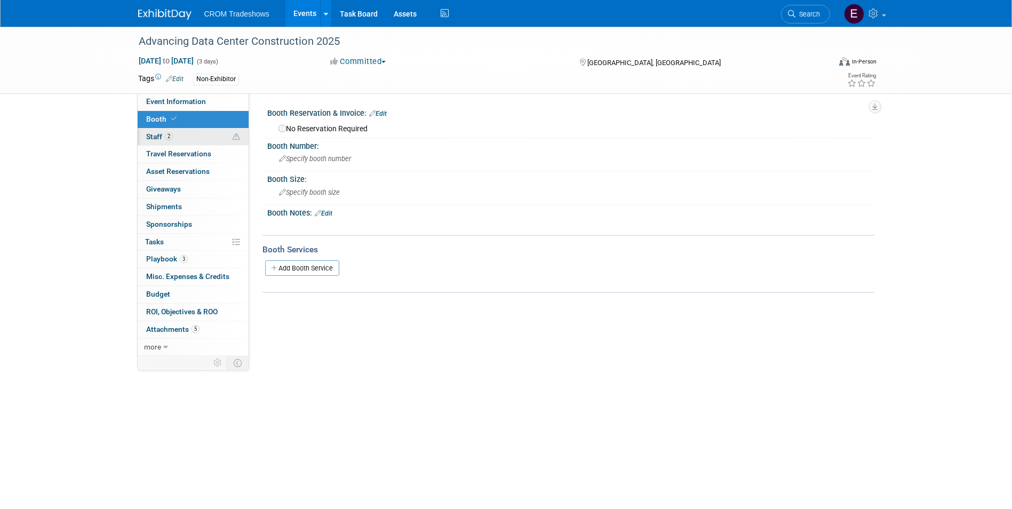
click at [210, 140] on link "2 Staff 2" at bounding box center [193, 137] width 111 height 17
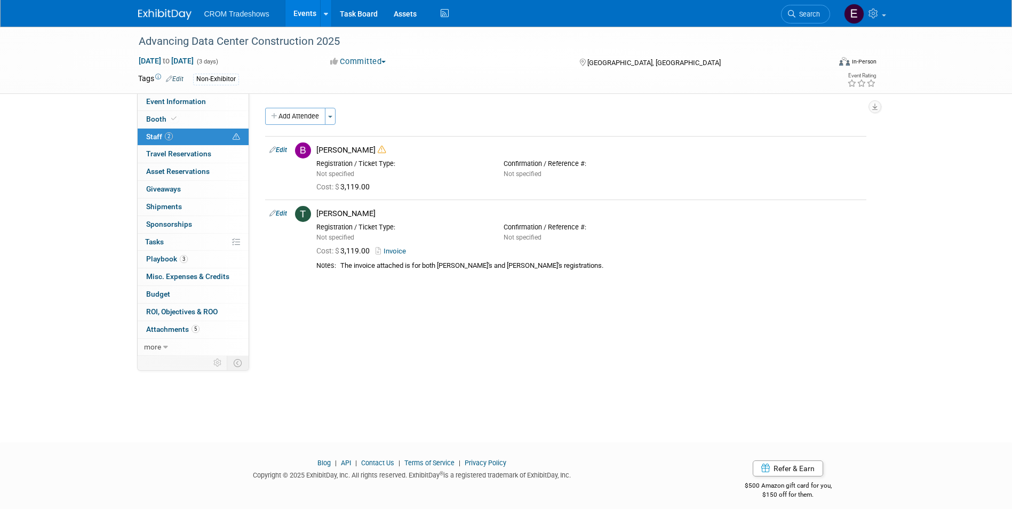
click at [895, 226] on div "Advancing Data Center Construction 2025 Oct 27, 2025 to Oct 29, 2025 (3 days) O…" at bounding box center [506, 225] width 1012 height 396
click at [296, 14] on link "Events" at bounding box center [304, 13] width 39 height 27
